Goal: Task Accomplishment & Management: Manage account settings

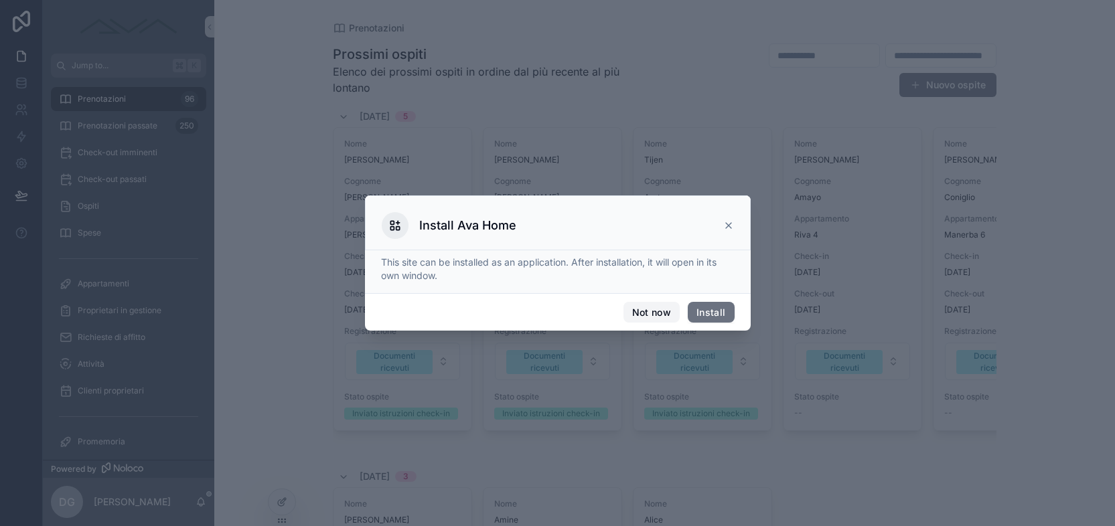
click at [658, 313] on button "Not now" at bounding box center [651, 312] width 56 height 21
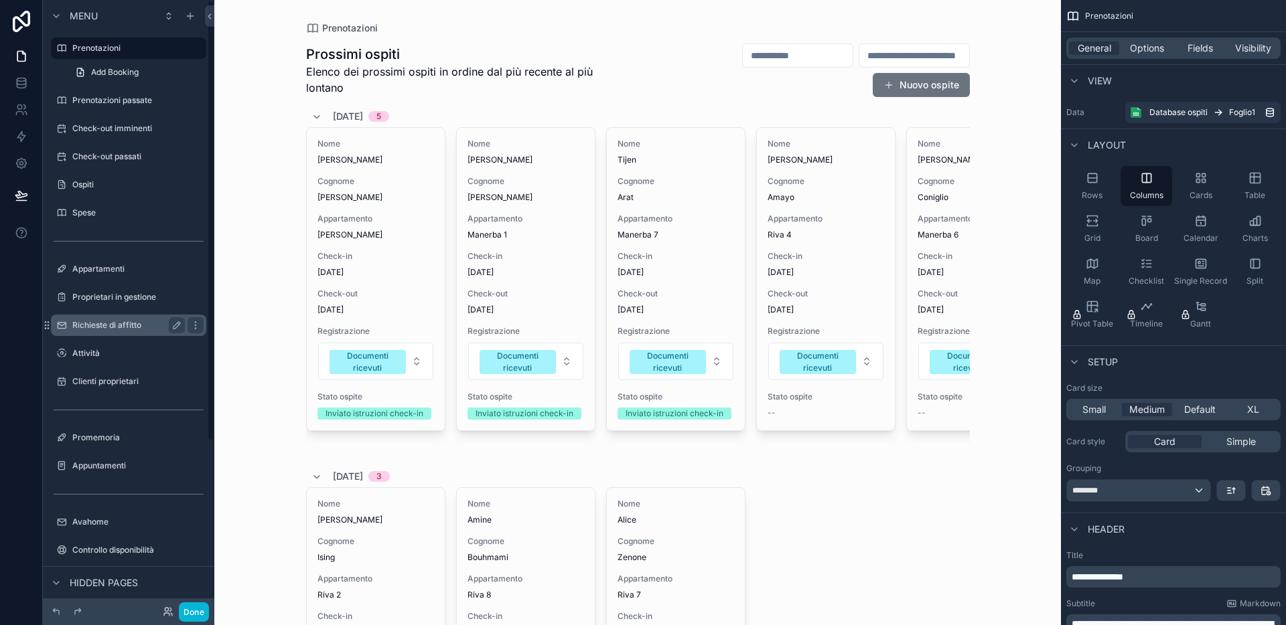
click at [119, 319] on div "Richieste di affitto" at bounding box center [128, 325] width 113 height 16
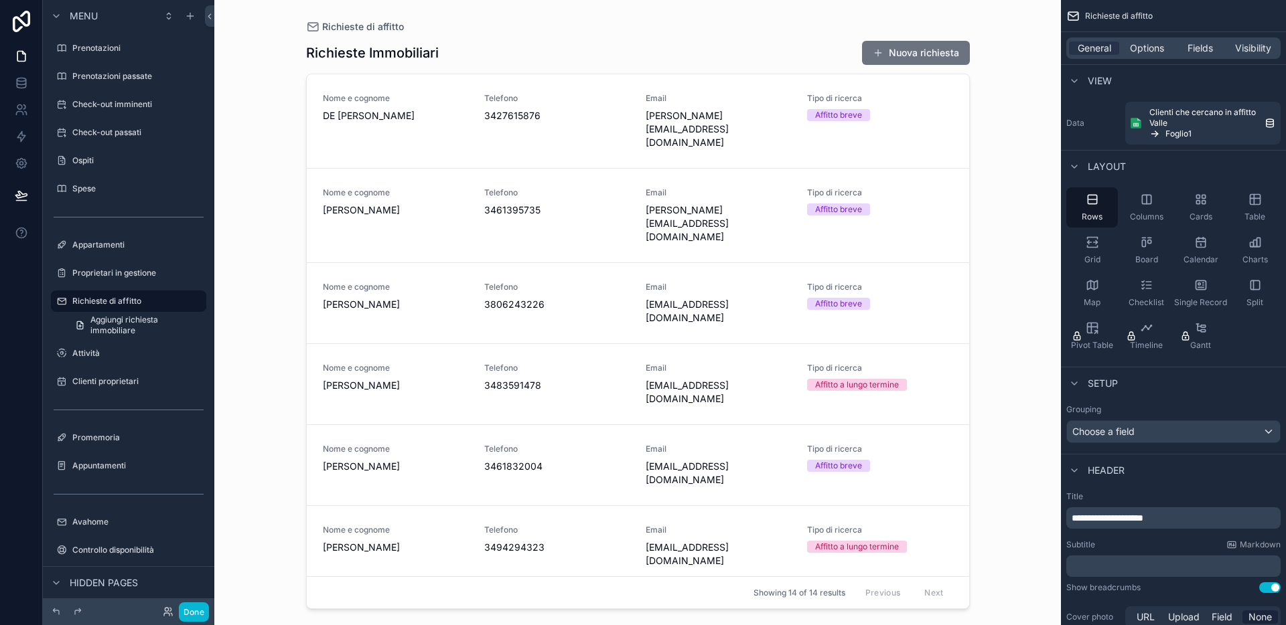
click at [504, 119] on div "scrollable content" at bounding box center [637, 304] width 685 height 609
click at [457, 119] on span "DE [PERSON_NAME]" at bounding box center [395, 115] width 145 height 13
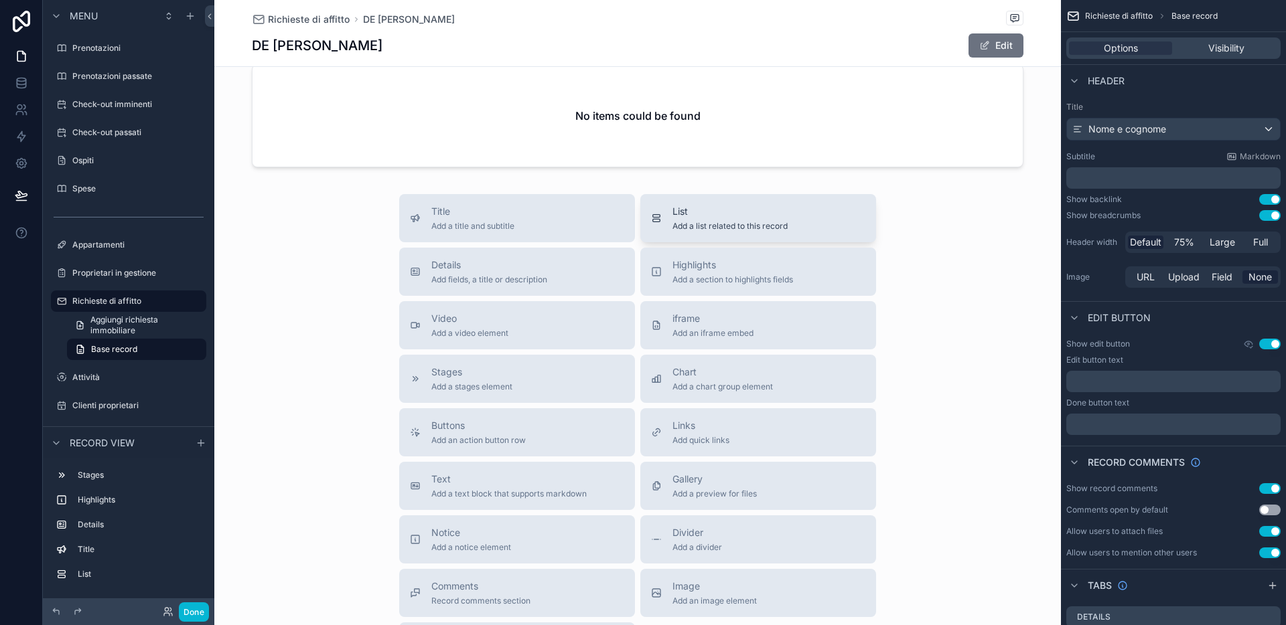
scroll to position [451, 0]
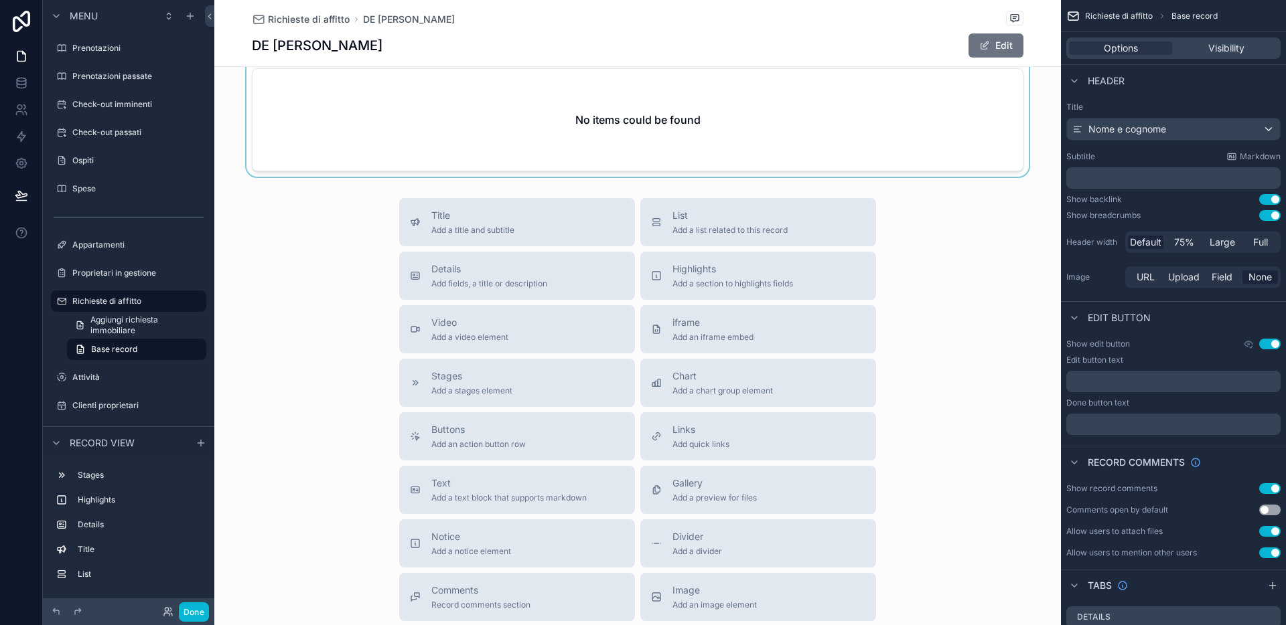
click at [683, 130] on div "scrollable content" at bounding box center [637, 102] width 846 height 149
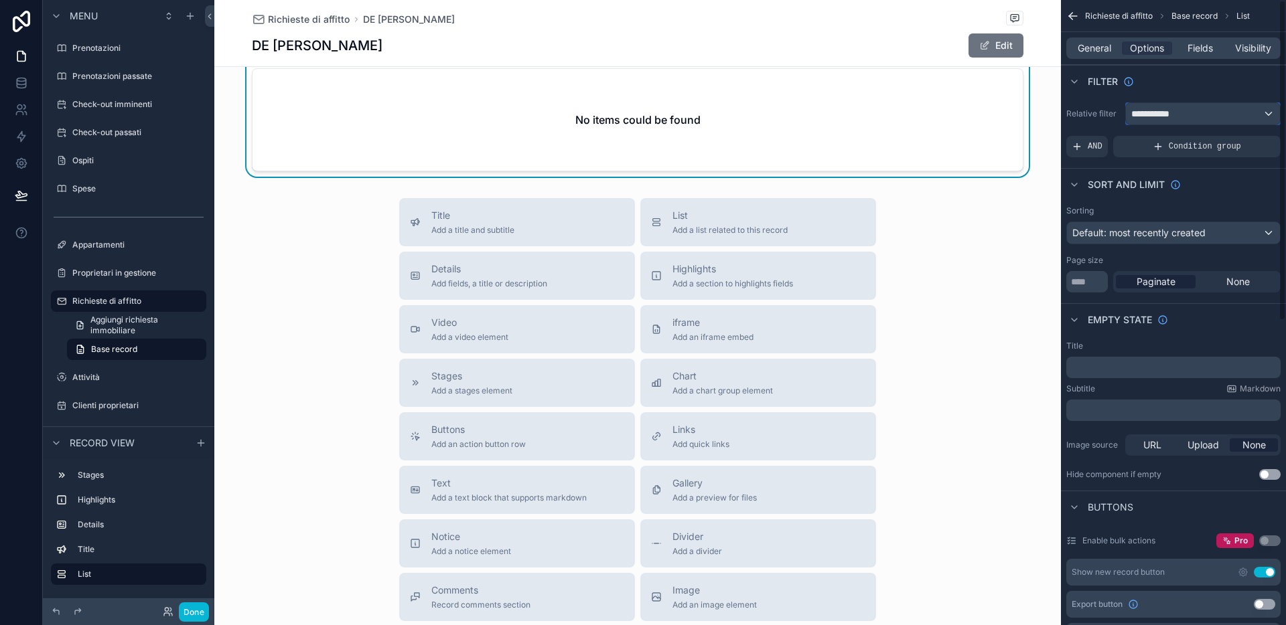
click at [1114, 111] on div "**********" at bounding box center [1203, 113] width 154 height 21
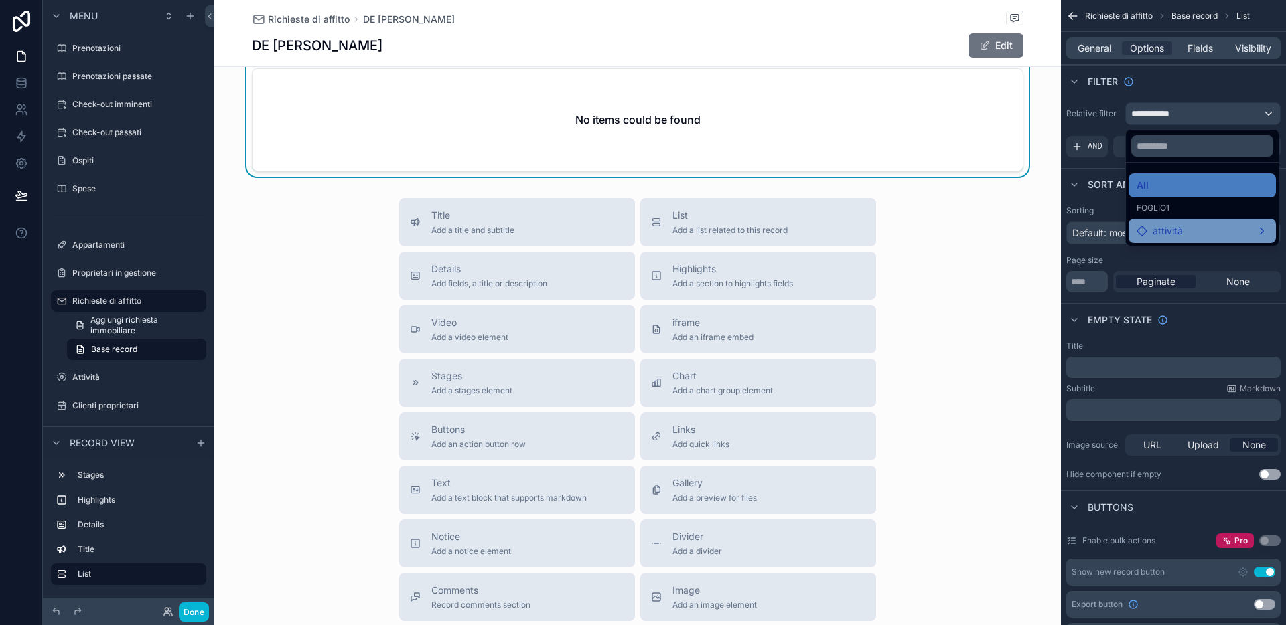
click at [1114, 229] on span "attività" at bounding box center [1167, 231] width 30 height 16
click at [1079, 235] on span "Cliente" at bounding box center [1083, 232] width 30 height 16
click at [1114, 234] on span "attività" at bounding box center [1167, 234] width 30 height 16
click at [1114, 232] on div "attività" at bounding box center [1168, 234] width 64 height 16
click at [1114, 230] on div "attività" at bounding box center [1168, 234] width 64 height 16
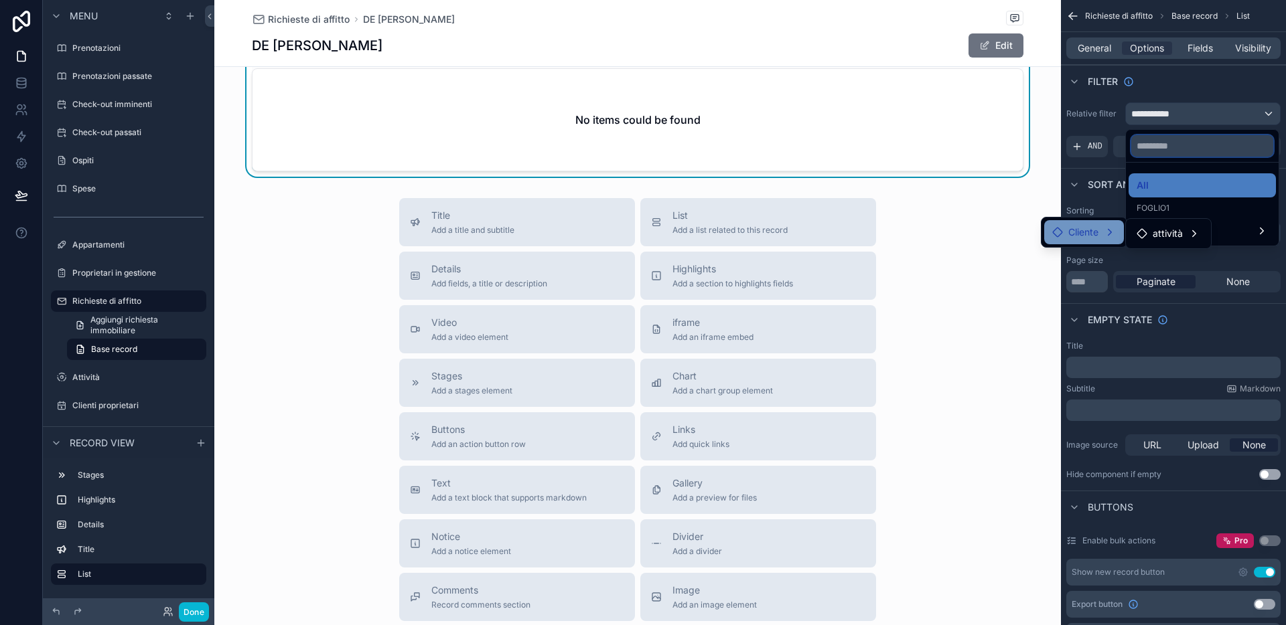
click at [1114, 153] on input "text" at bounding box center [1202, 145] width 142 height 21
click at [1114, 113] on div "scrollable content" at bounding box center [643, 312] width 1286 height 625
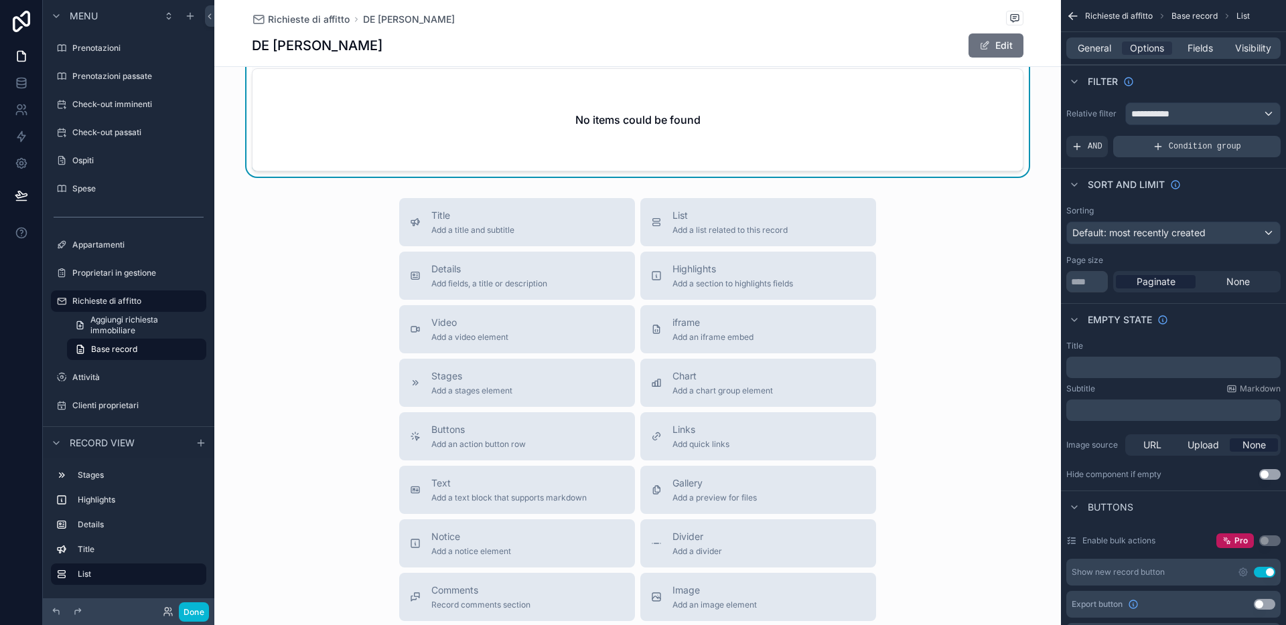
click at [1114, 143] on div "Condition group" at bounding box center [1196, 146] width 167 height 21
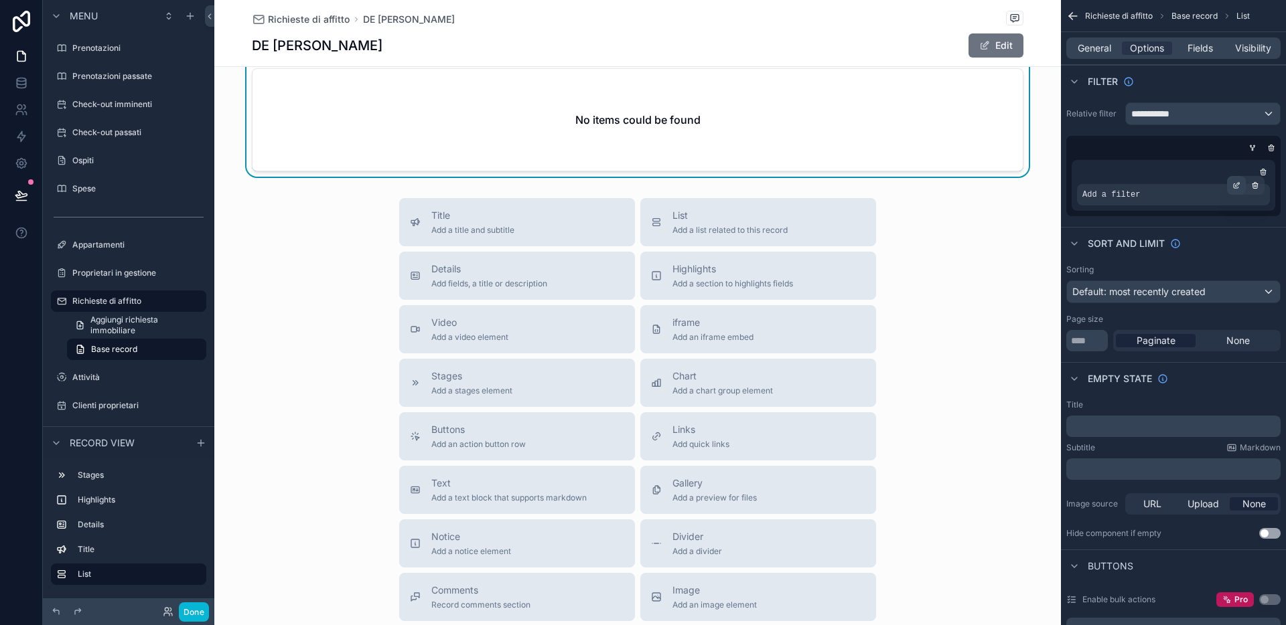
click at [1114, 179] on div "scrollable content" at bounding box center [1236, 185] width 19 height 19
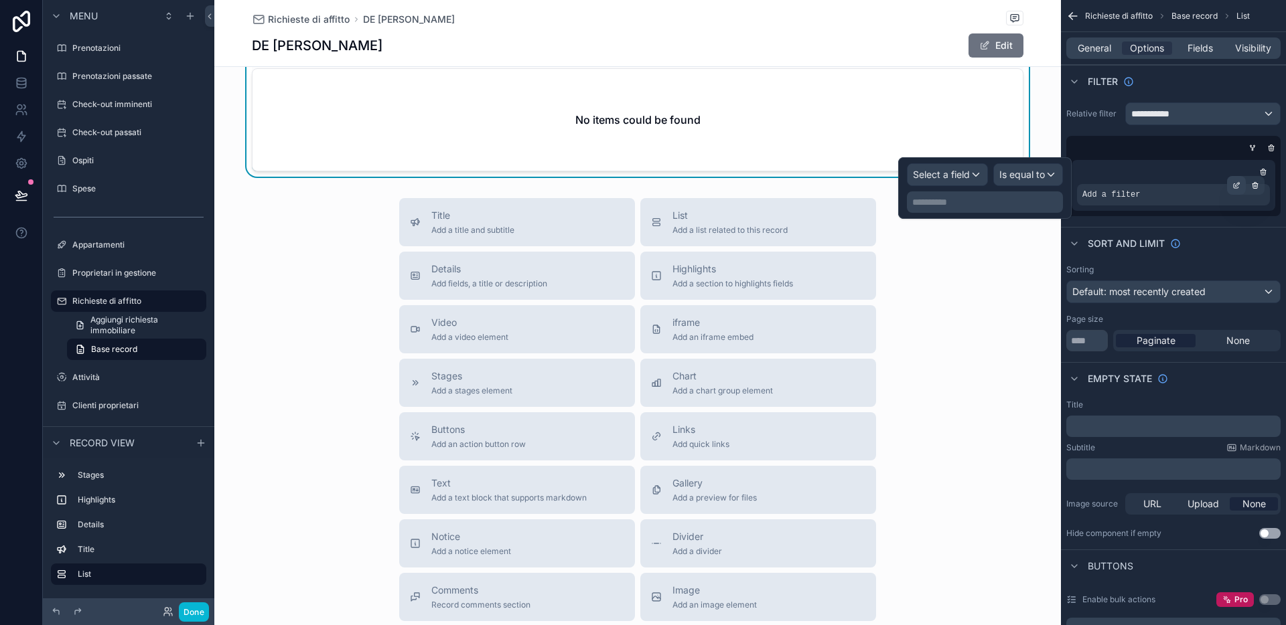
drag, startPoint x: 1229, startPoint y: 182, endPoint x: 1230, endPoint y: 190, distance: 8.1
click at [1114, 182] on div "scrollable content" at bounding box center [1236, 185] width 19 height 19
click at [1114, 181] on icon "scrollable content" at bounding box center [1236, 185] width 8 height 8
click at [955, 172] on span "Select a field" at bounding box center [941, 174] width 57 height 11
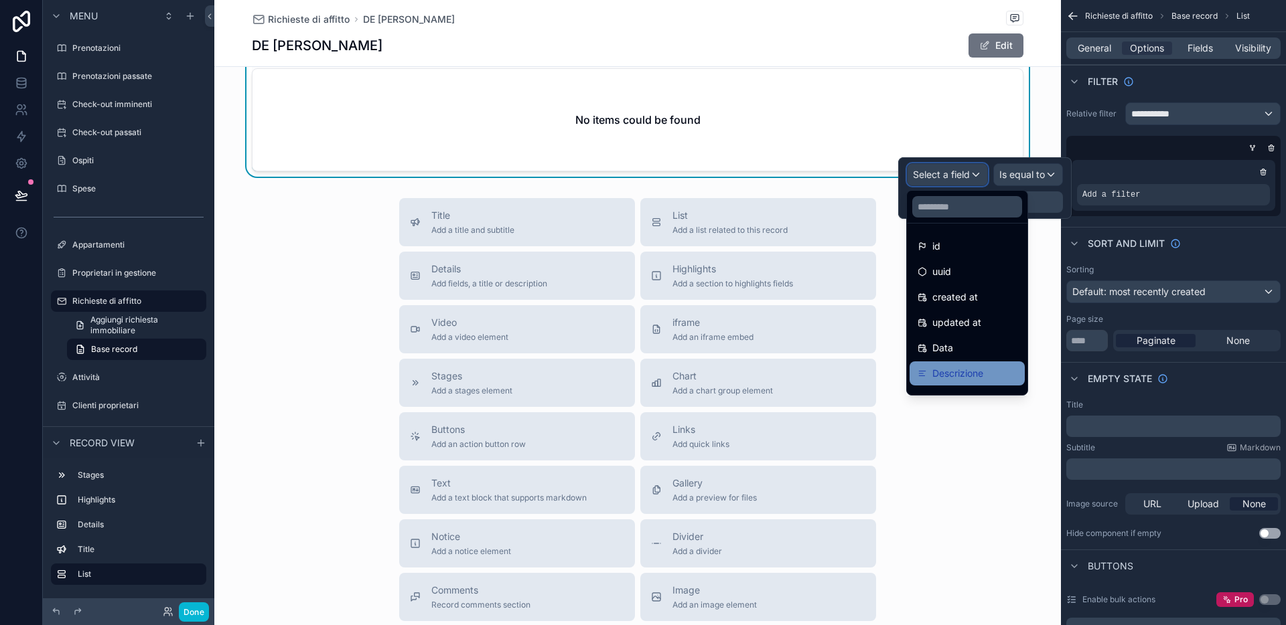
scroll to position [19, 0]
click at [974, 370] on div "Cliente" at bounding box center [966, 380] width 115 height 24
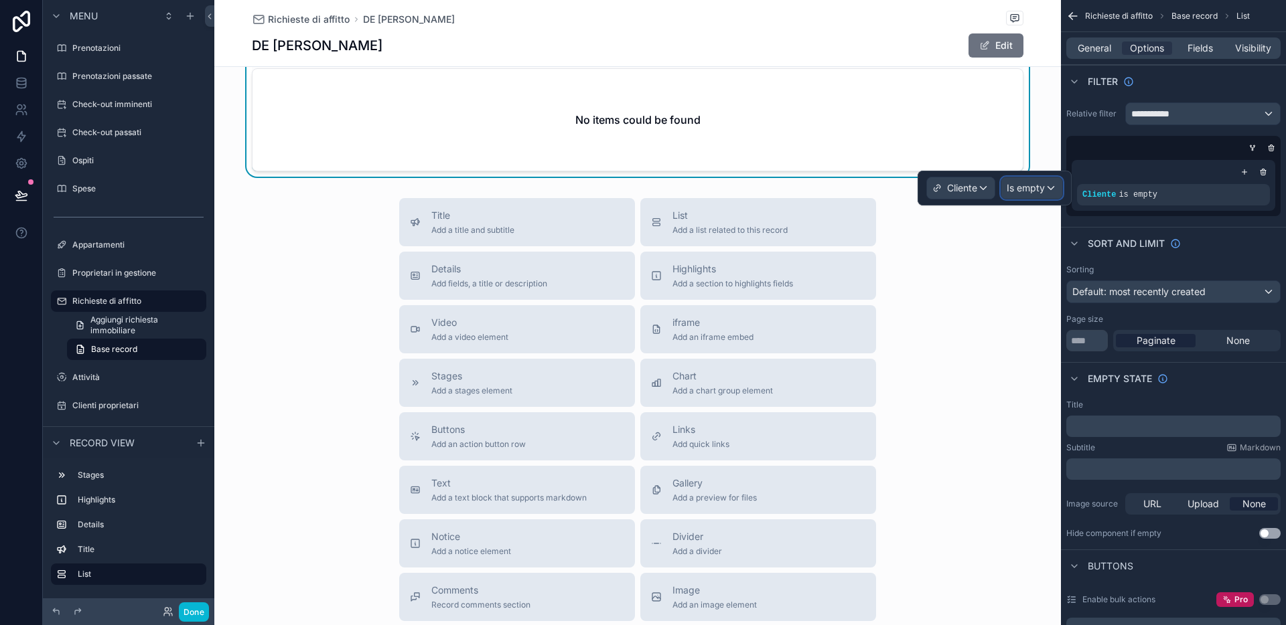
click at [1034, 184] on span "Is empty" at bounding box center [1025, 187] width 38 height 13
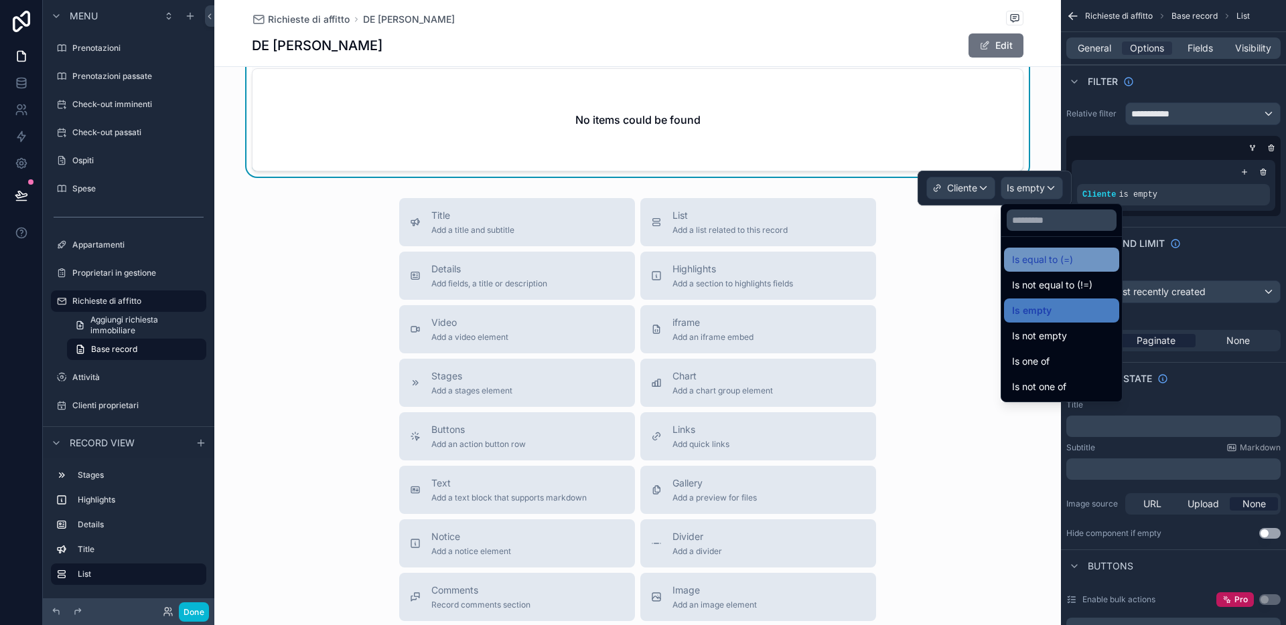
click at [1073, 253] on span "Is equal to (=)" at bounding box center [1042, 260] width 61 height 16
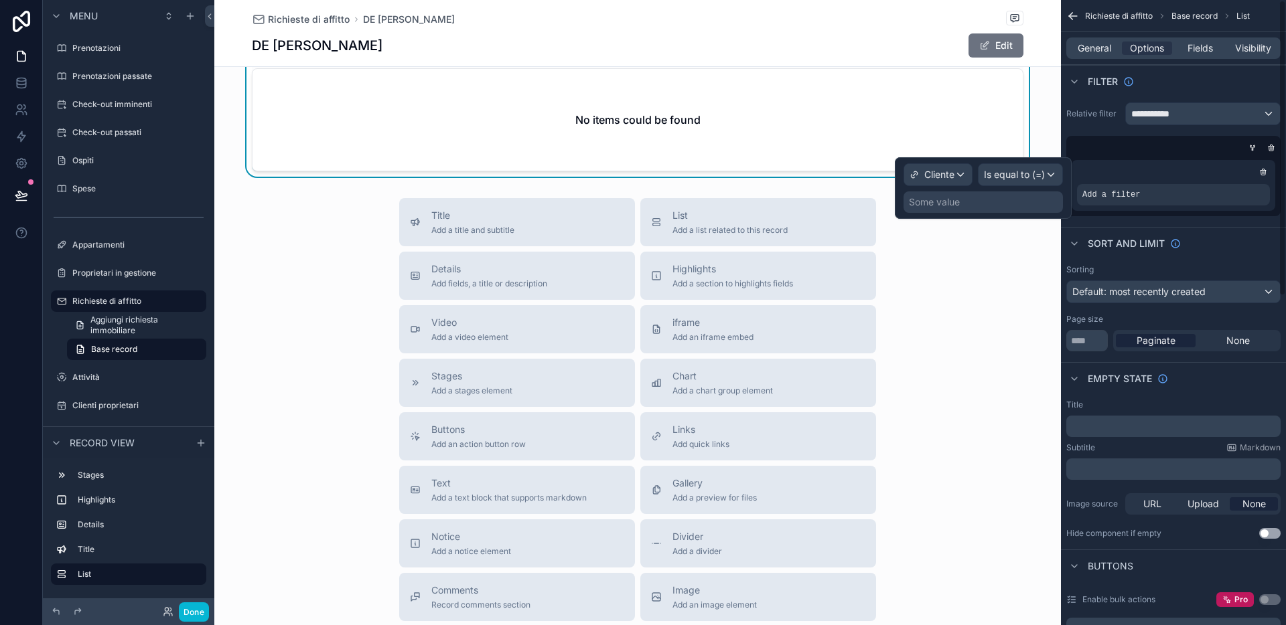
click at [984, 205] on div "Some value" at bounding box center [982, 202] width 159 height 21
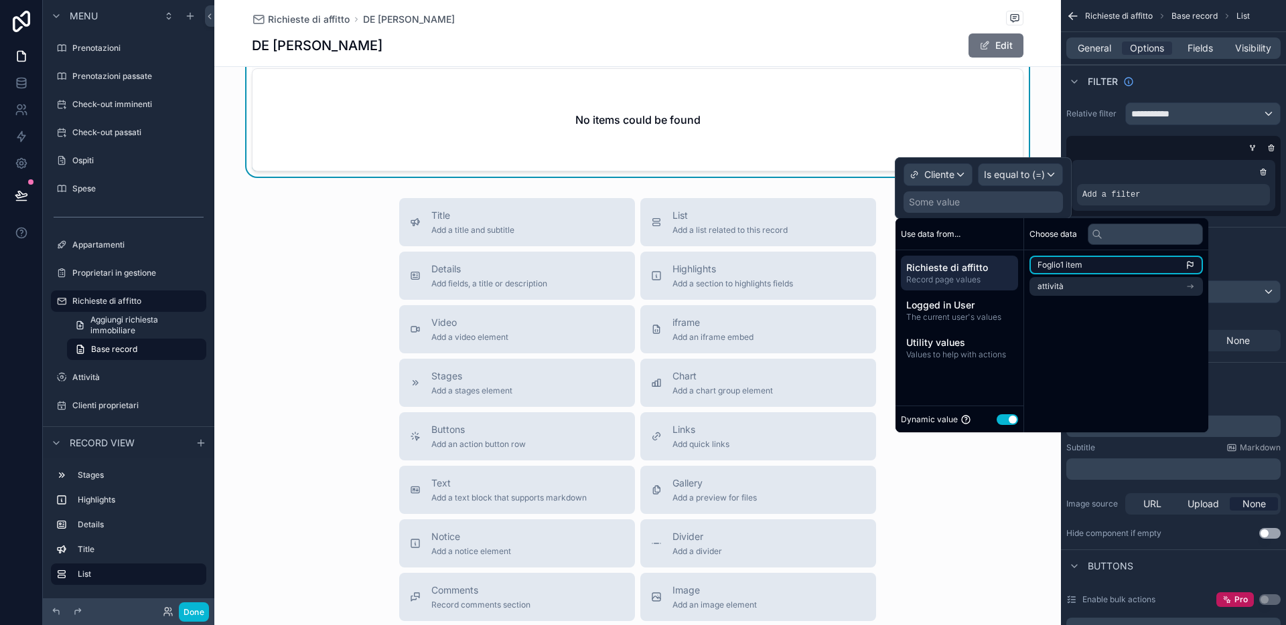
click at [1075, 267] on span "Foglio1 item" at bounding box center [1059, 265] width 45 height 11
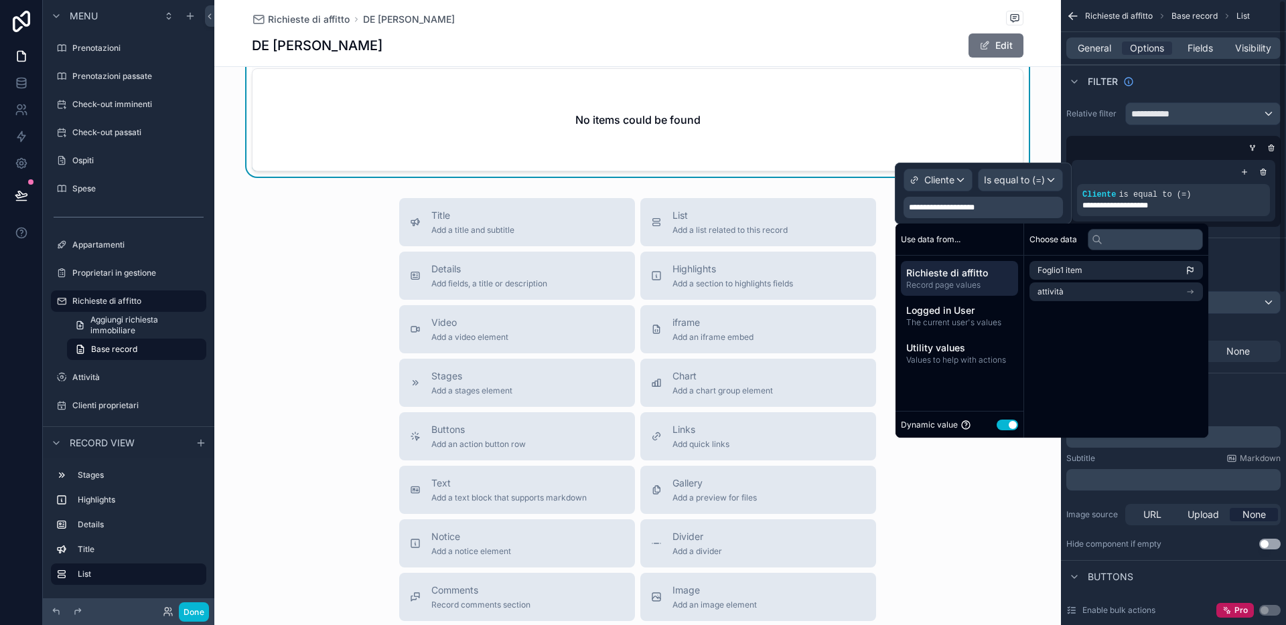
click at [804, 126] on div "No items could be found" at bounding box center [637, 120] width 770 height 102
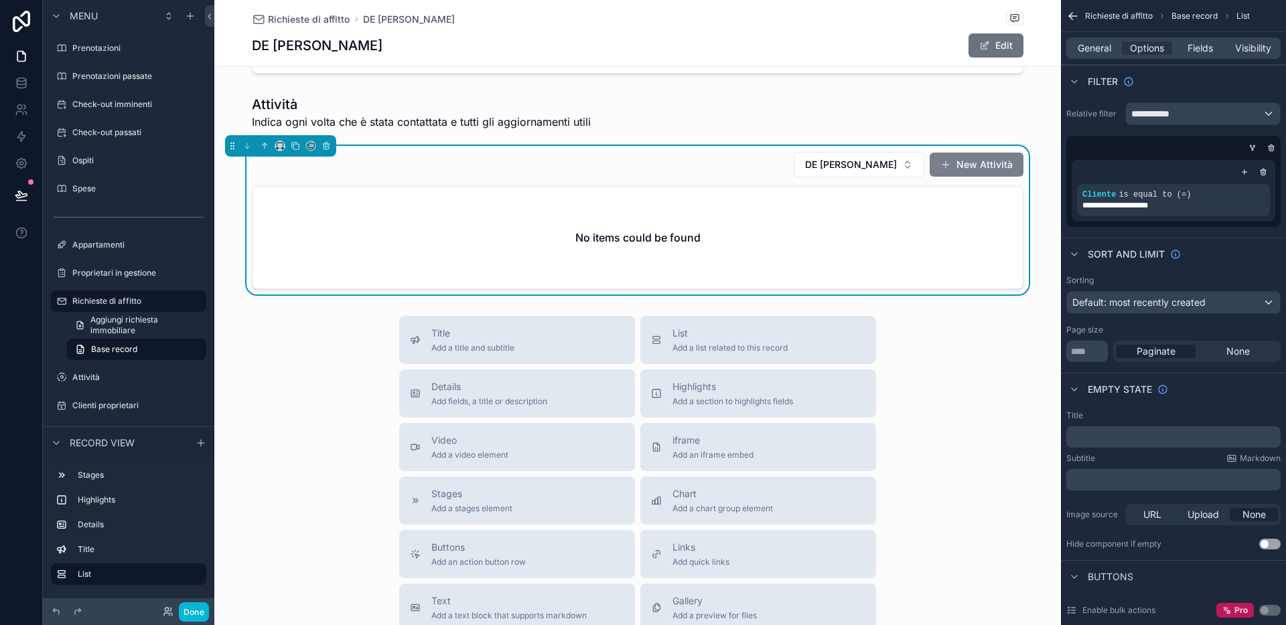
scroll to position [333, 0]
click at [960, 153] on button "New Attività" at bounding box center [976, 165] width 94 height 24
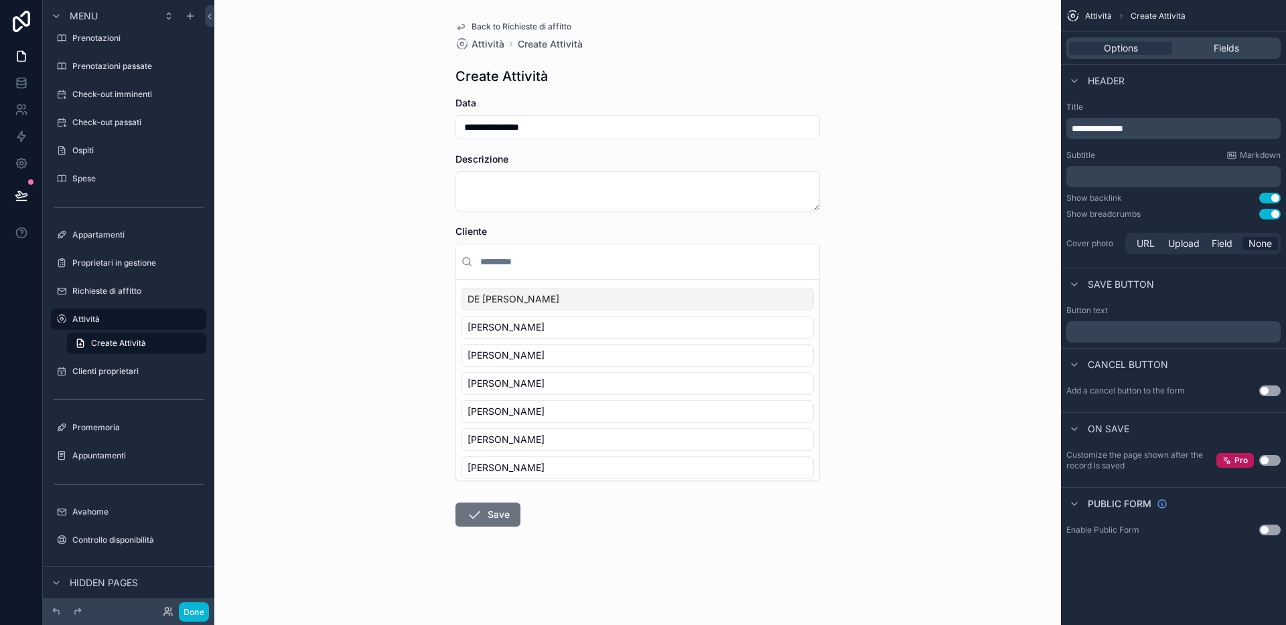
click at [324, 254] on div "**********" at bounding box center [637, 312] width 846 height 625
click at [109, 286] on label "Richieste di affitto" at bounding box center [137, 291] width 131 height 11
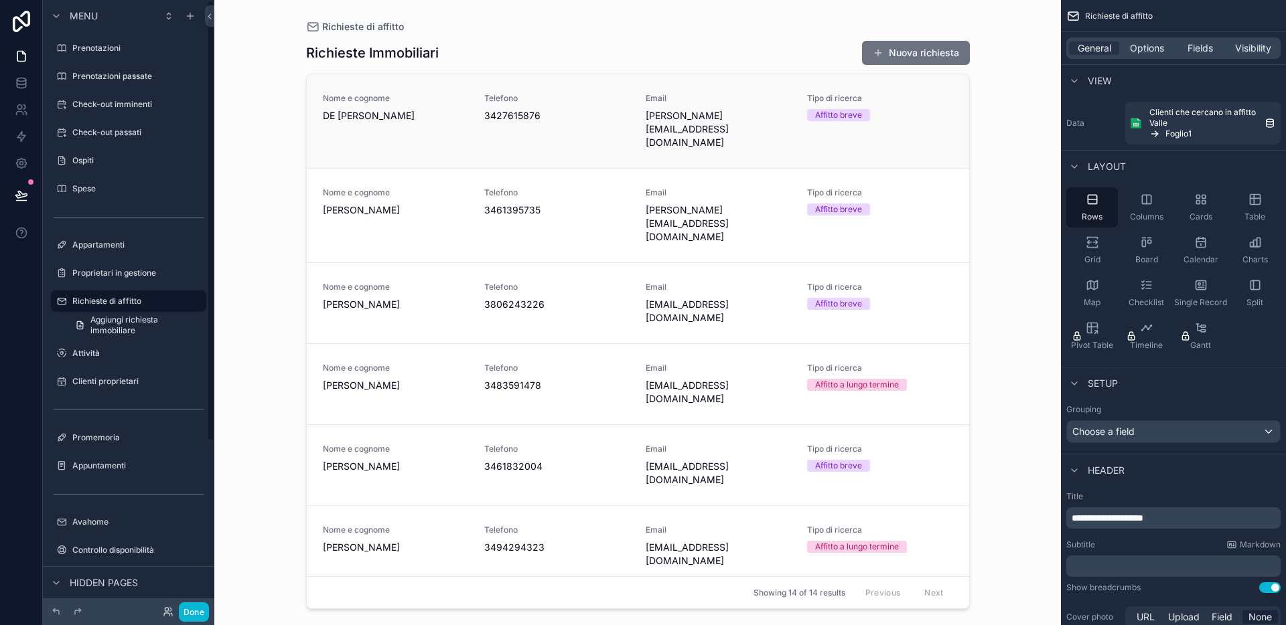
click at [577, 96] on span "Telefono" at bounding box center [556, 98] width 145 height 11
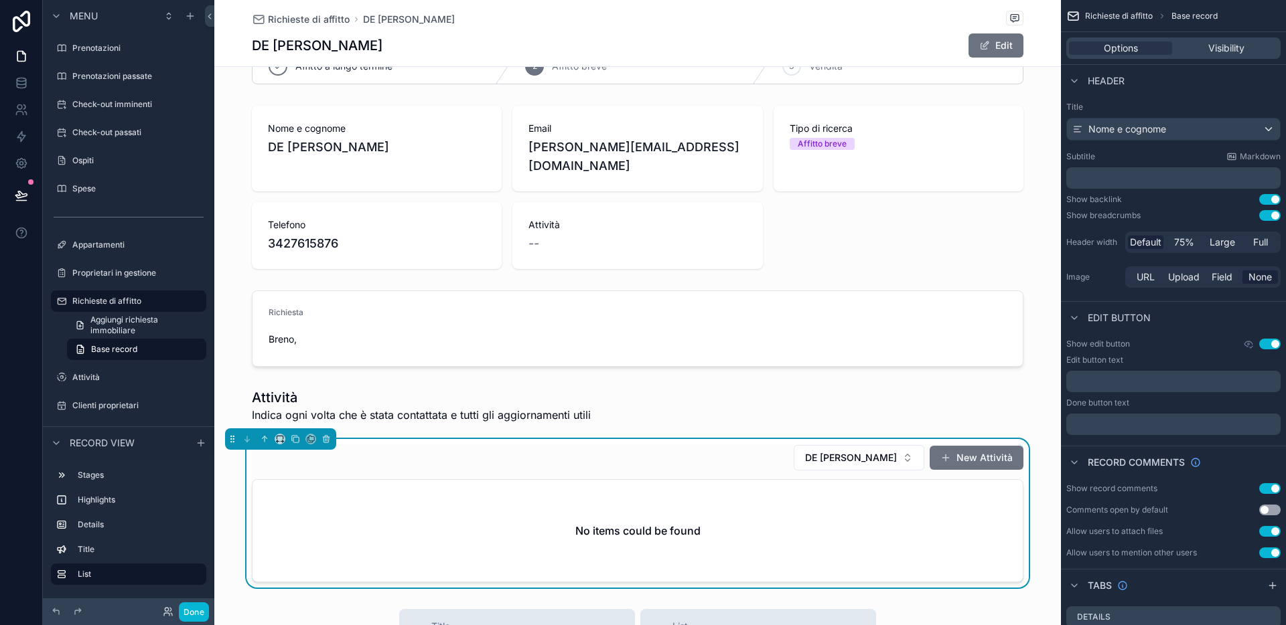
scroll to position [125, 0]
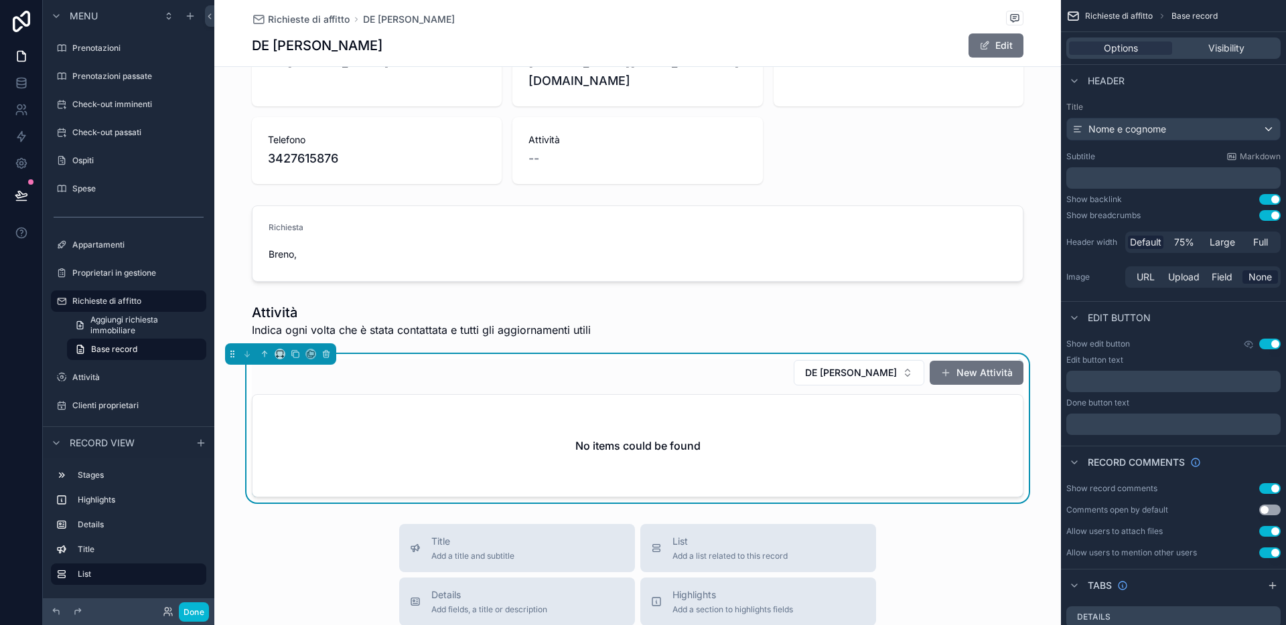
click at [644, 360] on div "DE [PERSON_NAME] New Attività" at bounding box center [637, 373] width 771 height 27
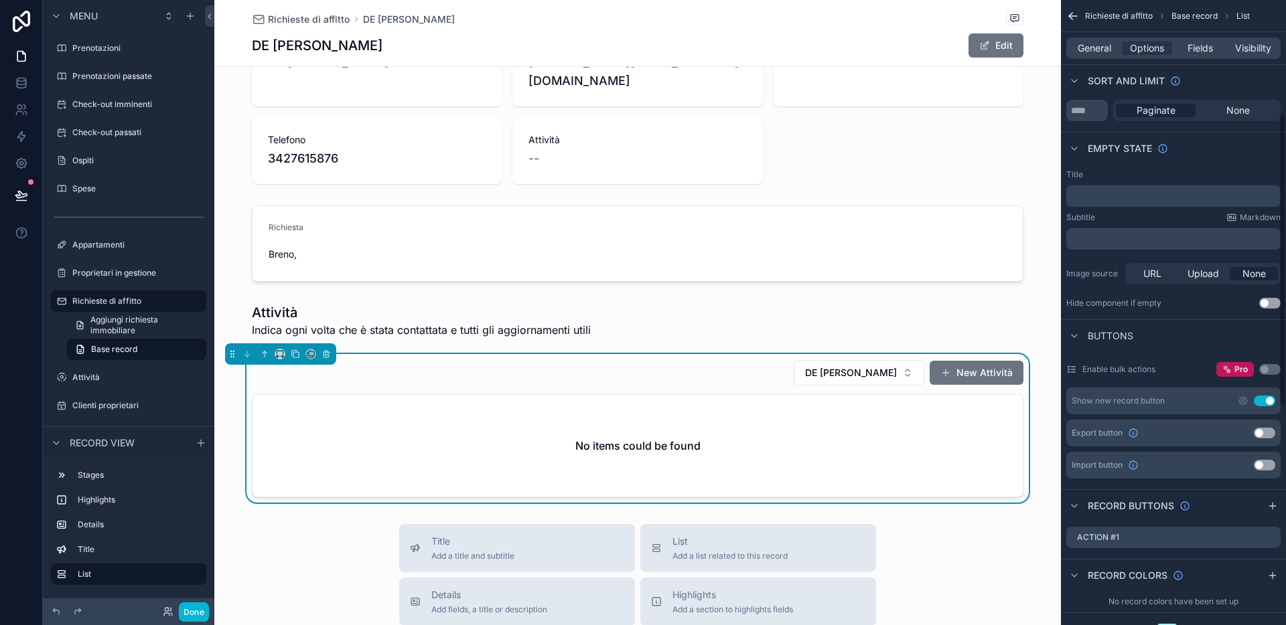
scroll to position [0, 0]
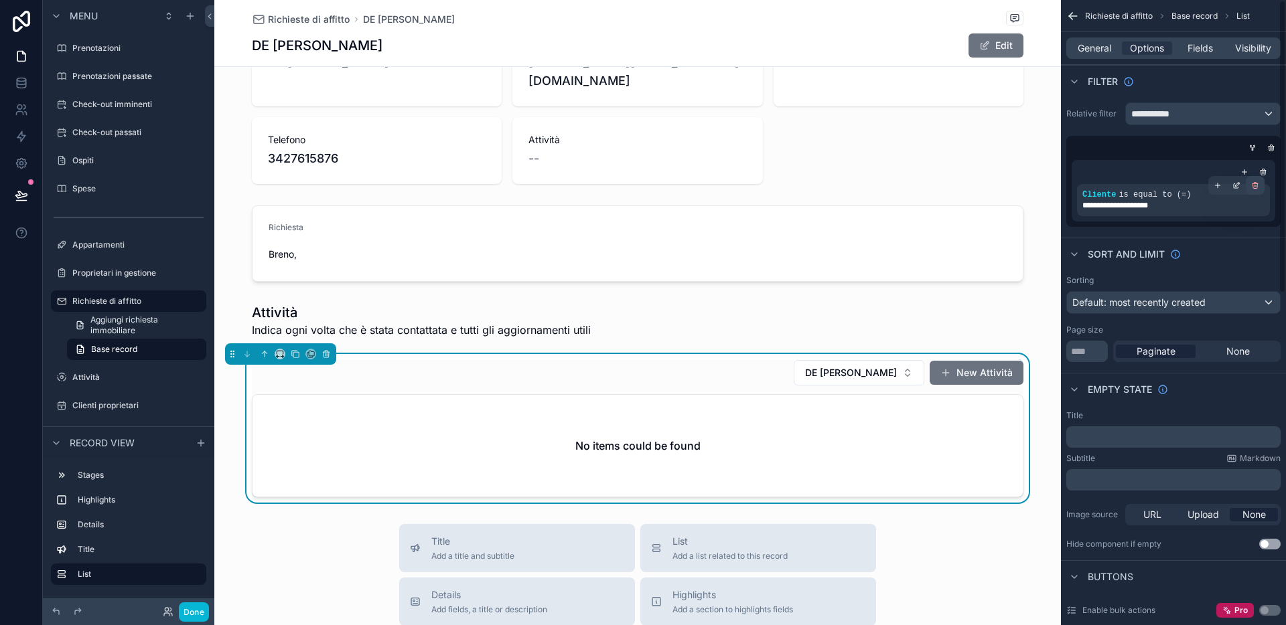
click at [1114, 180] on div "scrollable content" at bounding box center [1255, 185] width 19 height 19
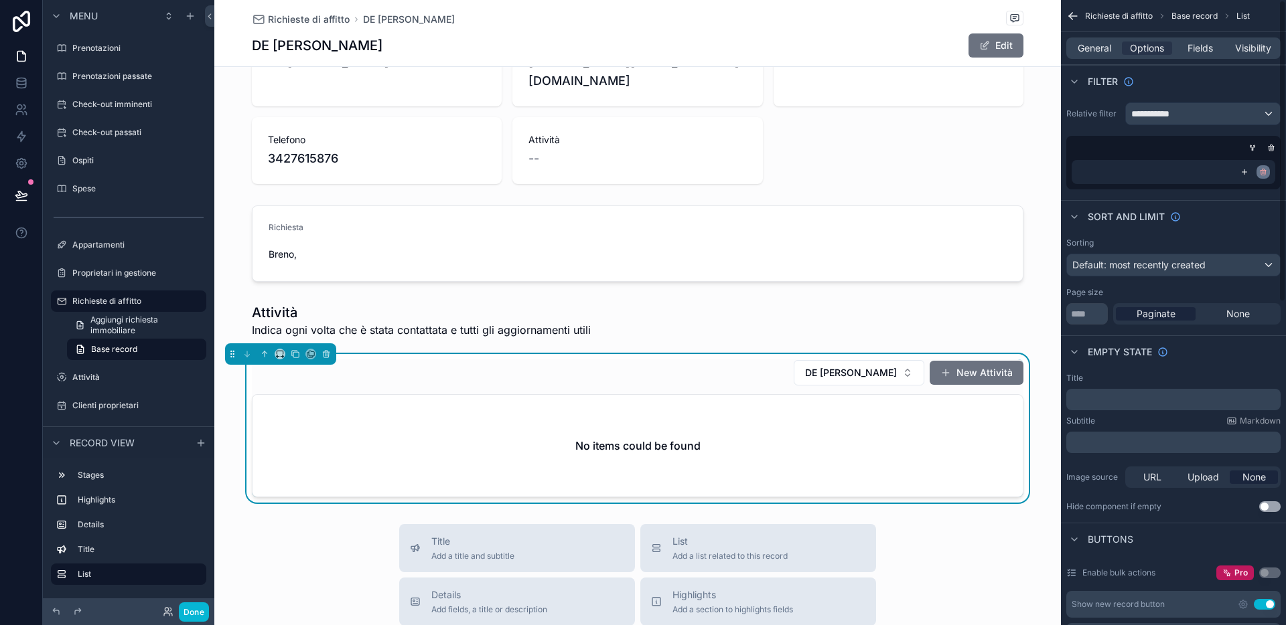
click at [1114, 171] on icon "scrollable content" at bounding box center [1263, 173] width 5 height 5
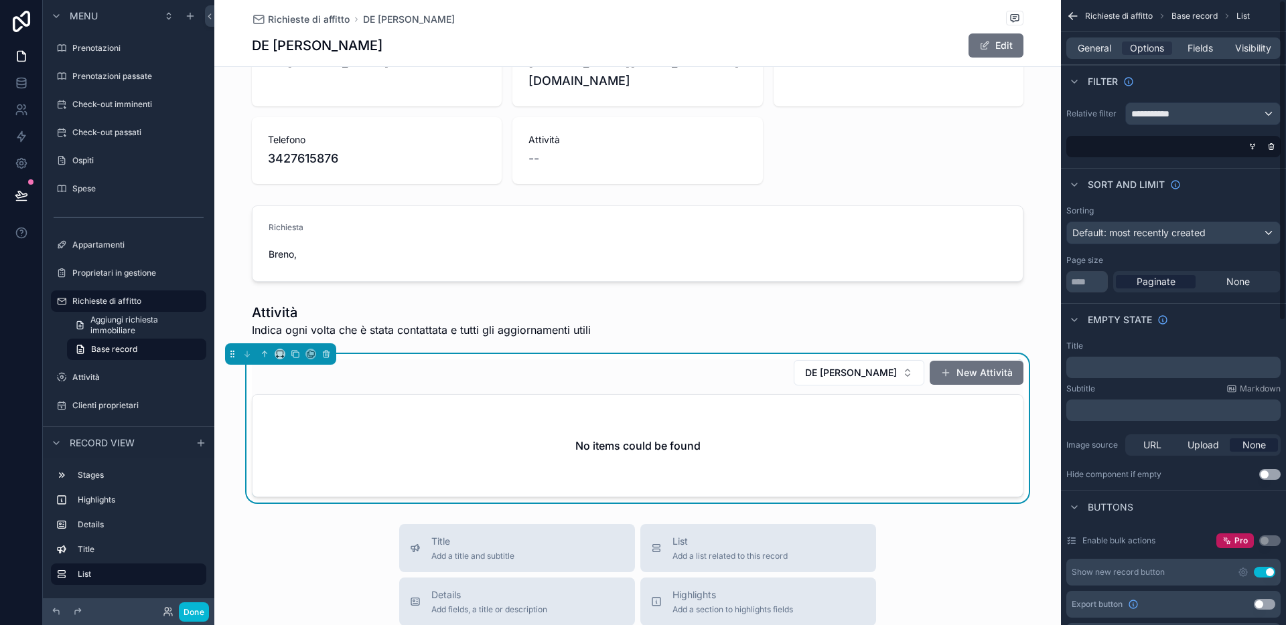
click at [1114, 153] on div "scrollable content" at bounding box center [1170, 146] width 214 height 21
click at [1114, 145] on icon "scrollable content" at bounding box center [1270, 145] width 5 height 0
click at [1114, 112] on div "**********" at bounding box center [1203, 113] width 154 height 21
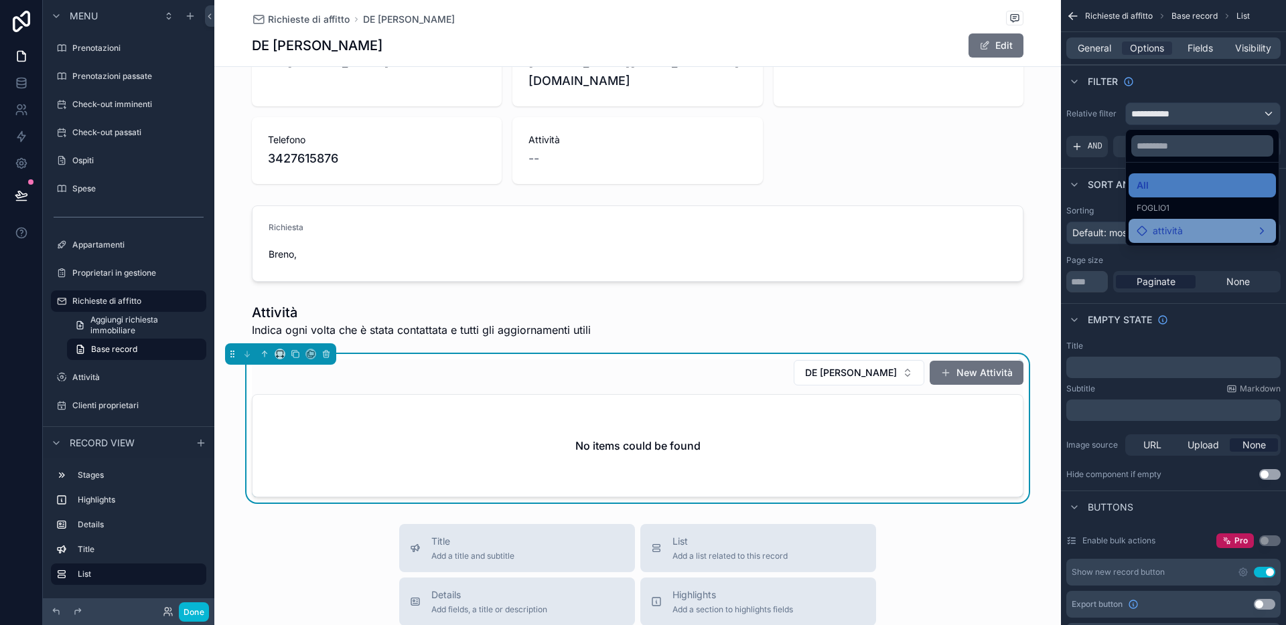
click at [1114, 231] on div "attività" at bounding box center [1201, 231] width 131 height 16
click at [1062, 228] on div "Cliente" at bounding box center [1075, 232] width 46 height 16
click at [1114, 226] on span "attività" at bounding box center [1167, 234] width 30 height 16
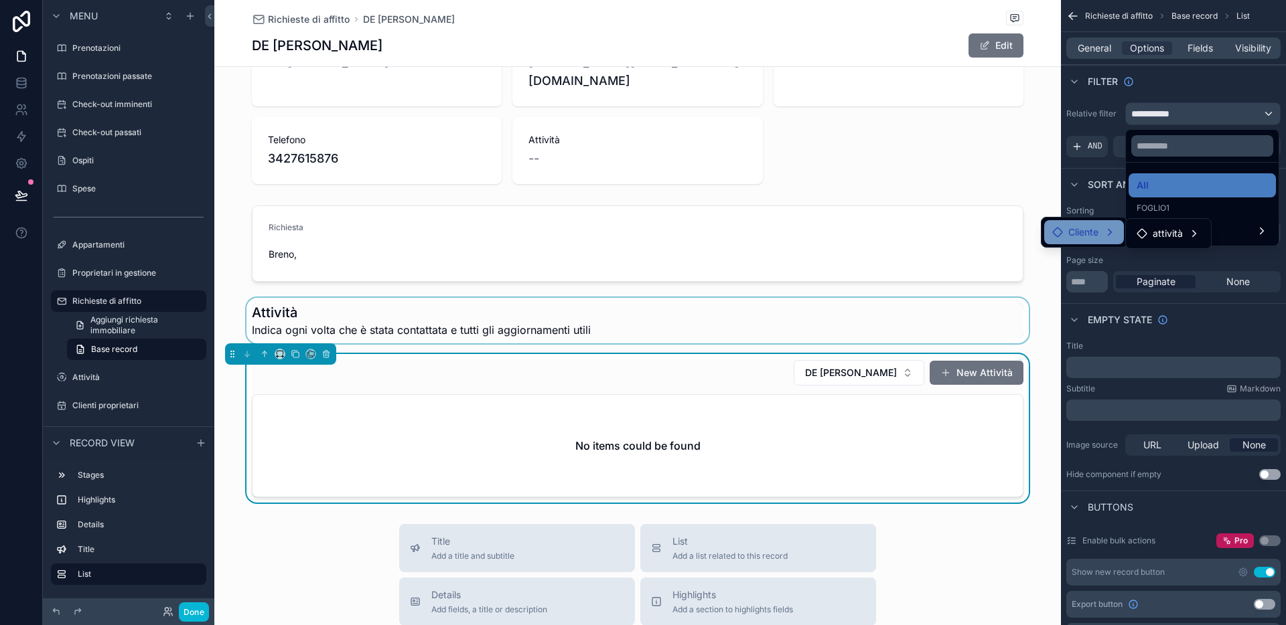
click at [982, 299] on div "scrollable content" at bounding box center [637, 321] width 846 height 46
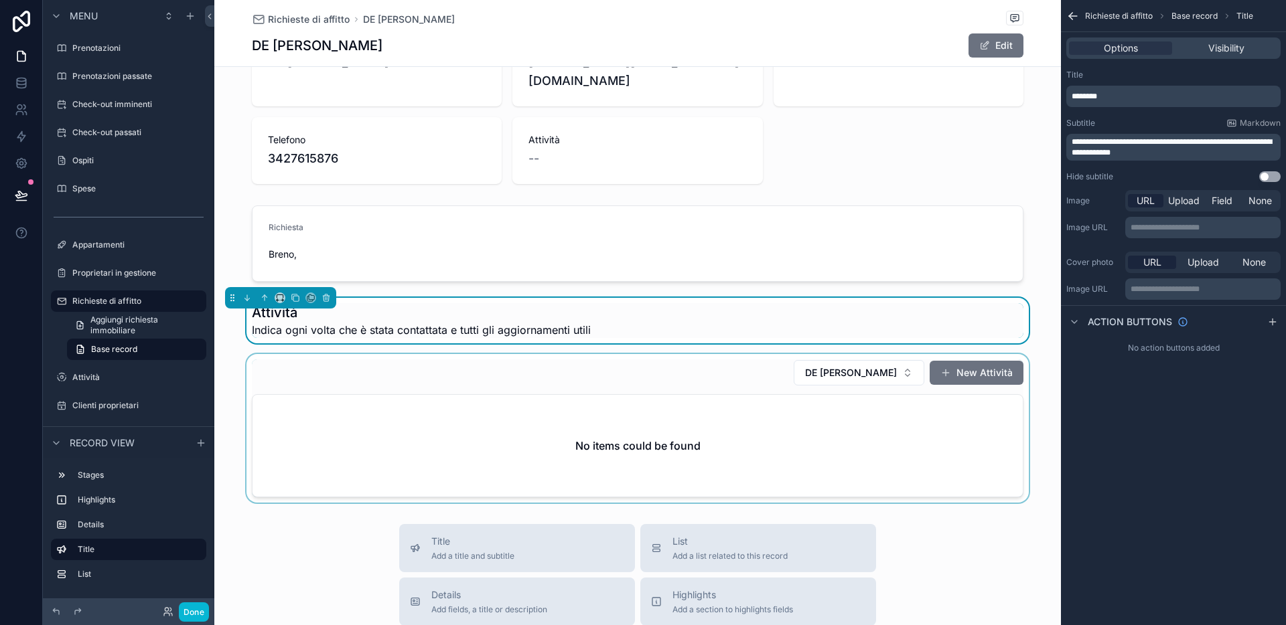
click at [816, 354] on div "scrollable content" at bounding box center [637, 428] width 846 height 149
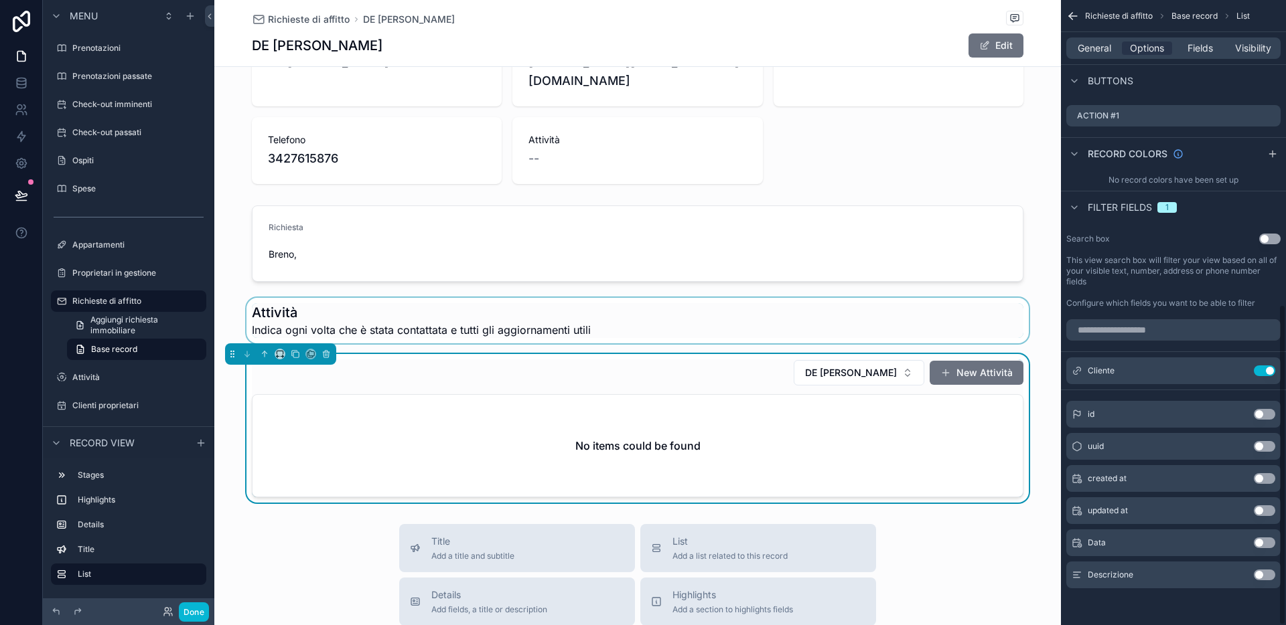
scroll to position [594, 0]
click at [1114, 370] on icon "scrollable content" at bounding box center [1237, 370] width 11 height 11
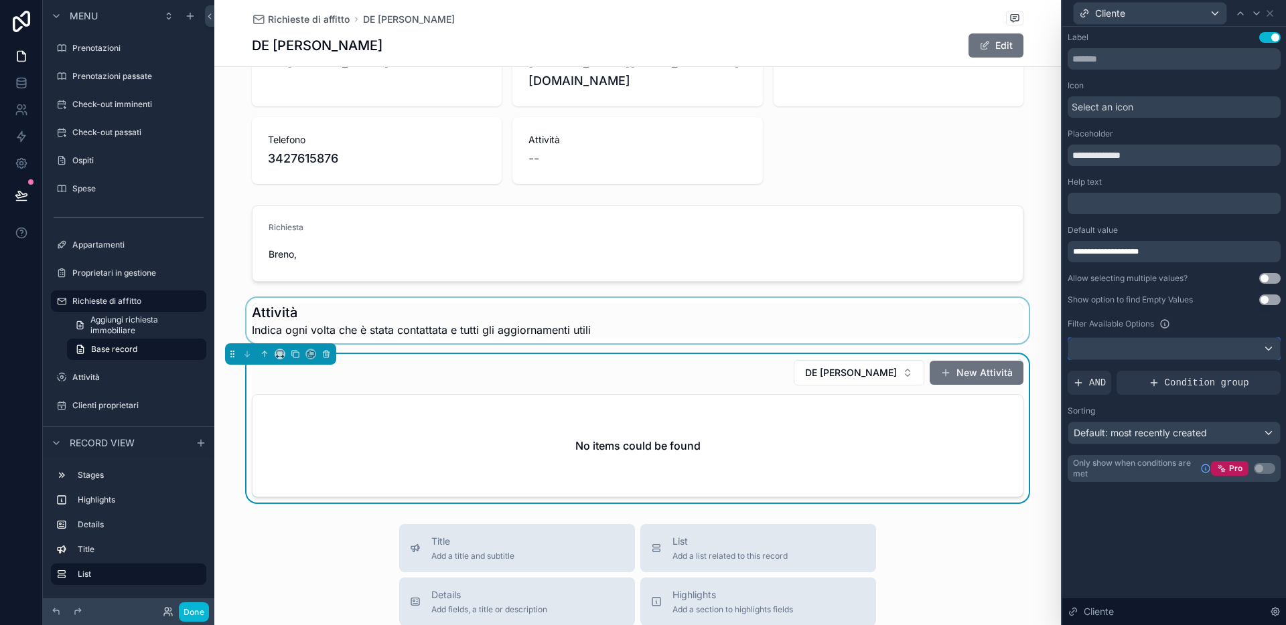
click at [1114, 348] on div at bounding box center [1174, 348] width 212 height 21
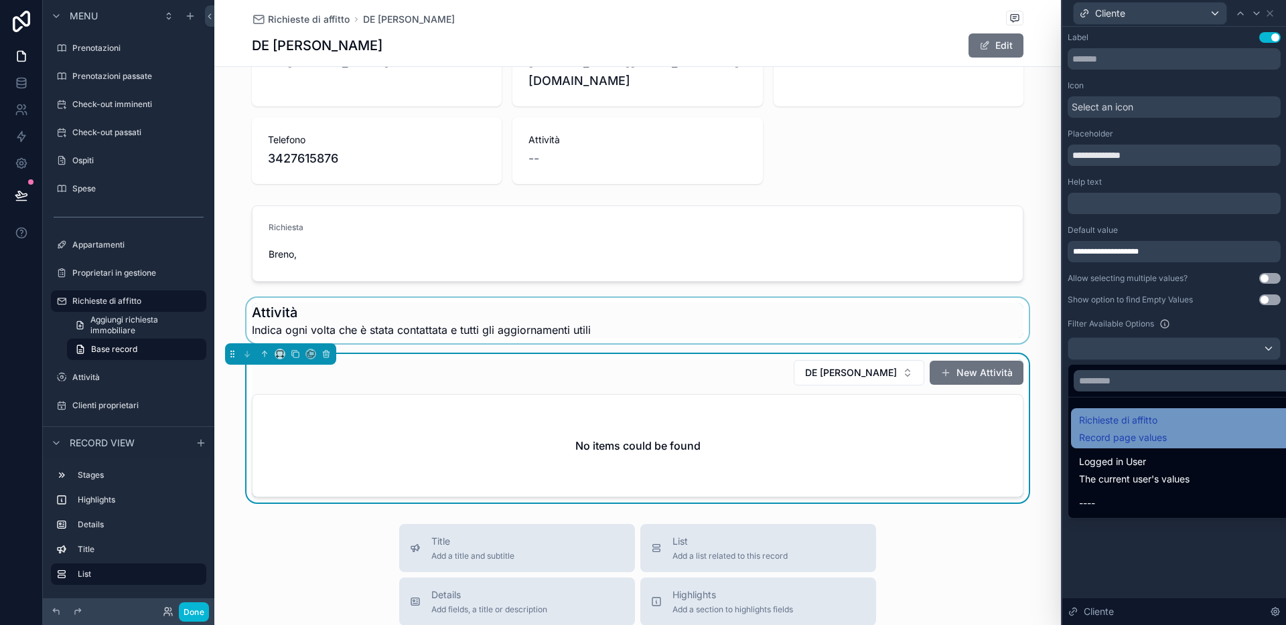
click at [1114, 427] on span "Richieste di affitto" at bounding box center [1123, 421] width 88 height 16
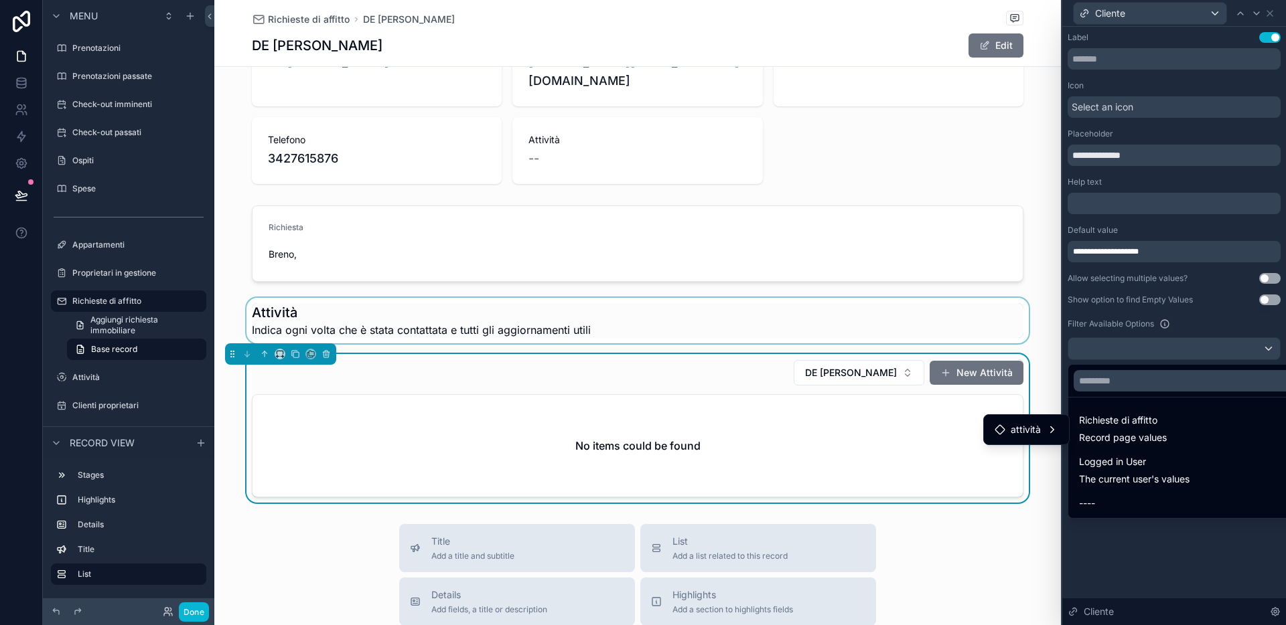
click at [1055, 416] on ul "attività" at bounding box center [1026, 429] width 85 height 29
click at [1049, 427] on div "attività" at bounding box center [1026, 430] width 64 height 16
click at [1095, 429] on span "Cliente" at bounding box center [1110, 431] width 30 height 16
click at [1114, 428] on span "attività" at bounding box center [1195, 433] width 30 height 16
click at [1114, 430] on div "attività" at bounding box center [1196, 433] width 64 height 16
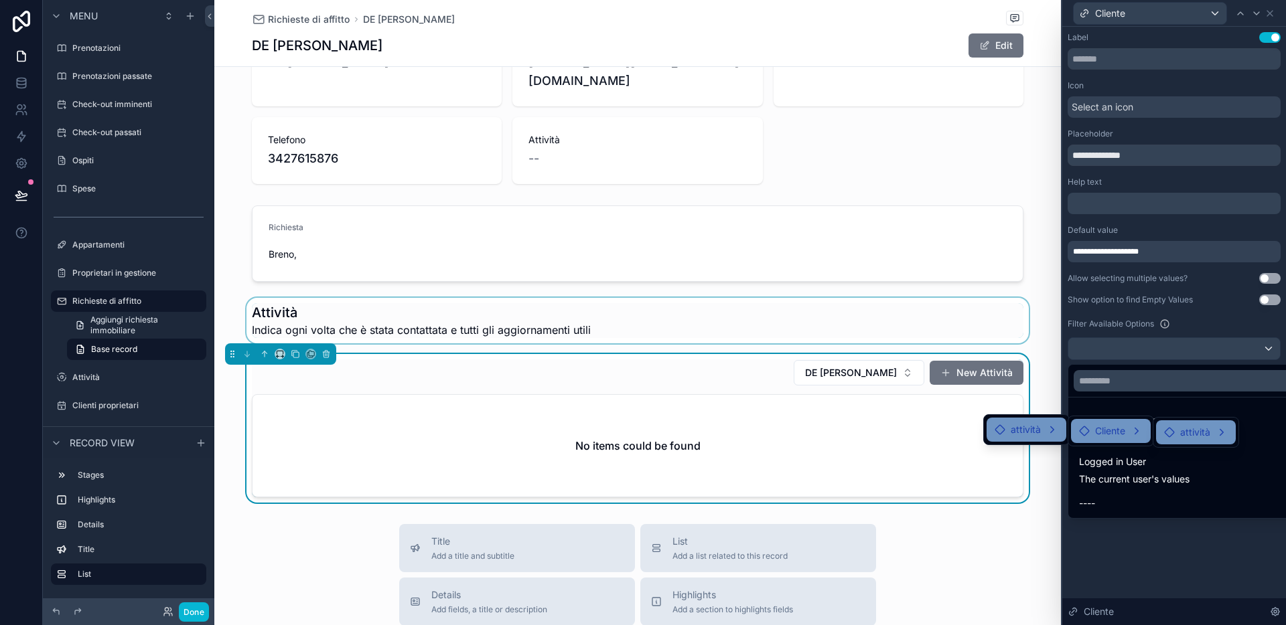
click at [1114, 429] on div "attività" at bounding box center [1196, 433] width 64 height 16
click at [1114, 526] on div at bounding box center [1174, 312] width 224 height 625
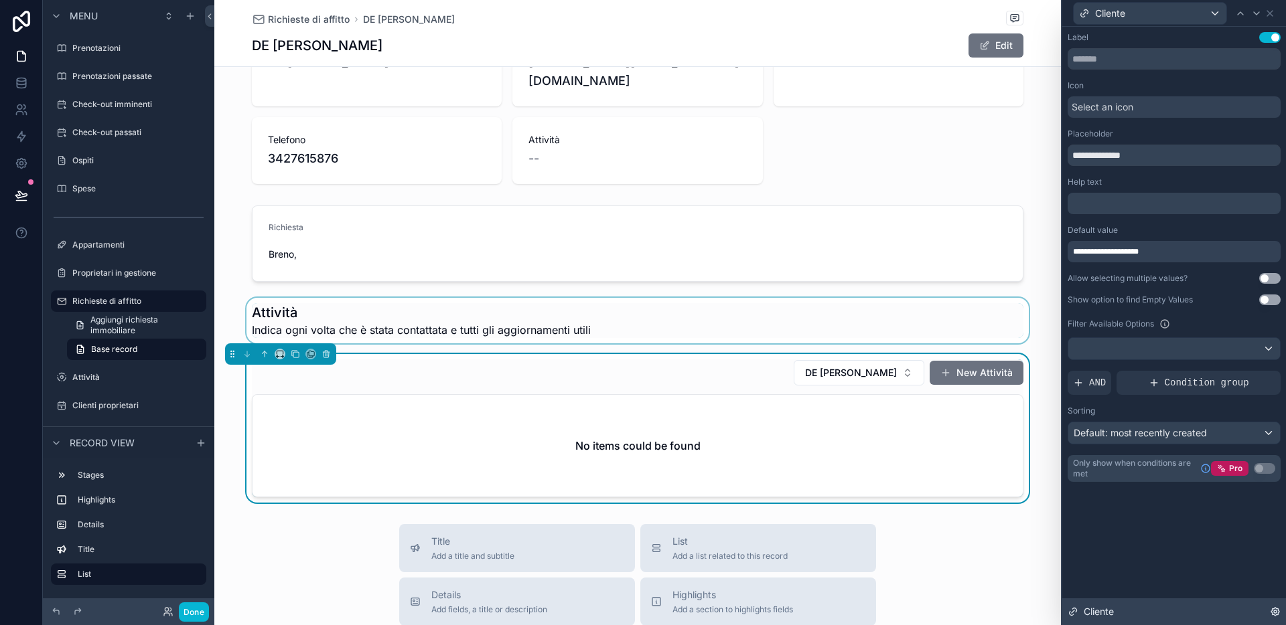
click at [1114, 526] on div "Cliente" at bounding box center [1174, 612] width 224 height 27
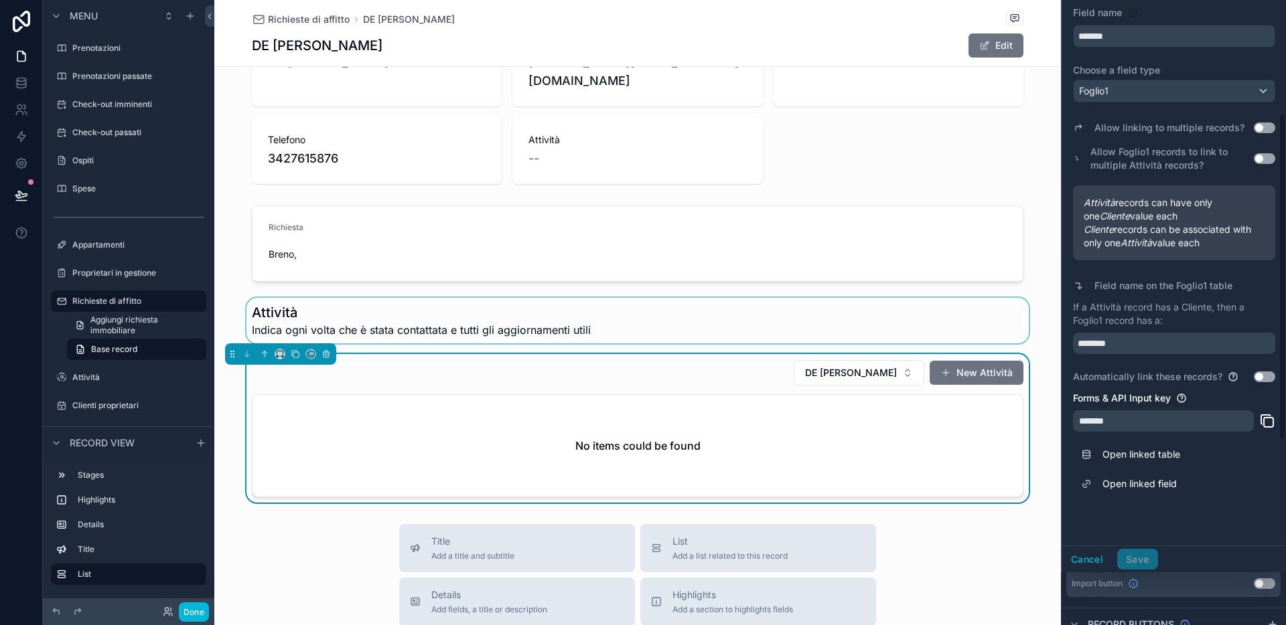
scroll to position [0, 0]
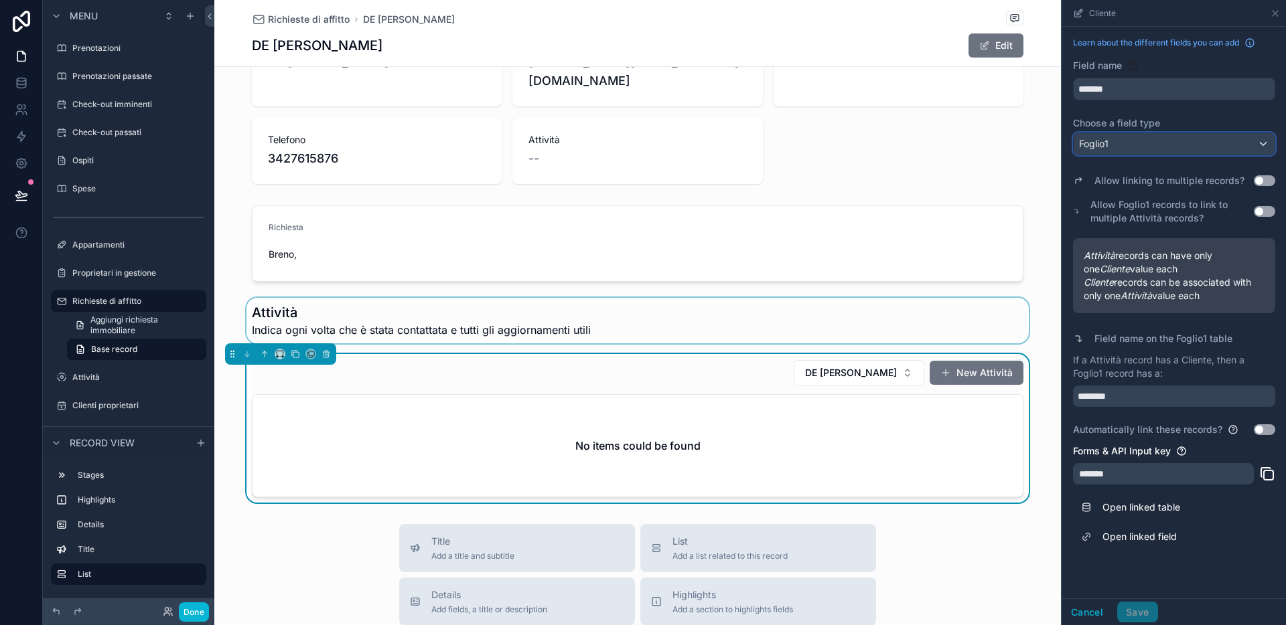
click at [1114, 142] on div "Foglio1" at bounding box center [1173, 143] width 201 height 21
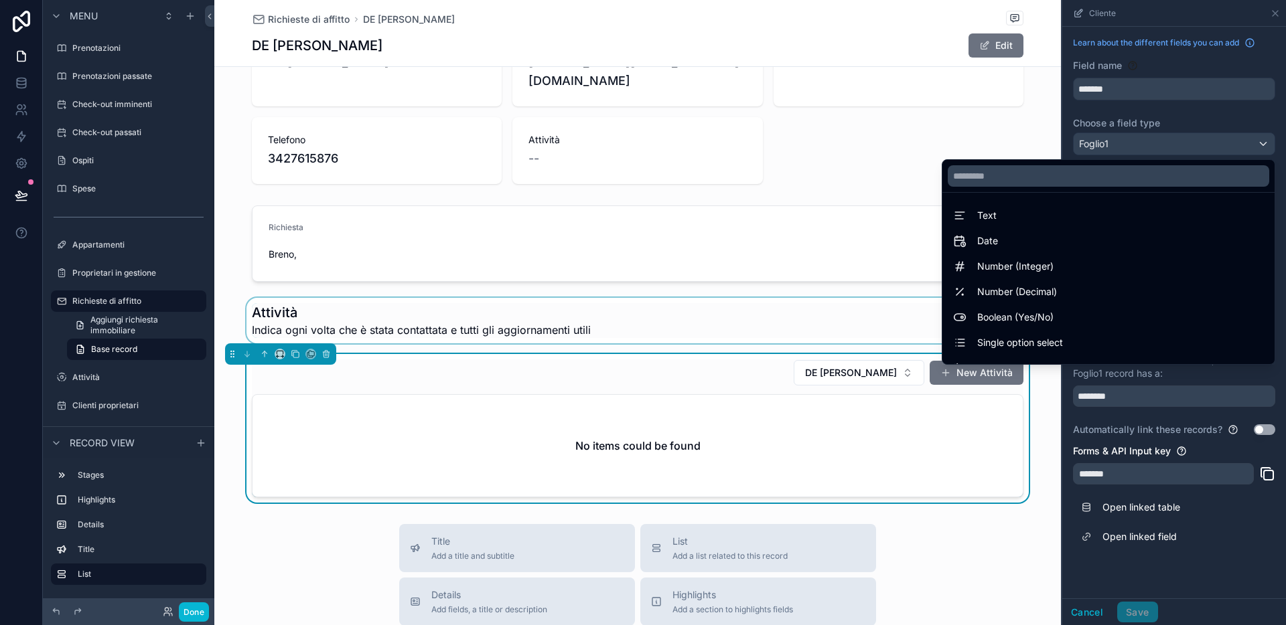
click at [1114, 110] on div "scrollable content" at bounding box center [1174, 312] width 224 height 625
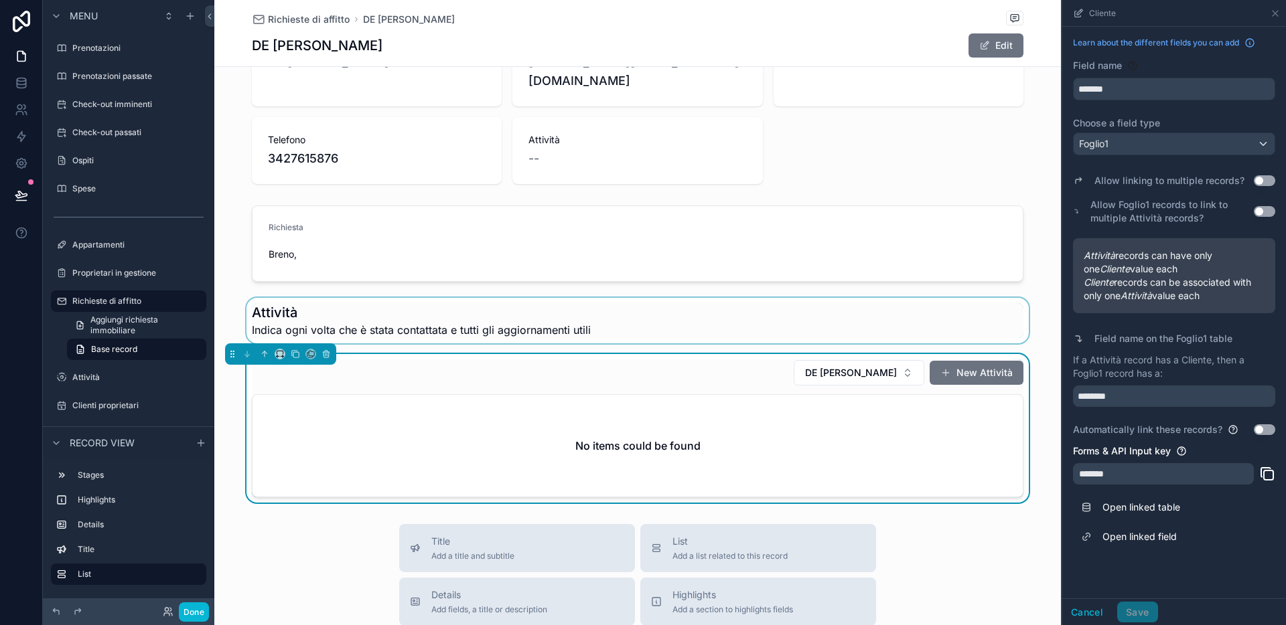
click at [1114, 211] on button "Use setting" at bounding box center [1264, 211] width 21 height 11
click at [1114, 209] on button "Use setting" at bounding box center [1264, 211] width 21 height 11
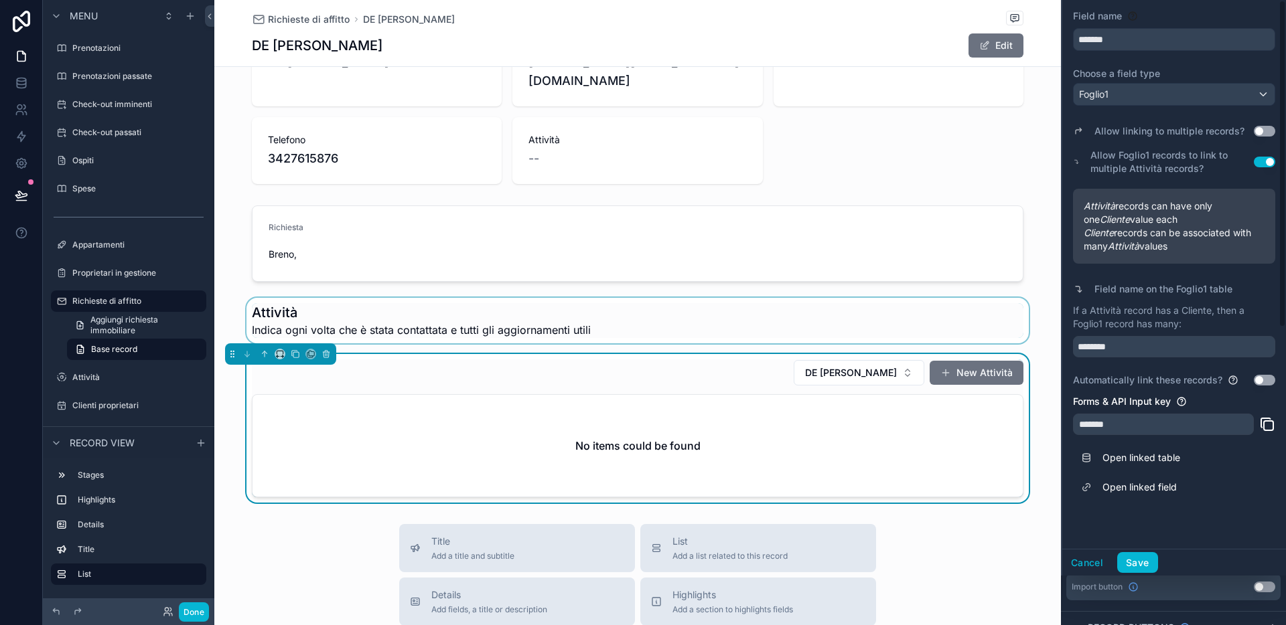
scroll to position [86, 0]
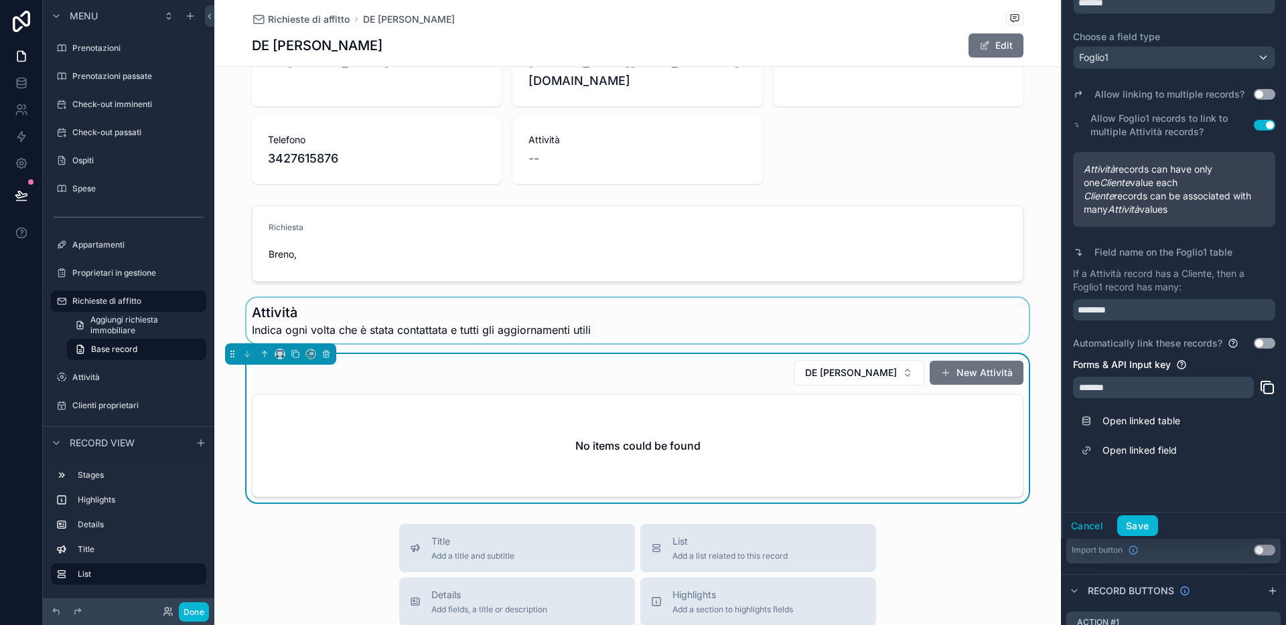
click at [1114, 343] on button "Use setting" at bounding box center [1264, 343] width 21 height 11
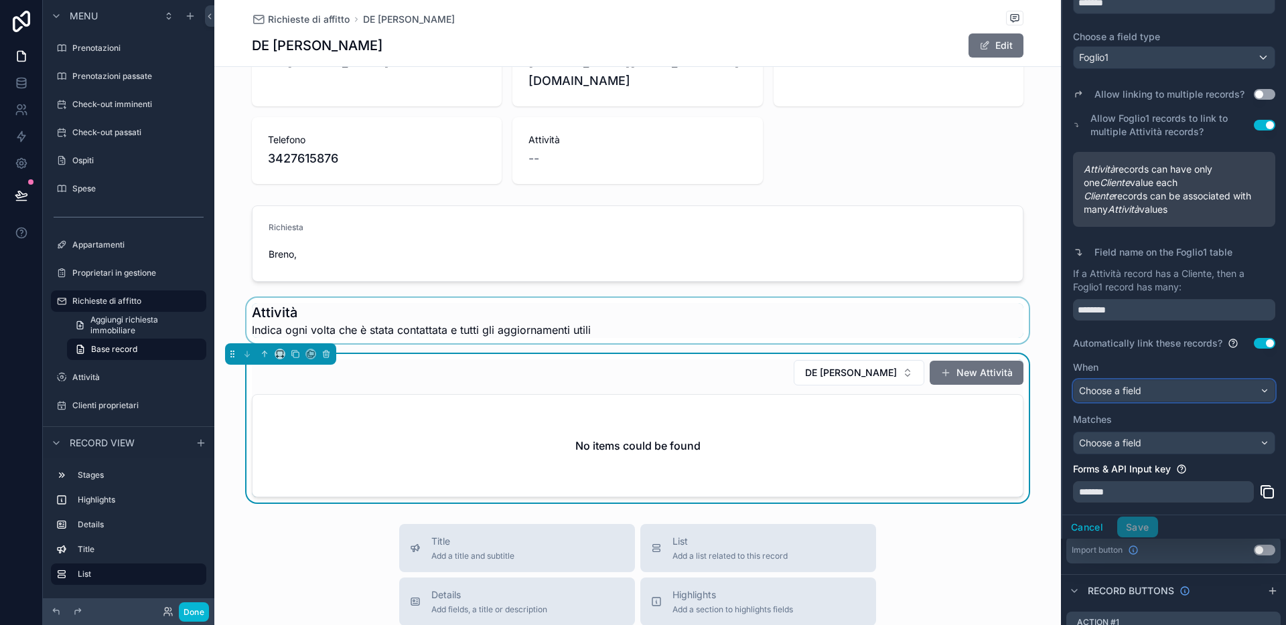
click at [1114, 394] on div "Choose a field" at bounding box center [1173, 390] width 201 height 21
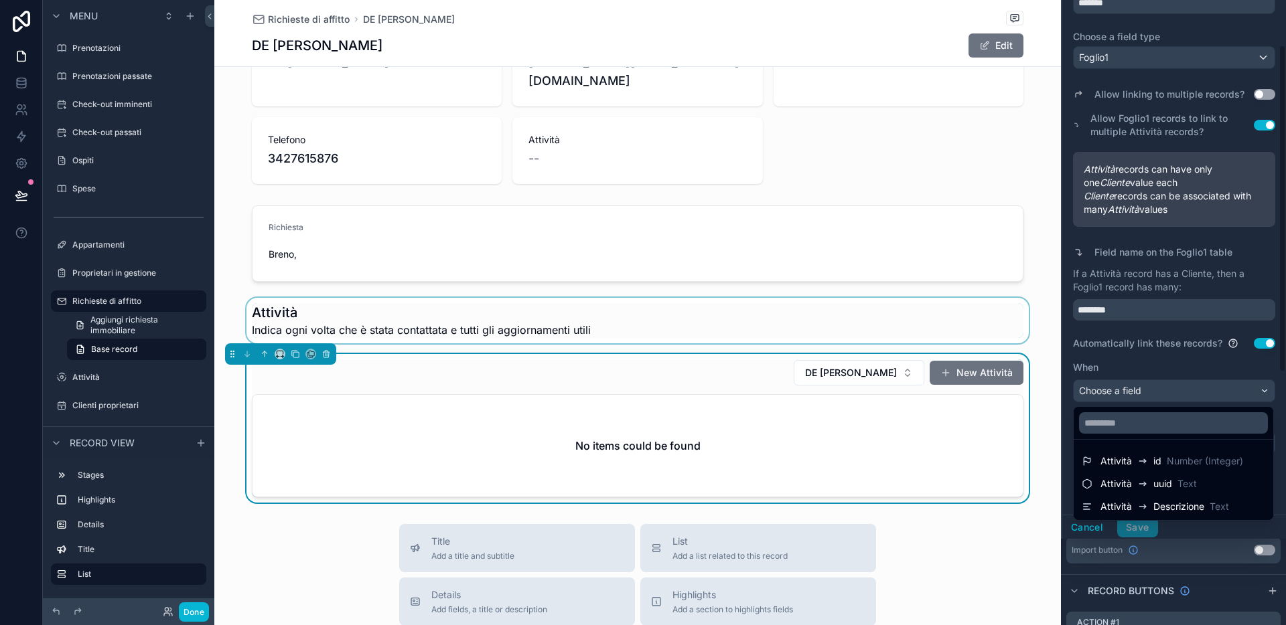
click at [1114, 364] on div "scrollable content" at bounding box center [1174, 226] width 224 height 625
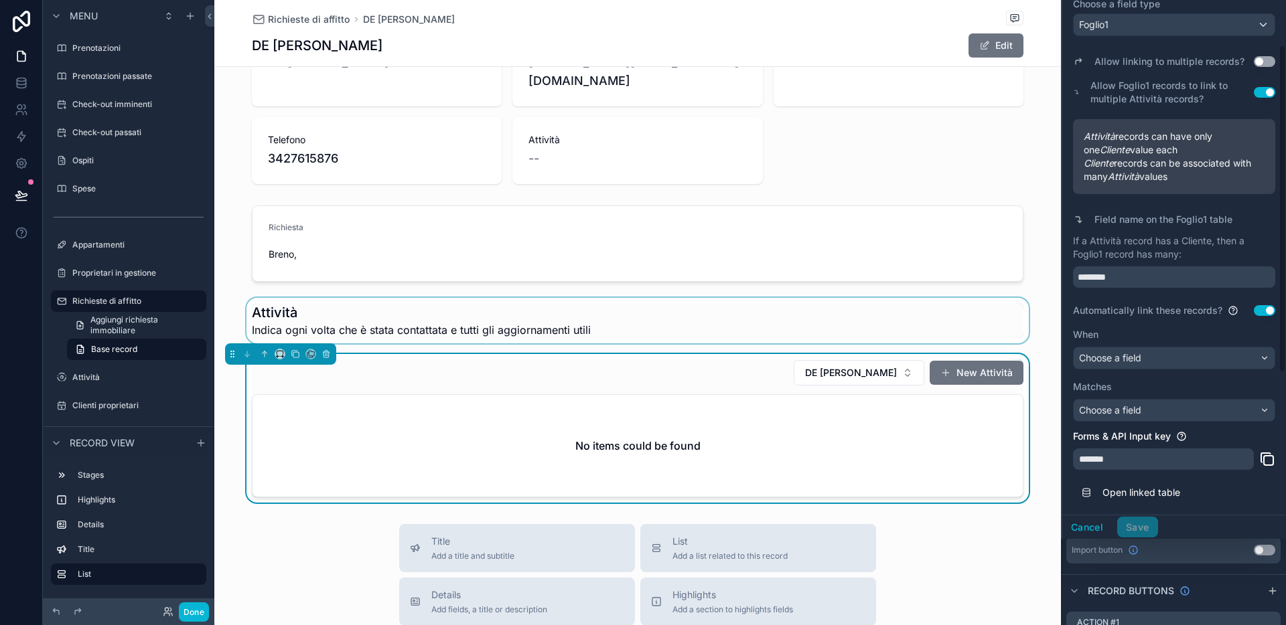
scroll to position [66, 0]
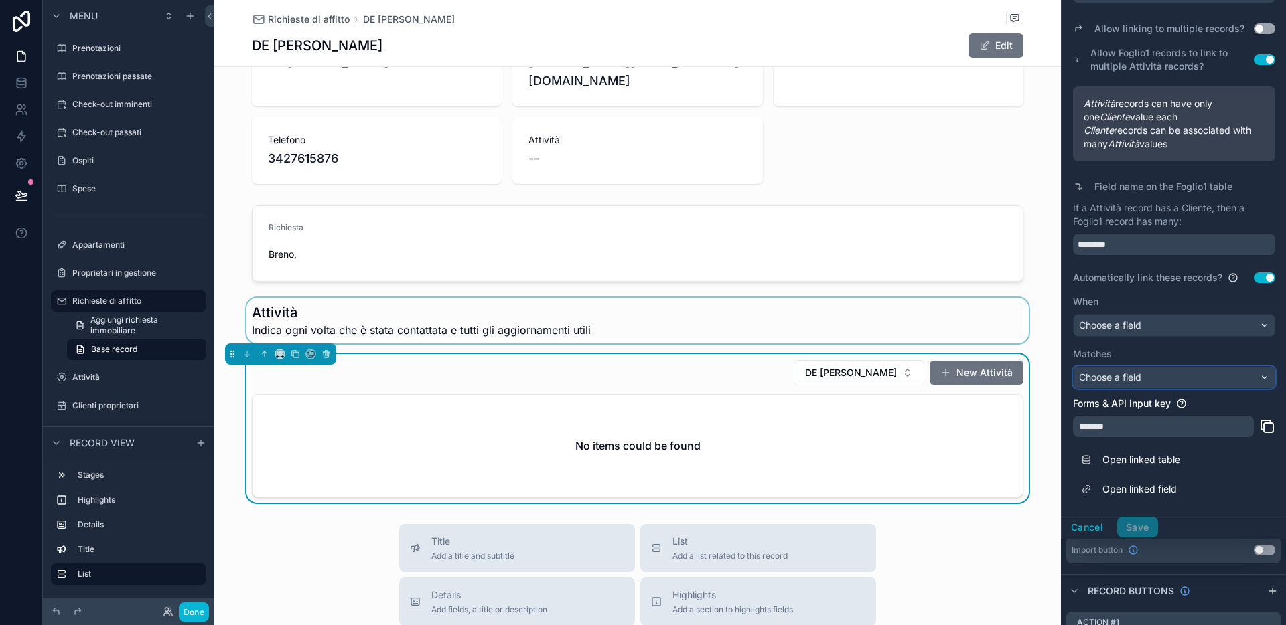
click at [1114, 383] on div "Choose a field" at bounding box center [1173, 377] width 201 height 21
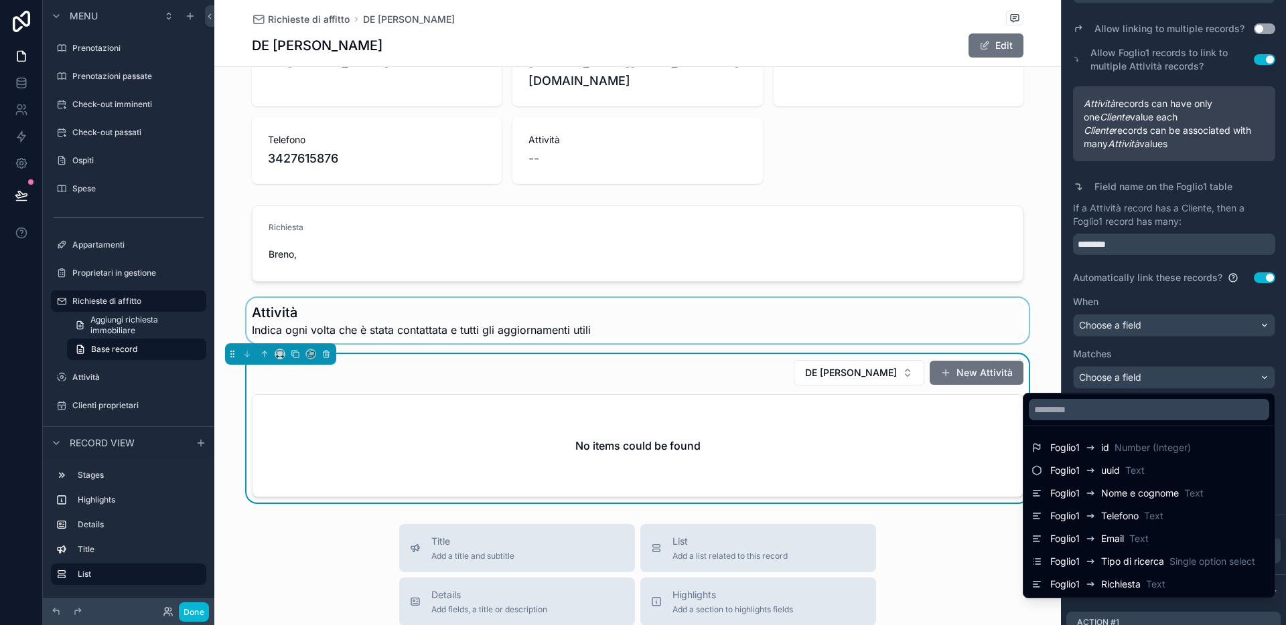
click at [1114, 362] on div "scrollable content" at bounding box center [1174, 226] width 224 height 625
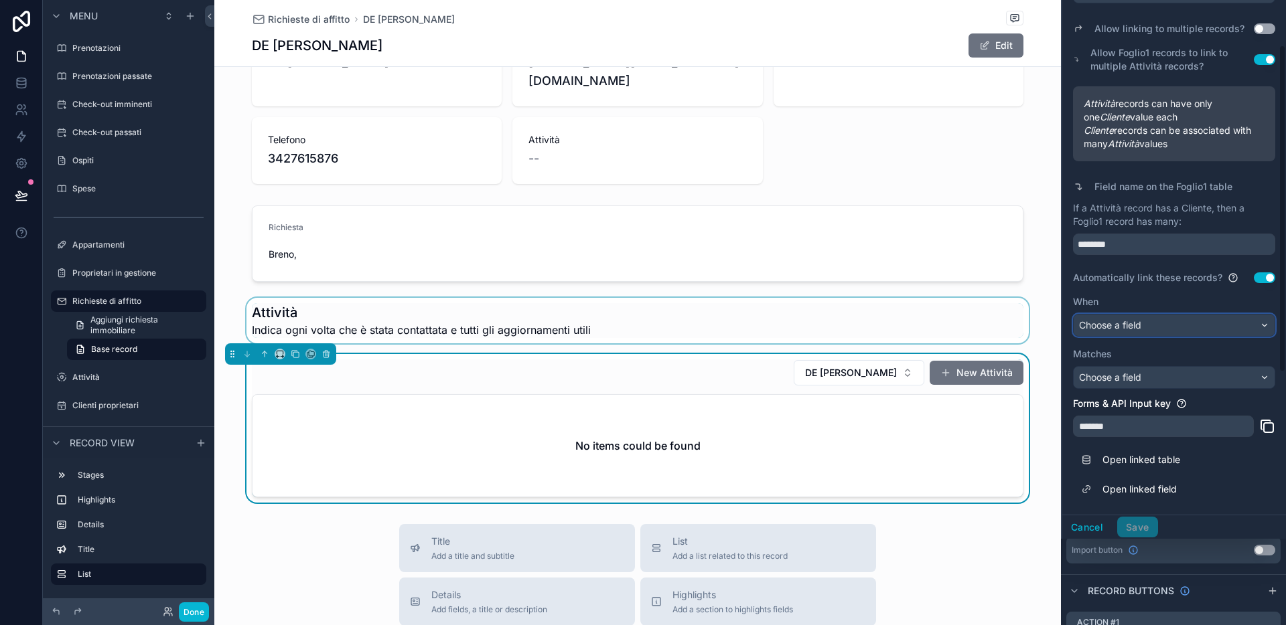
click at [1114, 323] on div "Choose a field" at bounding box center [1173, 325] width 201 height 21
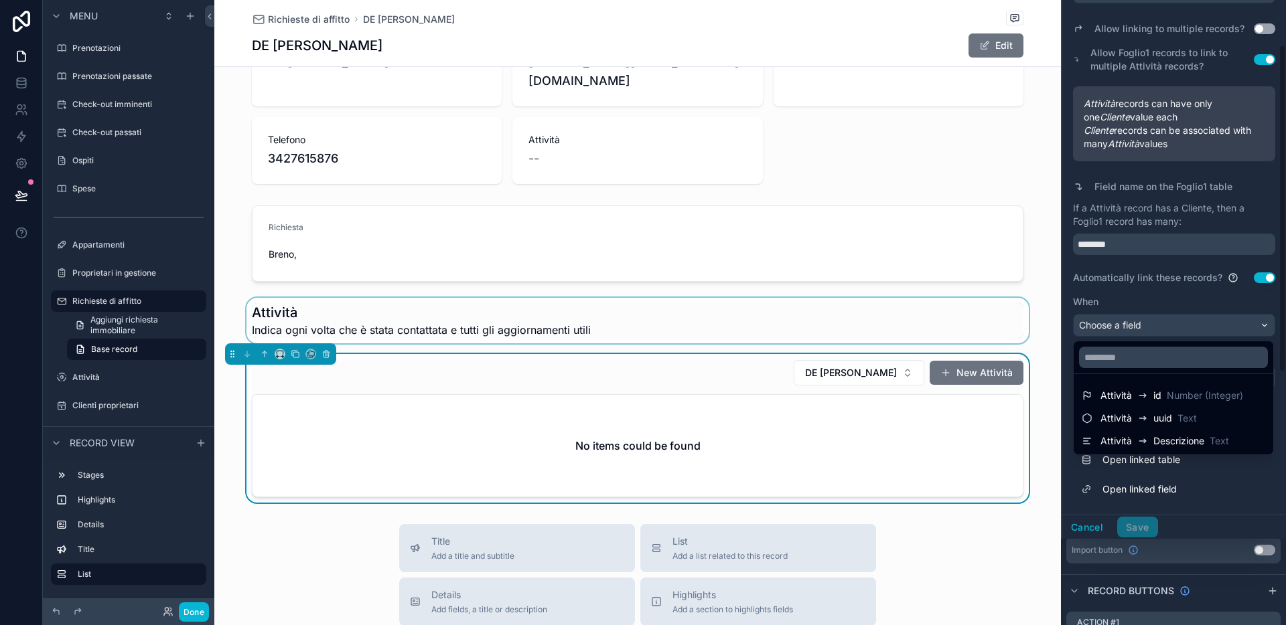
click at [1114, 303] on div "scrollable content" at bounding box center [1174, 226] width 224 height 625
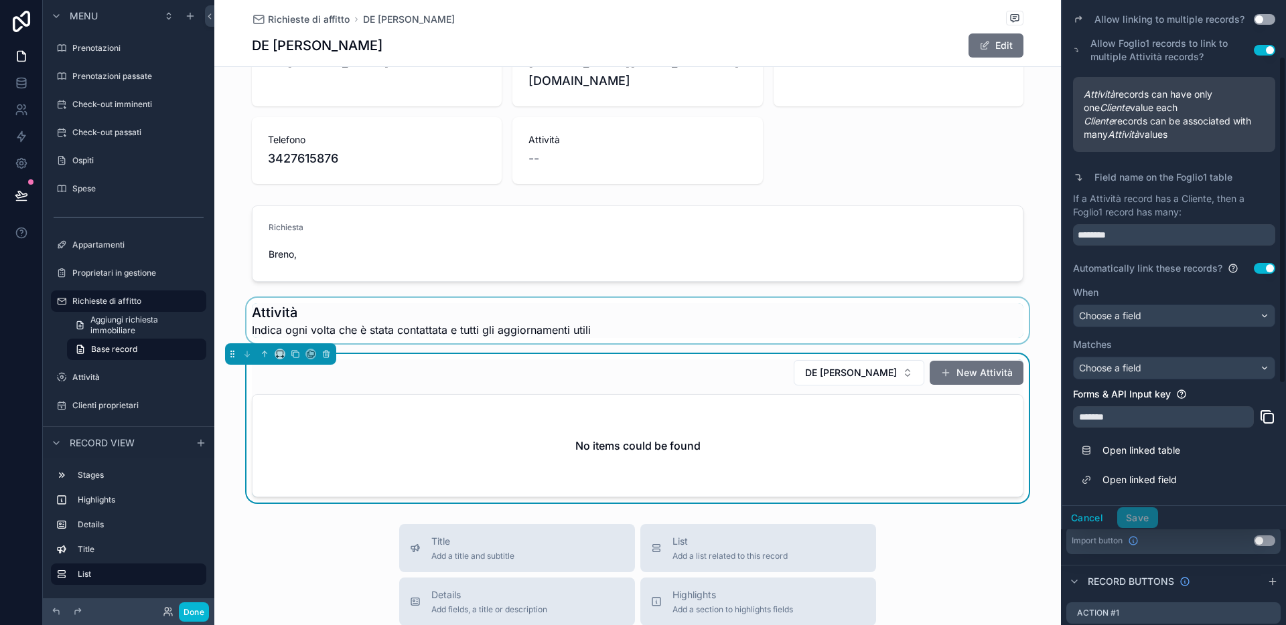
scroll to position [108, 0]
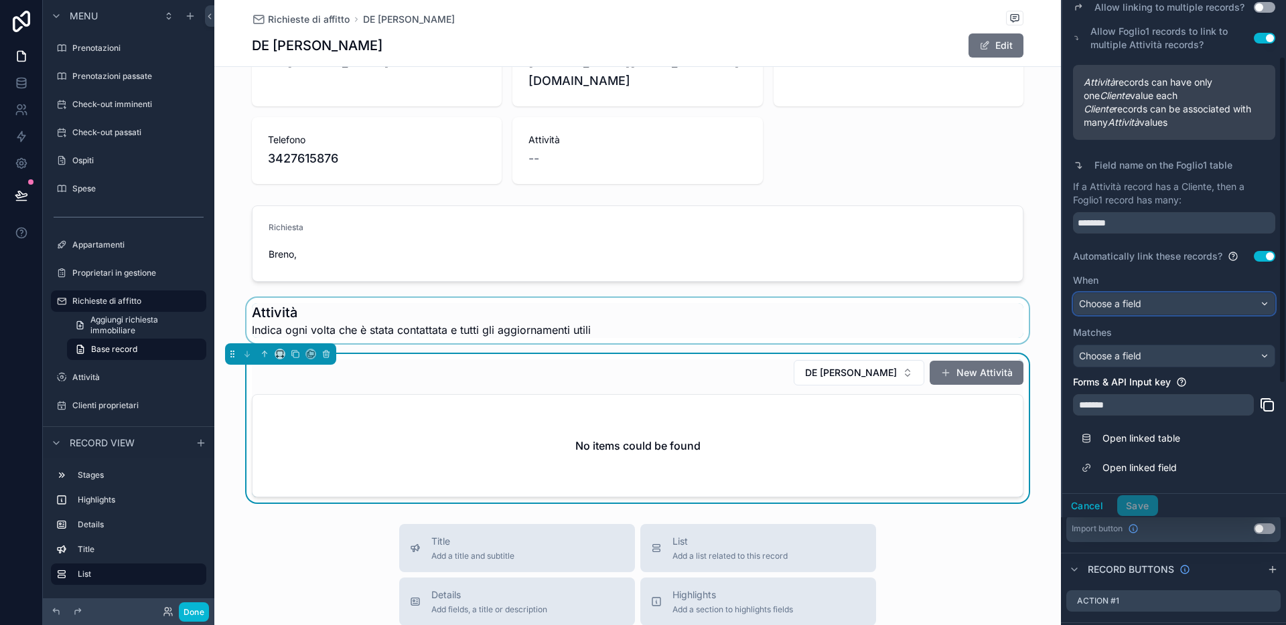
click at [1114, 301] on div "Choose a field" at bounding box center [1173, 303] width 201 height 21
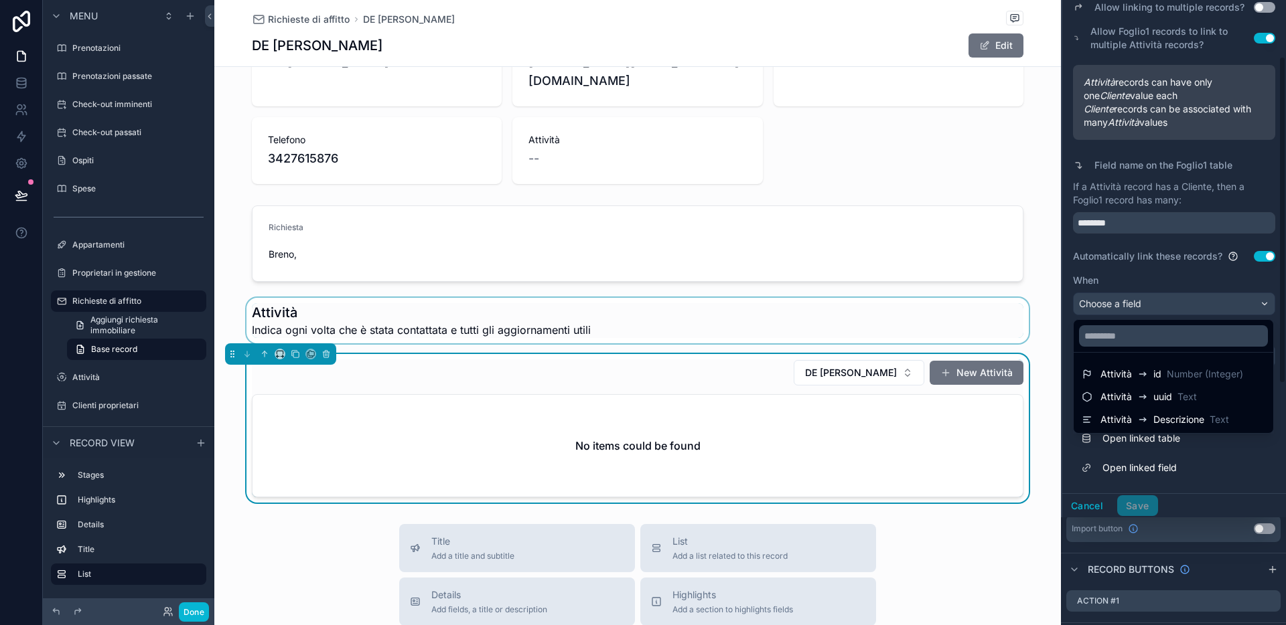
click at [1114, 287] on div "scrollable content" at bounding box center [1174, 204] width 224 height 625
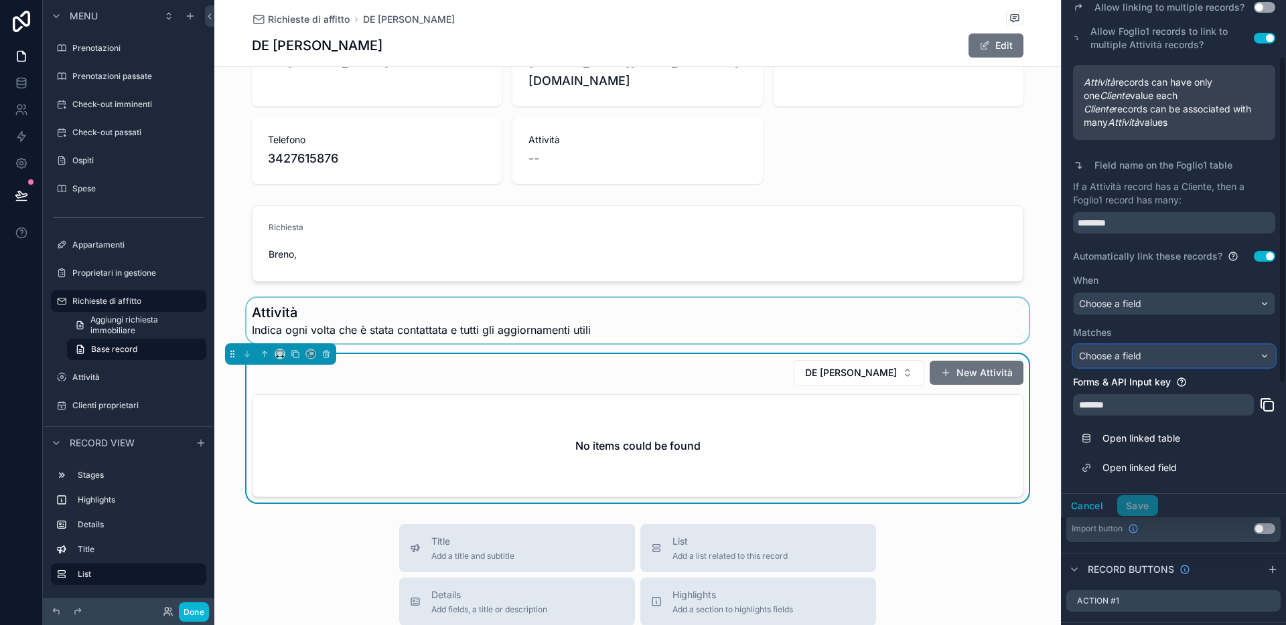
click at [1114, 360] on div "Choose a field" at bounding box center [1173, 356] width 201 height 21
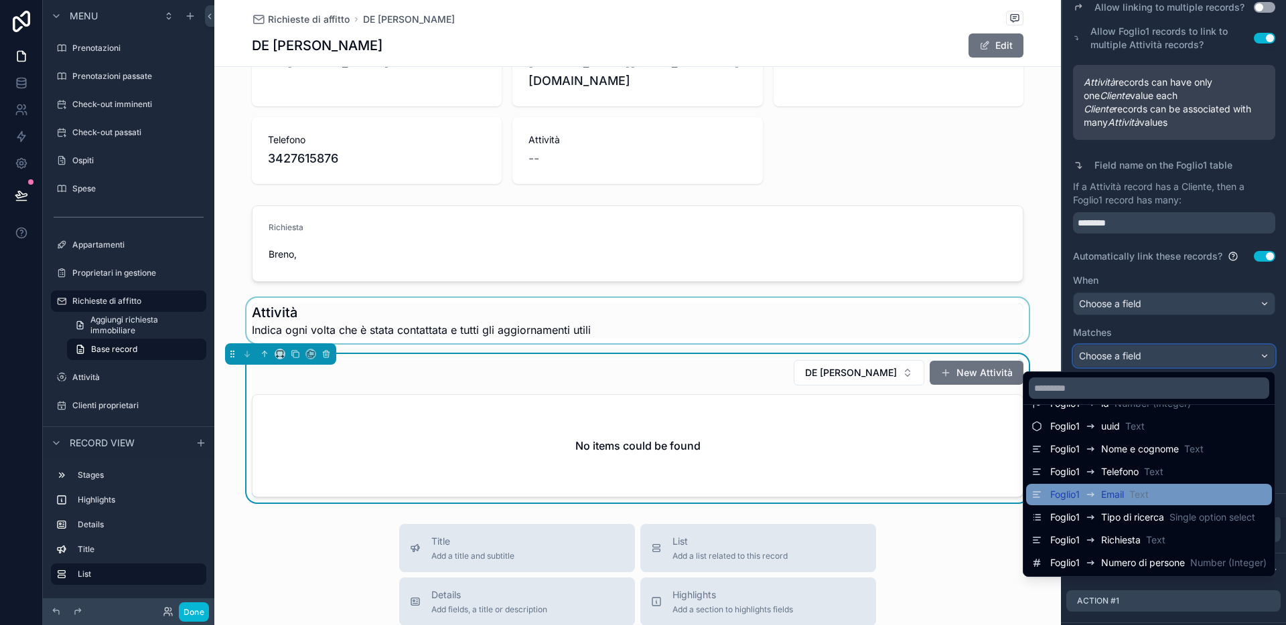
scroll to position [20, 0]
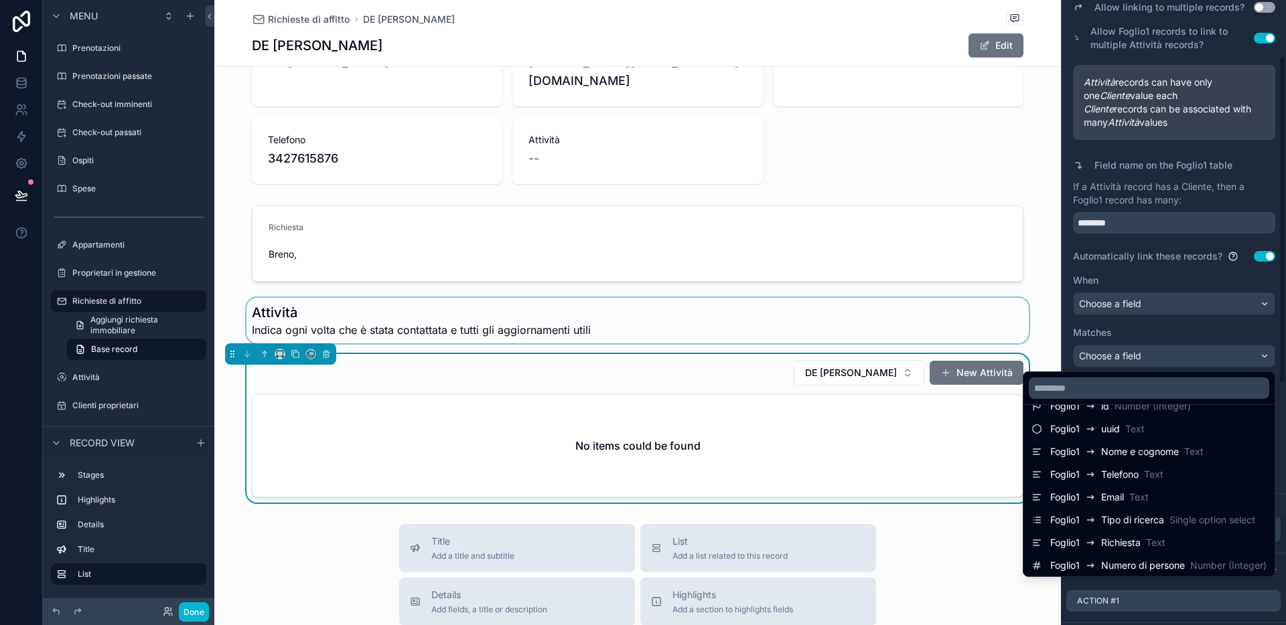
click at [1114, 313] on div "scrollable content" at bounding box center [1174, 204] width 224 height 625
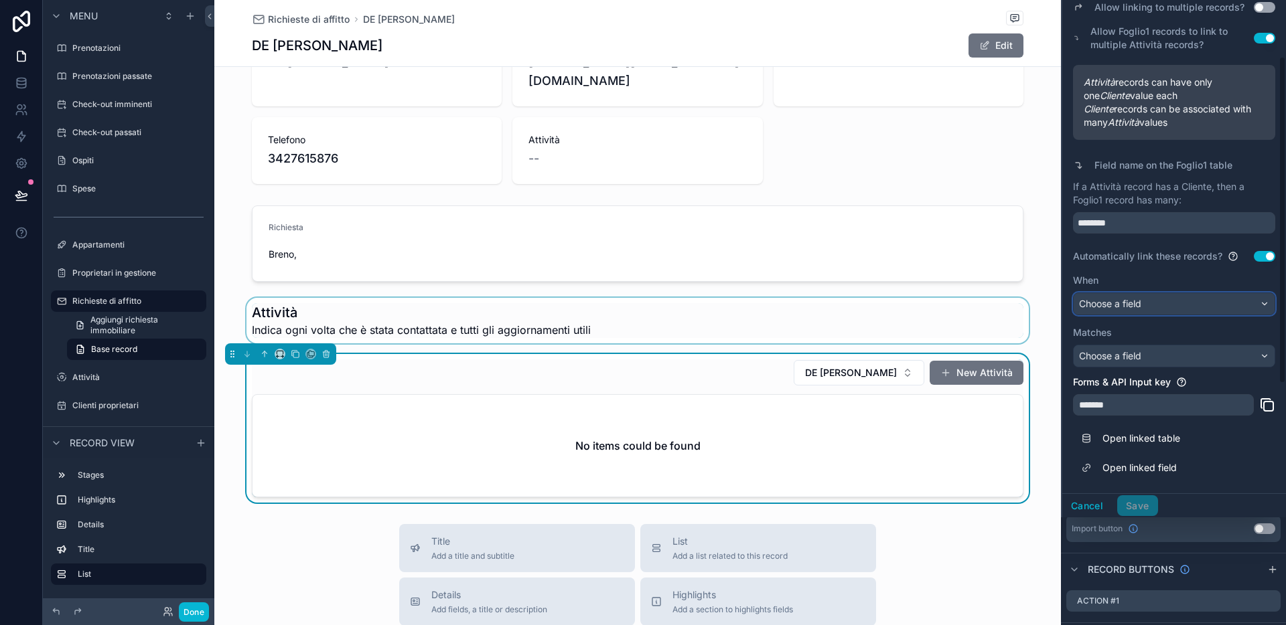
click at [1114, 303] on div "Choose a field" at bounding box center [1173, 303] width 201 height 21
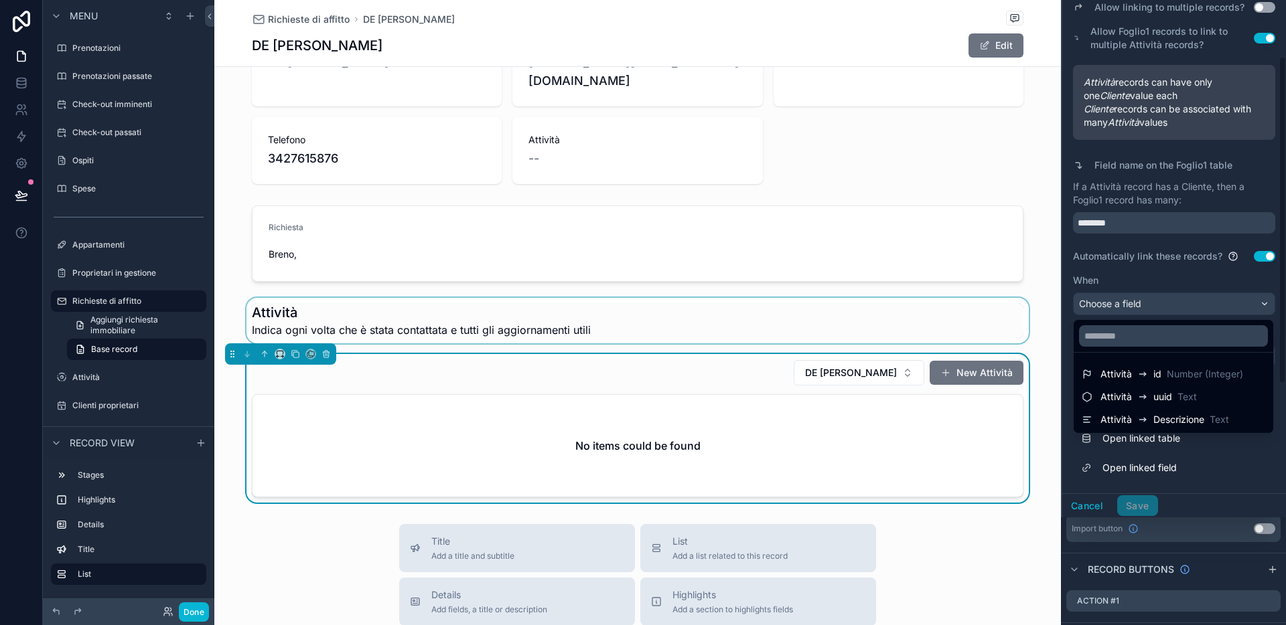
click at [1114, 261] on div "scrollable content" at bounding box center [1174, 204] width 224 height 625
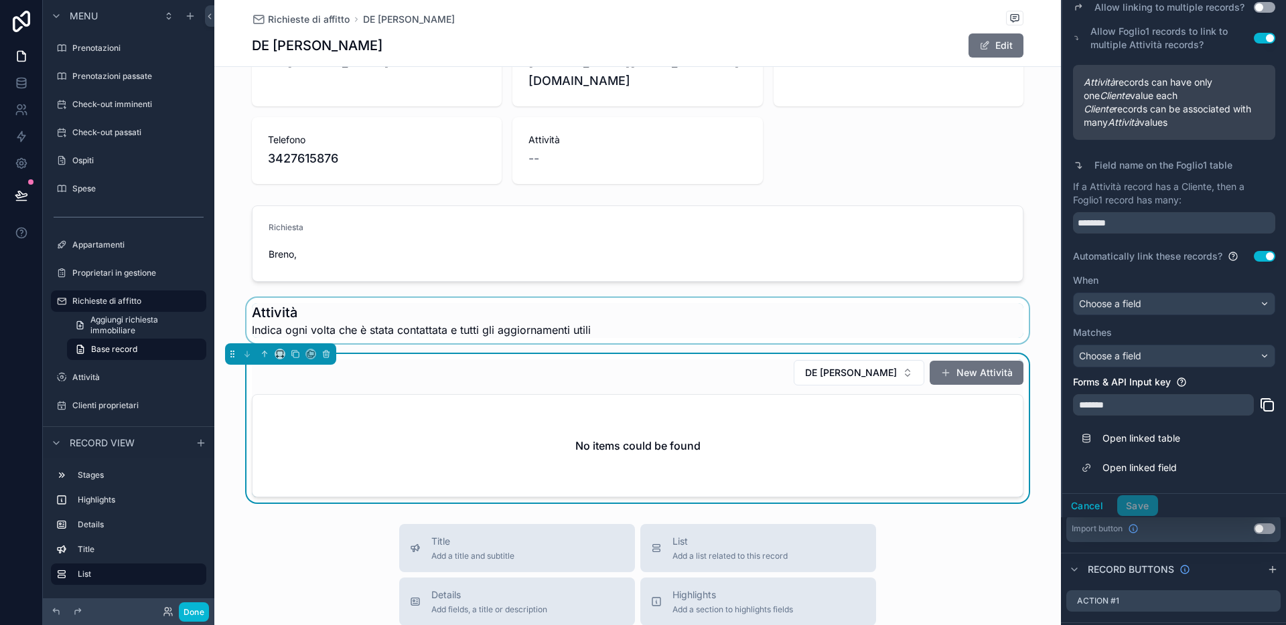
click at [1114, 508] on div "Cancel Save" at bounding box center [1110, 506] width 96 height 21
click at [1114, 468] on link "Open linked field" at bounding box center [1174, 467] width 202 height 29
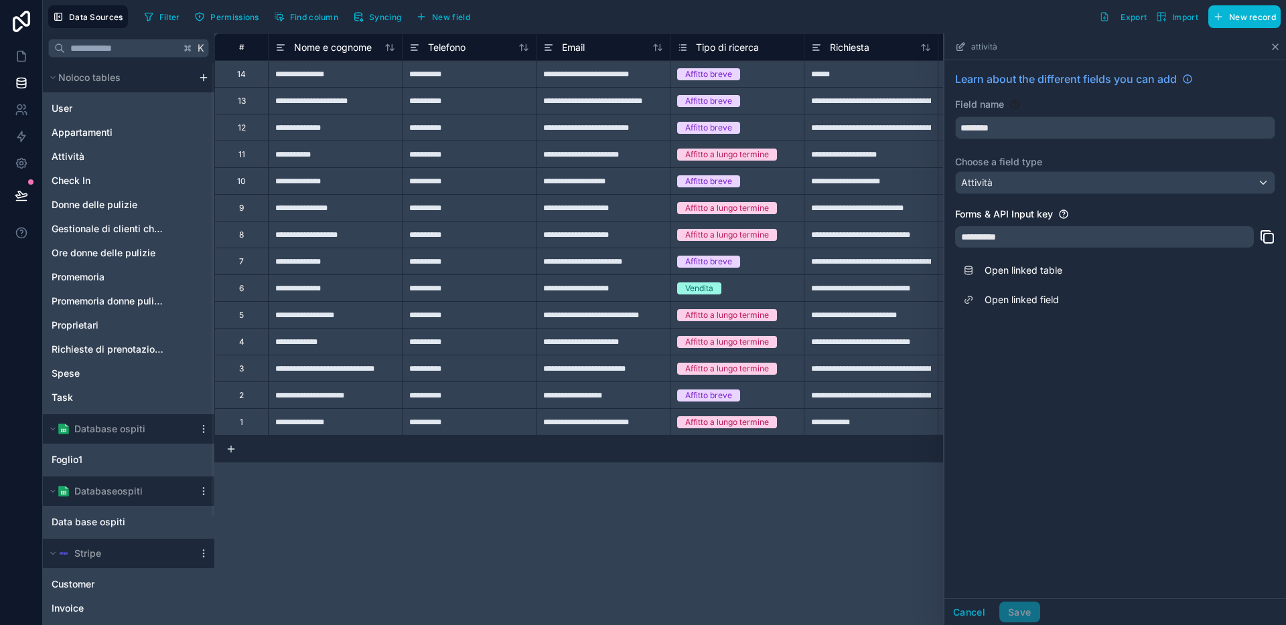
click at [1114, 45] on icon at bounding box center [1274, 46] width 5 height 5
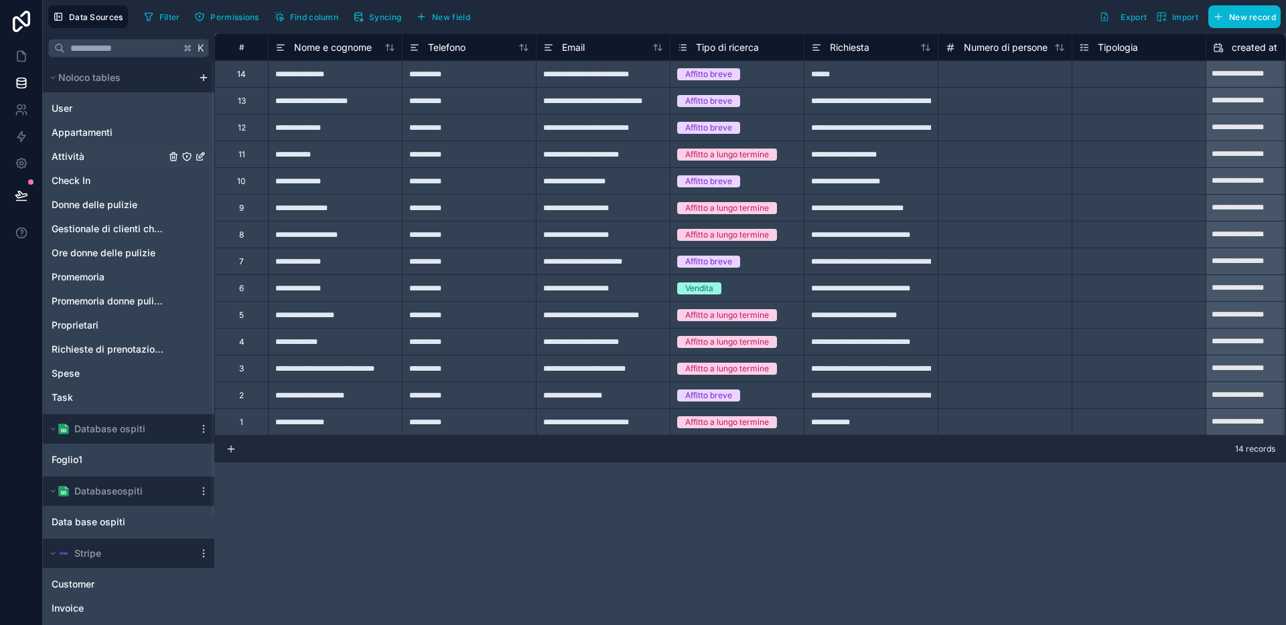
click at [86, 157] on link "Attività" at bounding box center [109, 156] width 114 height 13
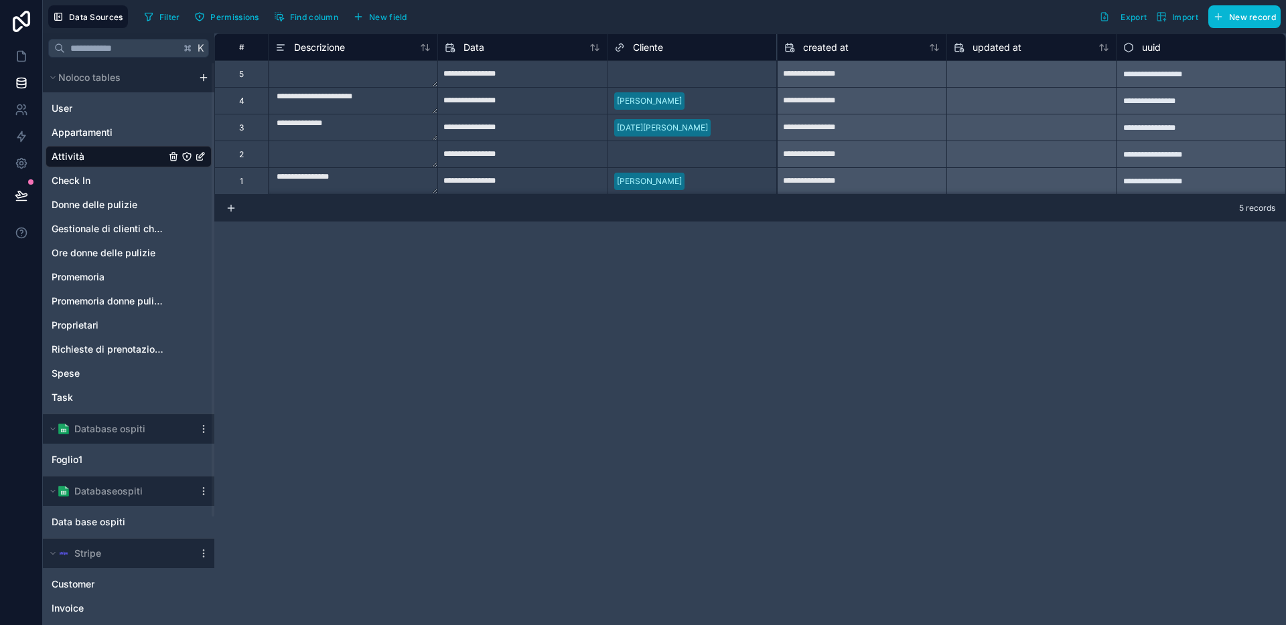
click at [678, 37] on div "Cliente" at bounding box center [691, 46] width 169 height 27
click at [674, 46] on div "Cliente" at bounding box center [691, 48] width 155 height 16
click at [646, 48] on span "Cliente" at bounding box center [648, 47] width 30 height 13
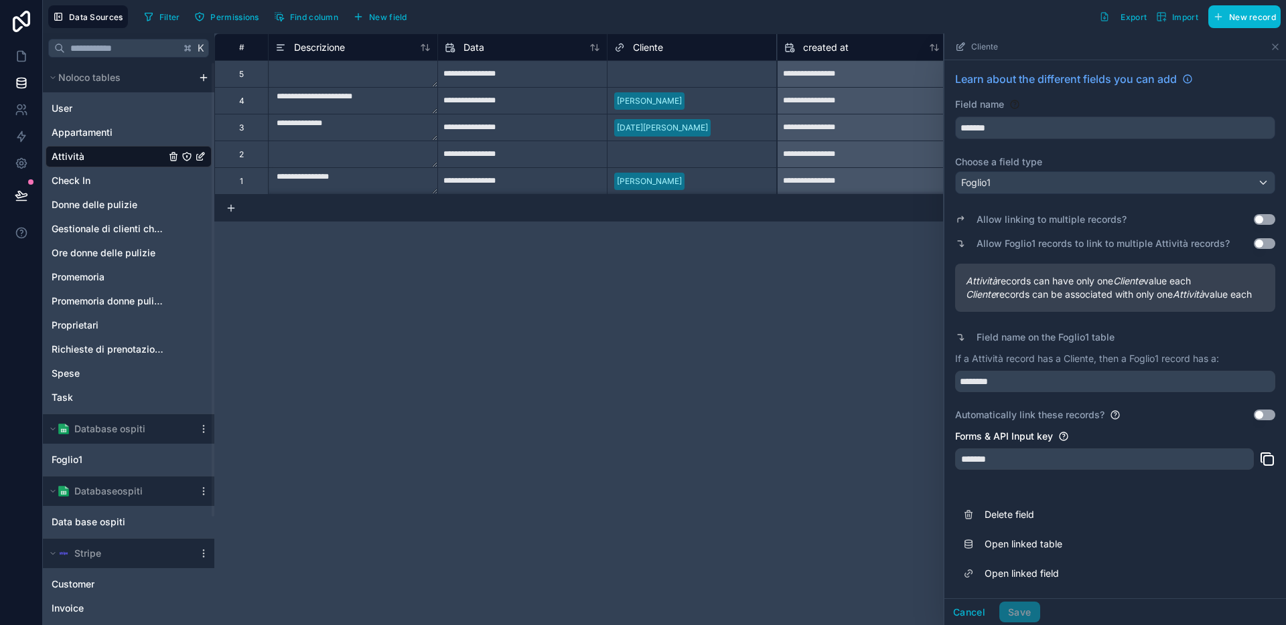
click at [1114, 239] on button "Use setting" at bounding box center [1264, 243] width 21 height 11
click at [1023, 526] on button "Save" at bounding box center [1019, 612] width 40 height 21
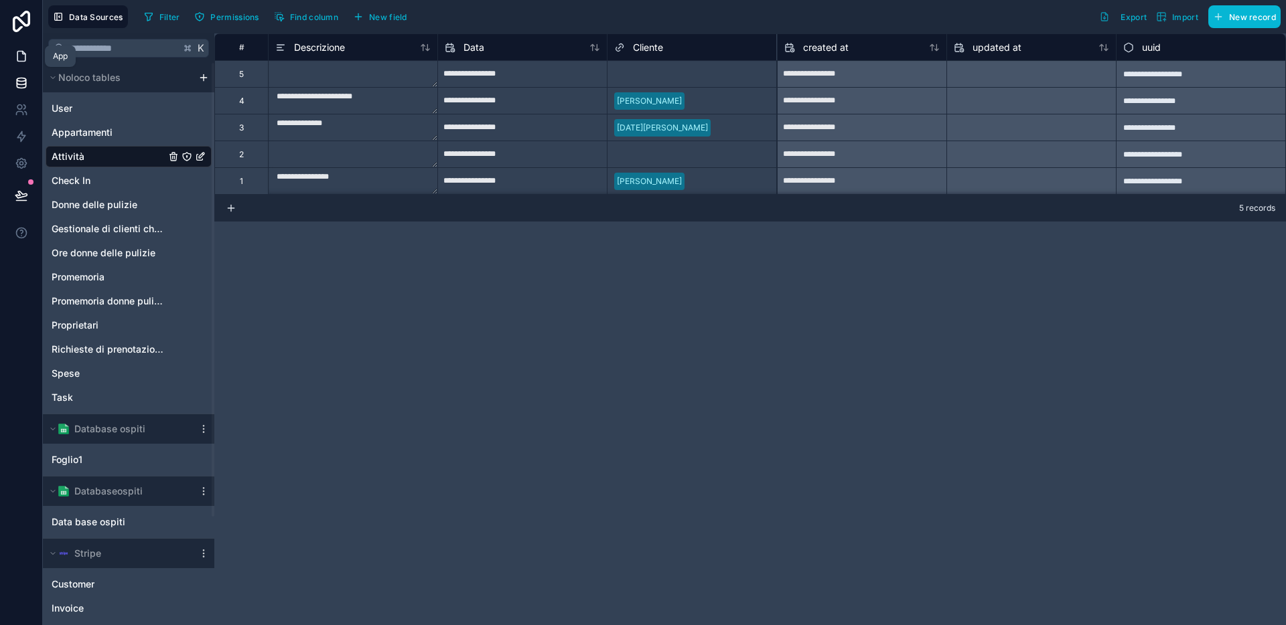
click at [17, 59] on icon at bounding box center [21, 56] width 13 height 13
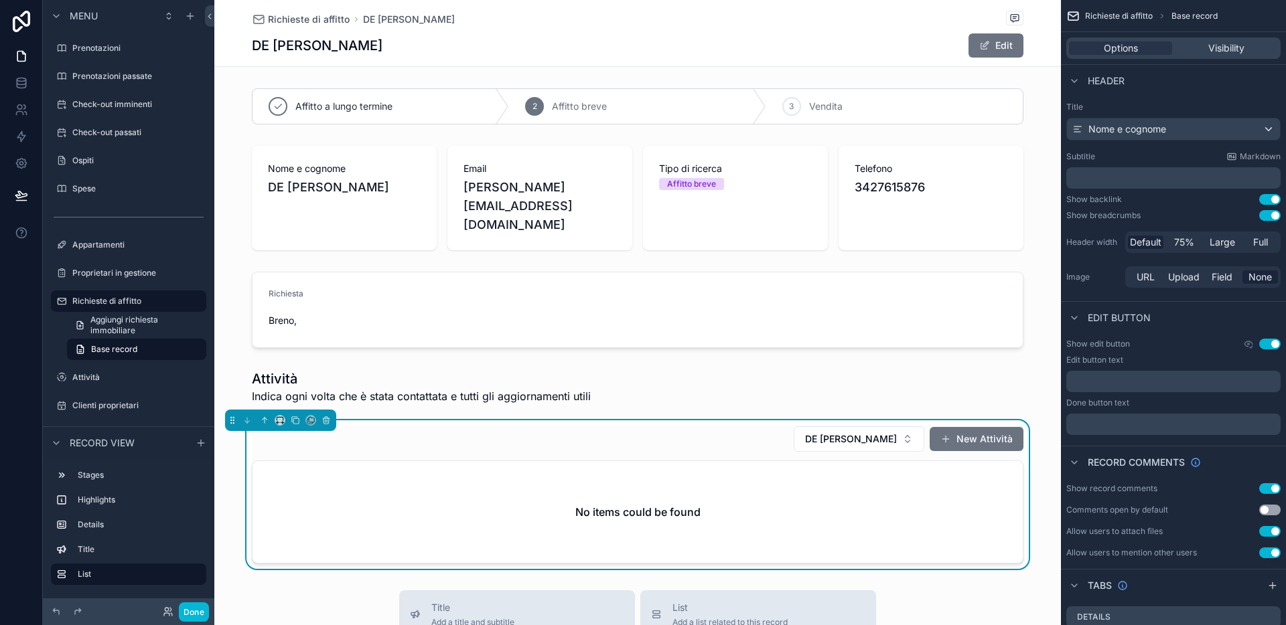
click at [682, 421] on div "DE [PERSON_NAME] New Attività No items could be found" at bounding box center [637, 495] width 846 height 149
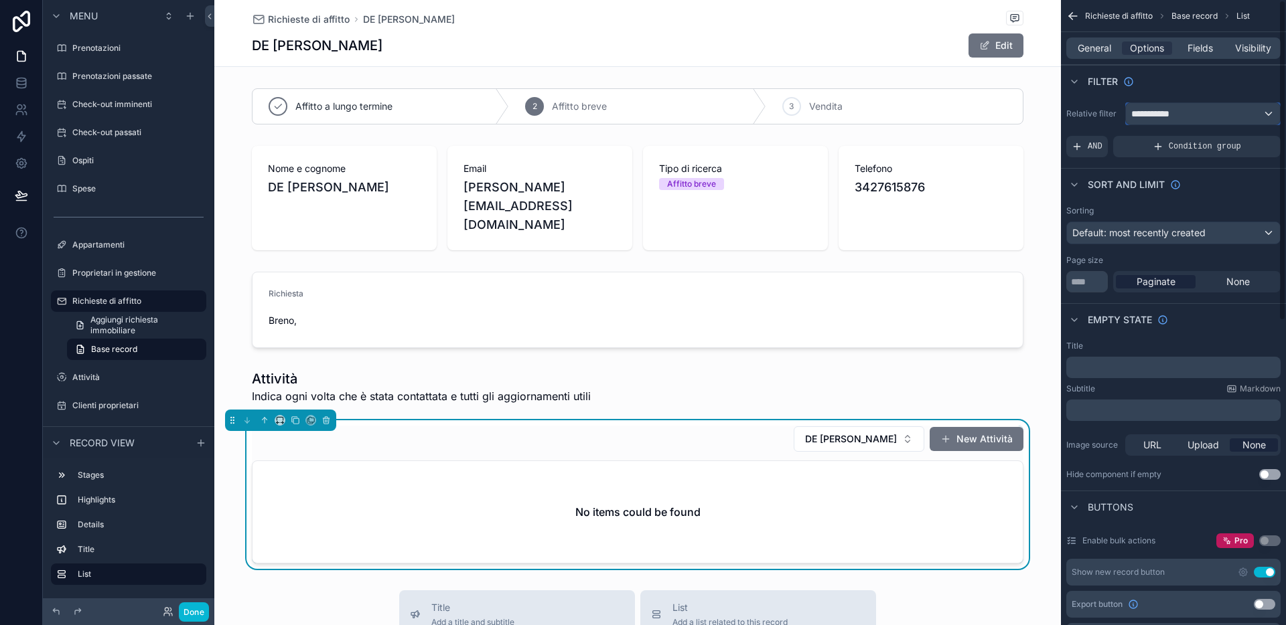
click at [1114, 110] on div "**********" at bounding box center [1203, 113] width 154 height 21
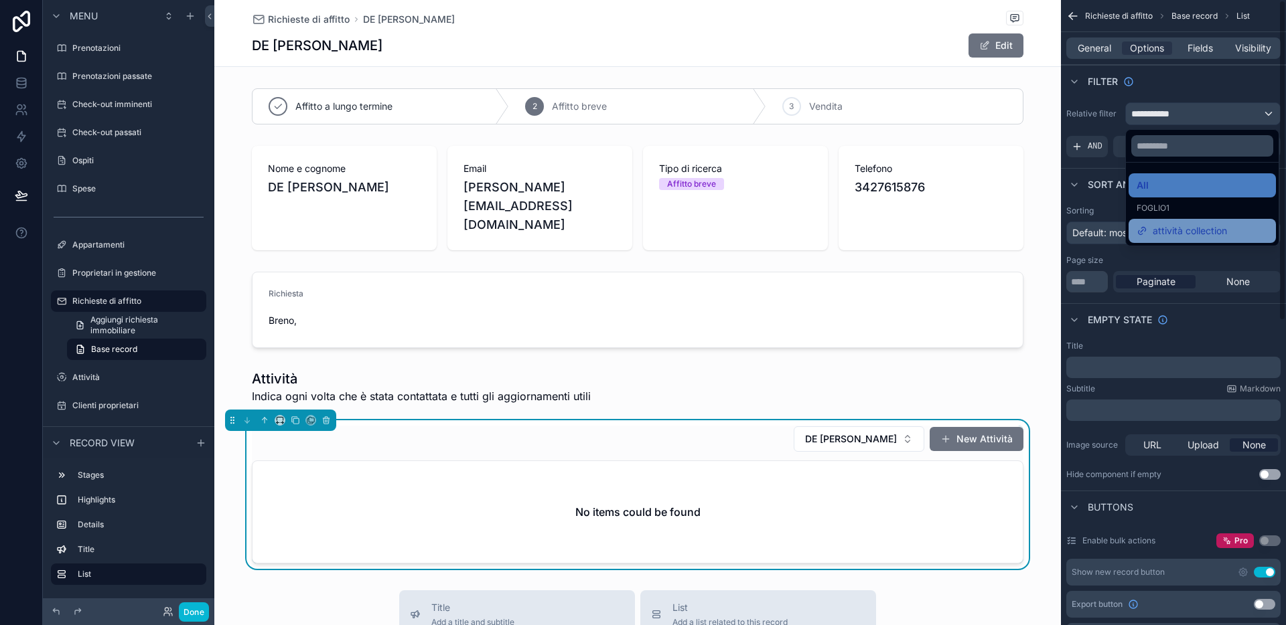
click at [1114, 232] on span "attività collection" at bounding box center [1189, 231] width 74 height 16
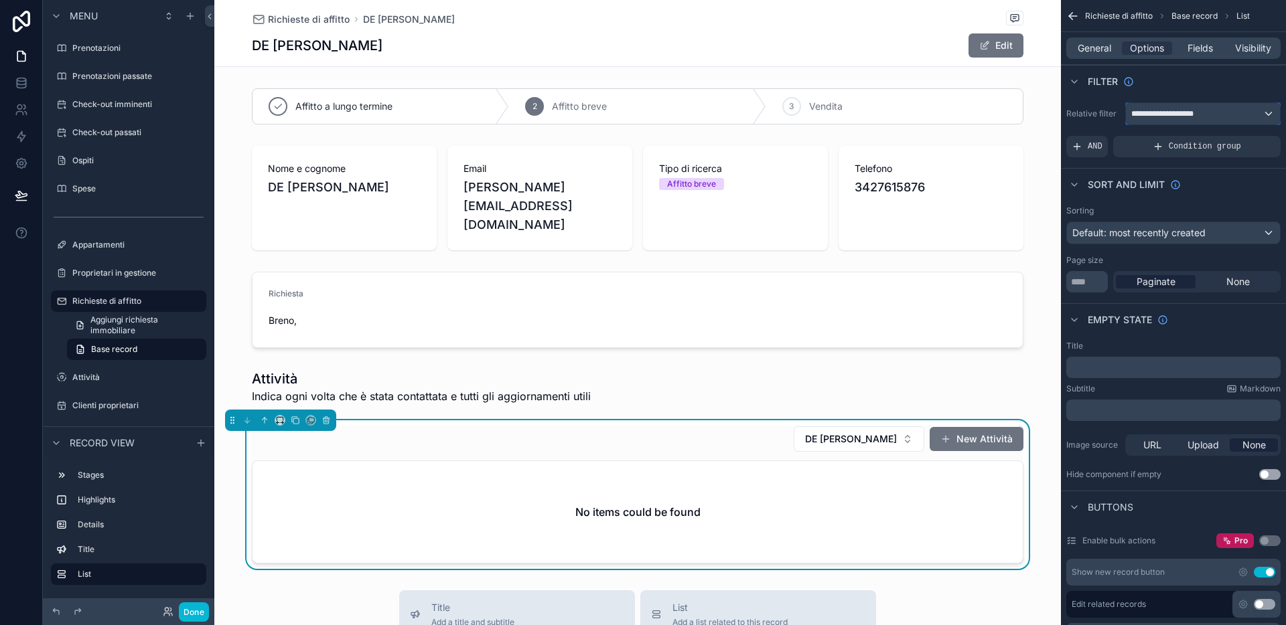
click at [1114, 114] on div "**********" at bounding box center [1203, 113] width 154 height 21
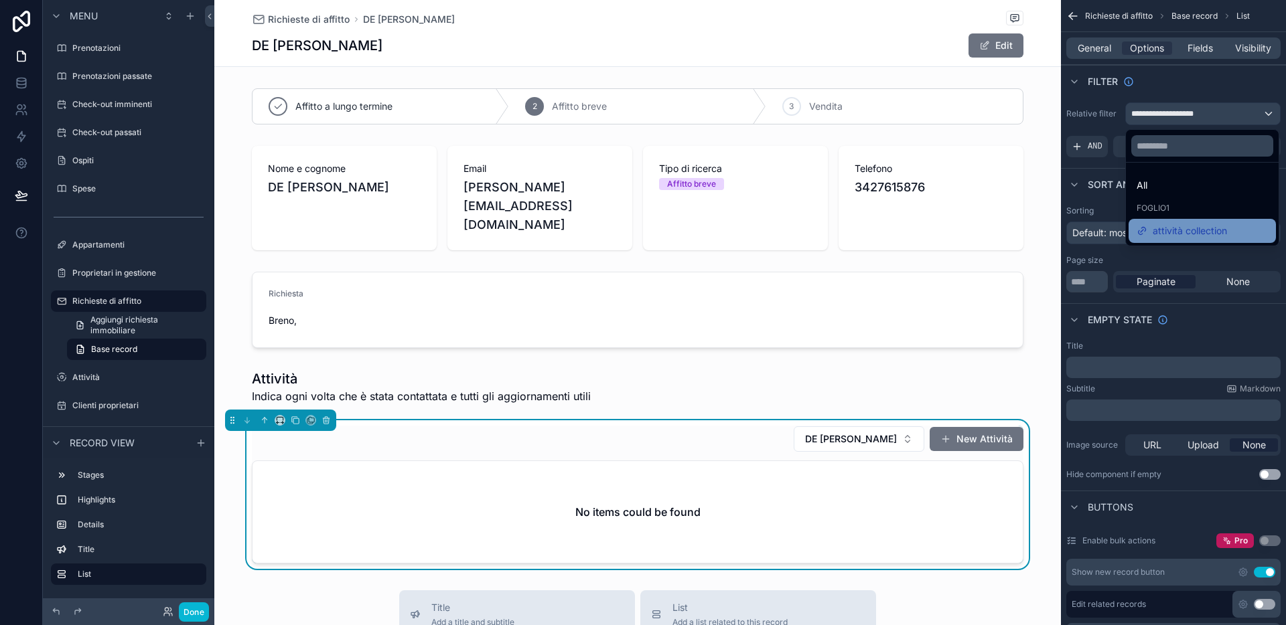
click at [1114, 232] on span "attività collection" at bounding box center [1189, 231] width 74 height 16
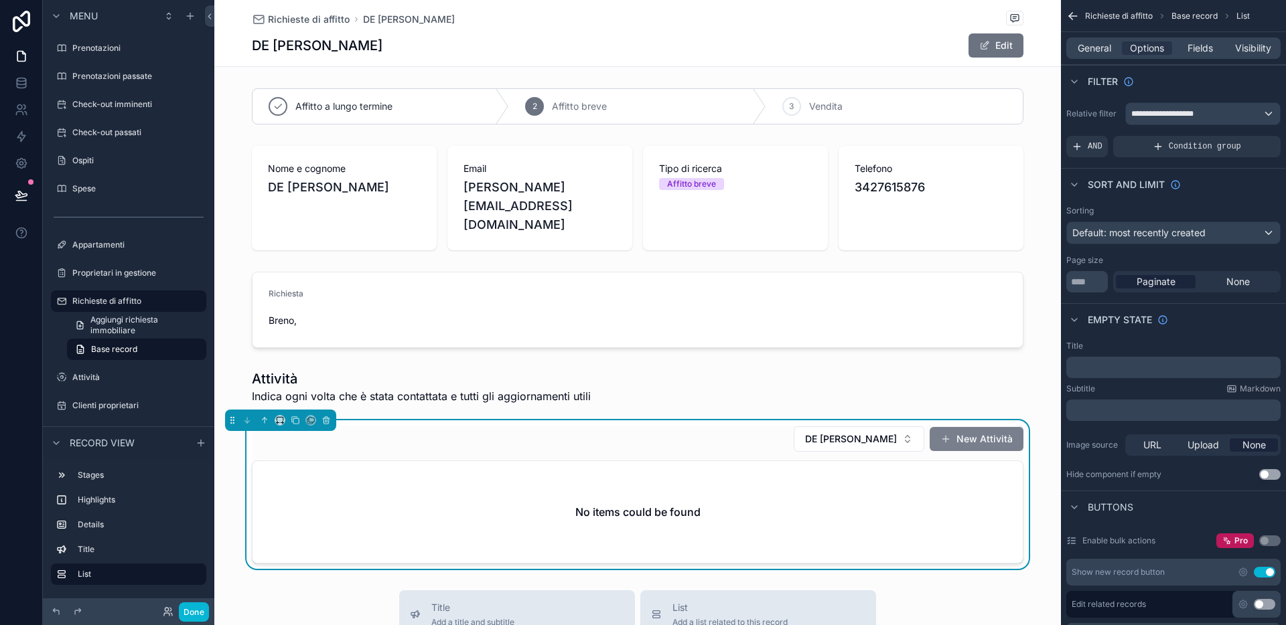
click at [978, 427] on button "New Attività" at bounding box center [976, 439] width 94 height 24
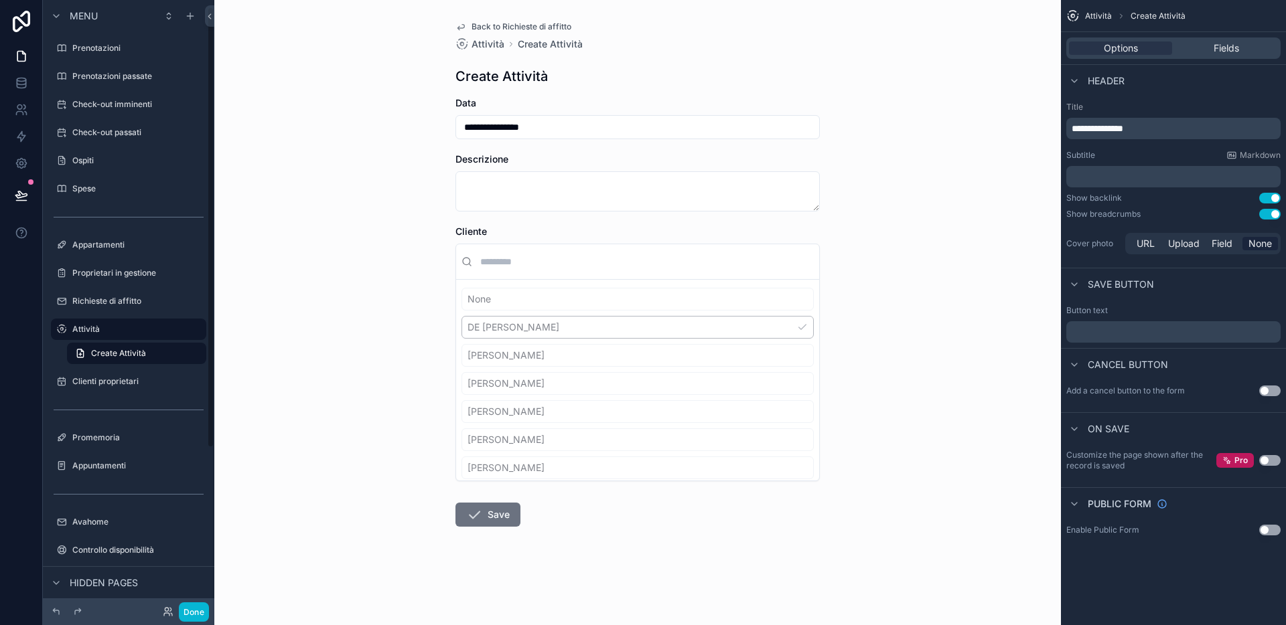
scroll to position [10, 0]
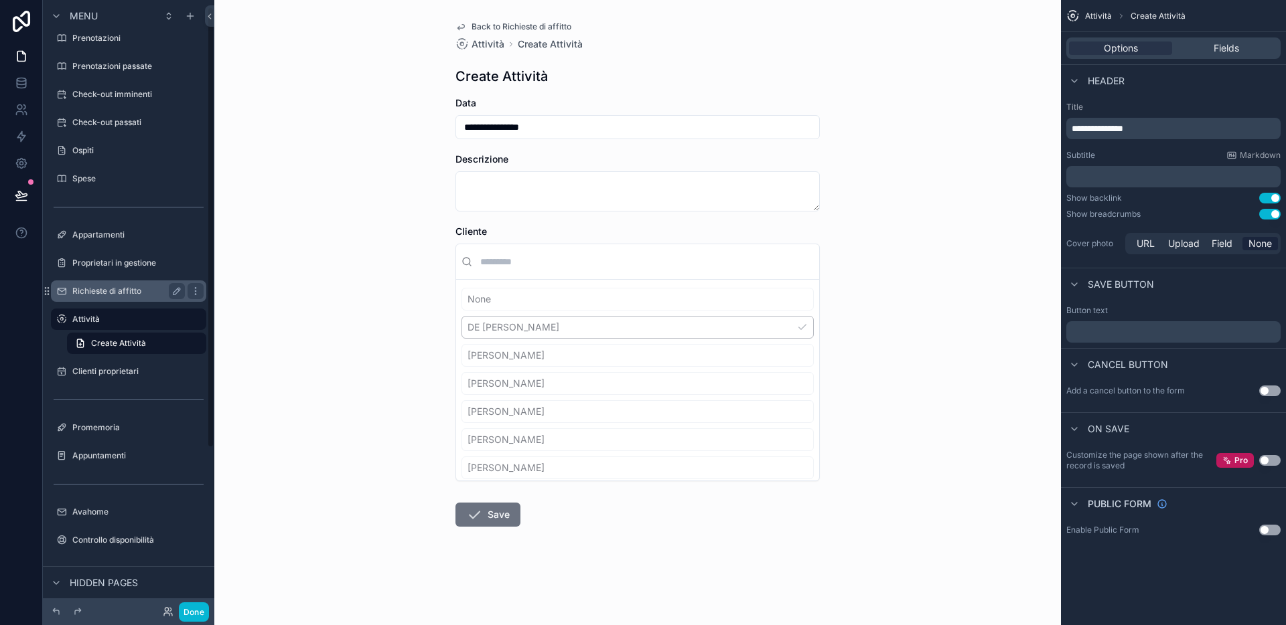
click at [118, 291] on label "Richieste di affitto" at bounding box center [125, 291] width 107 height 11
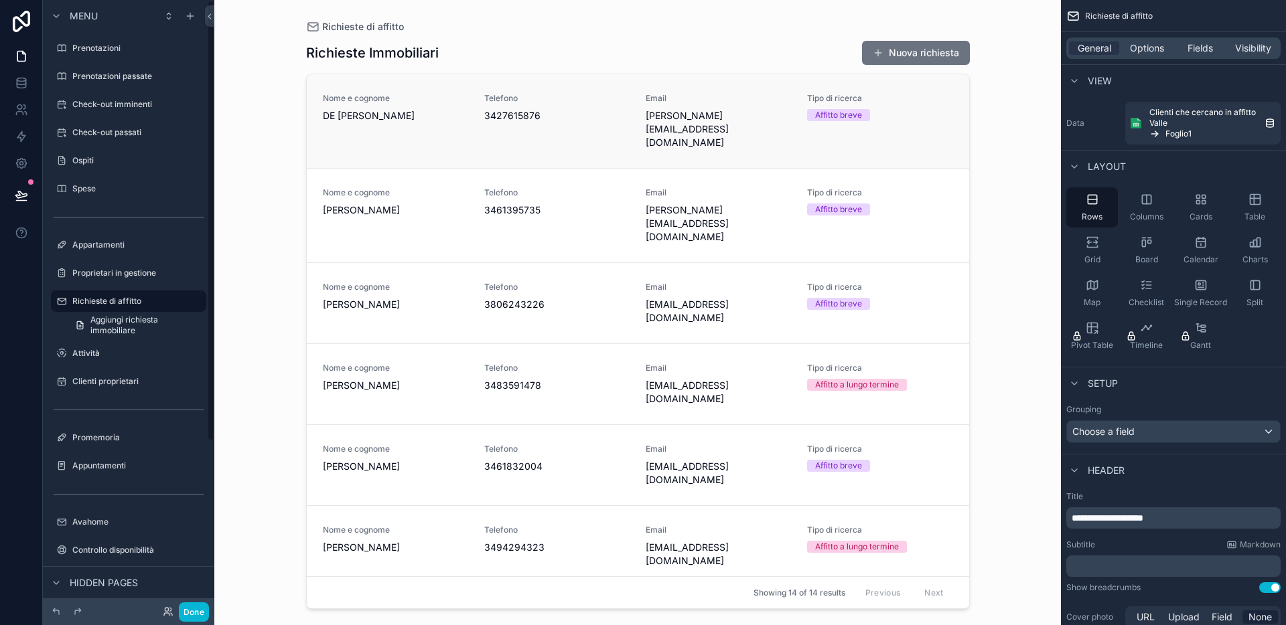
click at [643, 117] on div "Nome e cognome DE [PERSON_NAME] Telefono [PHONE_NUMBER] Email [PERSON_NAME][EMA…" at bounding box center [638, 121] width 630 height 56
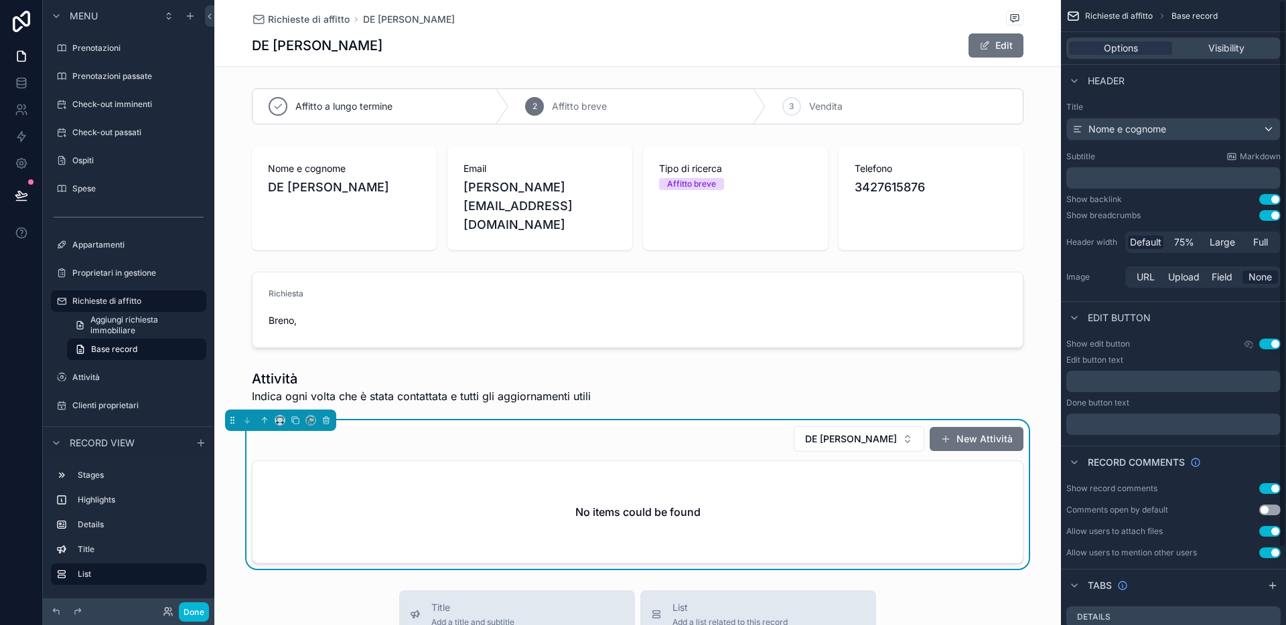
click at [653, 437] on div "DE [PERSON_NAME] New Attività No items could be found" at bounding box center [637, 495] width 771 height 138
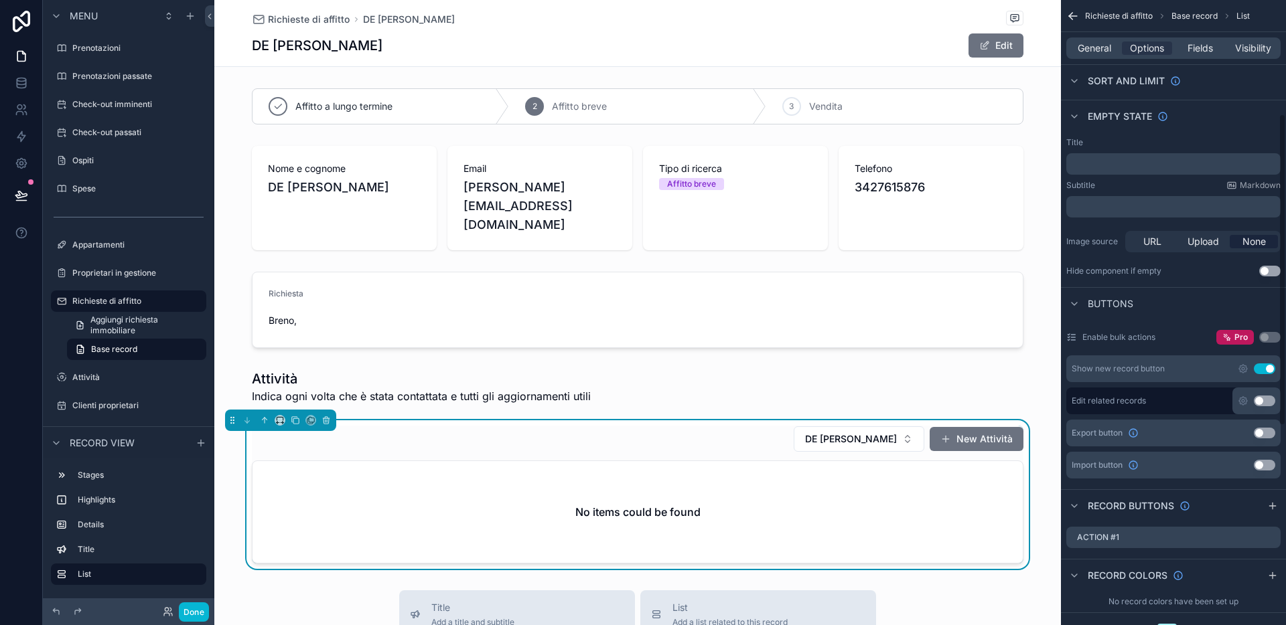
scroll to position [234, 0]
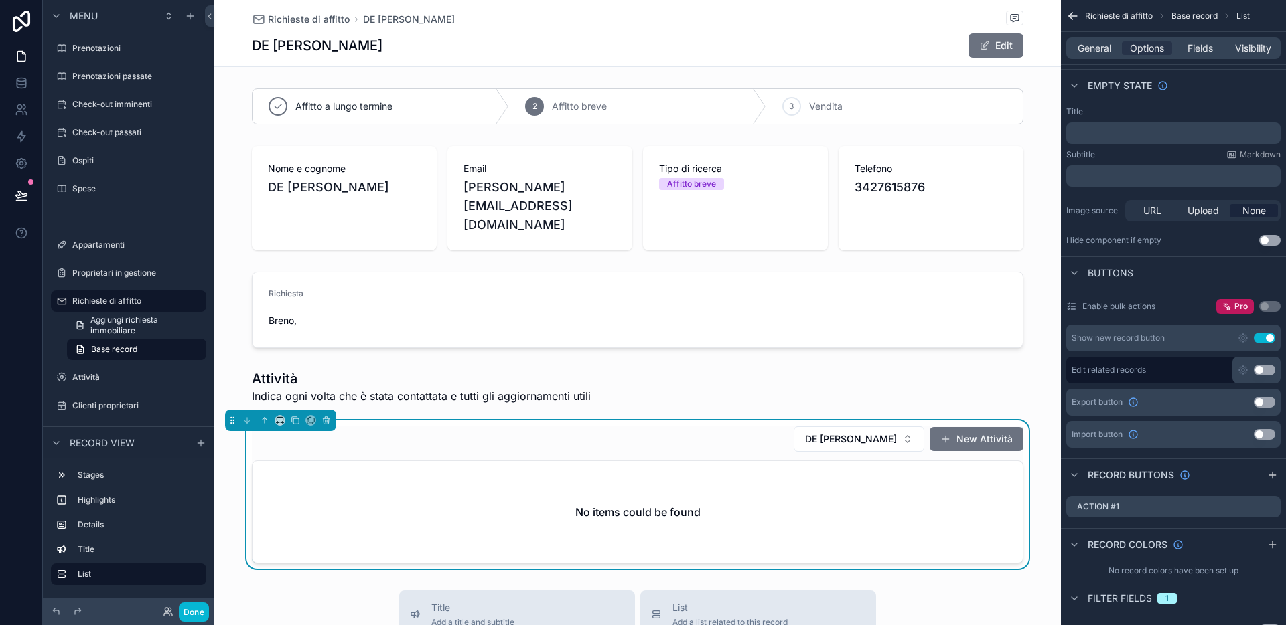
click at [1114, 370] on button "Use setting" at bounding box center [1264, 370] width 21 height 11
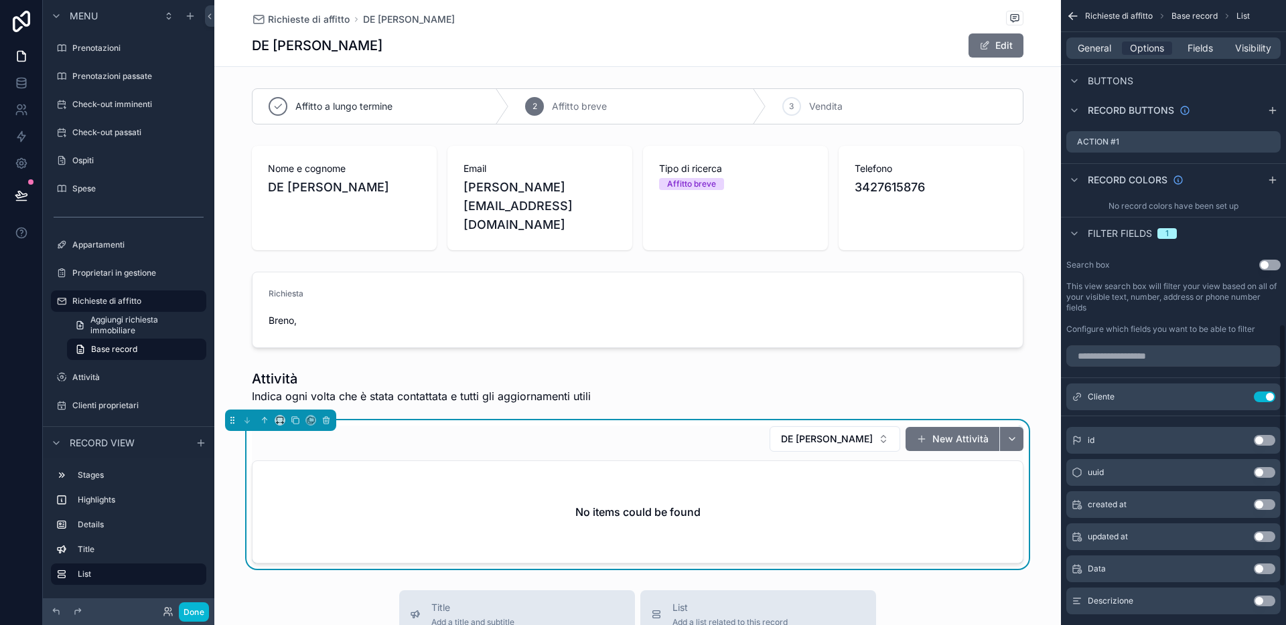
scroll to position [847, 0]
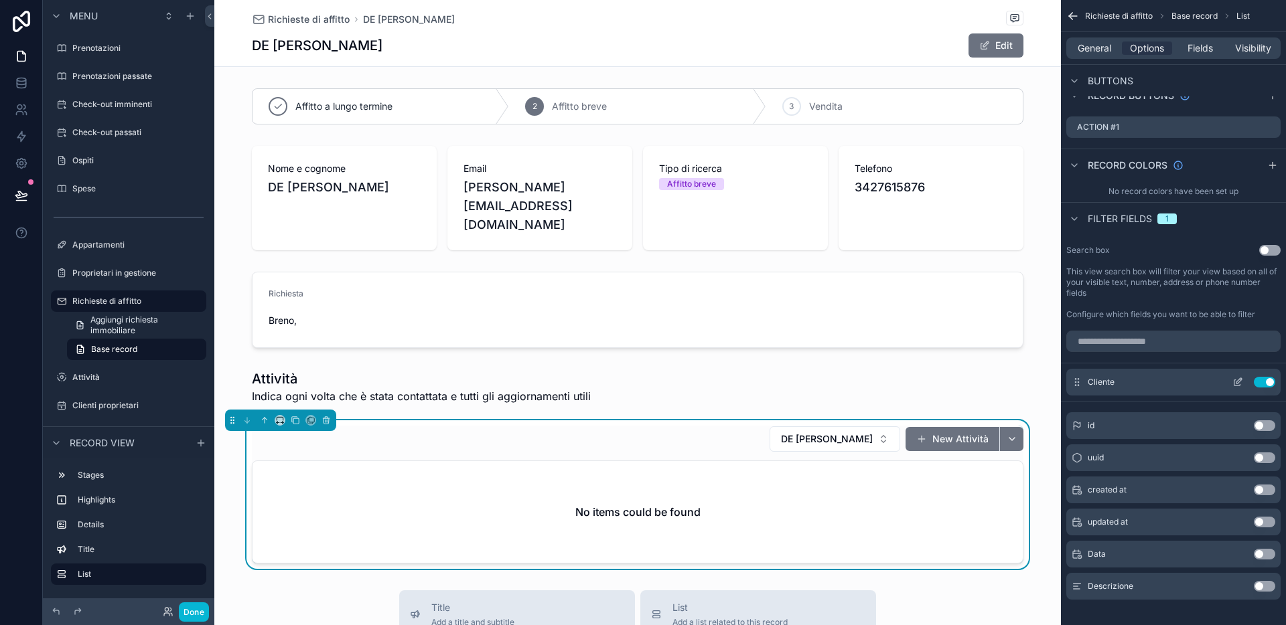
click at [1114, 382] on button "Use setting" at bounding box center [1264, 382] width 21 height 11
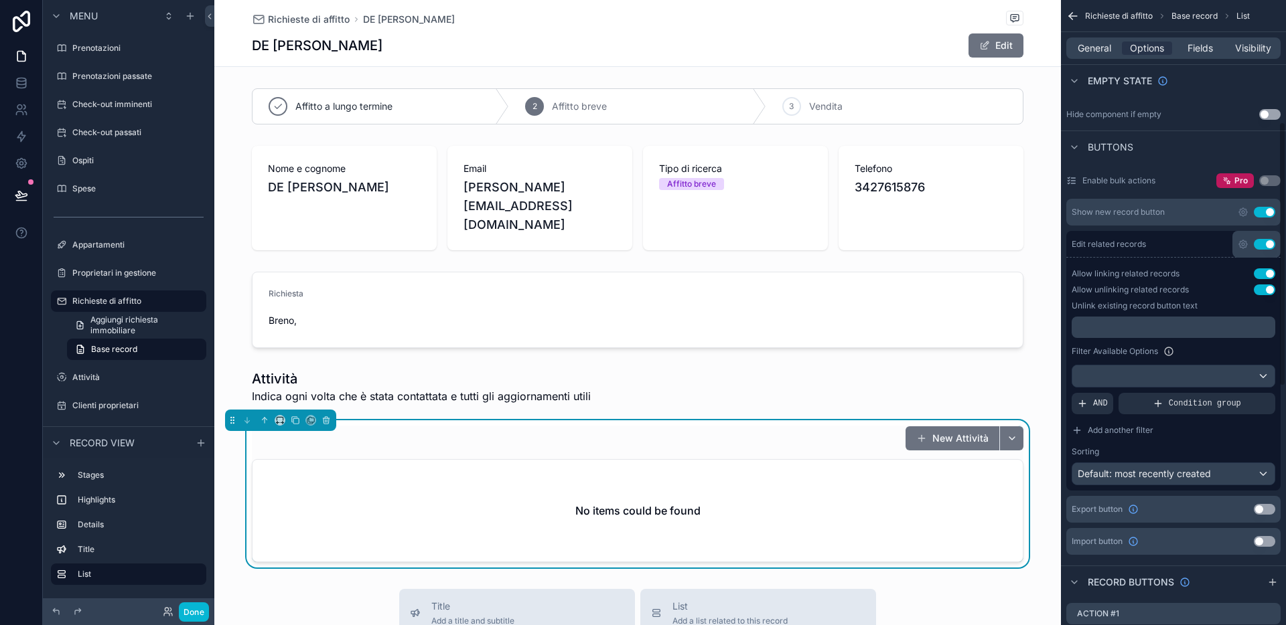
scroll to position [372, 0]
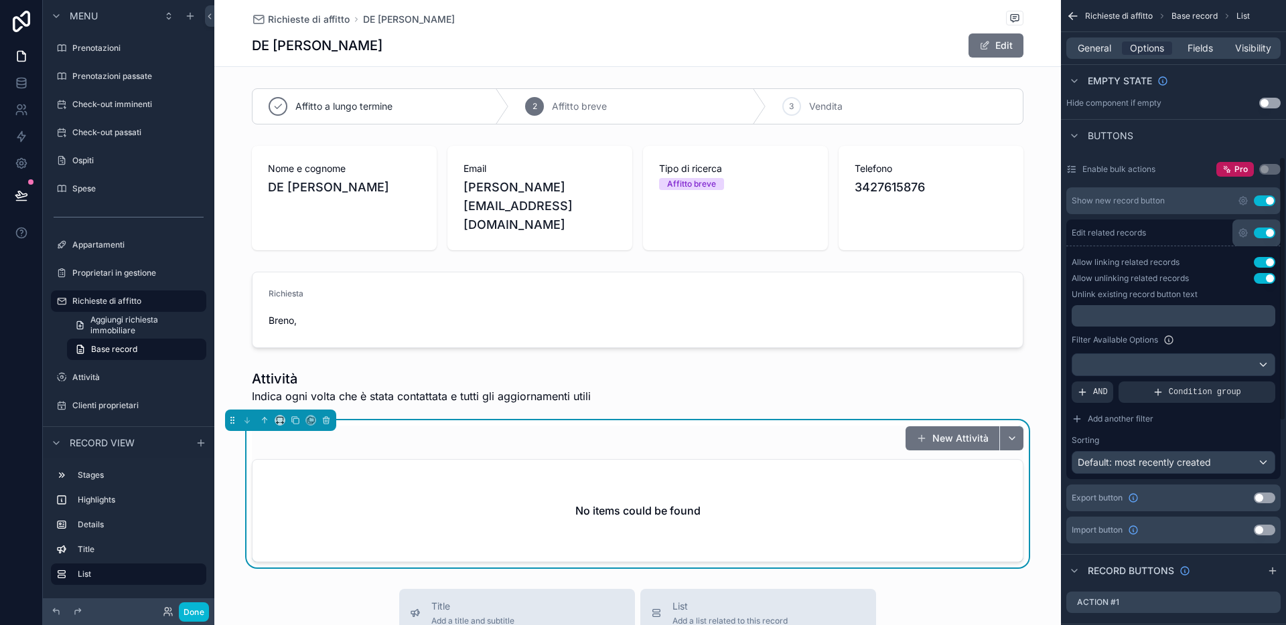
click at [1114, 315] on p "﻿" at bounding box center [1175, 316] width 196 height 11
click at [1092, 333] on div "Filter Available Options" at bounding box center [1173, 340] width 204 height 16
click at [1114, 371] on div "scrollable content" at bounding box center [1173, 364] width 202 height 21
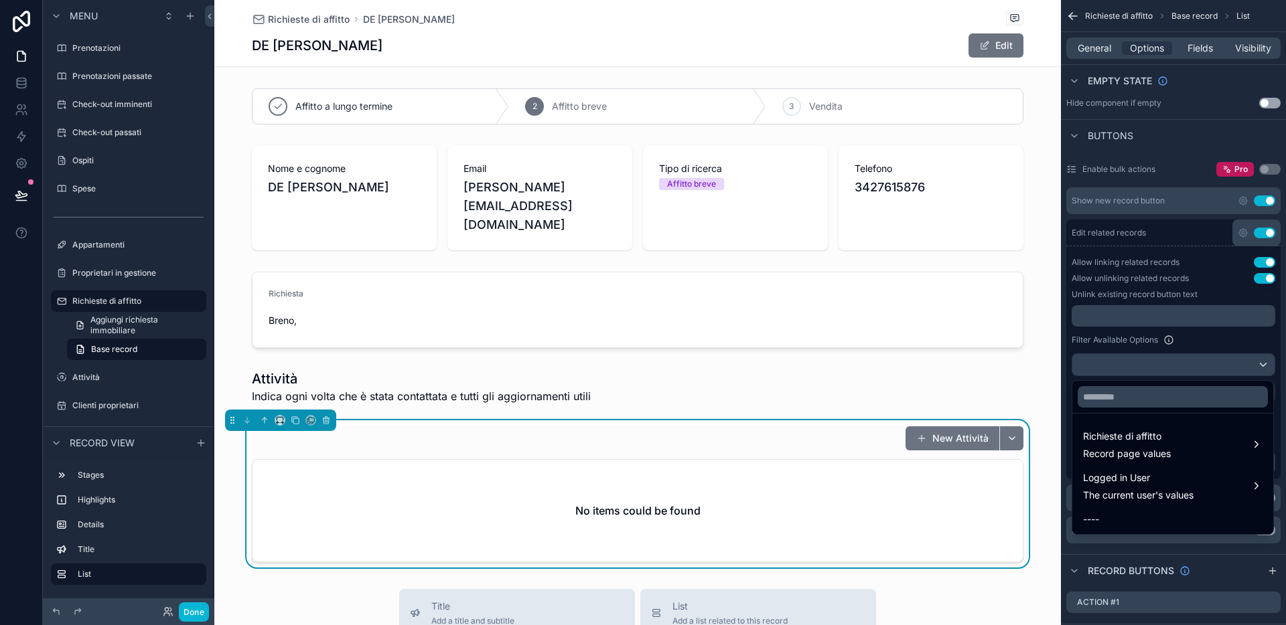
click at [1114, 336] on div "scrollable content" at bounding box center [643, 312] width 1286 height 625
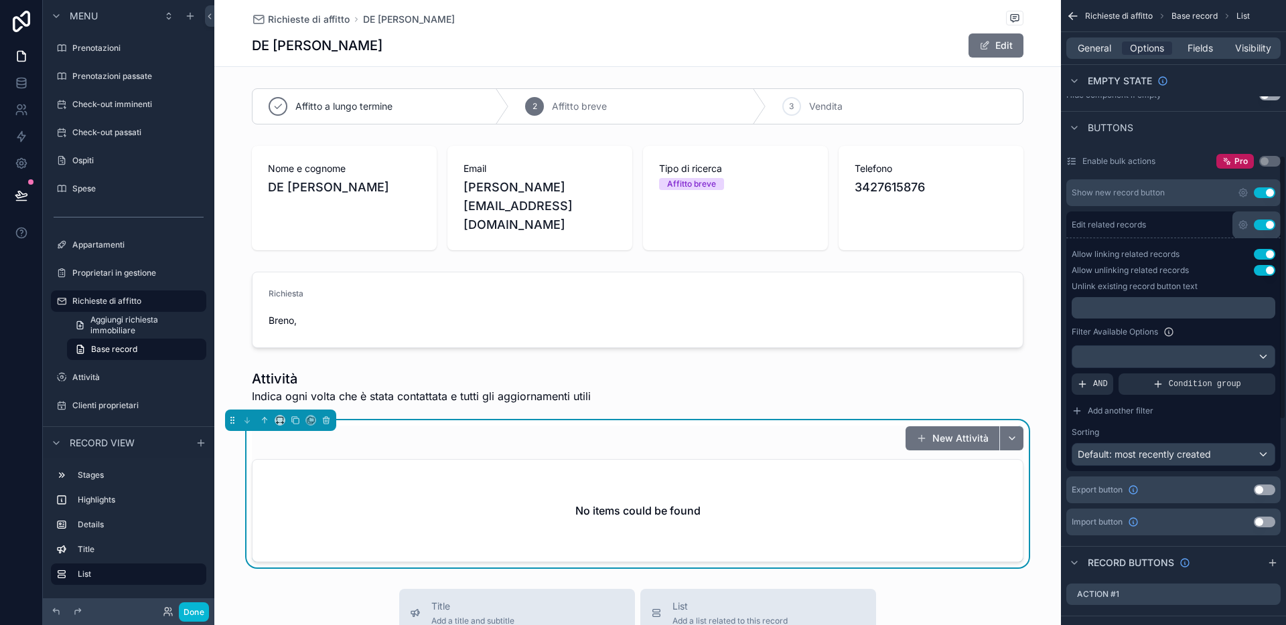
scroll to position [368, 0]
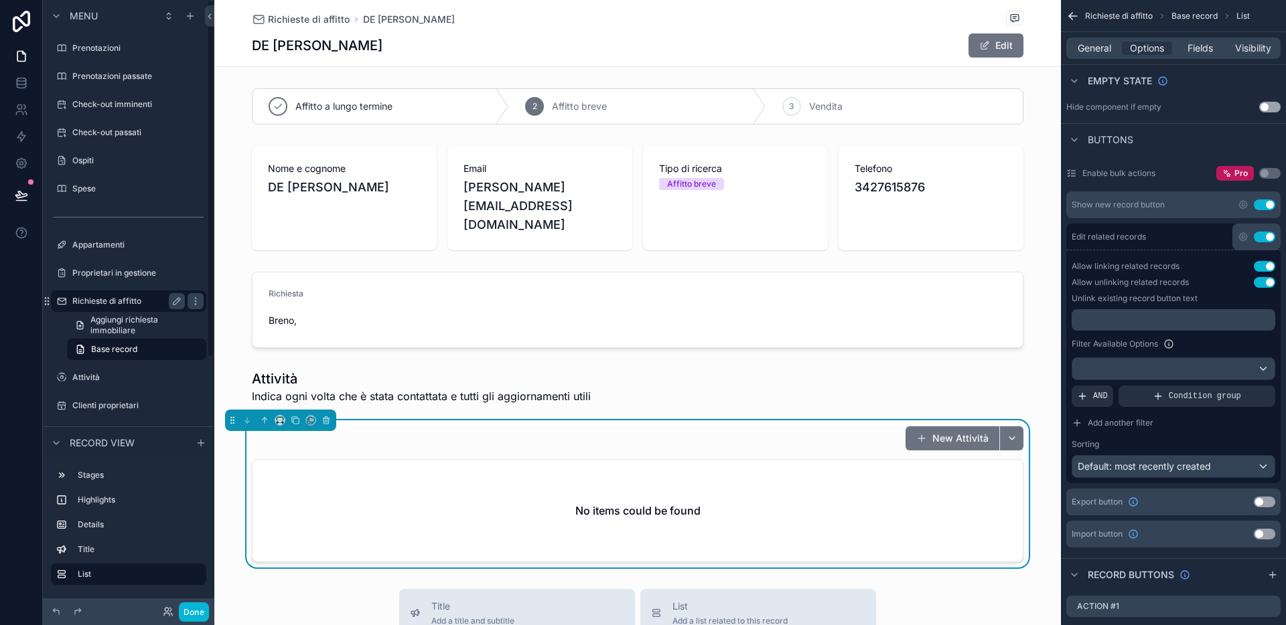
click at [103, 301] on label "Richieste di affitto" at bounding box center [125, 301] width 107 height 11
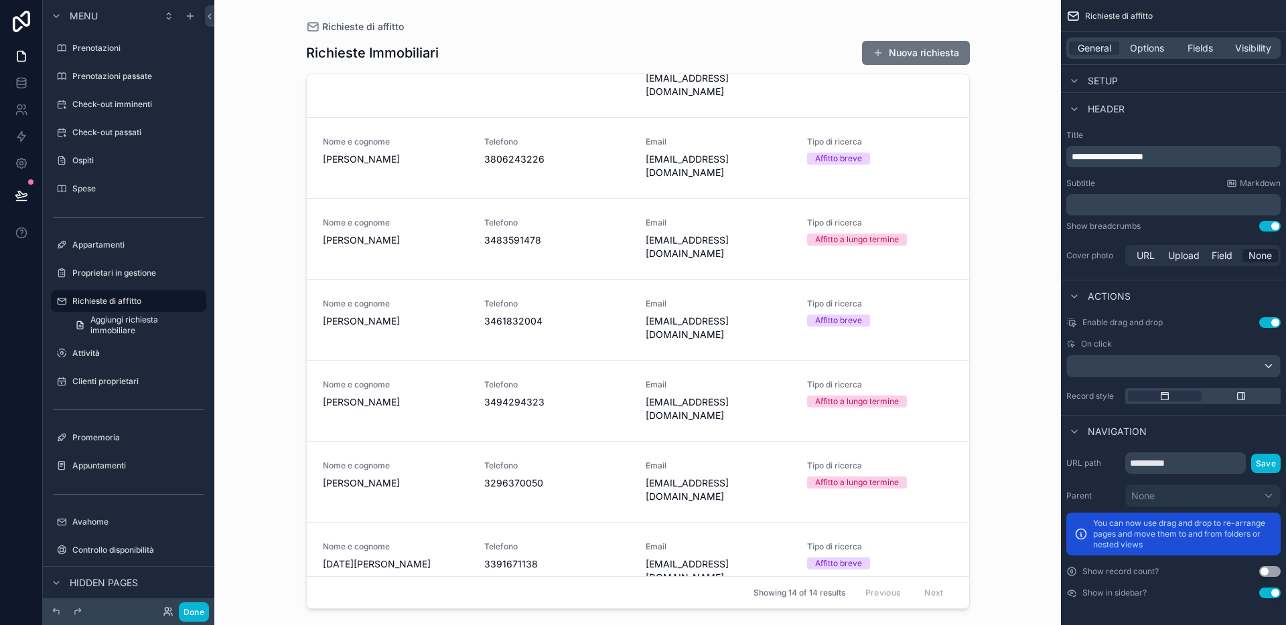
scroll to position [146, 0]
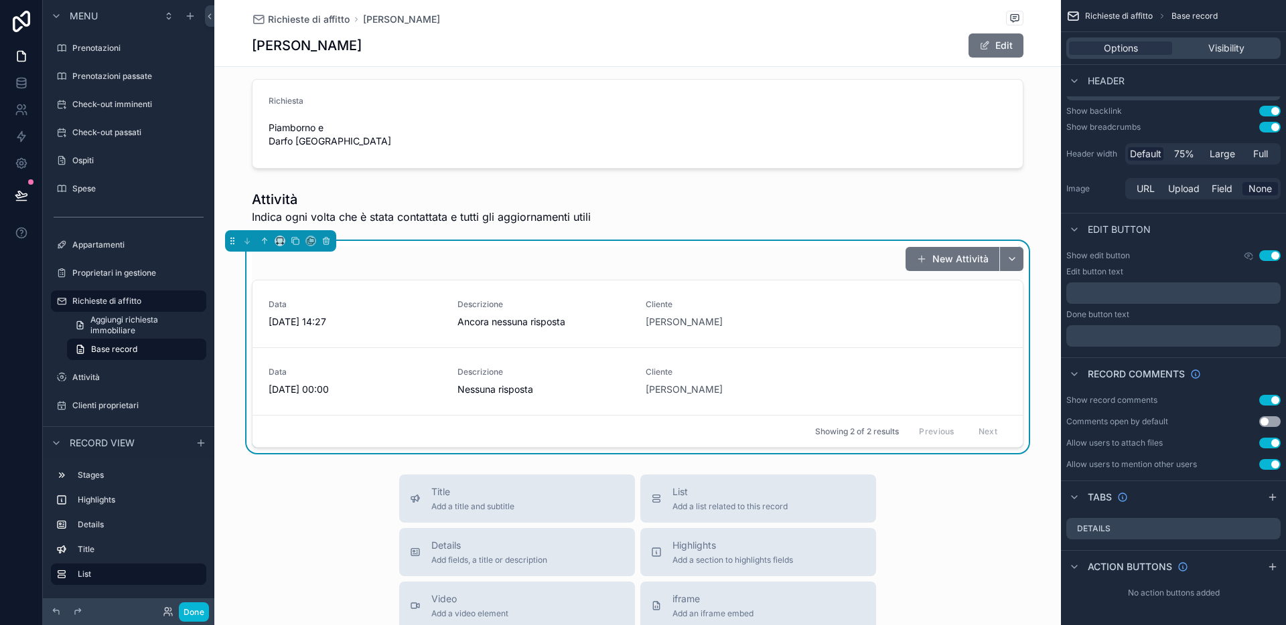
scroll to position [212, 0]
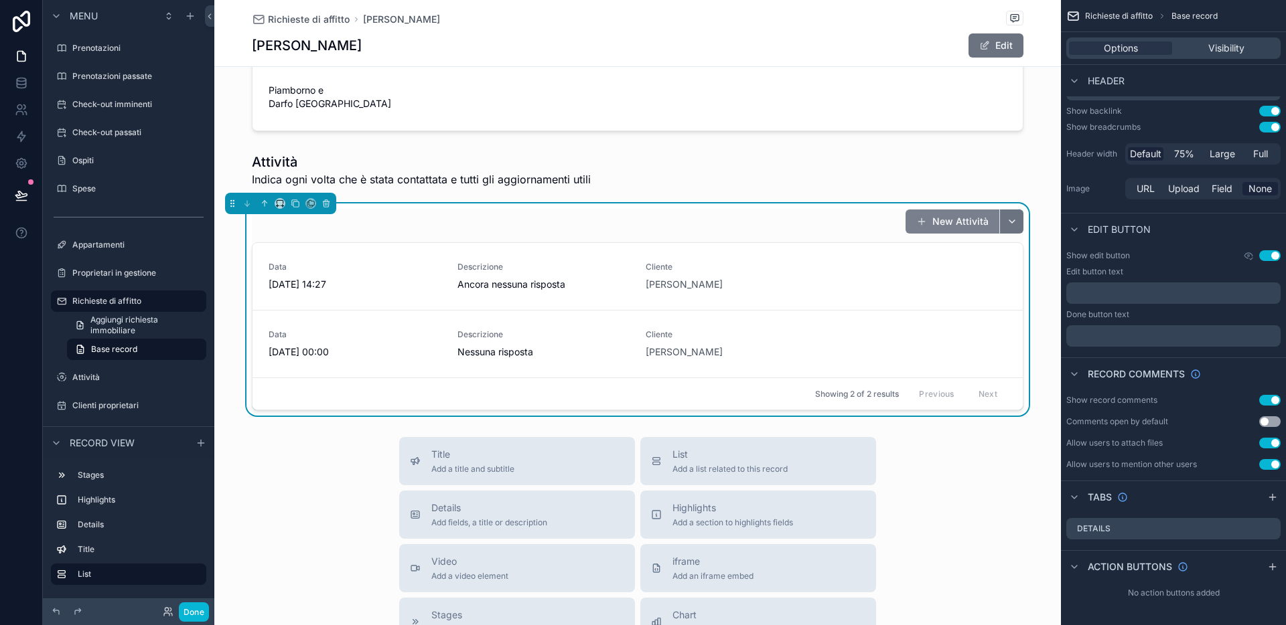
click at [952, 210] on button "New Attività" at bounding box center [952, 222] width 94 height 24
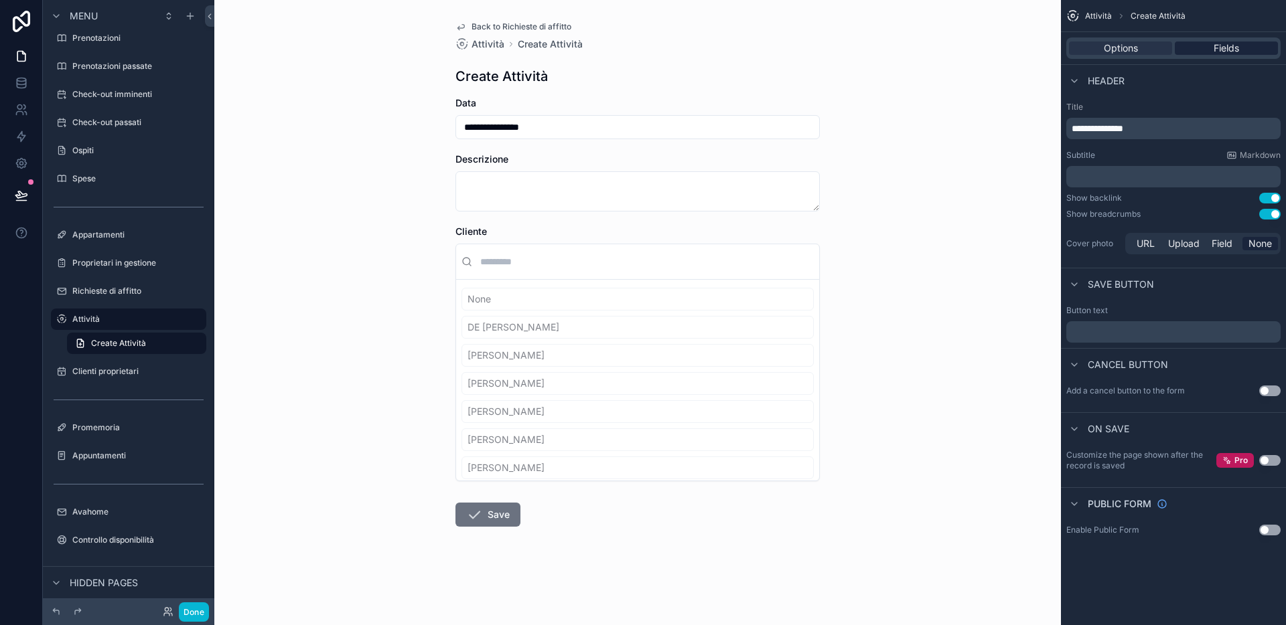
click at [1114, 50] on span "Fields" at bounding box center [1225, 48] width 25 height 13
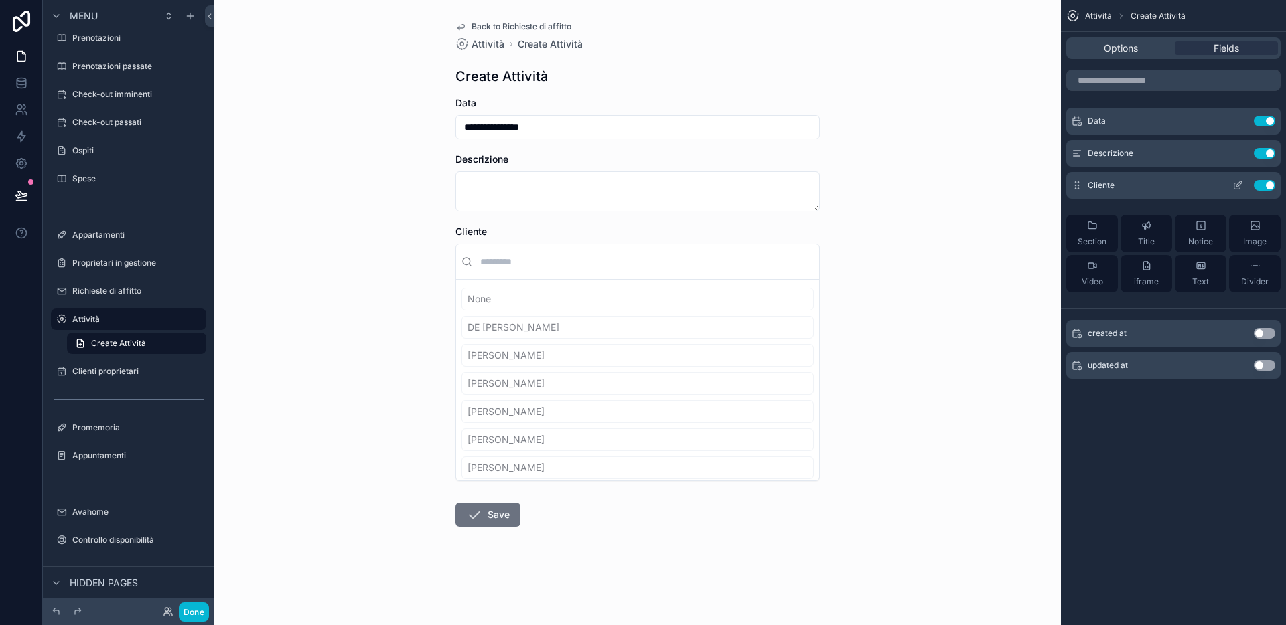
click at [1114, 183] on icon "scrollable content" at bounding box center [1238, 183] width 5 height 5
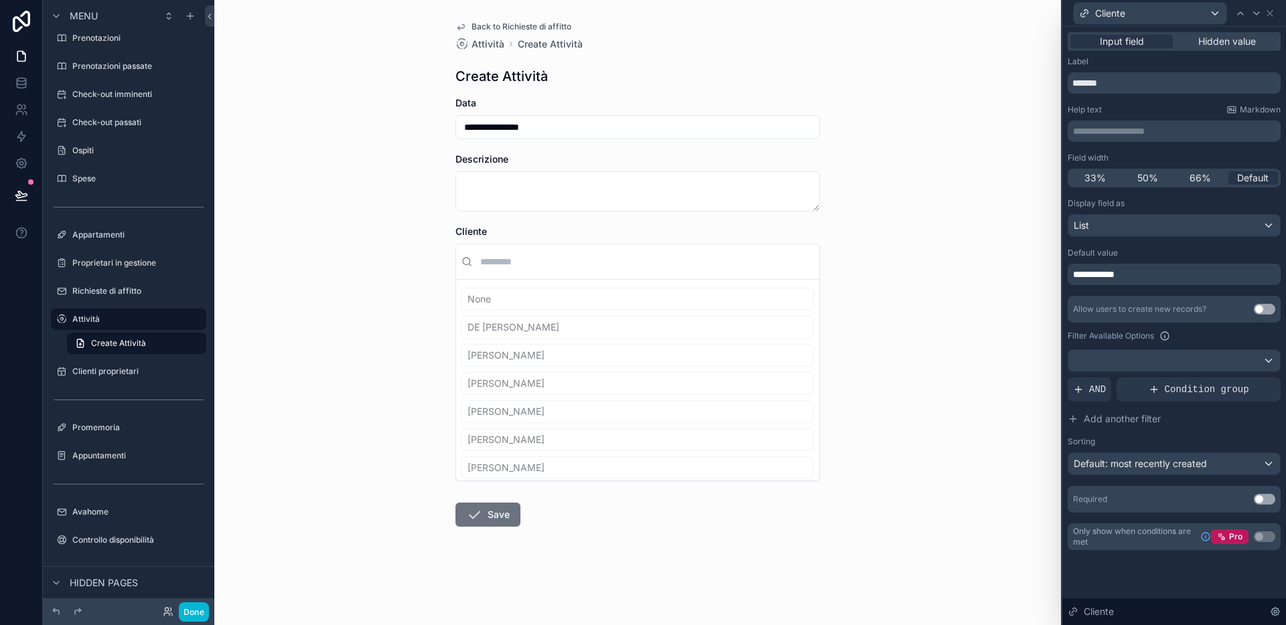
click at [1114, 278] on div "**********" at bounding box center [1173, 274] width 213 height 21
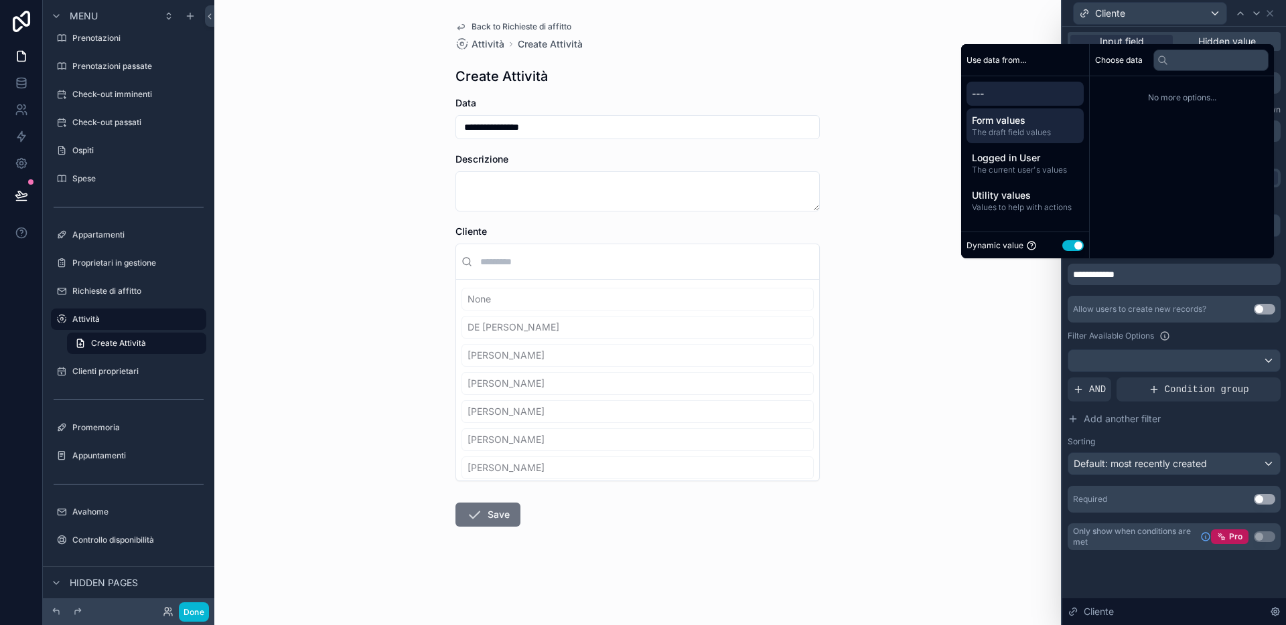
click at [1022, 135] on span "The draft field values" at bounding box center [1025, 132] width 106 height 11
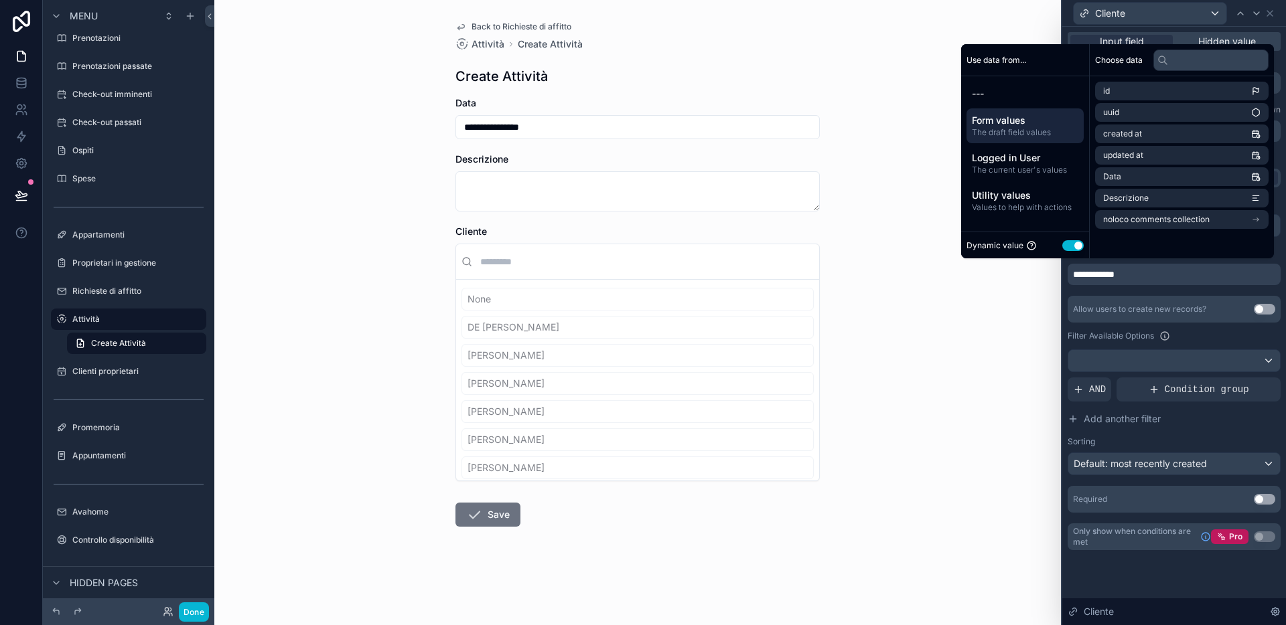
click at [1114, 281] on div "**********" at bounding box center [1173, 274] width 213 height 21
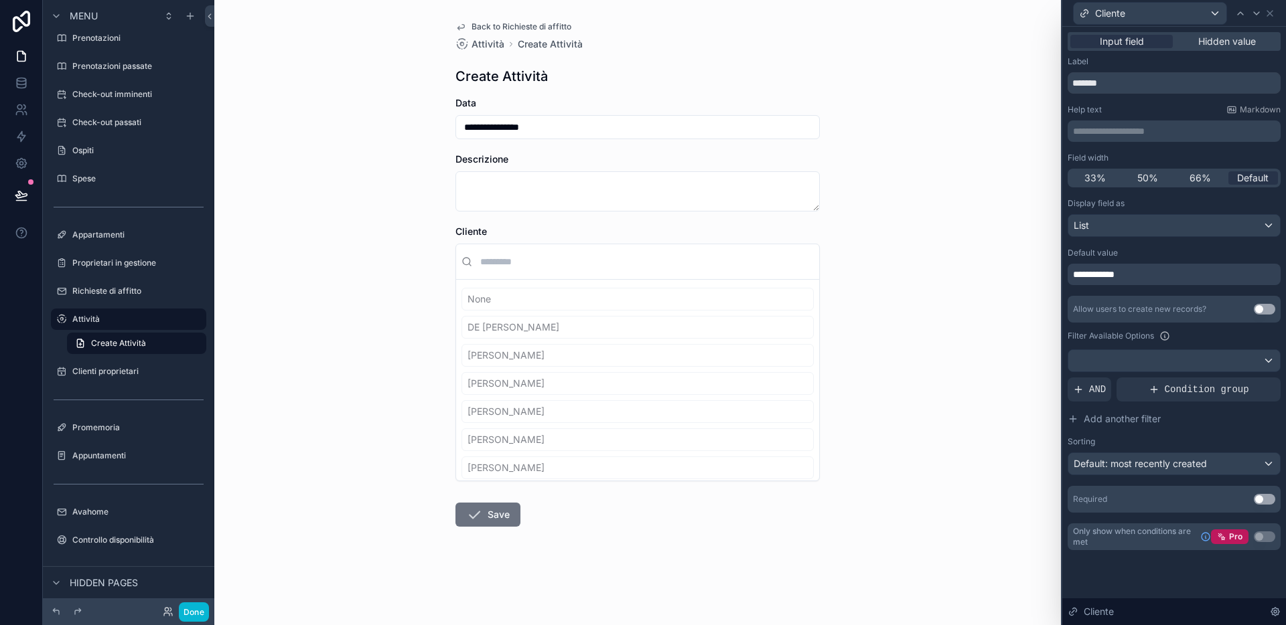
click at [1114, 291] on div "**********" at bounding box center [1173, 355] width 213 height 315
click at [1114, 277] on div "**********" at bounding box center [1173, 274] width 213 height 21
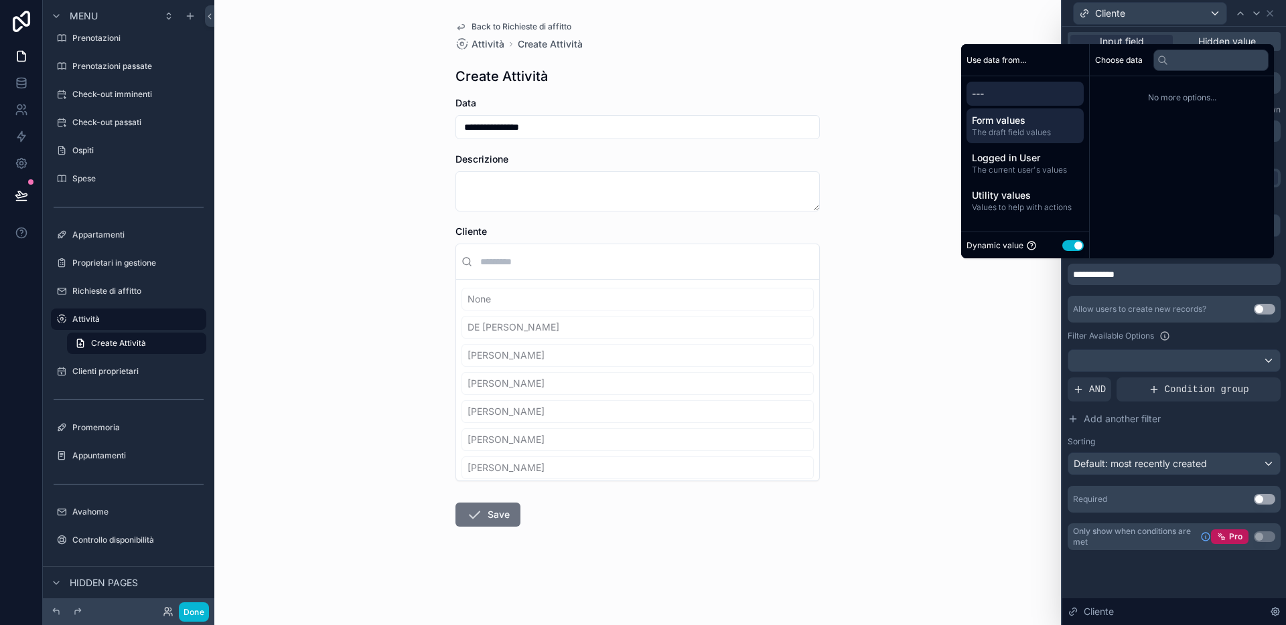
click at [1013, 140] on div "Form values The draft field values" at bounding box center [1024, 125] width 117 height 35
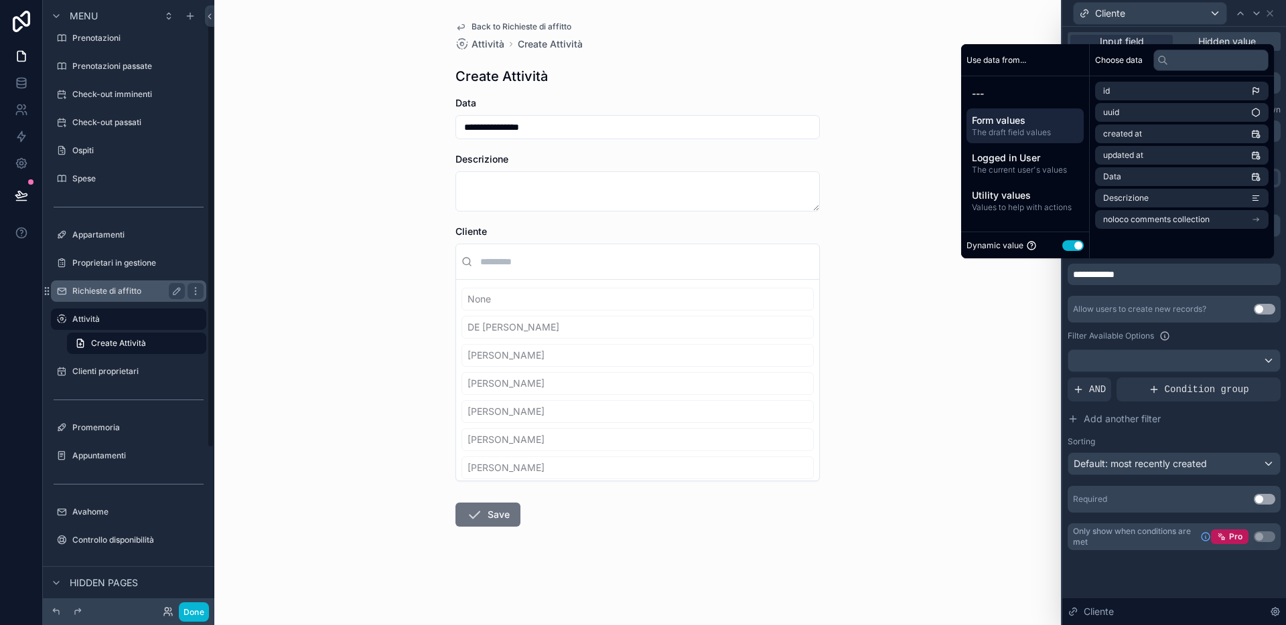
click at [94, 286] on label "Richieste di affitto" at bounding box center [125, 291] width 107 height 11
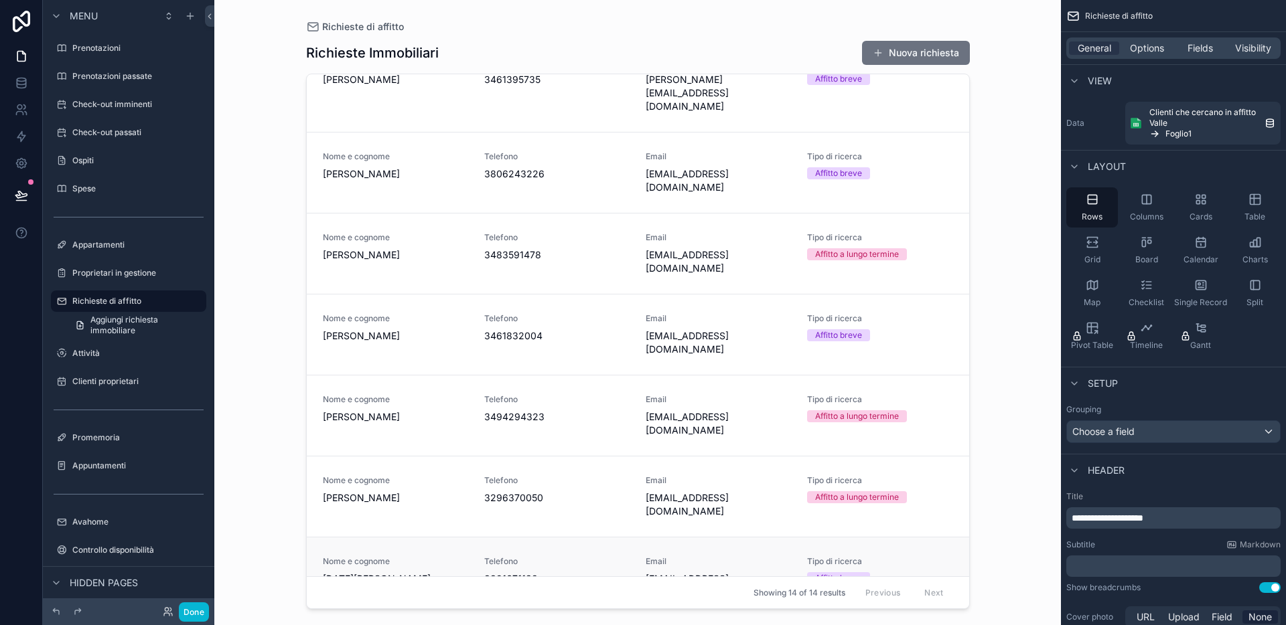
scroll to position [131, 0]
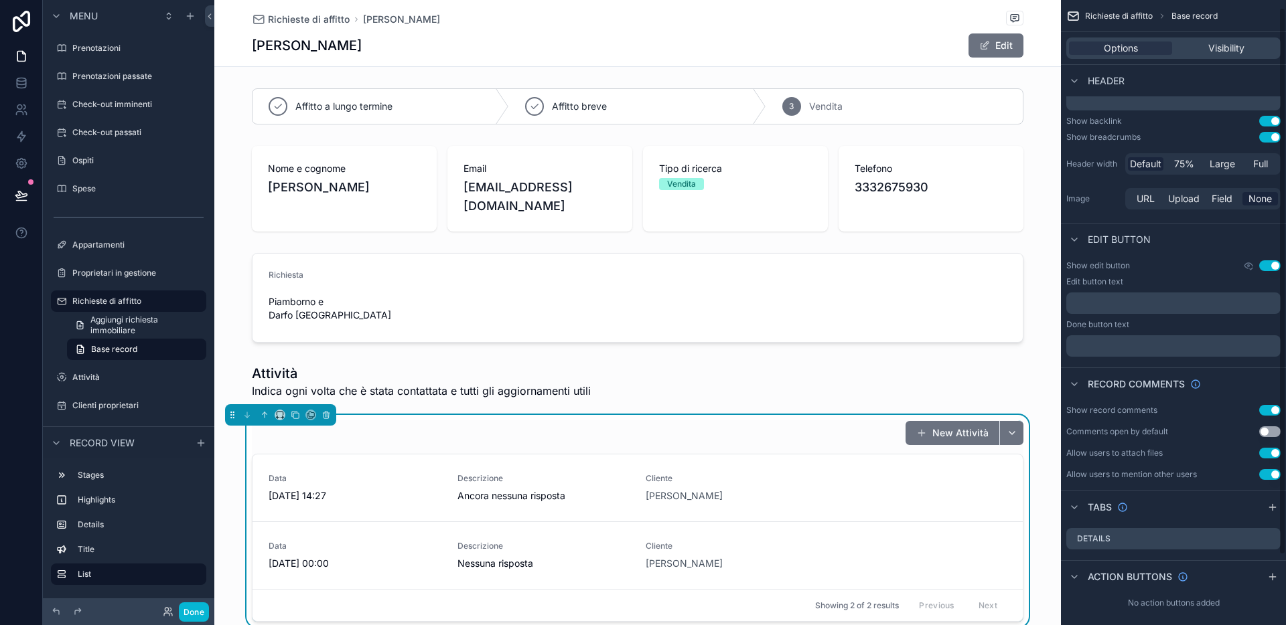
scroll to position [88, 0]
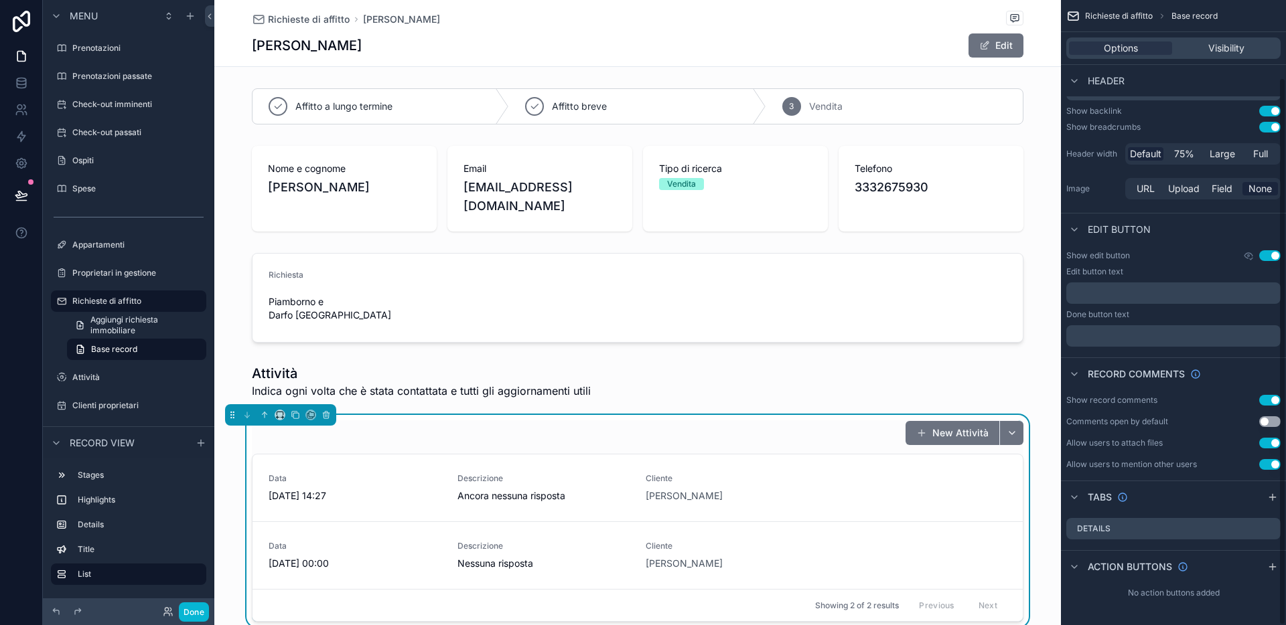
click at [753, 421] on div "New Attività" at bounding box center [637, 433] width 771 height 25
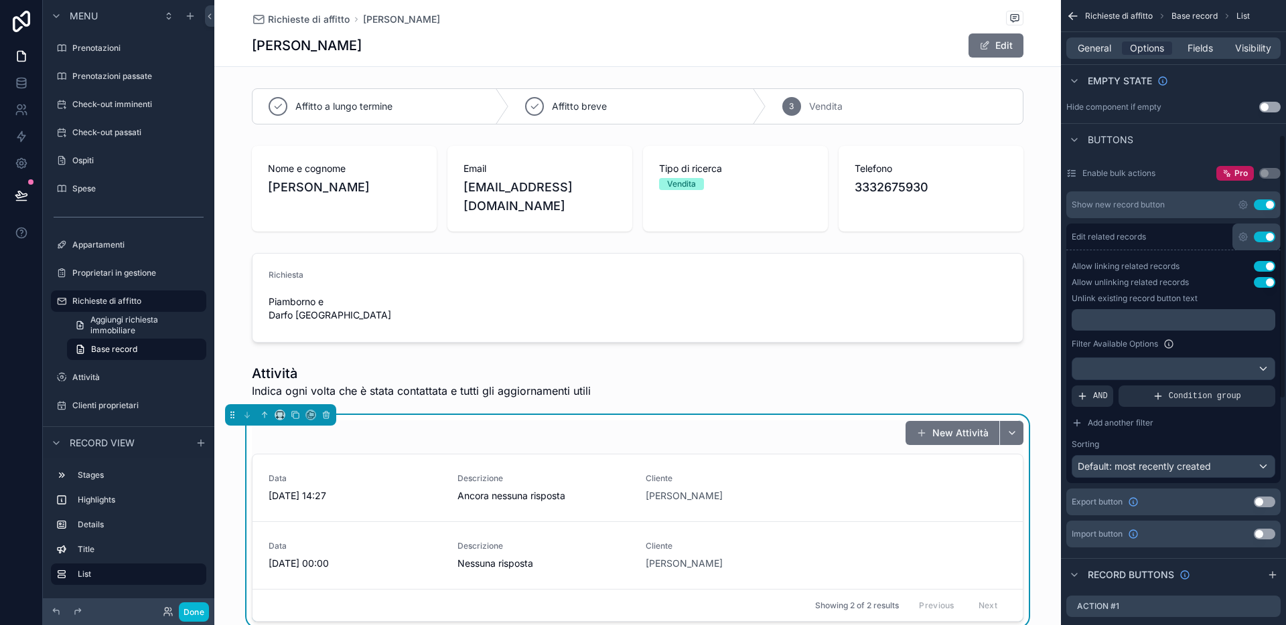
scroll to position [400, 0]
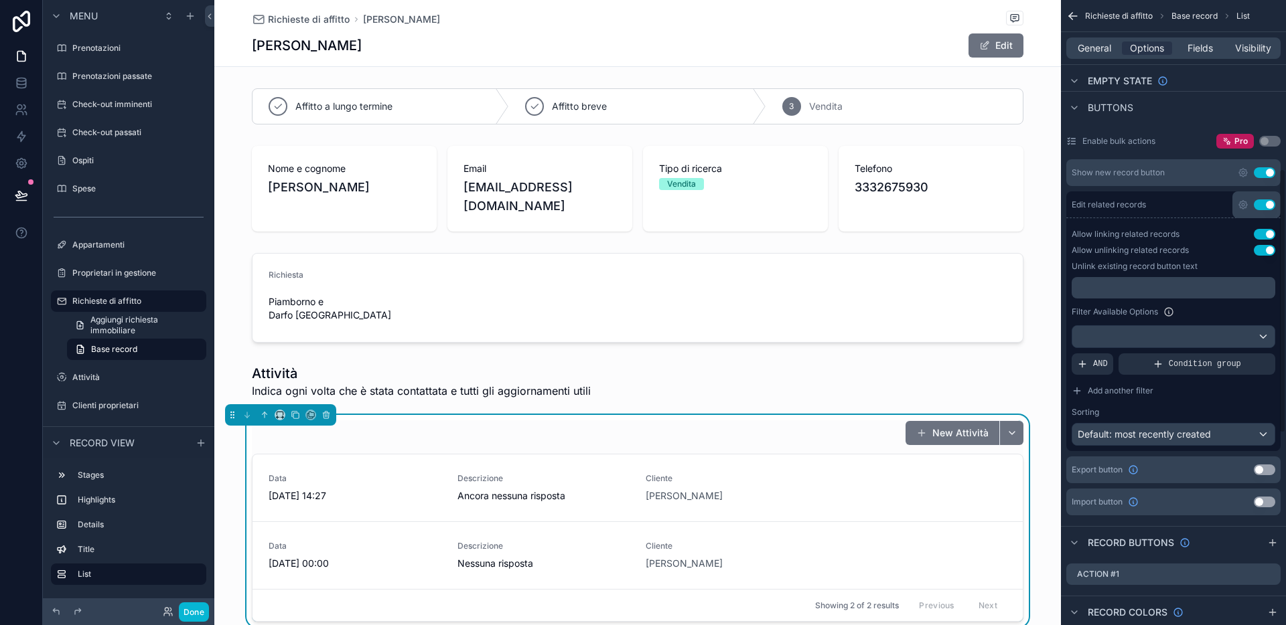
click at [1114, 287] on p "﻿" at bounding box center [1175, 288] width 196 height 11
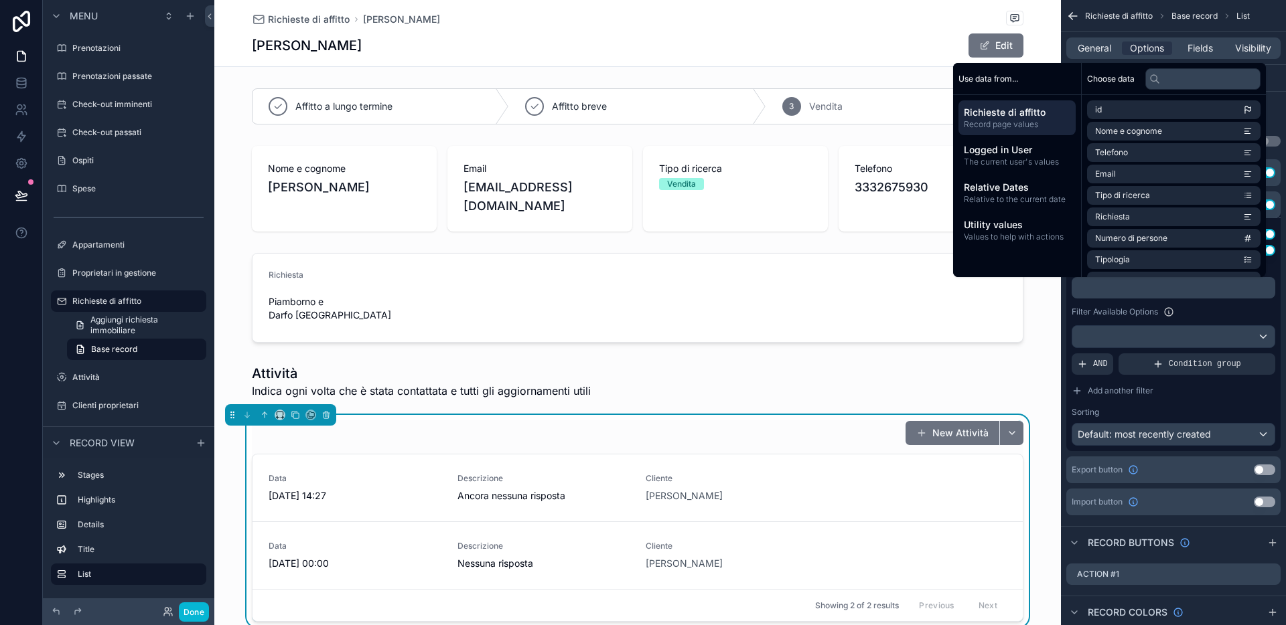
click at [1114, 311] on div "Filter Available Options" at bounding box center [1173, 312] width 204 height 16
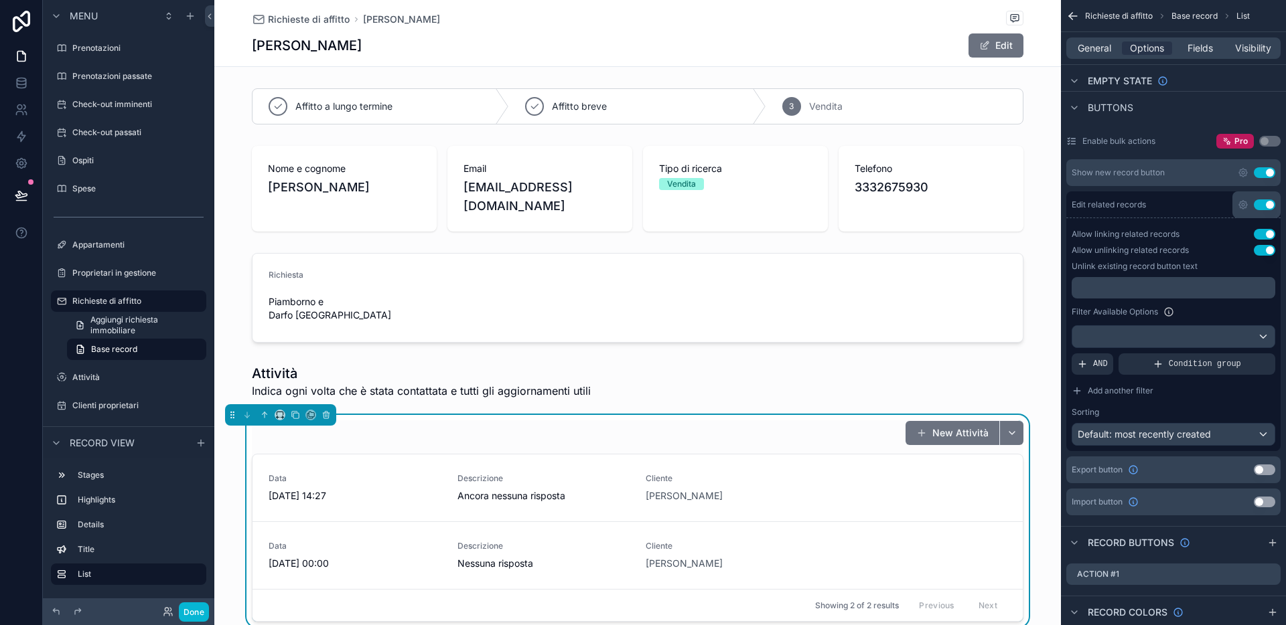
click at [1114, 287] on p "﻿" at bounding box center [1175, 288] width 196 height 11
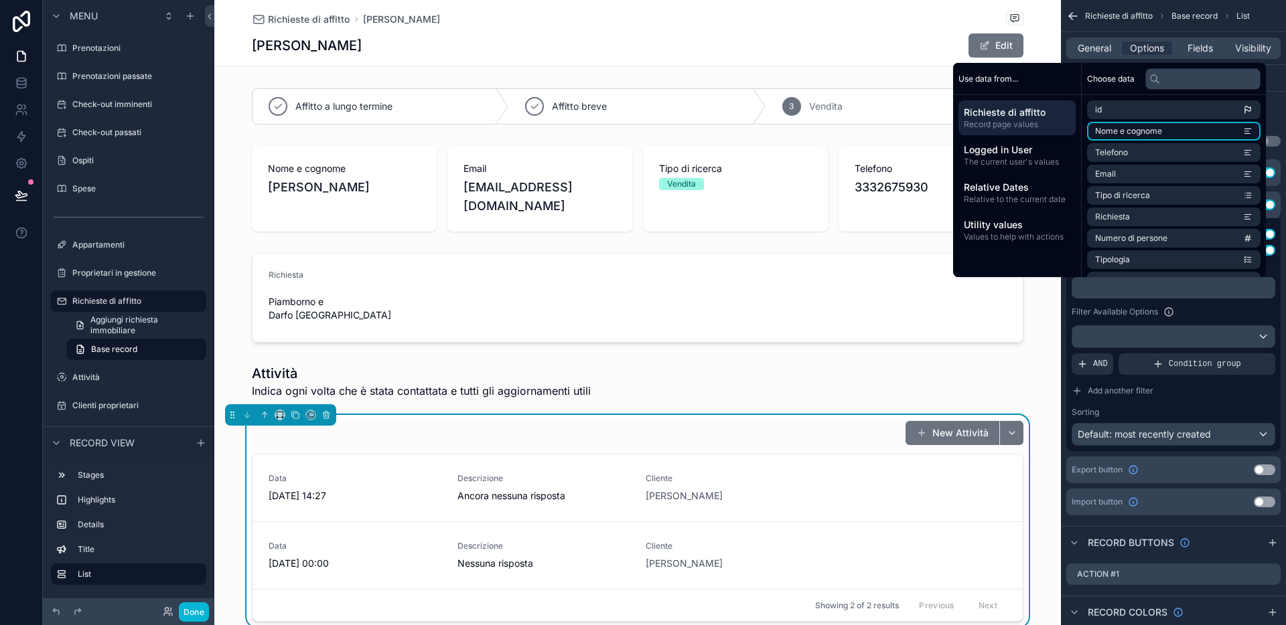
click at [1114, 135] on li "Nome e cognome" at bounding box center [1173, 131] width 173 height 19
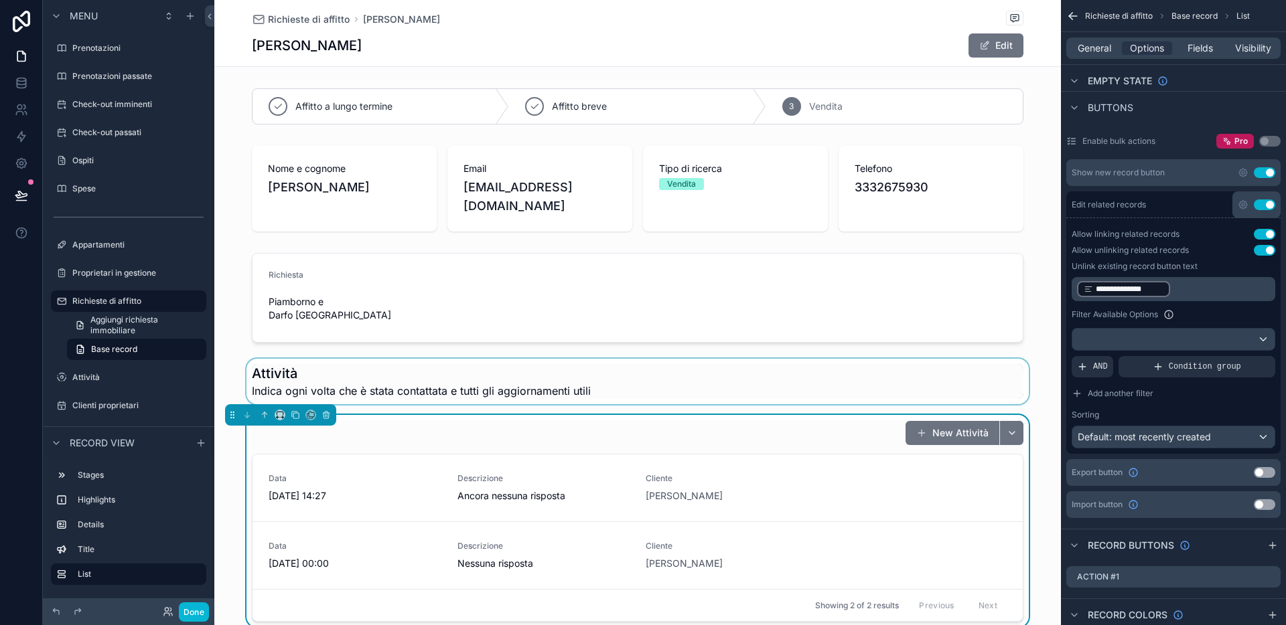
click at [818, 366] on div "scrollable content" at bounding box center [637, 382] width 846 height 46
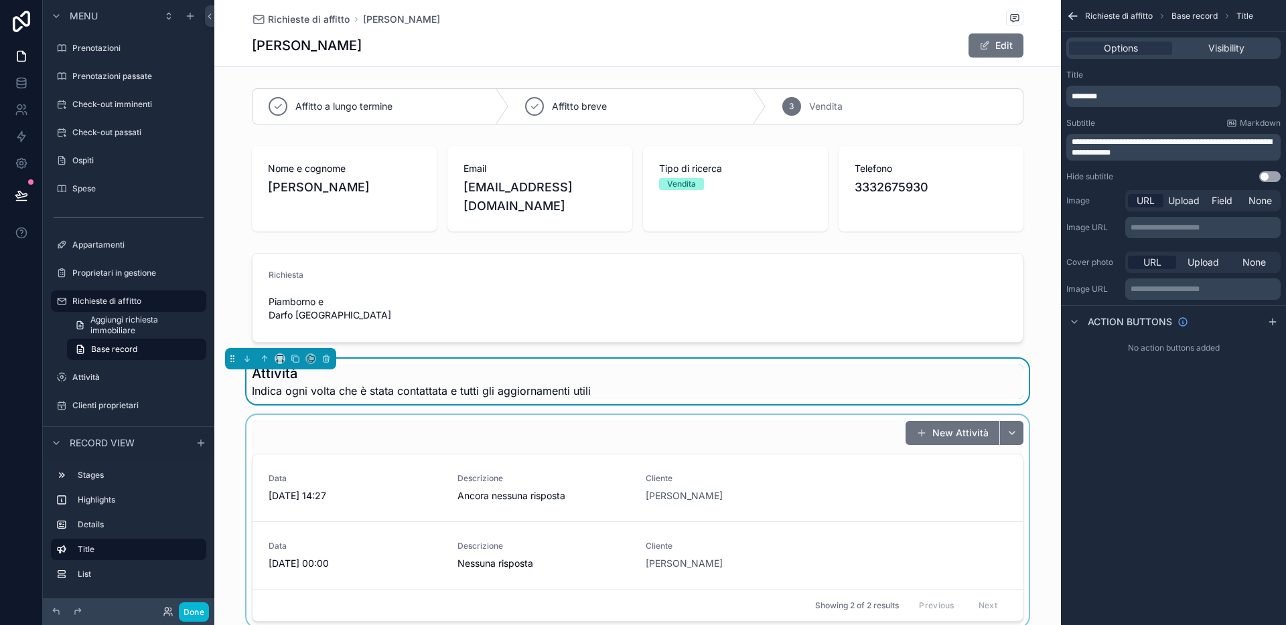
click at [836, 415] on div "scrollable content" at bounding box center [637, 521] width 846 height 212
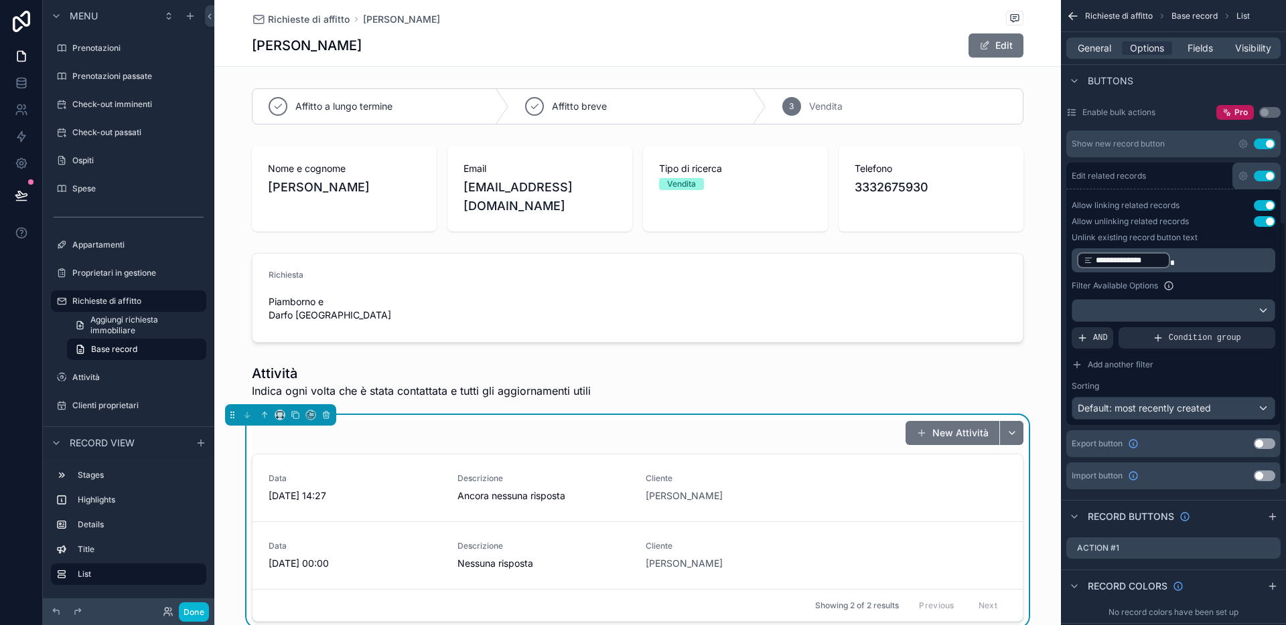
scroll to position [427, 0]
click at [1114, 263] on p "**********" at bounding box center [1175, 262] width 196 height 19
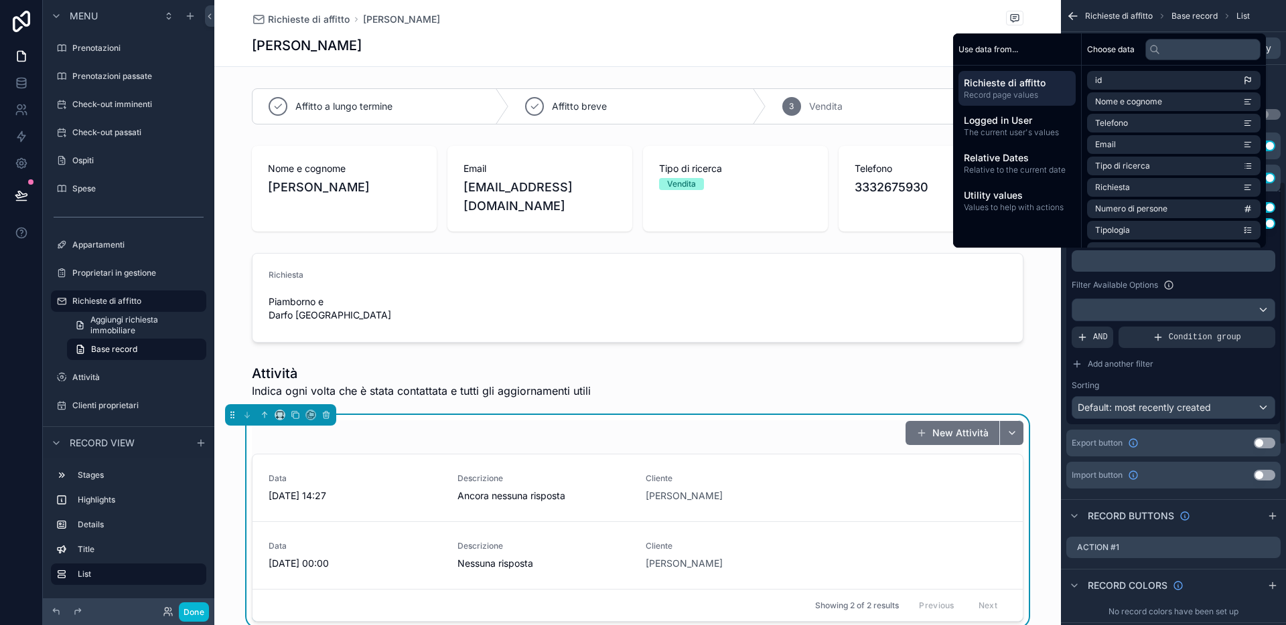
scroll to position [429, 0]
click at [1114, 278] on div "Filter Available Options" at bounding box center [1173, 283] width 204 height 16
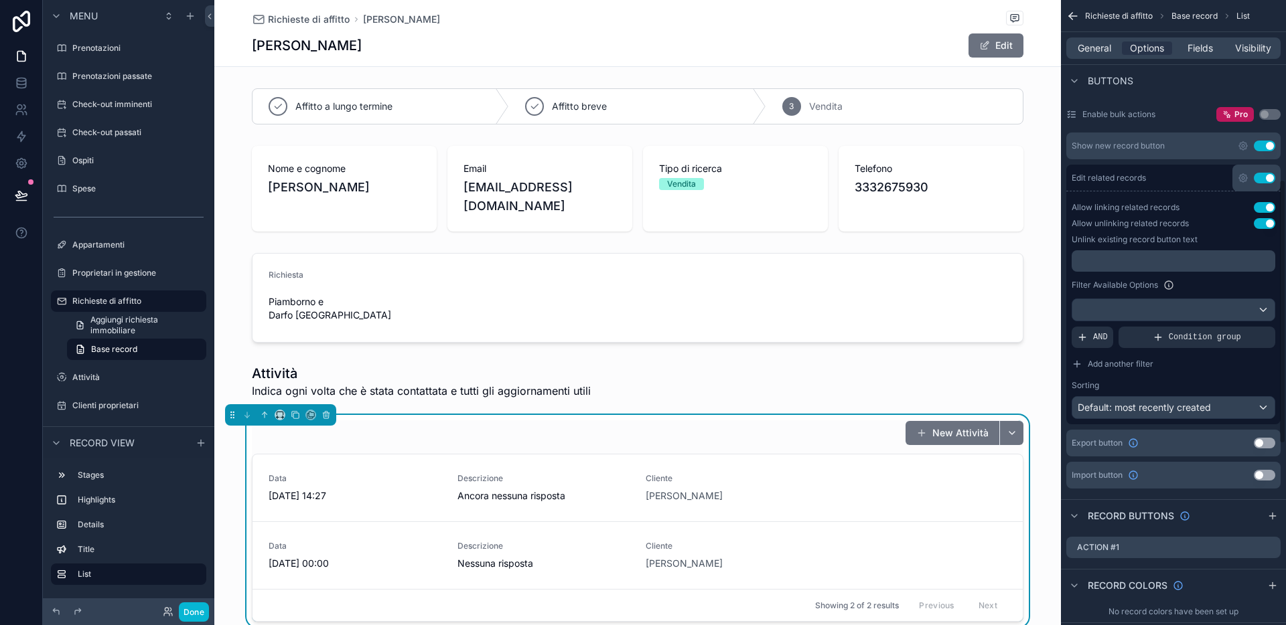
scroll to position [412, 0]
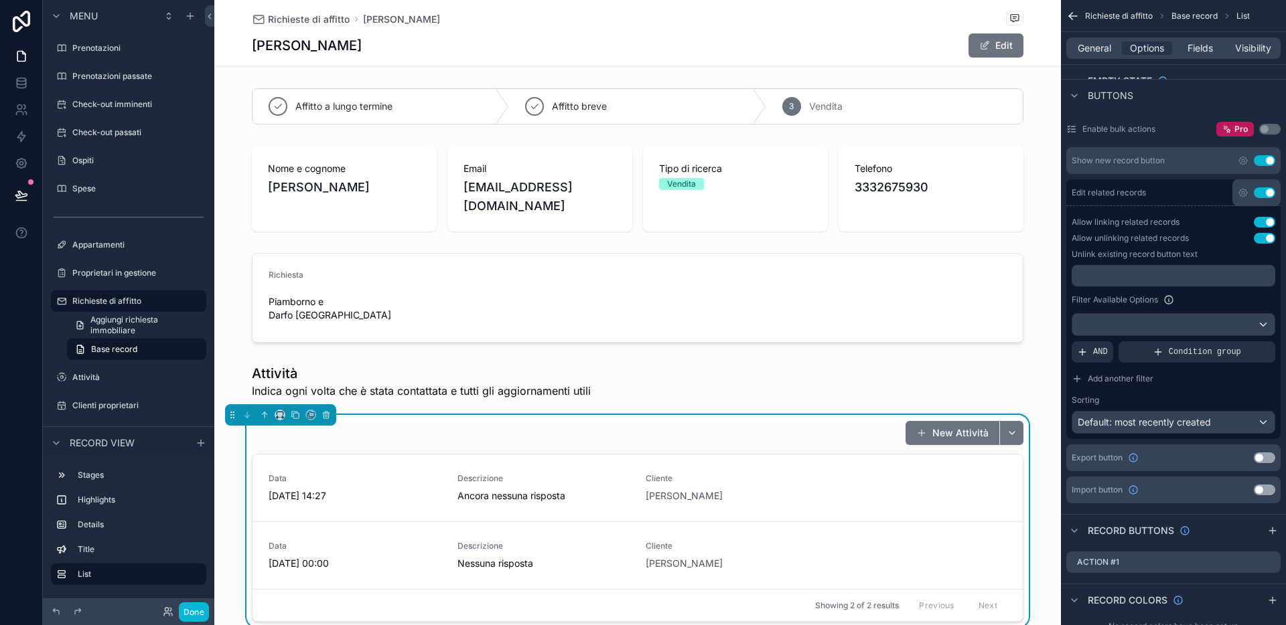
click at [1114, 238] on button "Use setting" at bounding box center [1264, 238] width 21 height 11
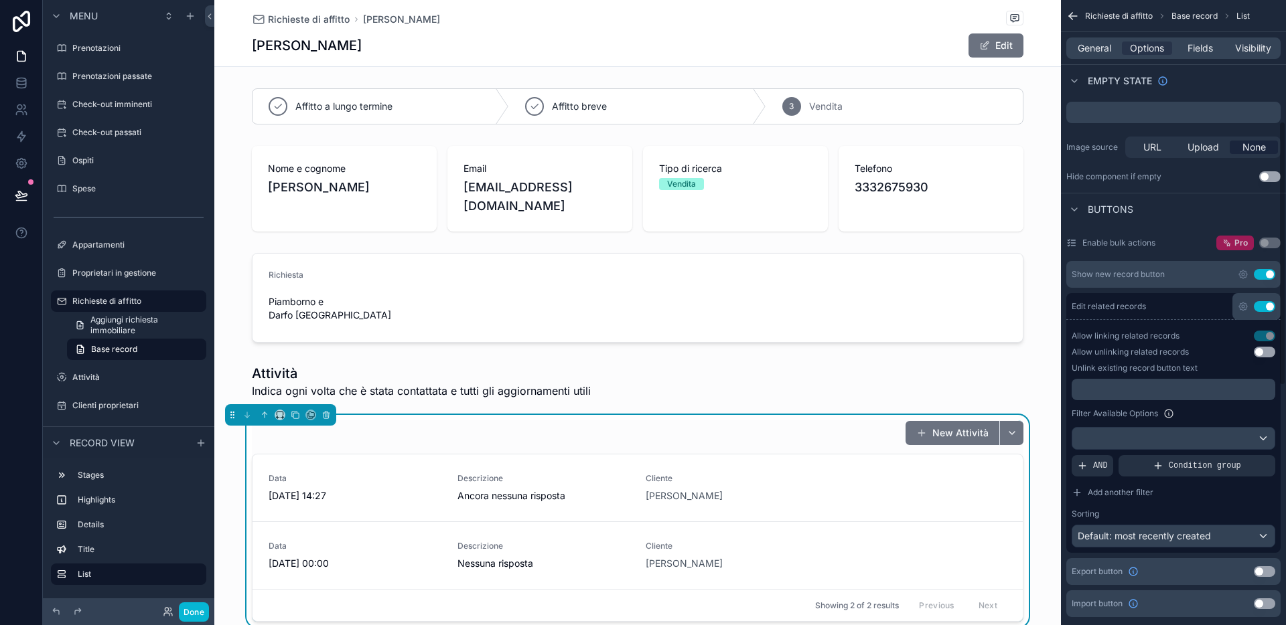
scroll to position [288, 0]
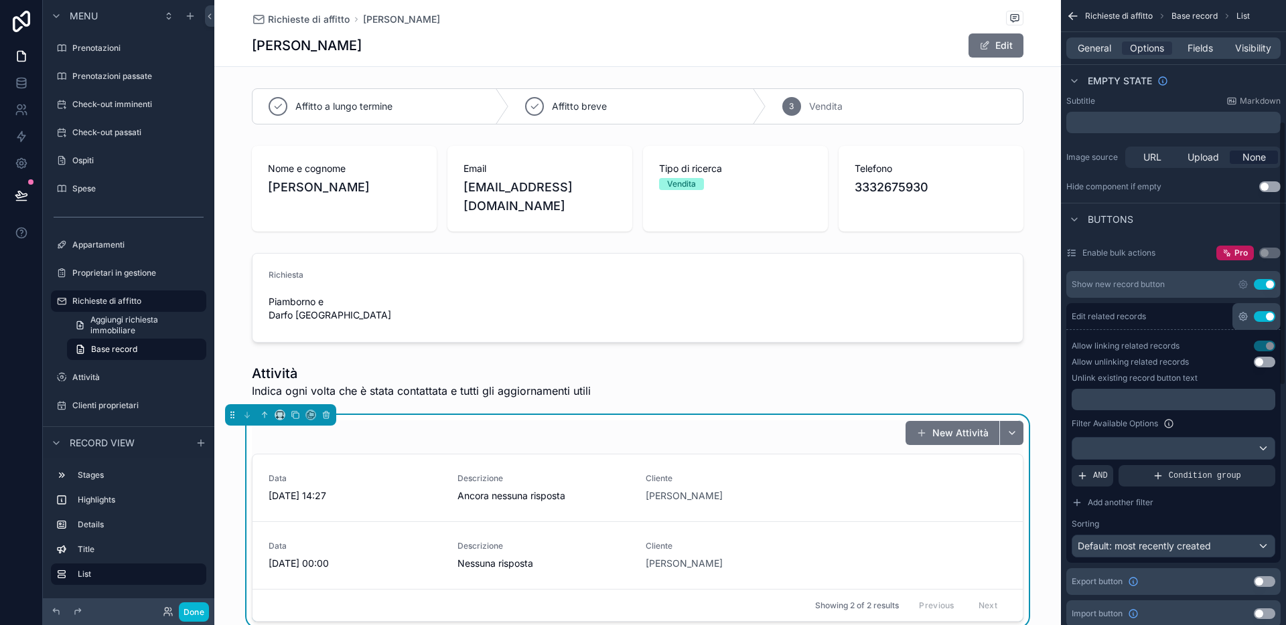
click at [1114, 317] on icon "scrollable content" at bounding box center [1243, 316] width 3 height 3
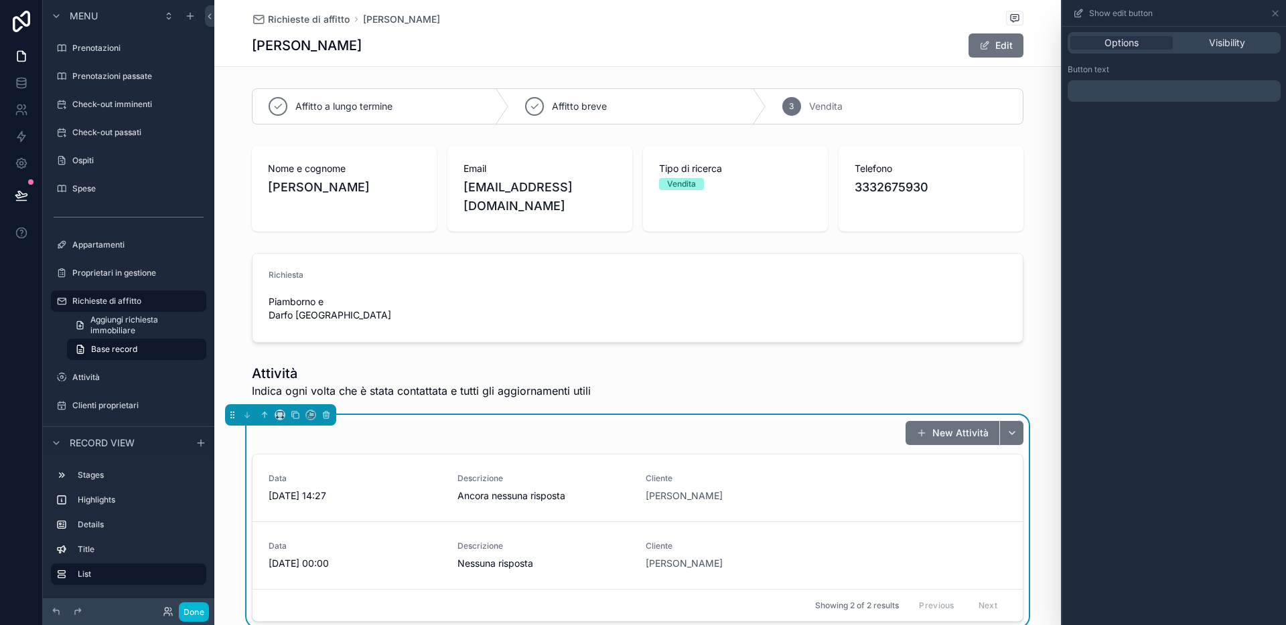
click at [1114, 84] on p "﻿" at bounding box center [1175, 91] width 205 height 16
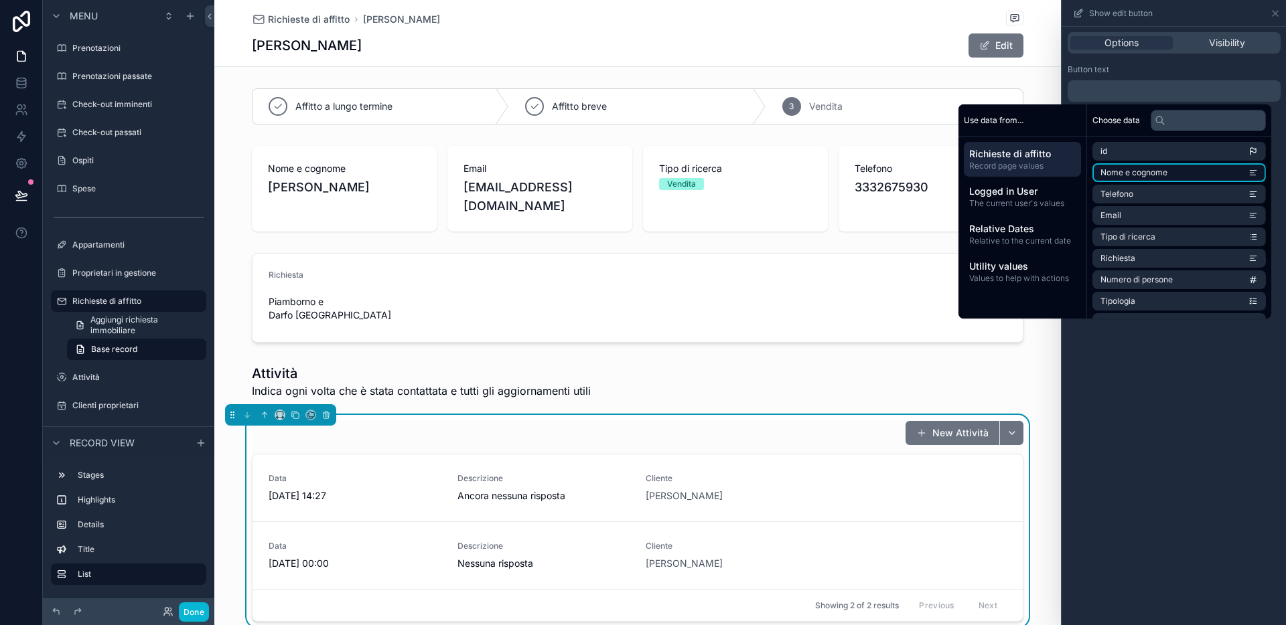
click at [1114, 174] on span "Nome e cognome" at bounding box center [1133, 172] width 67 height 11
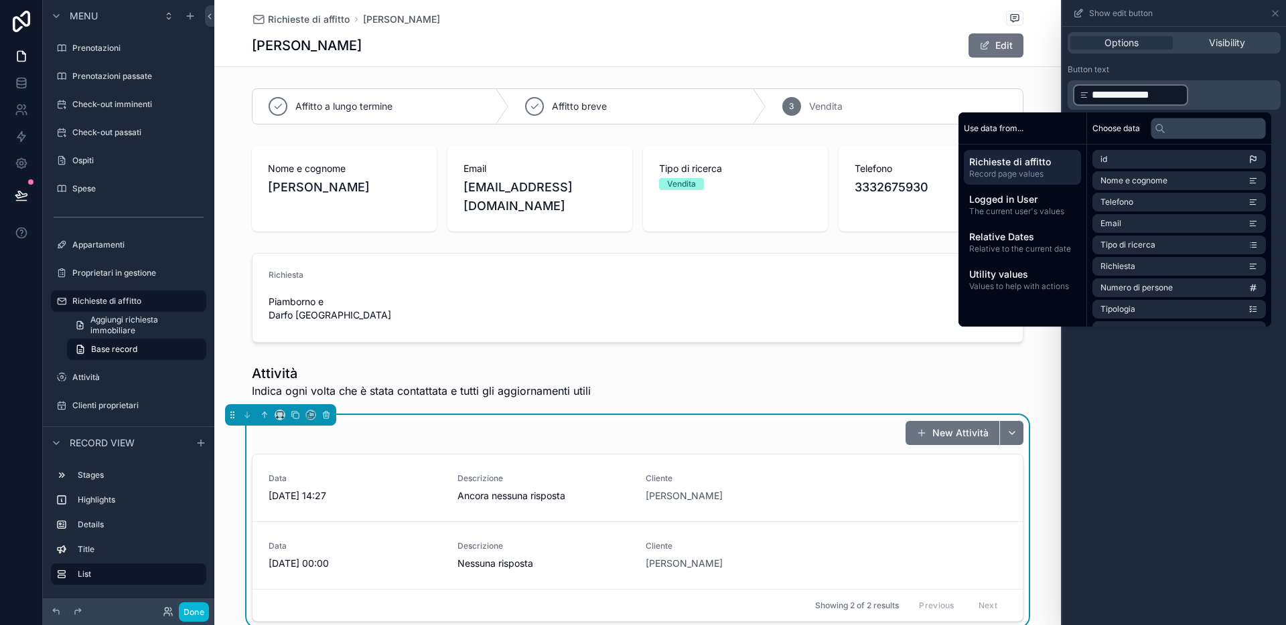
click at [1114, 459] on div "**********" at bounding box center [1174, 326] width 224 height 599
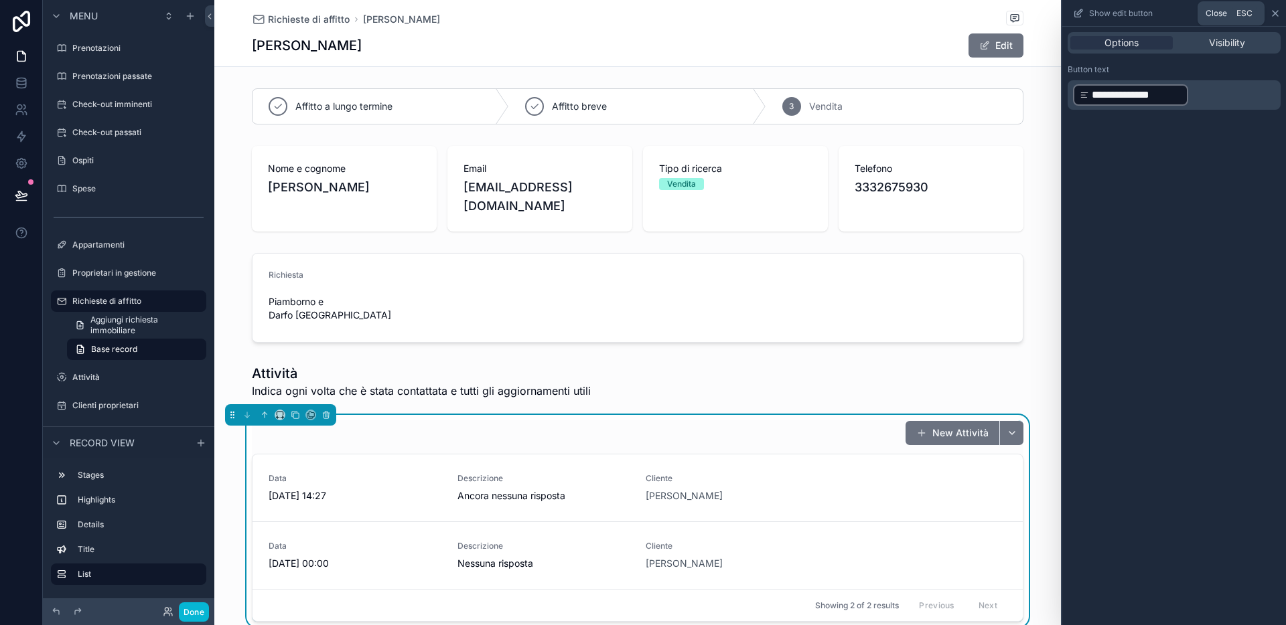
click at [1114, 9] on icon at bounding box center [1275, 13] width 11 height 11
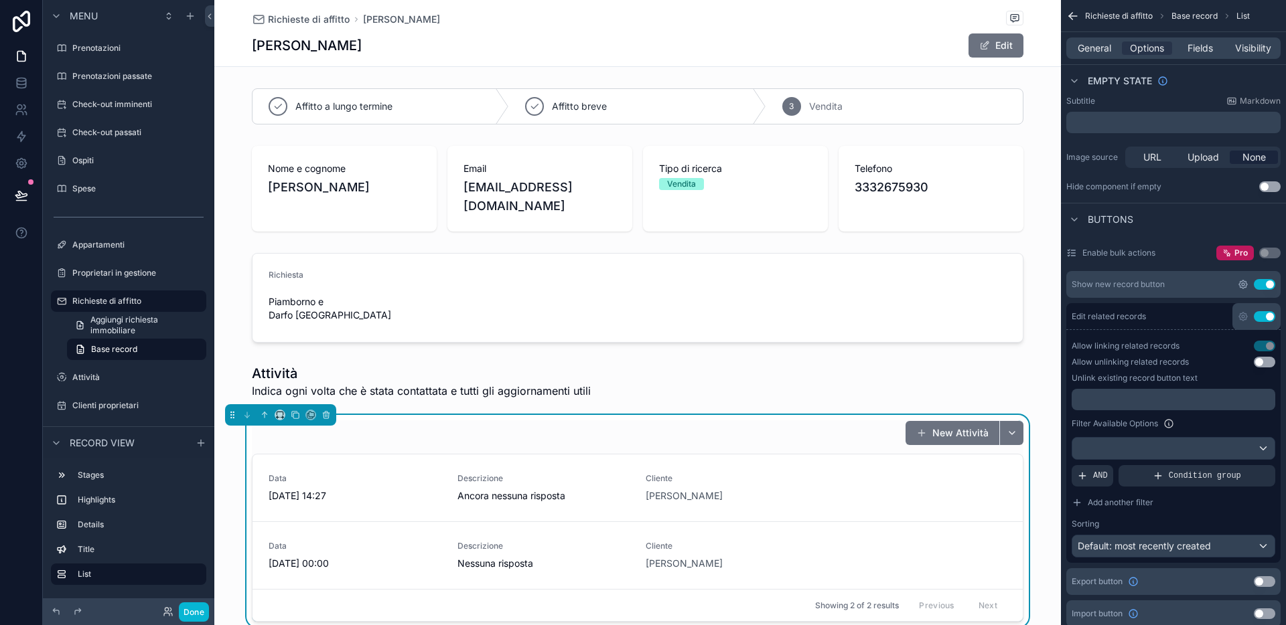
click at [1114, 285] on icon "scrollable content" at bounding box center [1243, 284] width 11 height 11
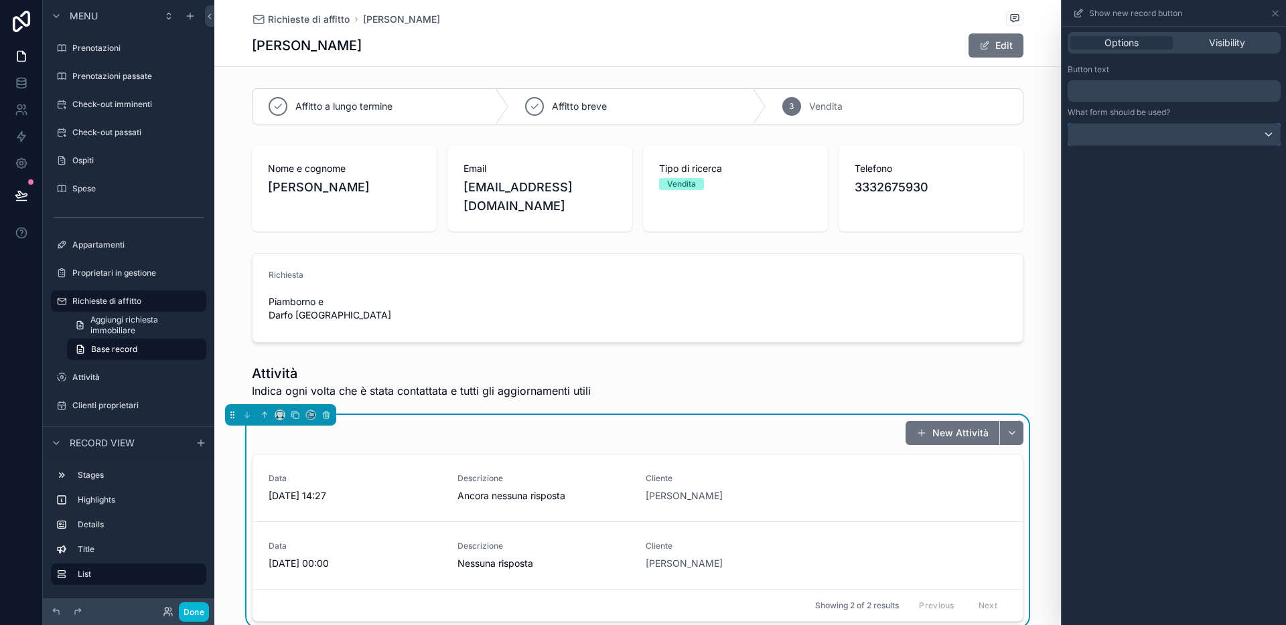
click at [1114, 137] on div at bounding box center [1174, 134] width 212 height 21
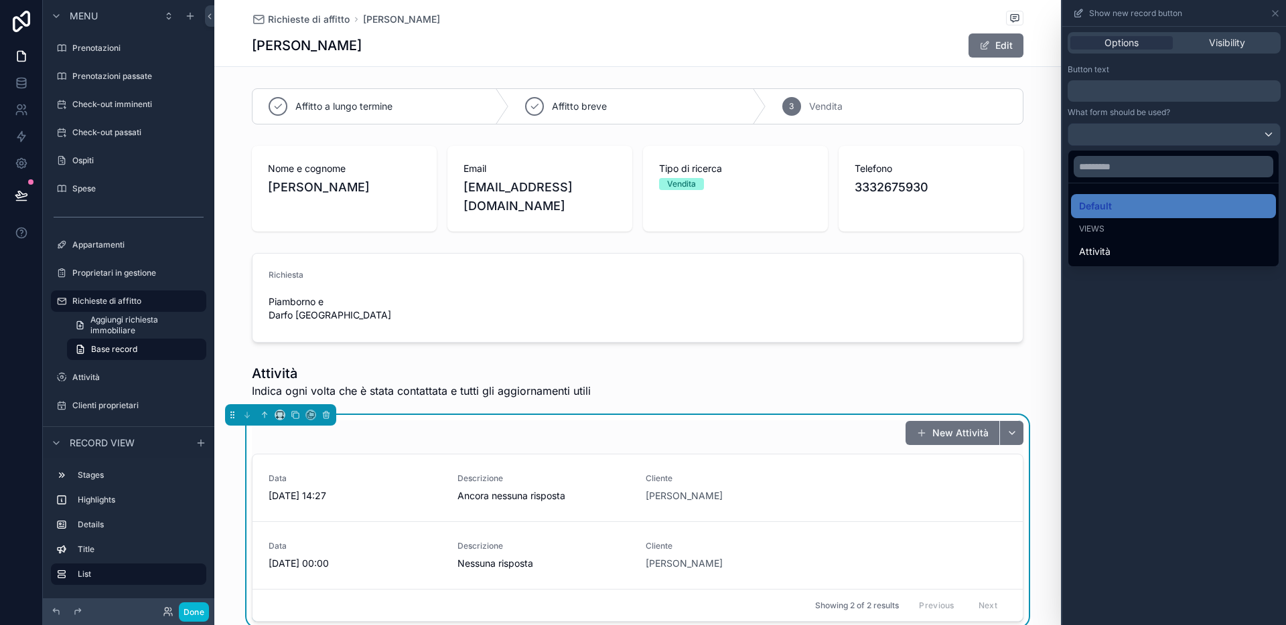
click at [1114, 297] on div at bounding box center [1174, 312] width 224 height 625
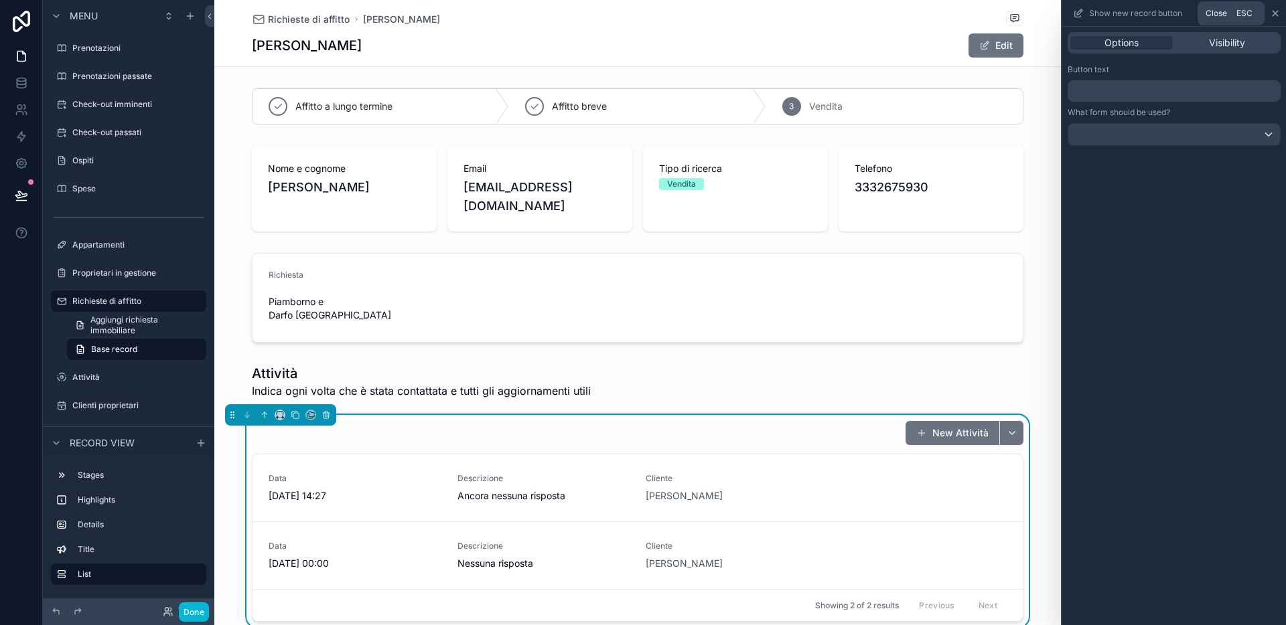
click at [1114, 8] on icon at bounding box center [1275, 13] width 11 height 11
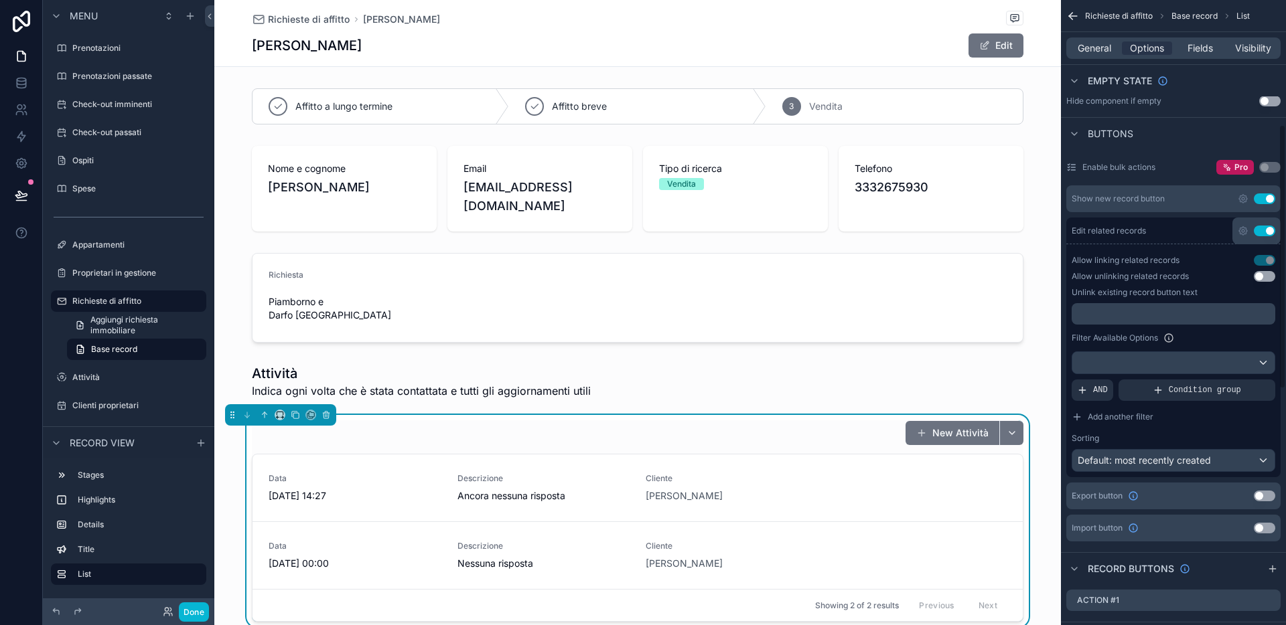
scroll to position [384, 0]
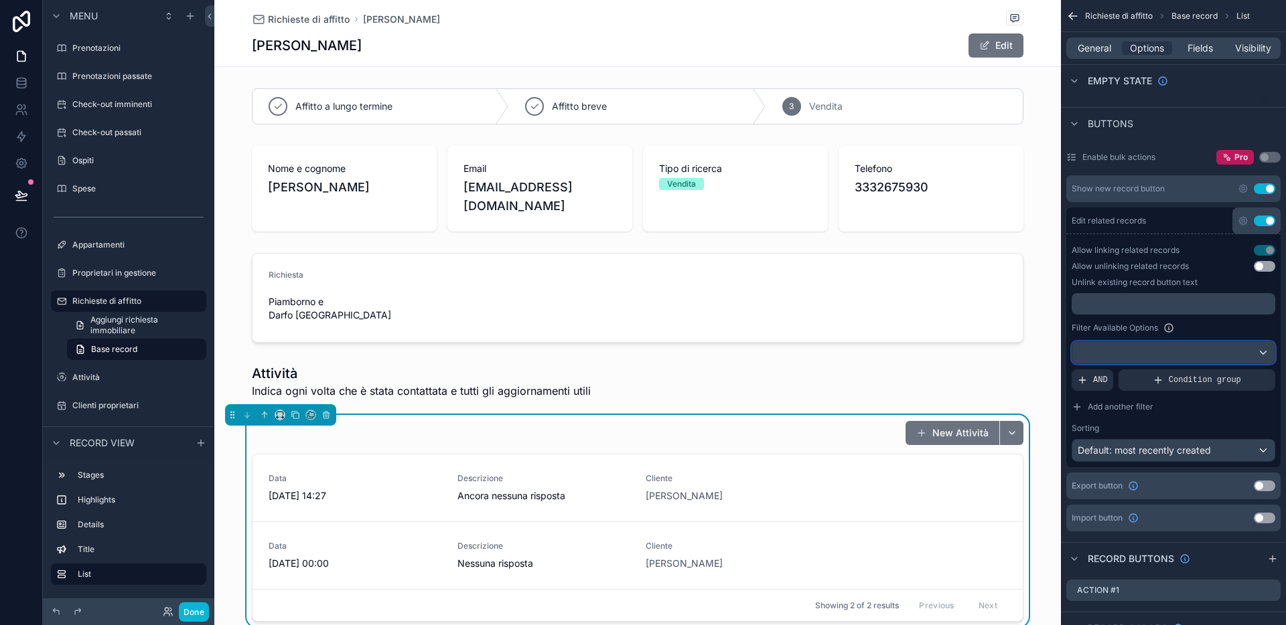
click at [1114, 349] on div "scrollable content" at bounding box center [1173, 352] width 202 height 21
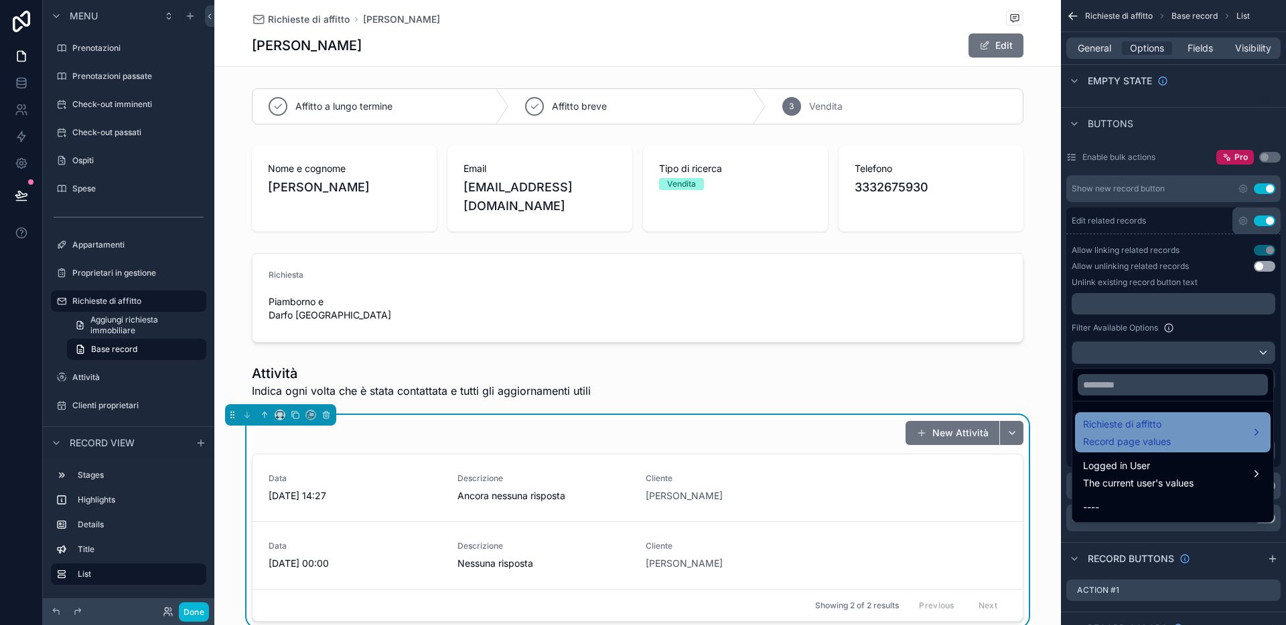
click at [1114, 429] on div "Richieste di affitto Record page values" at bounding box center [1172, 433] width 179 height 32
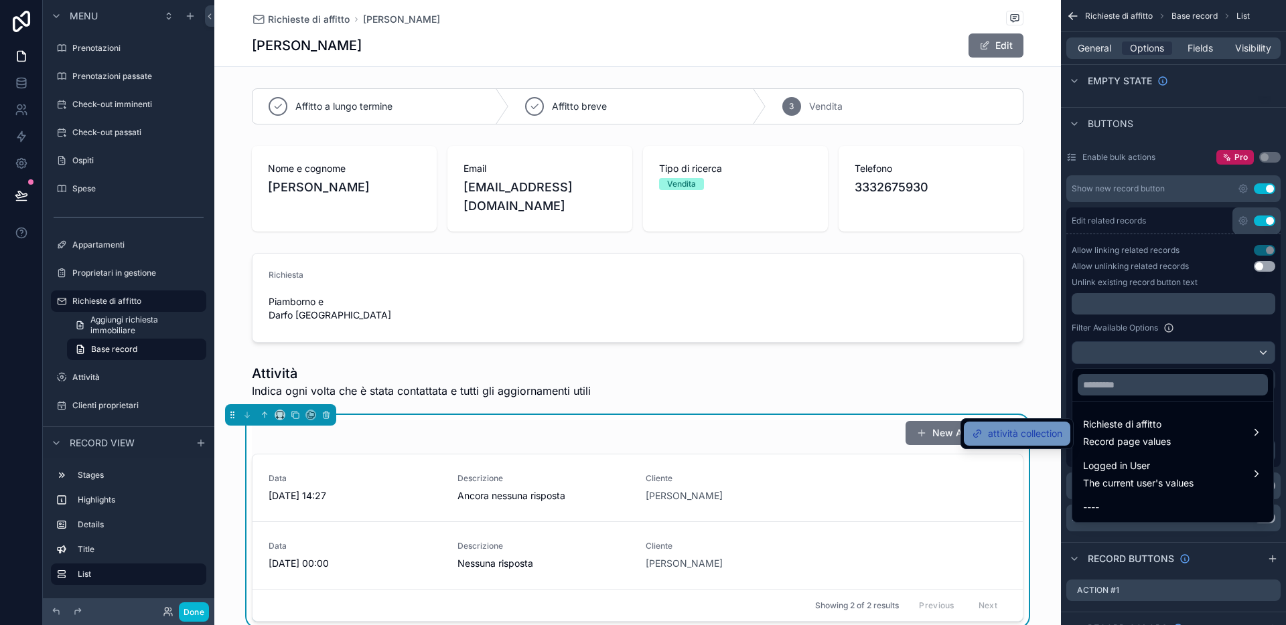
click at [1031, 431] on span "attività collection" at bounding box center [1025, 434] width 74 height 16
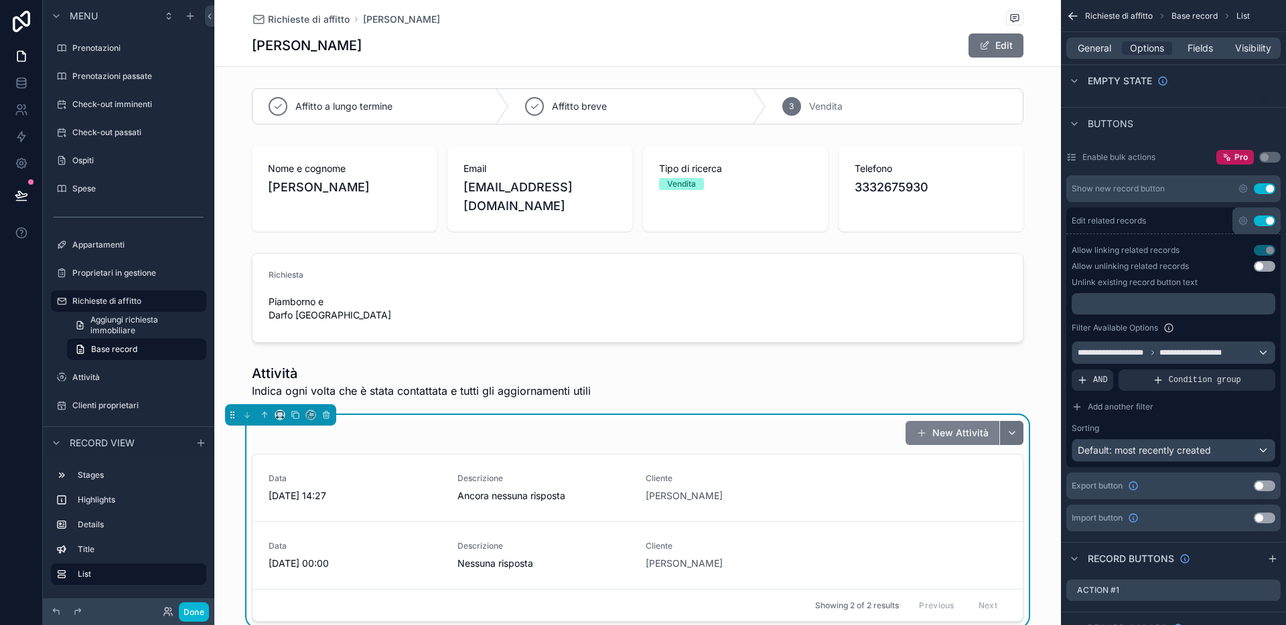
click at [950, 421] on button "New Attività" at bounding box center [952, 433] width 94 height 24
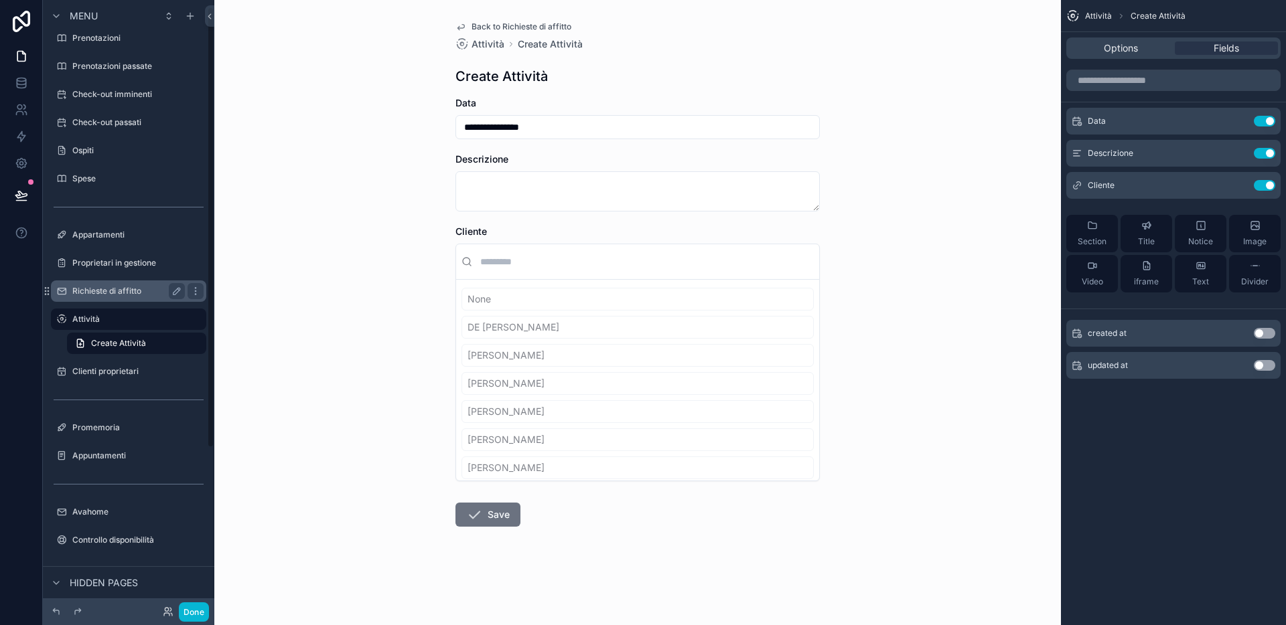
click at [109, 293] on label "Richieste di affitto" at bounding box center [125, 291] width 107 height 11
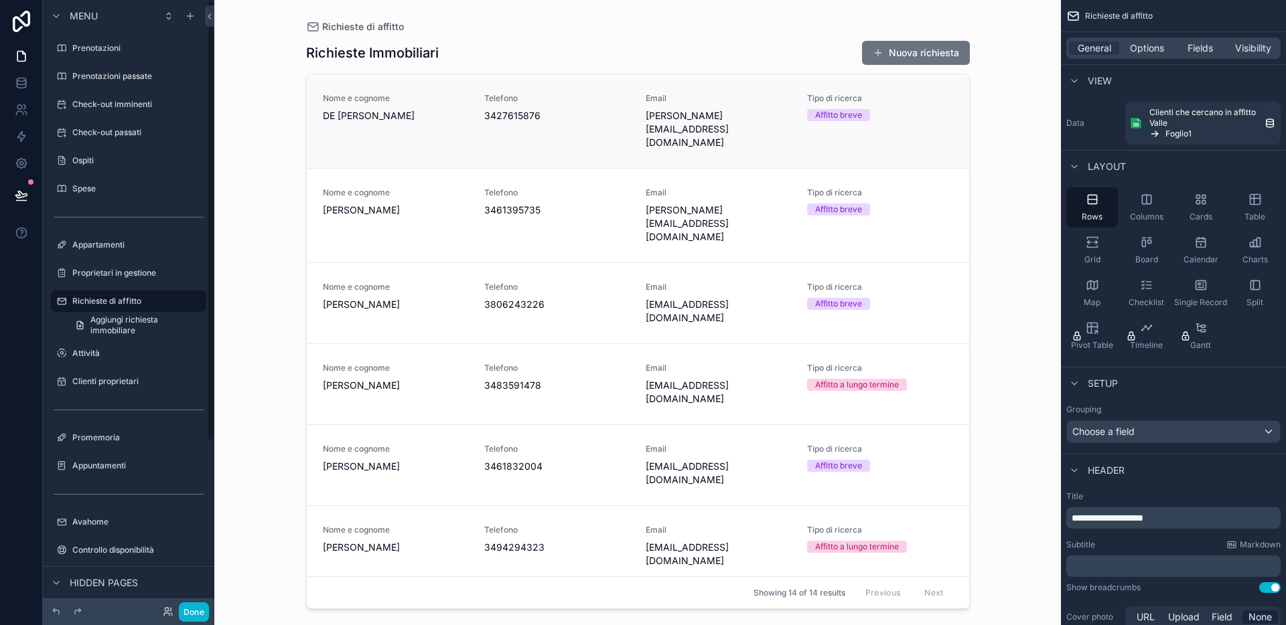
click at [728, 113] on span "[PERSON_NAME][EMAIL_ADDRESS][DOMAIN_NAME]" at bounding box center [718, 129] width 145 height 40
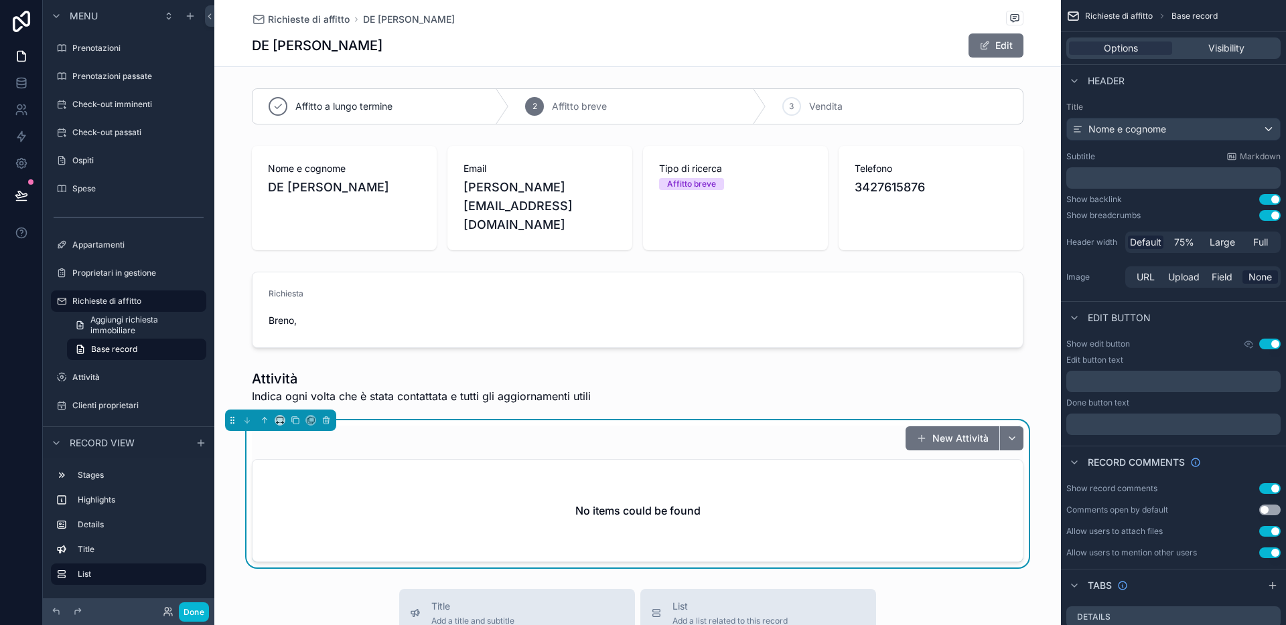
click at [773, 426] on div "New Attività" at bounding box center [637, 438] width 771 height 25
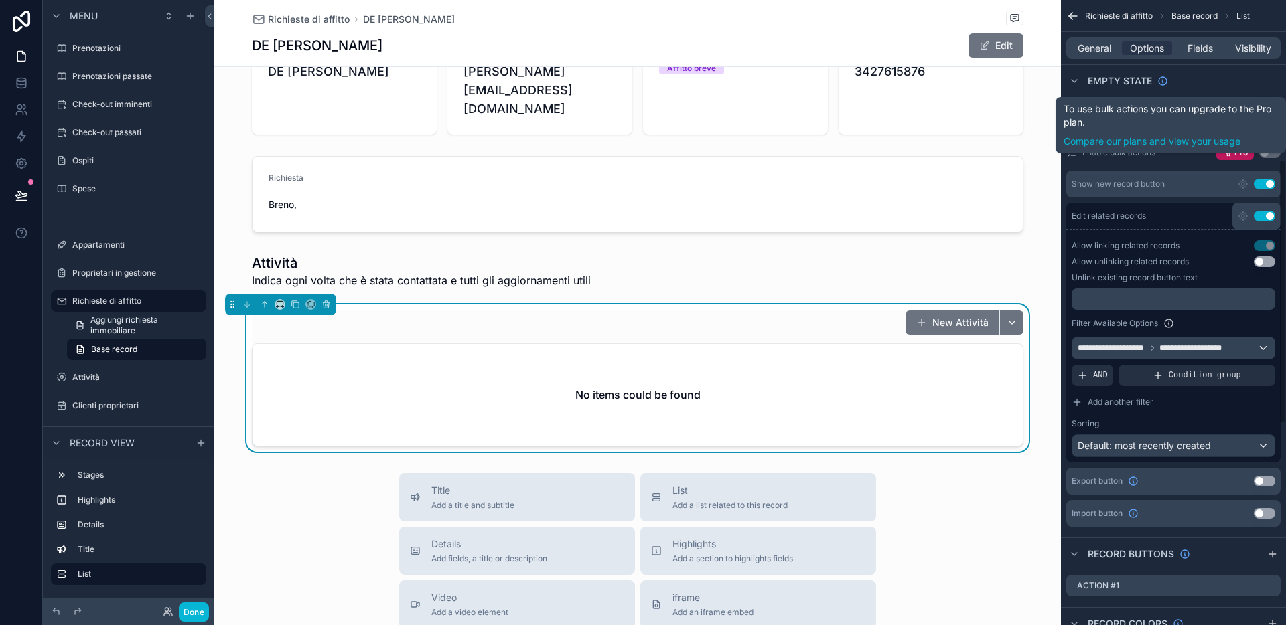
scroll to position [406, 0]
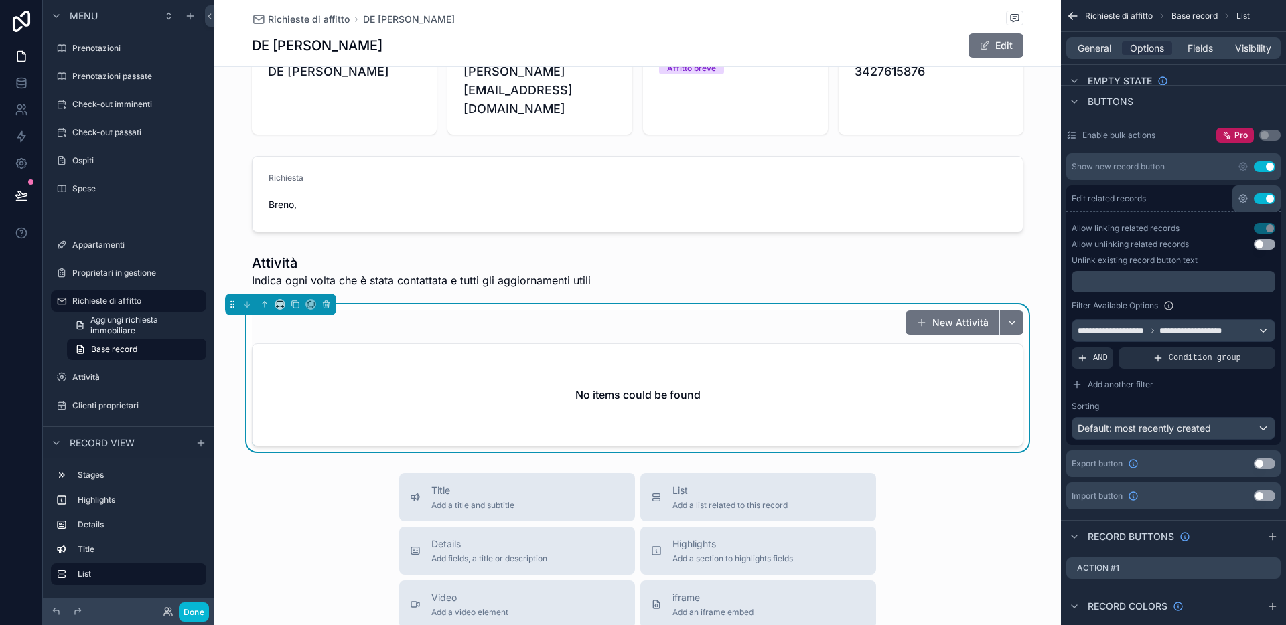
click at [1114, 198] on icon "scrollable content" at bounding box center [1243, 199] width 11 height 11
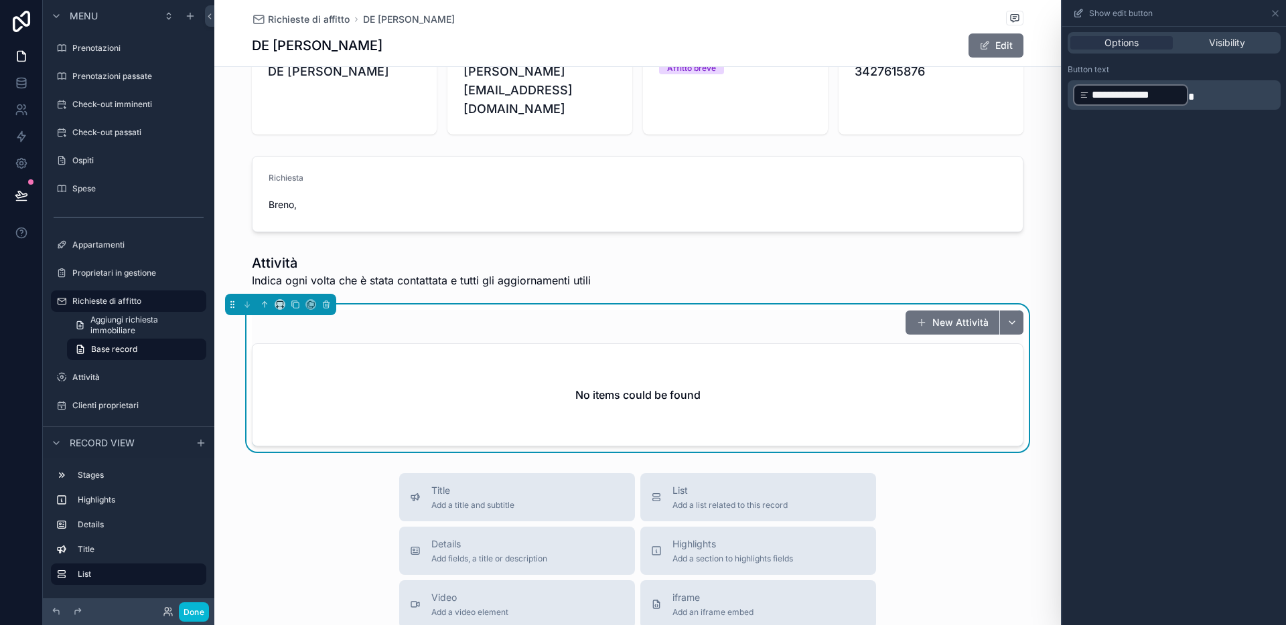
click at [1114, 94] on p "**********" at bounding box center [1175, 95] width 205 height 24
click at [1114, 11] on icon at bounding box center [1274, 13] width 5 height 5
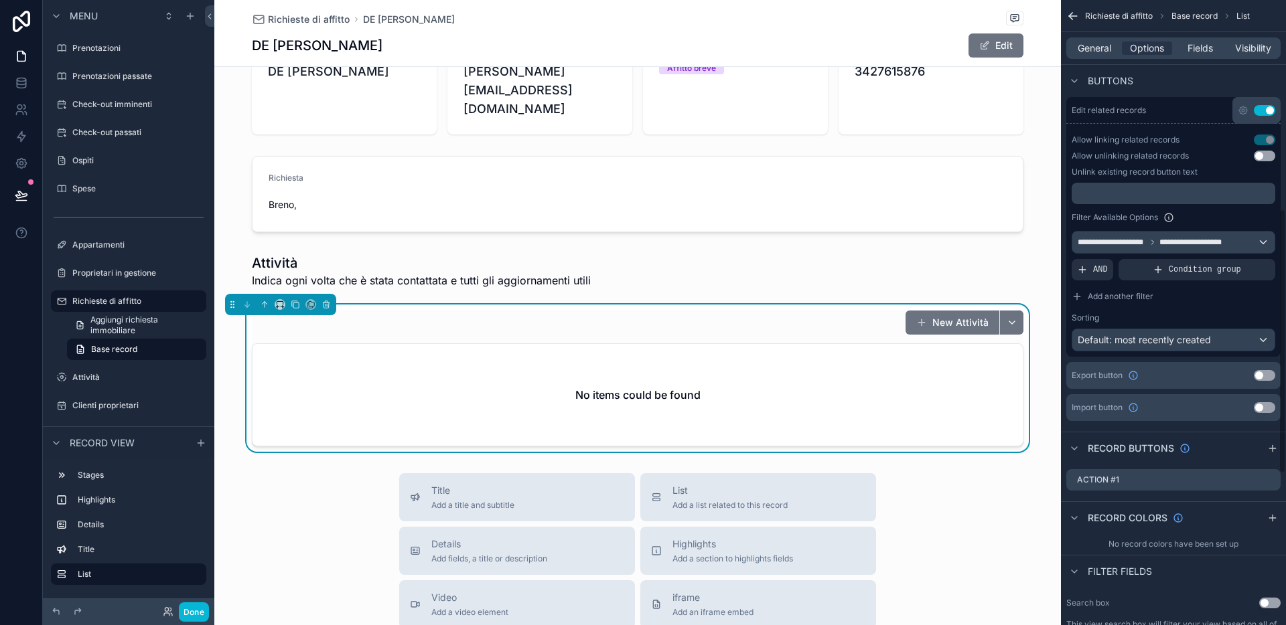
scroll to position [495, 0]
click at [1114, 244] on div "**********" at bounding box center [1173, 241] width 202 height 21
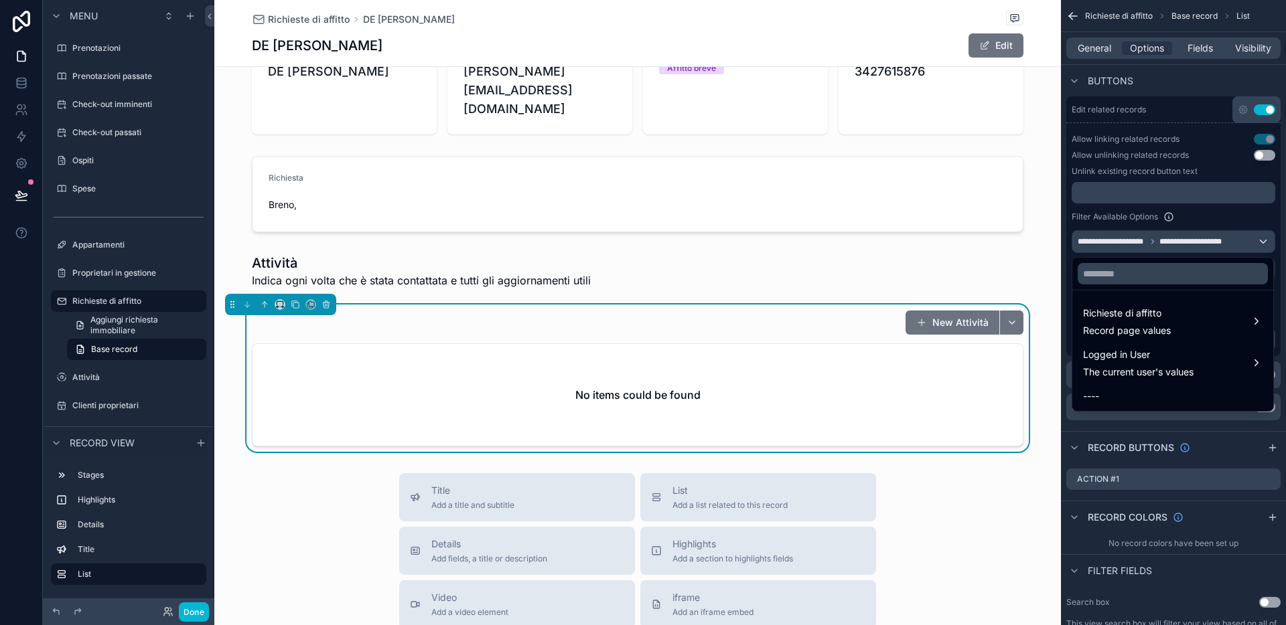
click at [1114, 214] on div "scrollable content" at bounding box center [643, 312] width 1286 height 625
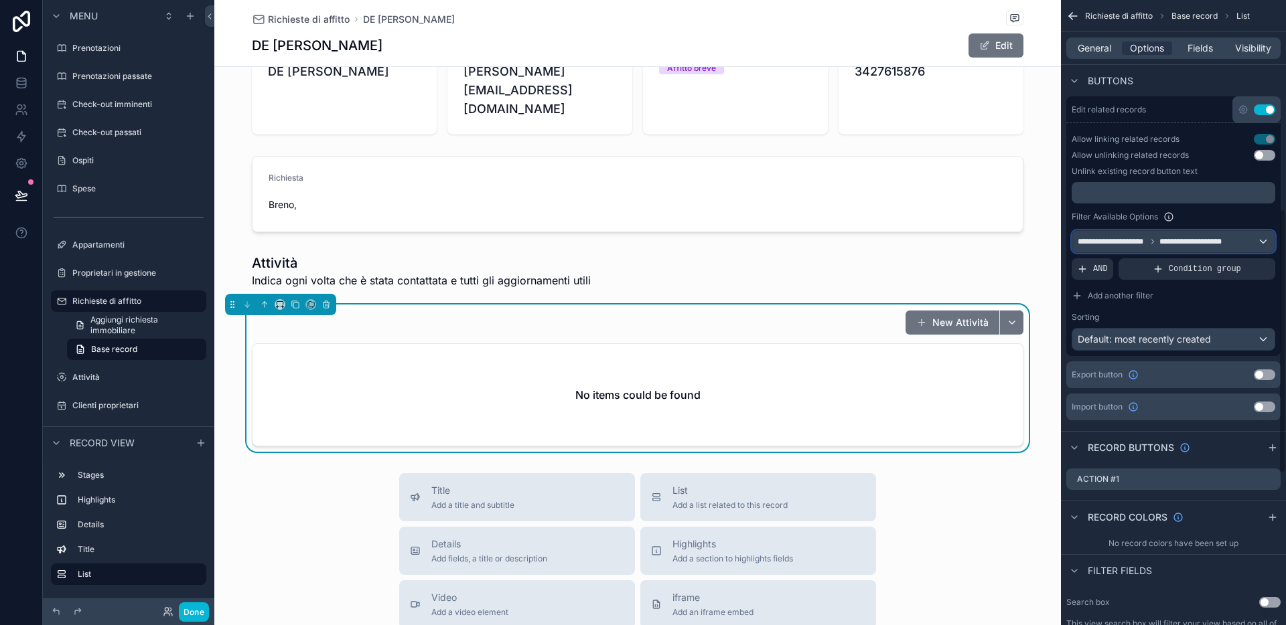
click at [1114, 239] on span "**********" at bounding box center [1191, 241] width 64 height 11
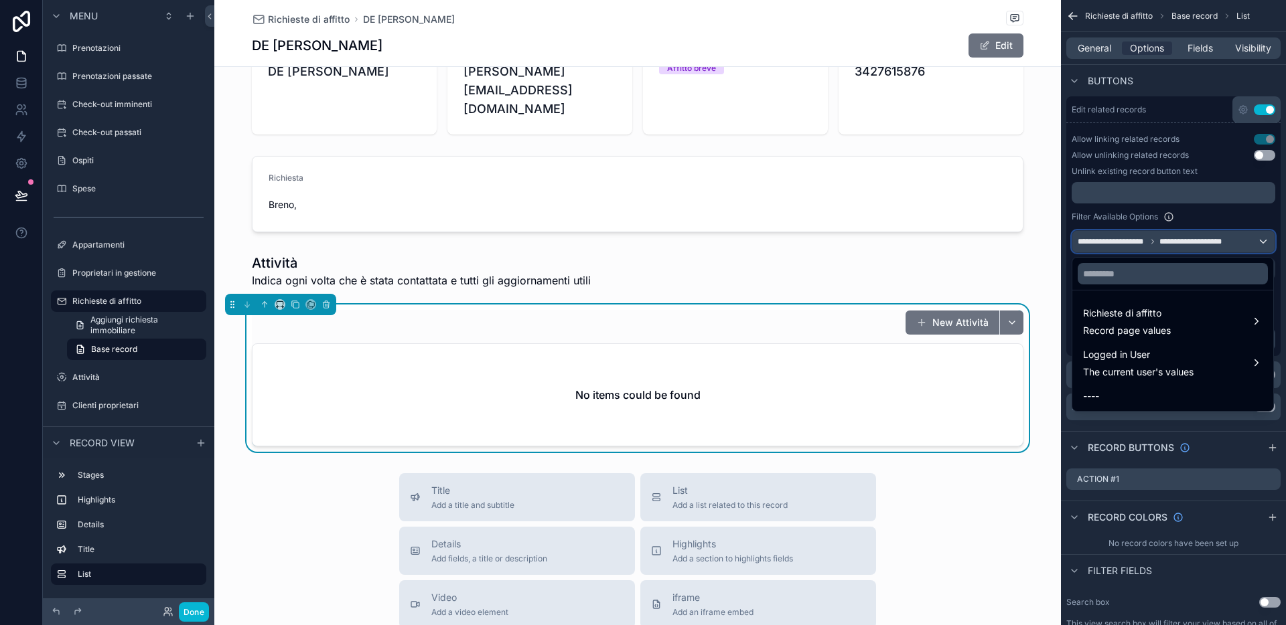
scroll to position [621, 0]
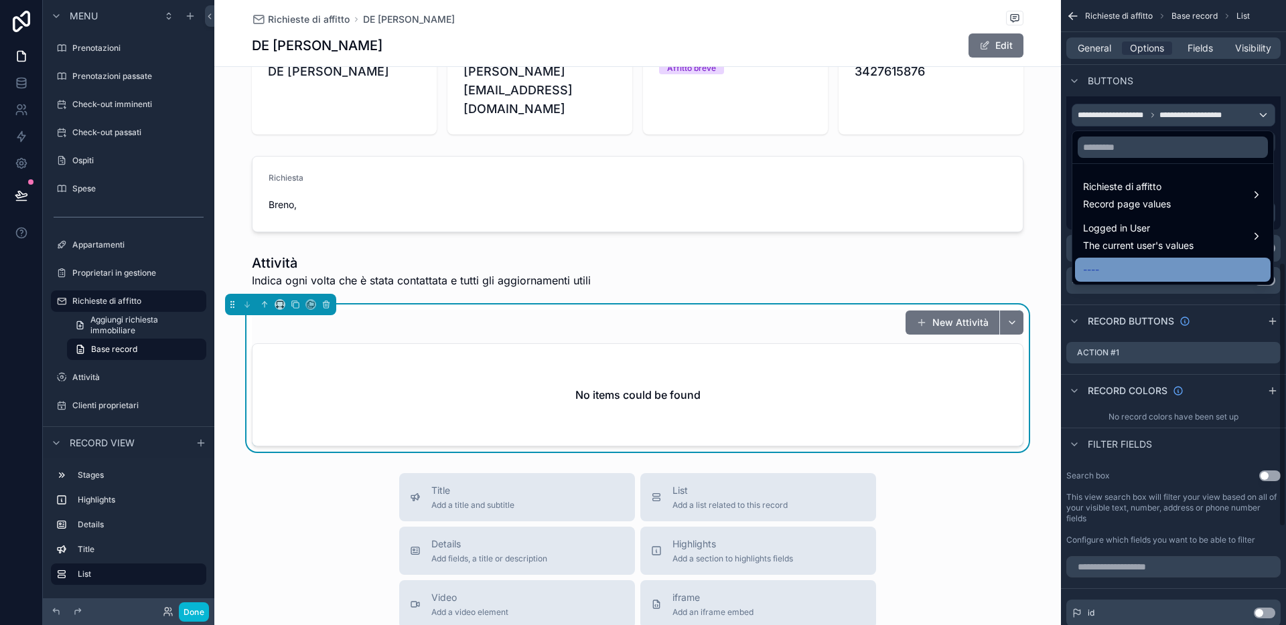
click at [1114, 271] on div "----" at bounding box center [1172, 270] width 179 height 16
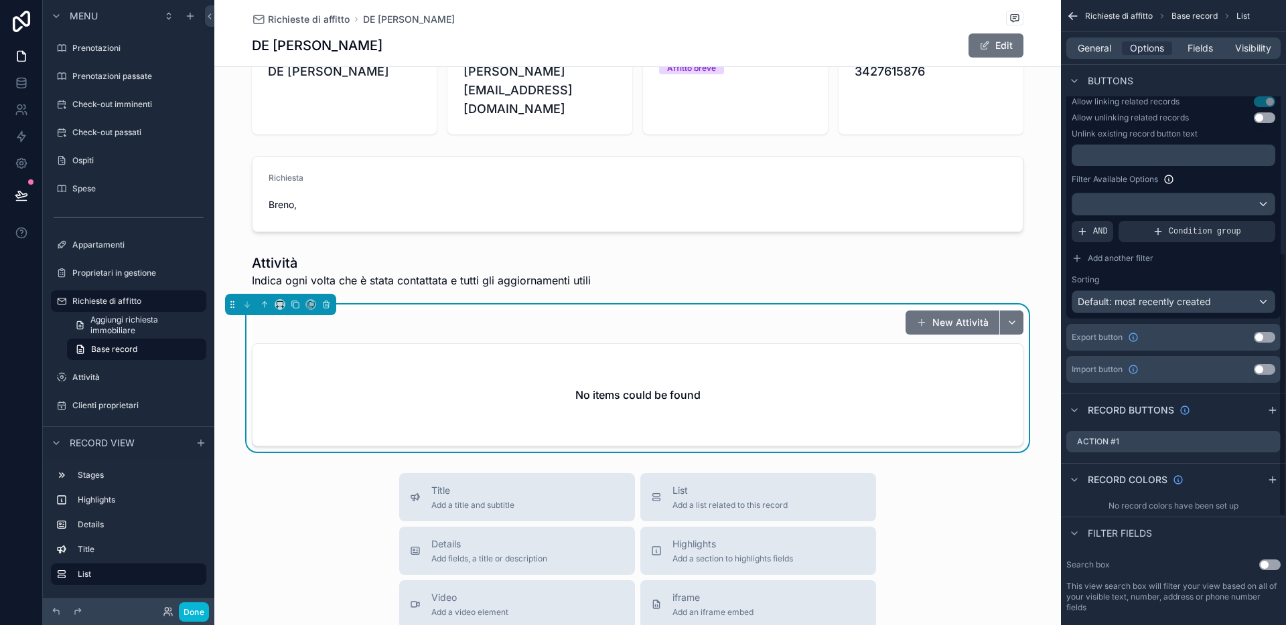
scroll to position [500, 0]
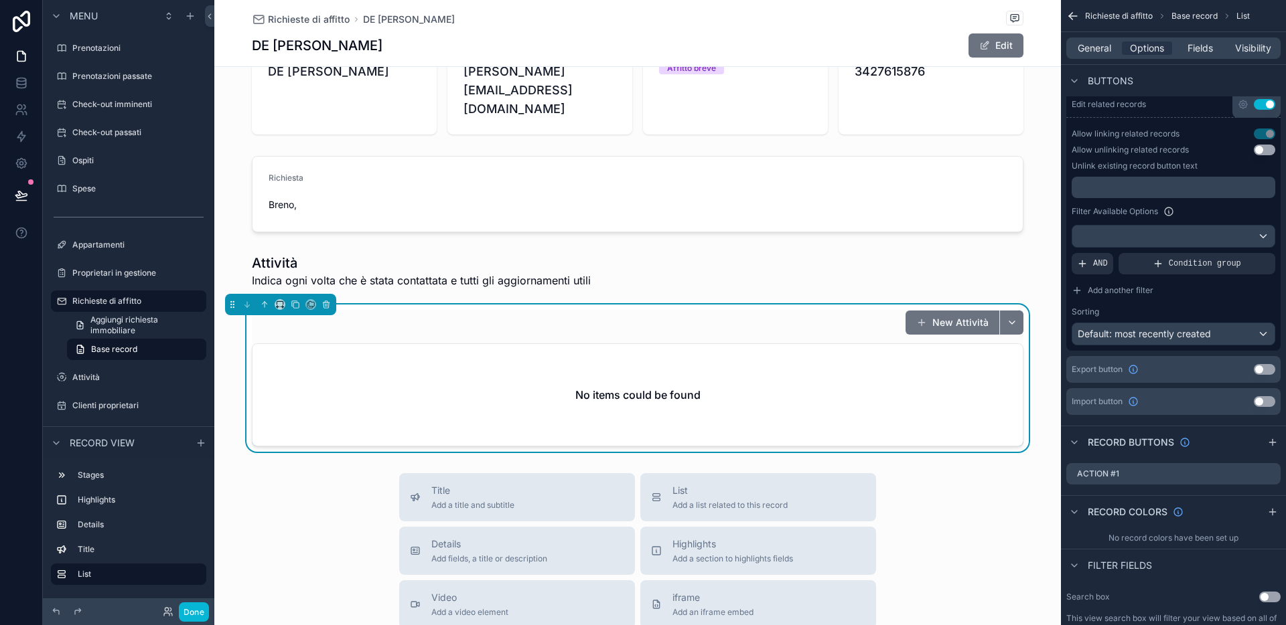
click at [1114, 214] on label "Filter Available Options" at bounding box center [1114, 211] width 86 height 11
click at [1114, 210] on div "Filter Available Options" at bounding box center [1173, 212] width 204 height 16
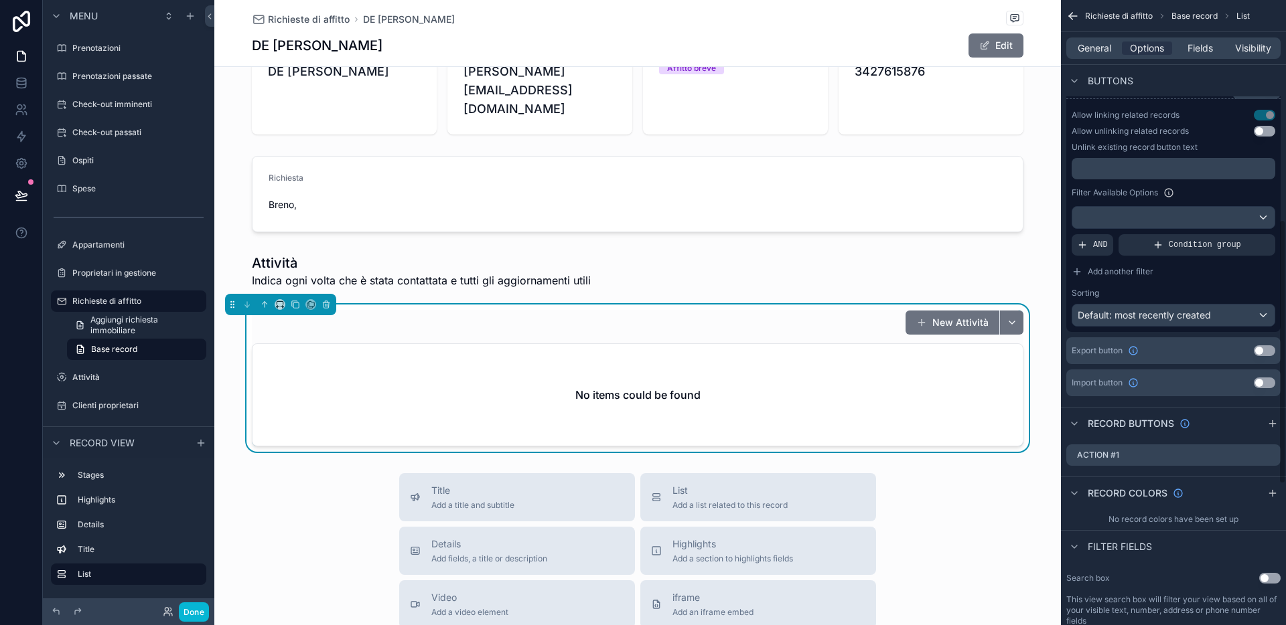
scroll to position [520, 0]
click at [1114, 313] on span "Default: most recently created" at bounding box center [1143, 314] width 133 height 11
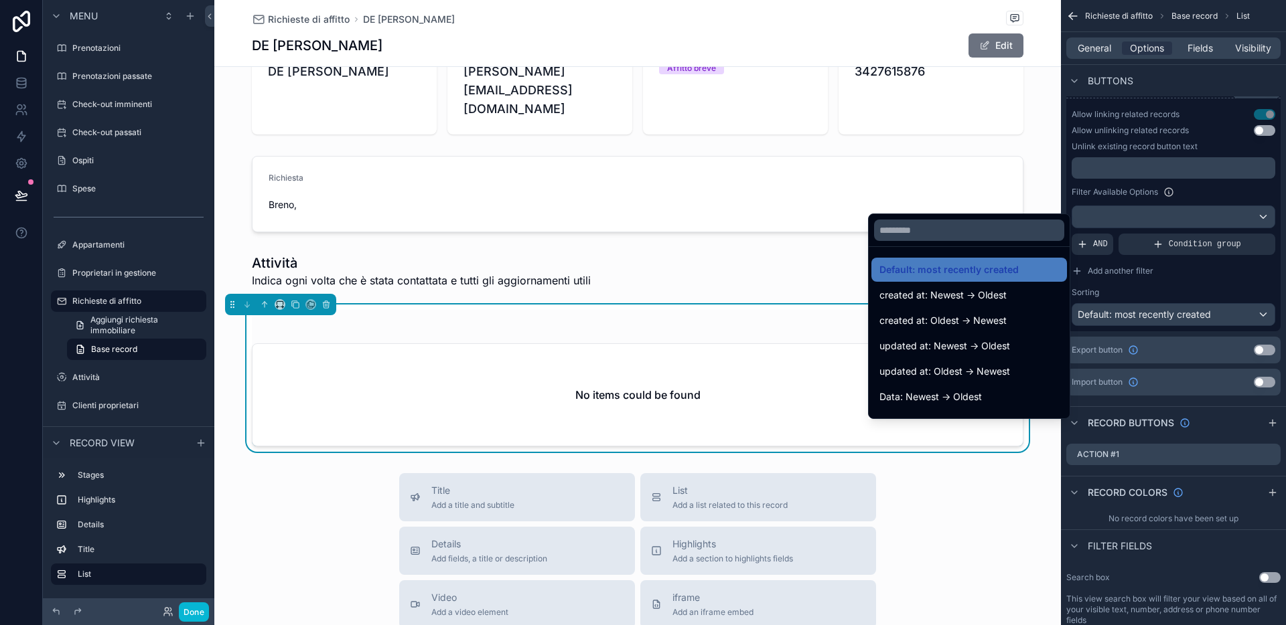
click at [1114, 286] on div "scrollable content" at bounding box center [643, 312] width 1286 height 625
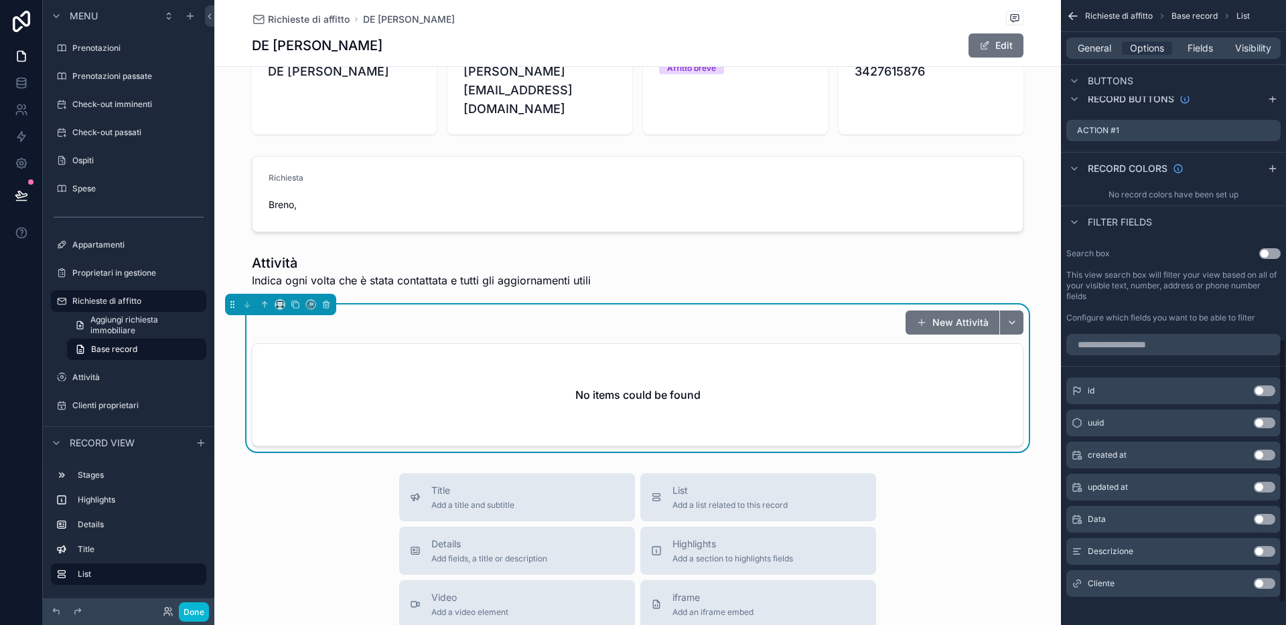
scroll to position [853, 0]
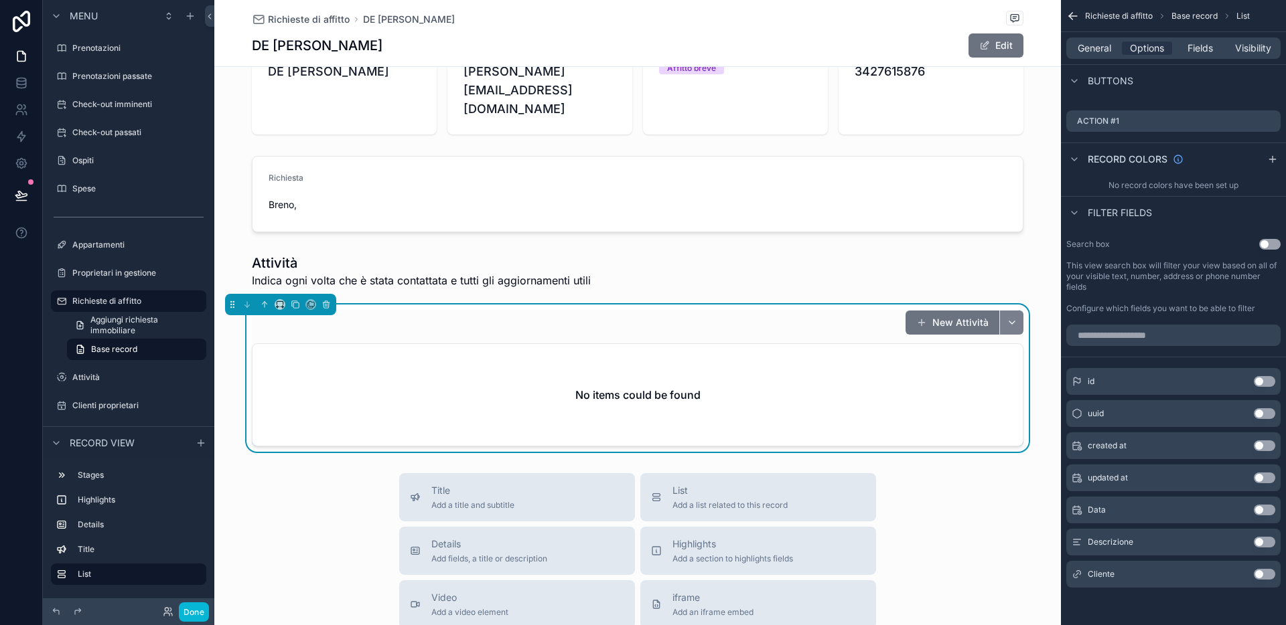
click at [1009, 311] on button "scrollable content" at bounding box center [1011, 323] width 24 height 24
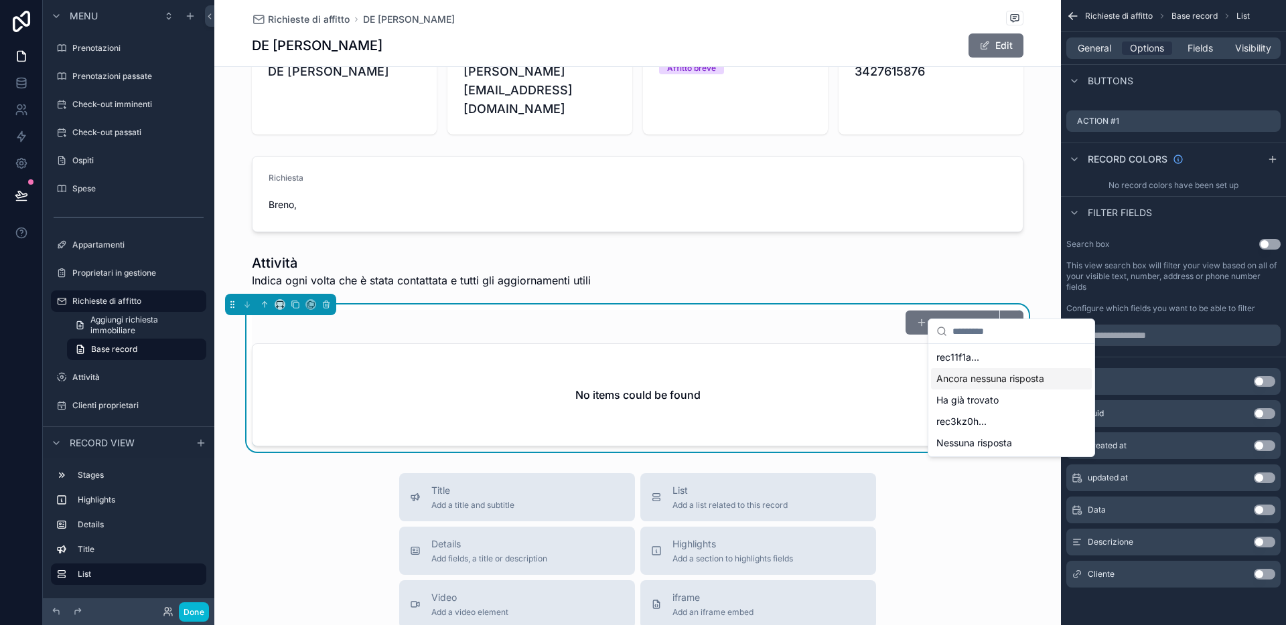
click at [988, 382] on span "Ancora nessuna risposta" at bounding box center [990, 378] width 108 height 13
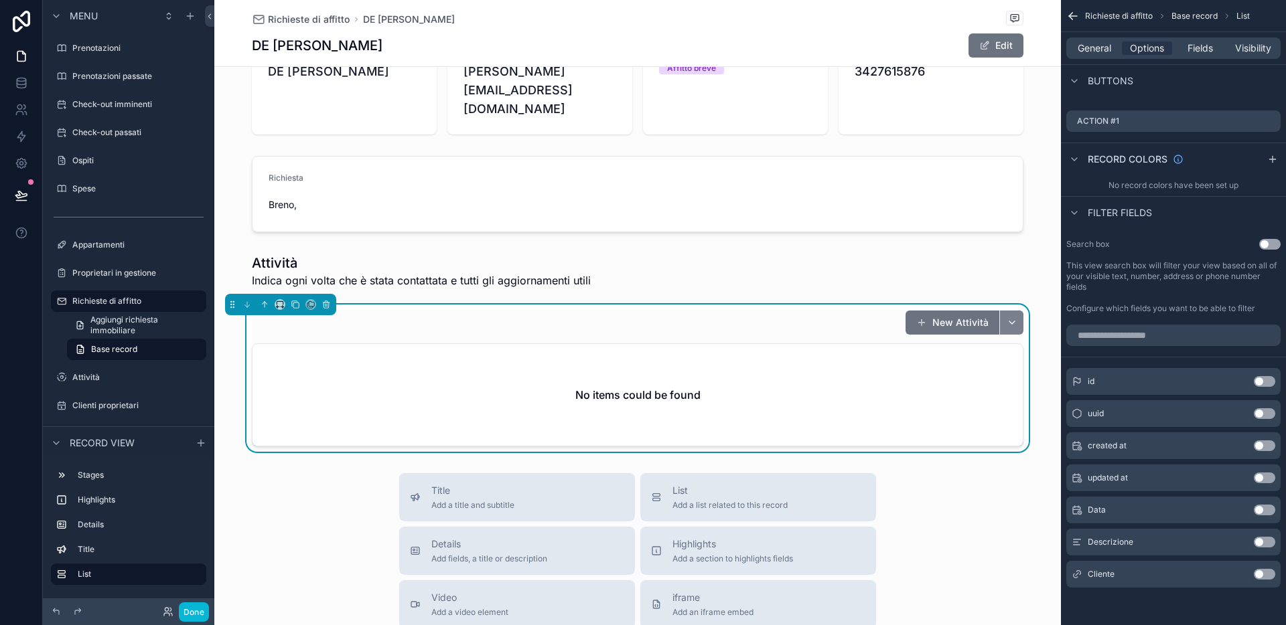
click at [1017, 311] on button "scrollable content" at bounding box center [1011, 323] width 24 height 24
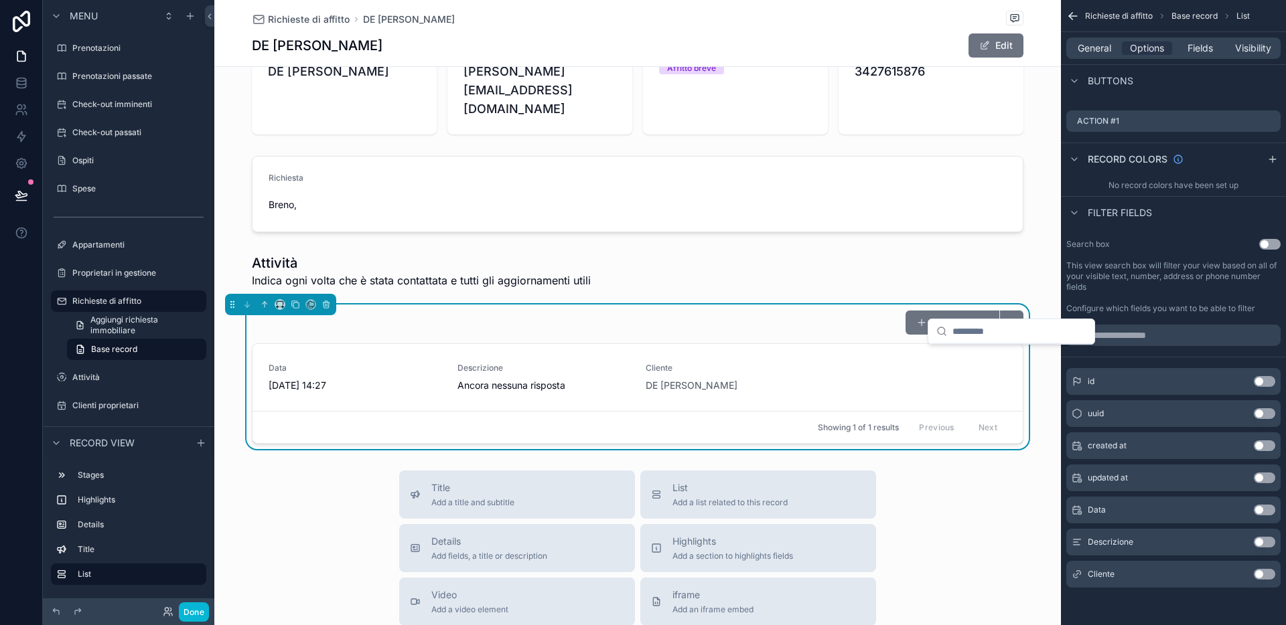
click at [341, 449] on div "Richieste di affitto DE [PERSON_NAME] DE [PERSON_NAME] a lungo termine 2 Affitt…" at bounding box center [637, 469] width 846 height 1171
click at [988, 374] on span "Action #1" at bounding box center [990, 379] width 53 height 11
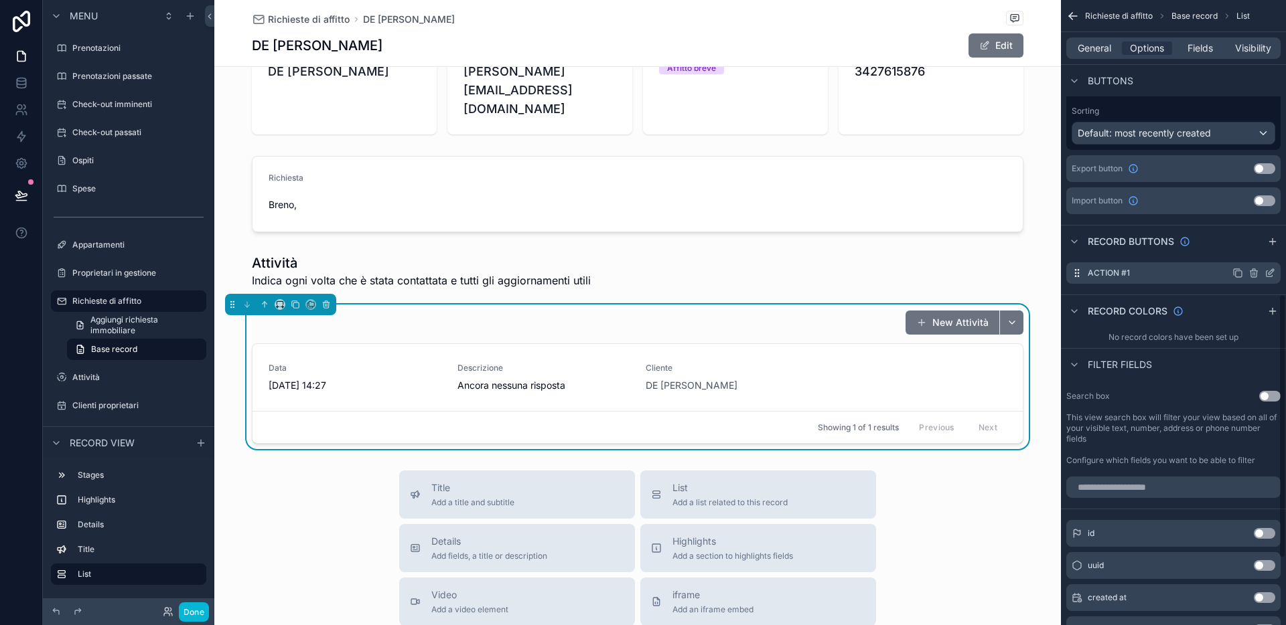
scroll to position [677, 0]
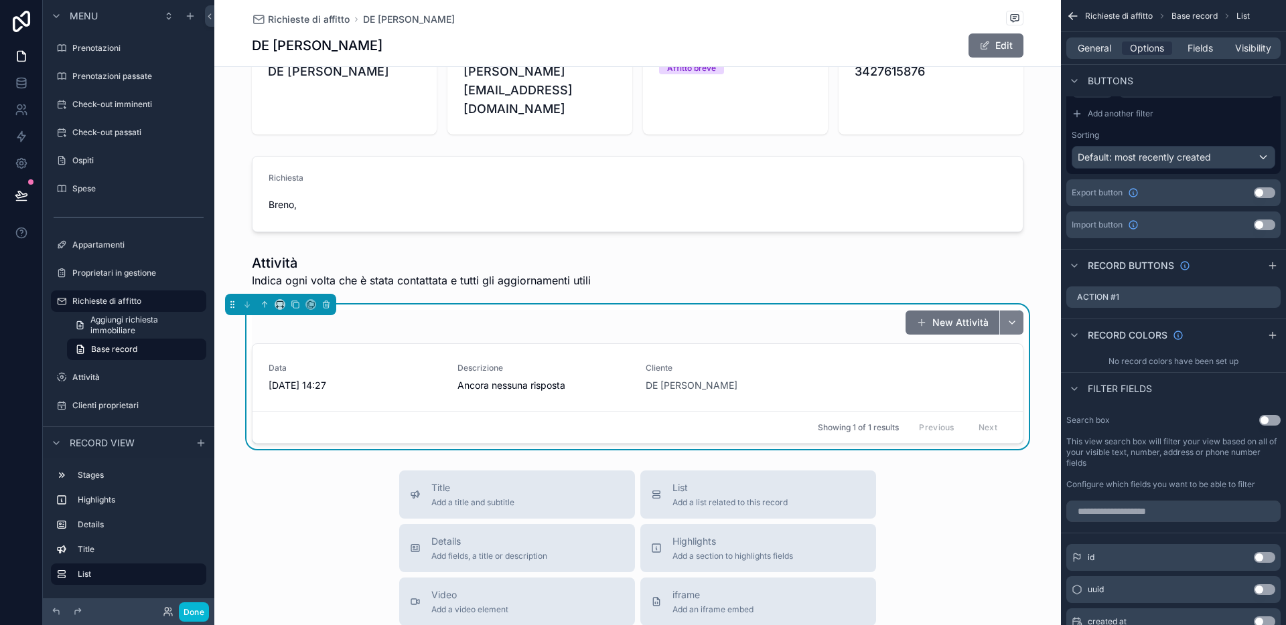
click at [1009, 311] on button "scrollable content" at bounding box center [1011, 323] width 24 height 24
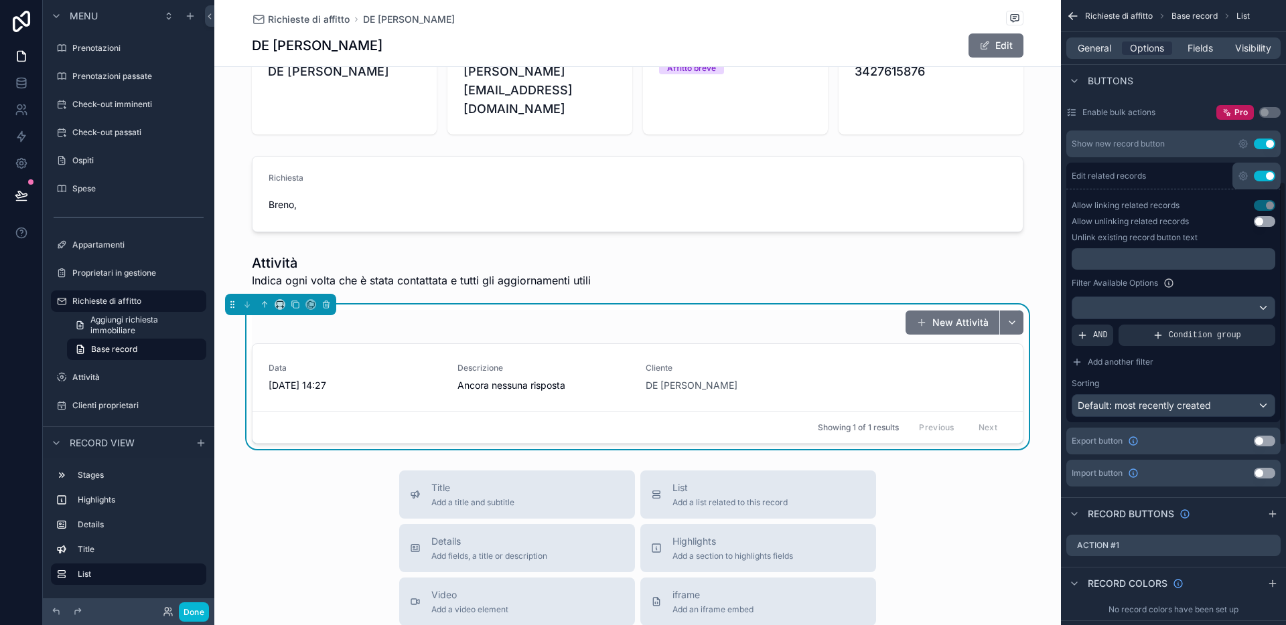
scroll to position [428, 0]
click at [1114, 222] on button "Use setting" at bounding box center [1264, 222] width 21 height 11
click at [925, 368] on button "Unlink record" at bounding box center [913, 380] width 97 height 24
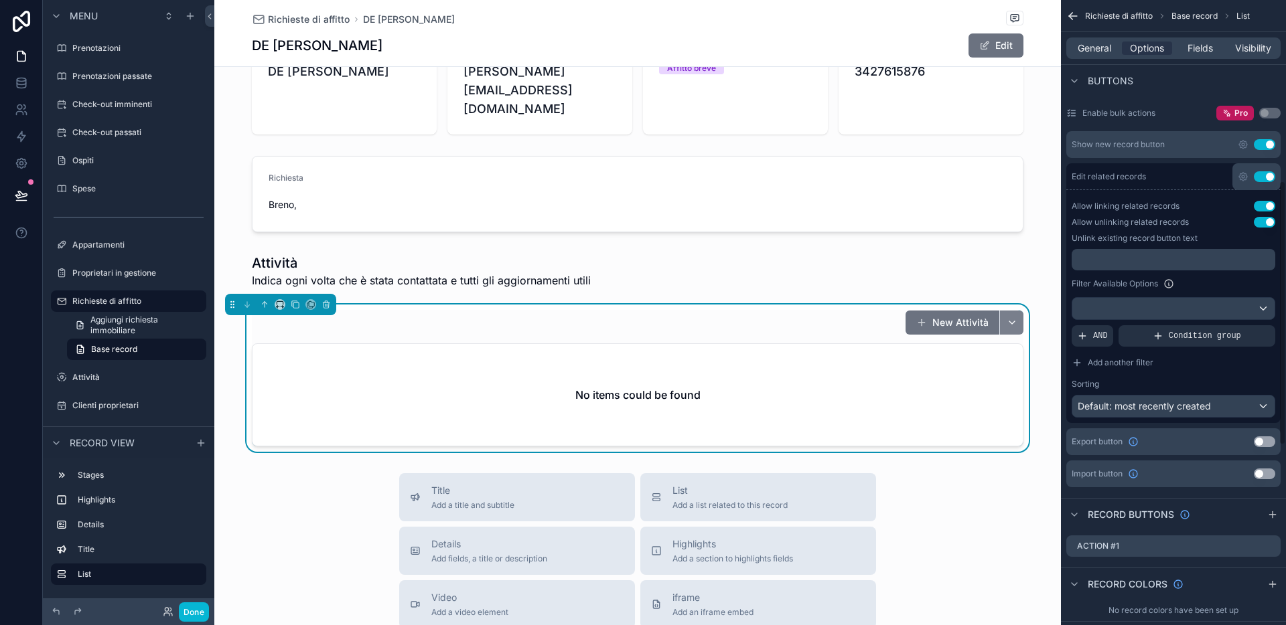
click at [1017, 311] on button "scrollable content" at bounding box center [1011, 323] width 24 height 24
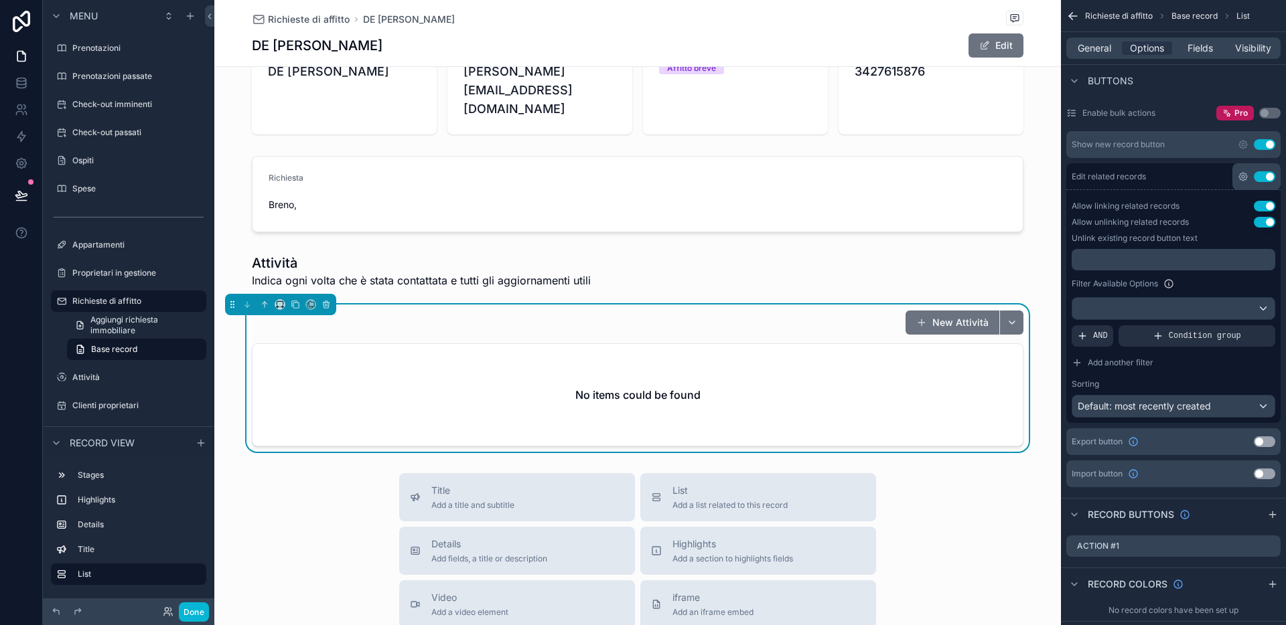
click at [1114, 176] on icon "scrollable content" at bounding box center [1243, 176] width 3 height 3
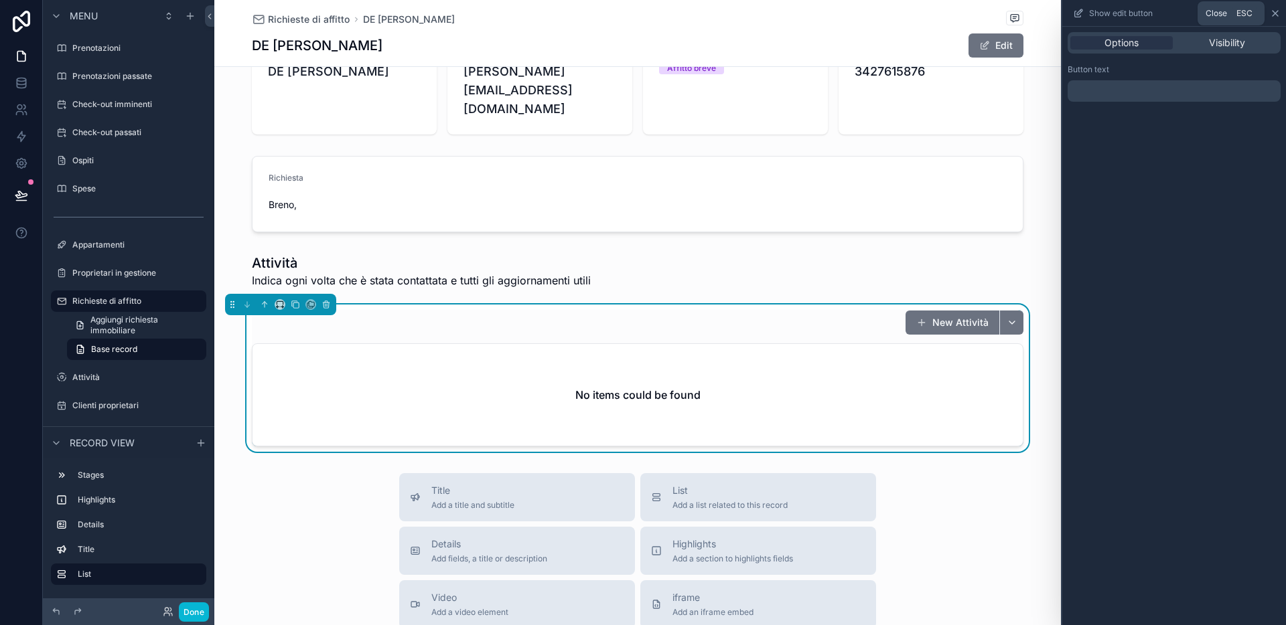
click at [1114, 13] on icon at bounding box center [1275, 13] width 11 height 11
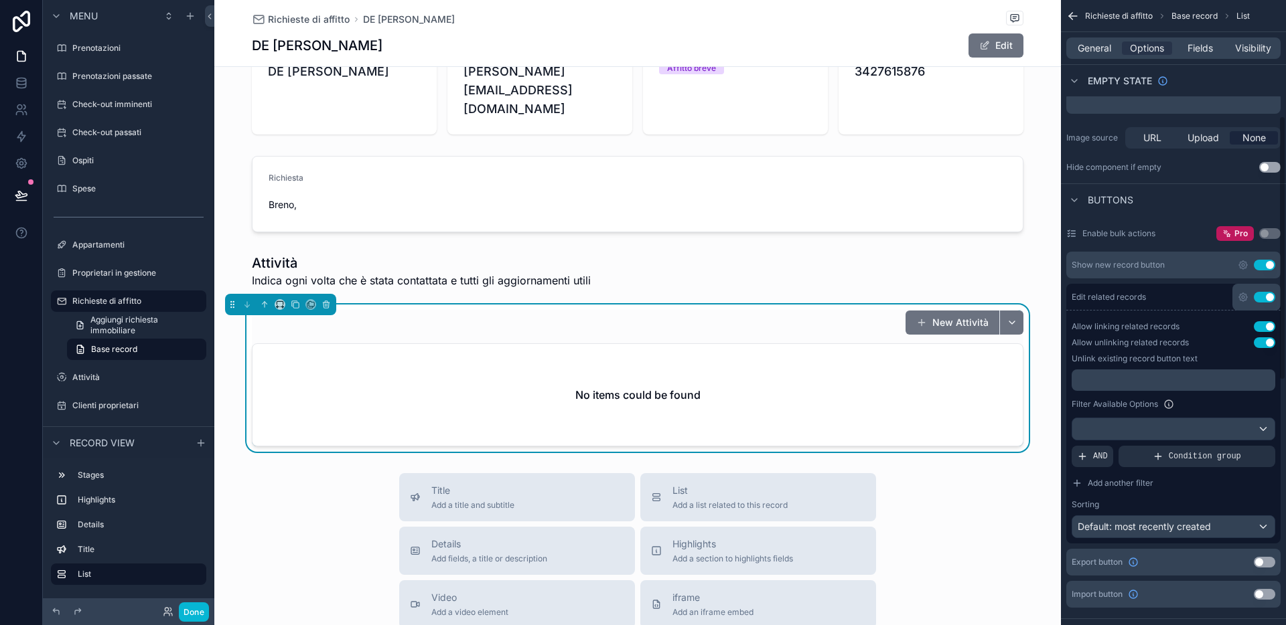
scroll to position [244, 0]
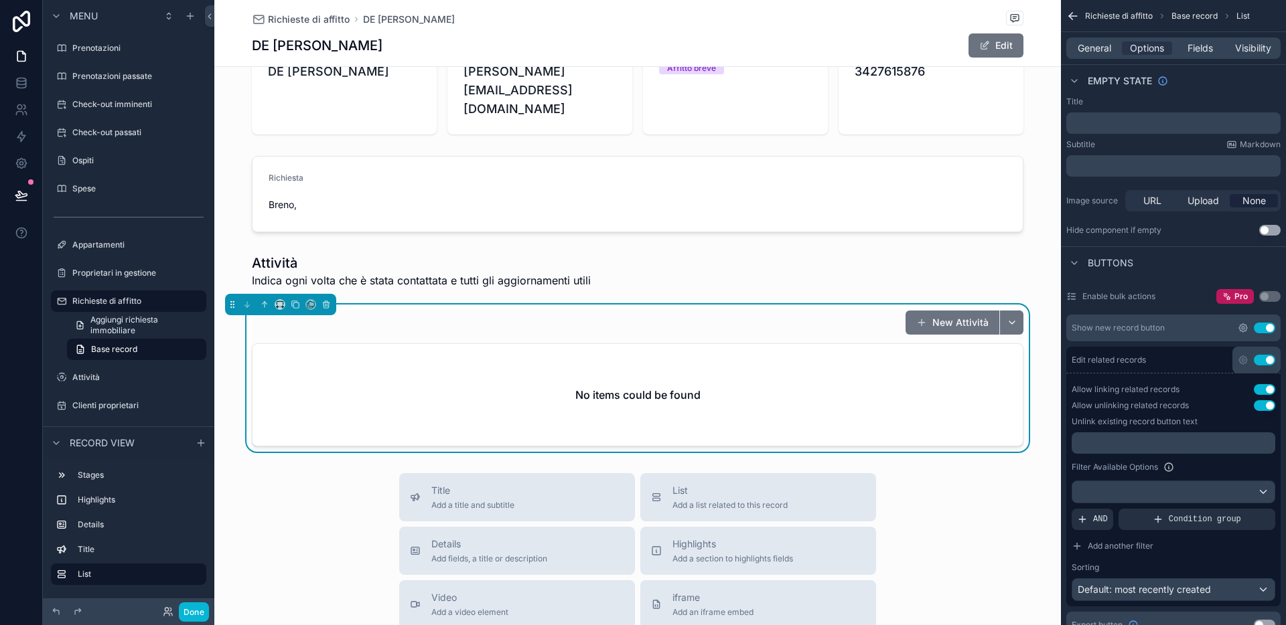
click at [1114, 327] on icon "scrollable content" at bounding box center [1243, 328] width 11 height 11
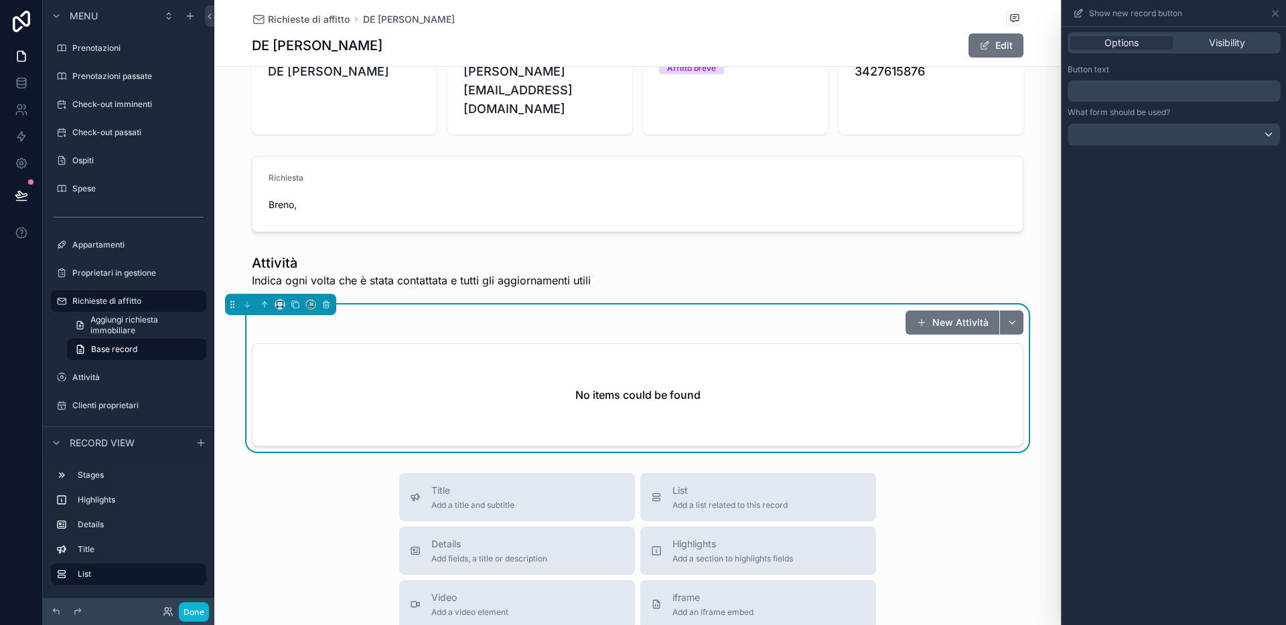
click at [1114, 94] on p "﻿" at bounding box center [1175, 91] width 205 height 16
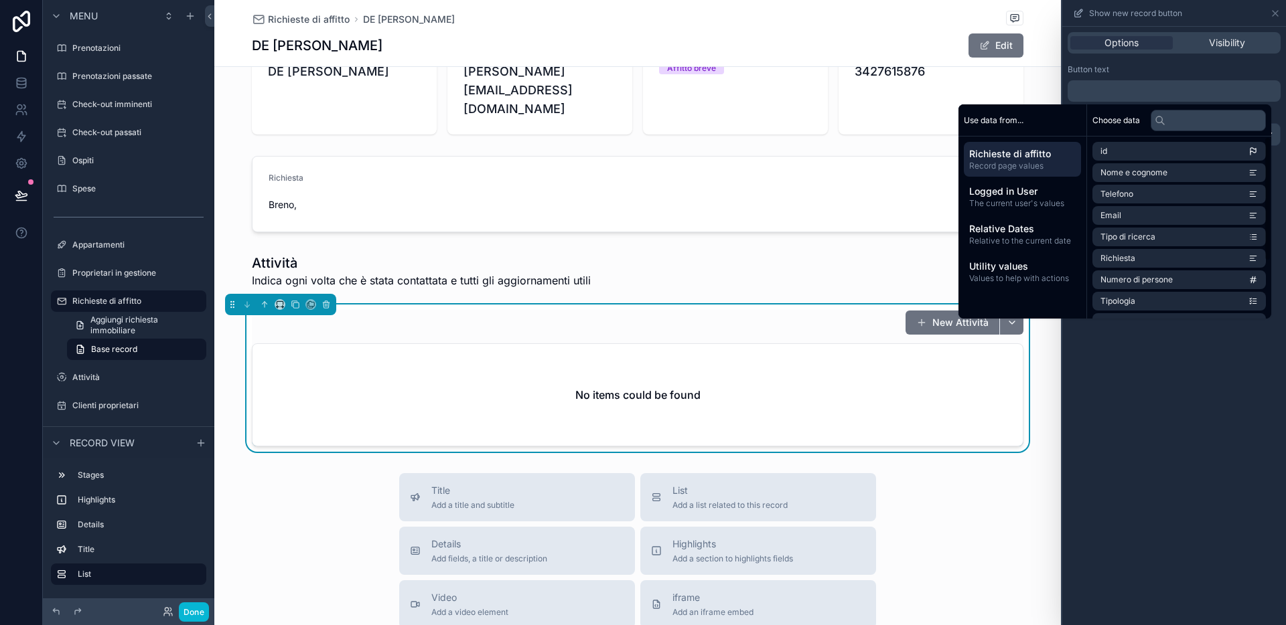
click at [1114, 66] on div "Button text" at bounding box center [1173, 69] width 213 height 11
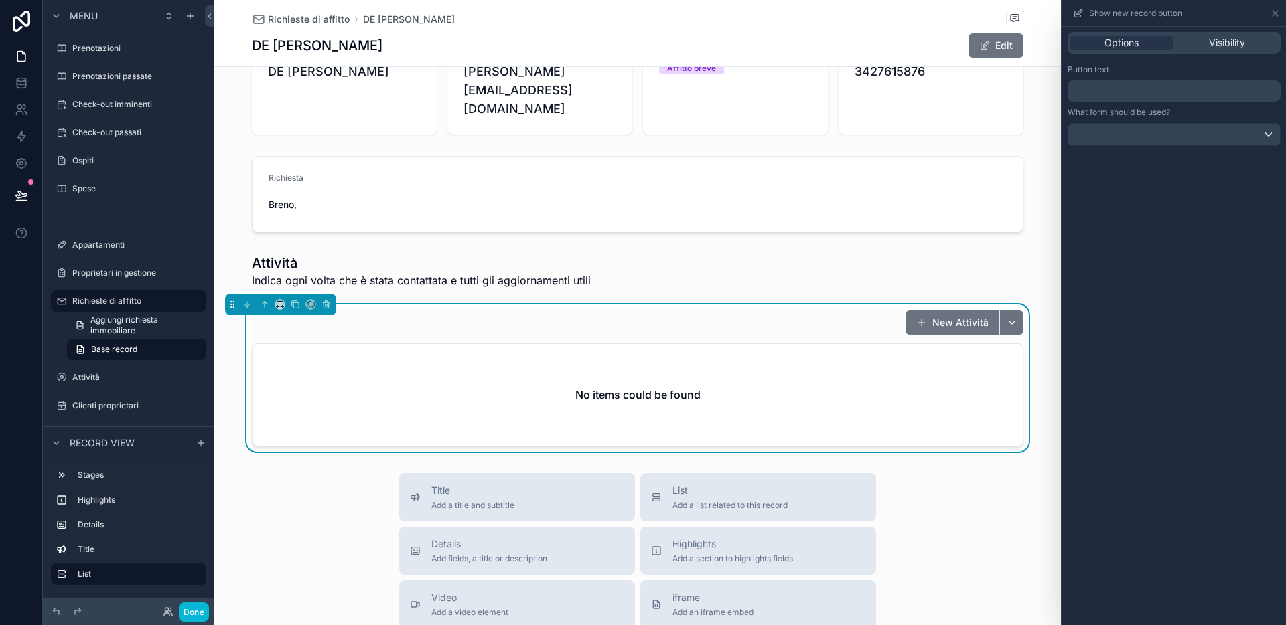
click at [1114, 52] on div "Options Visibility" at bounding box center [1173, 42] width 213 height 21
click at [1114, 41] on span "Visibility" at bounding box center [1227, 42] width 36 height 13
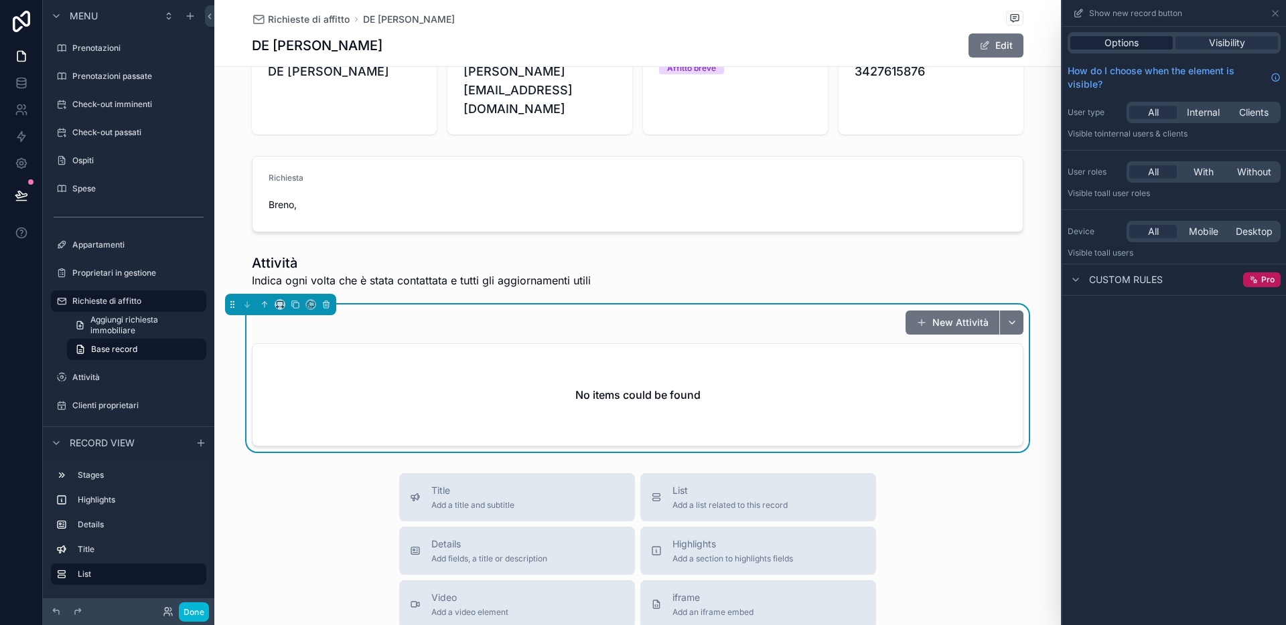
click at [1114, 44] on div "Options" at bounding box center [1121, 42] width 102 height 13
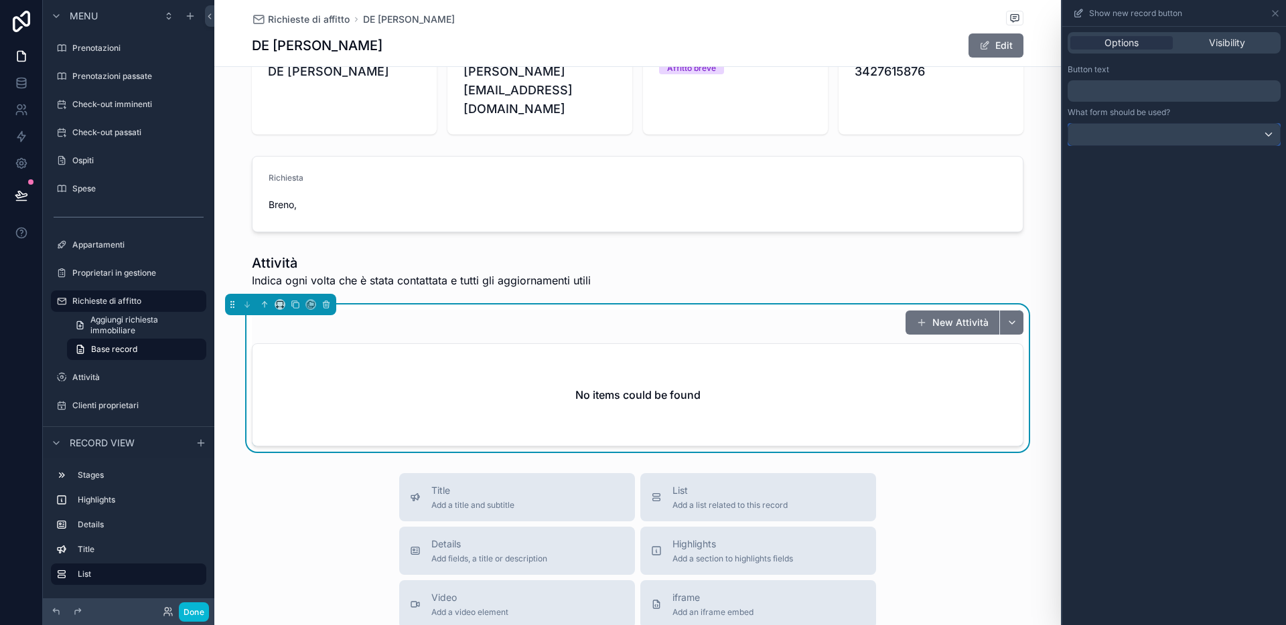
click at [1114, 133] on div at bounding box center [1174, 134] width 212 height 21
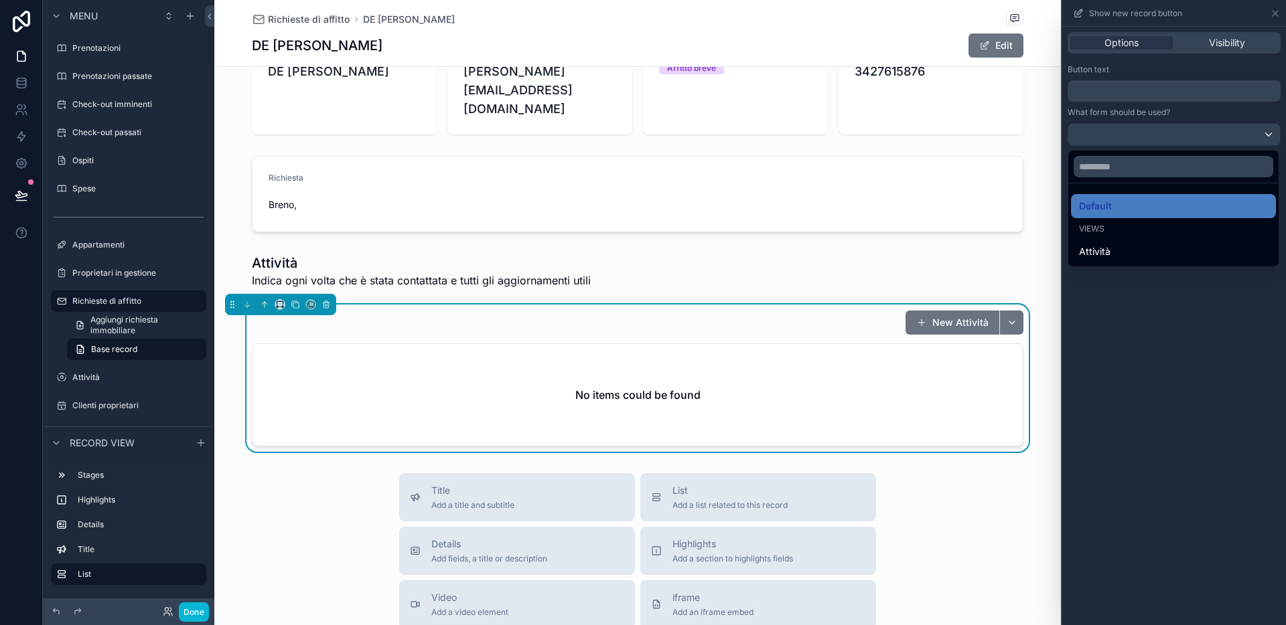
click at [1114, 17] on div at bounding box center [1174, 312] width 224 height 625
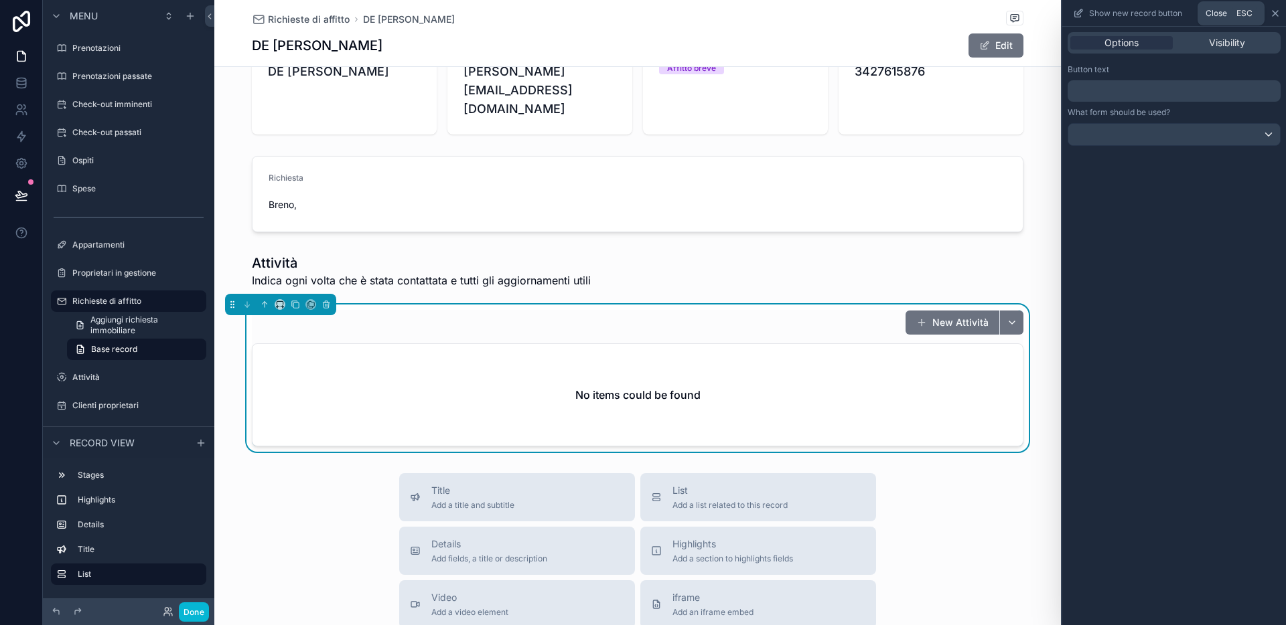
click at [1114, 11] on icon at bounding box center [1275, 13] width 11 height 11
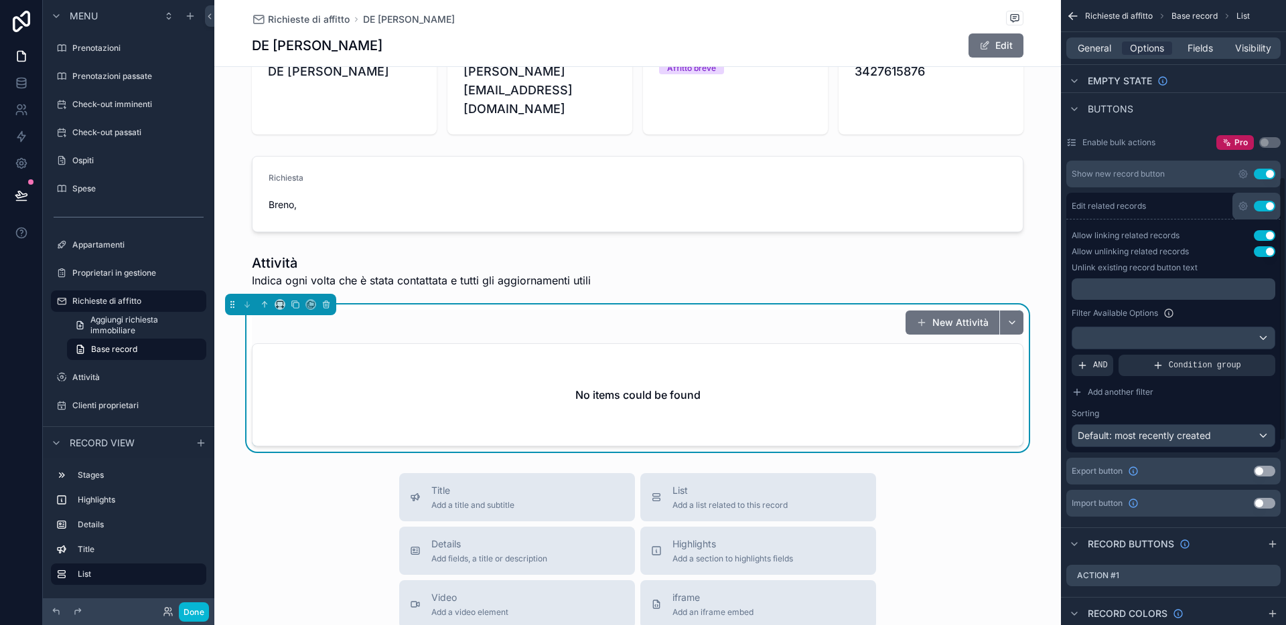
scroll to position [430, 0]
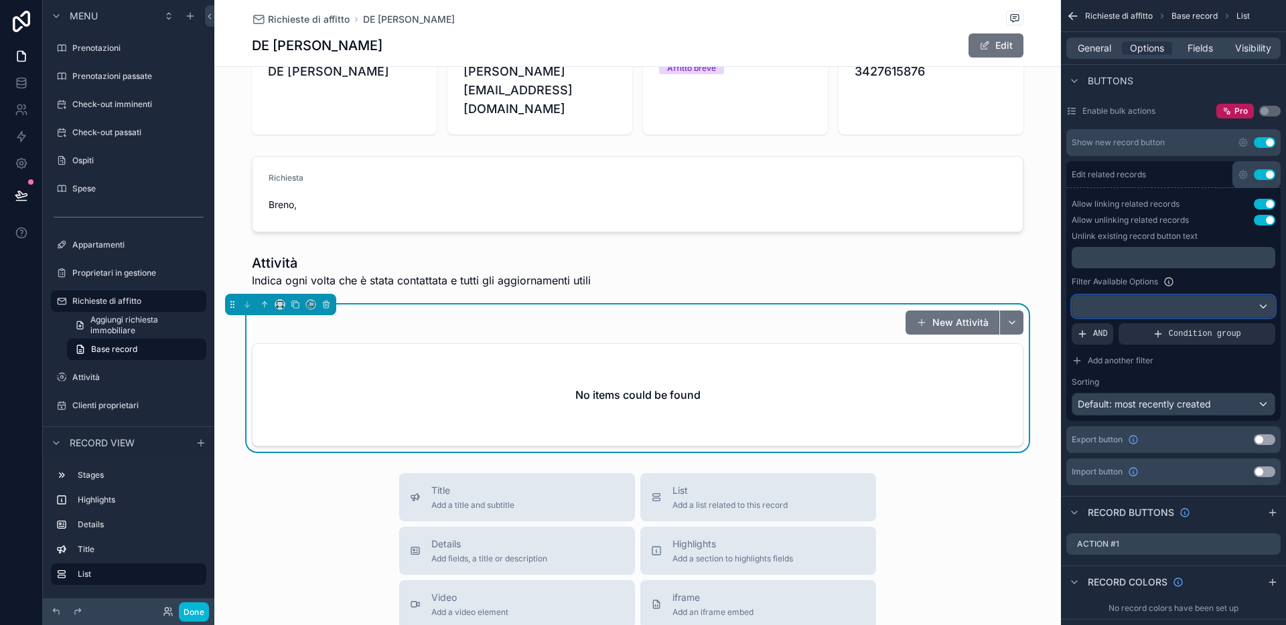
click at [1114, 306] on div "scrollable content" at bounding box center [1173, 306] width 202 height 21
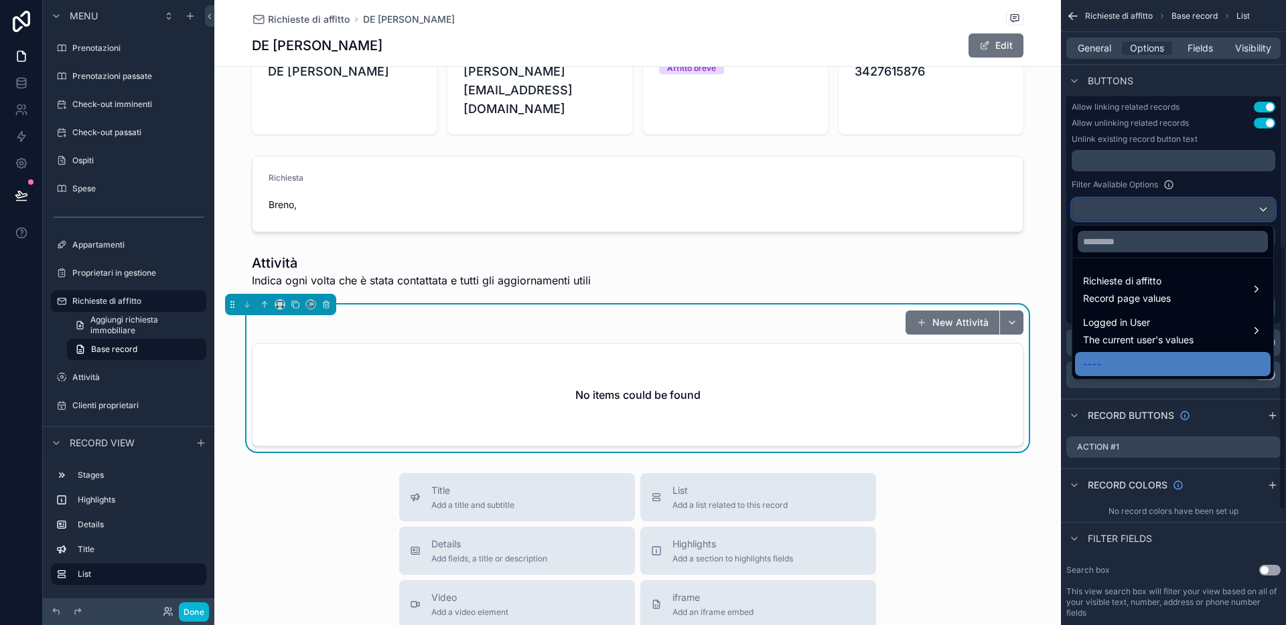
scroll to position [494, 0]
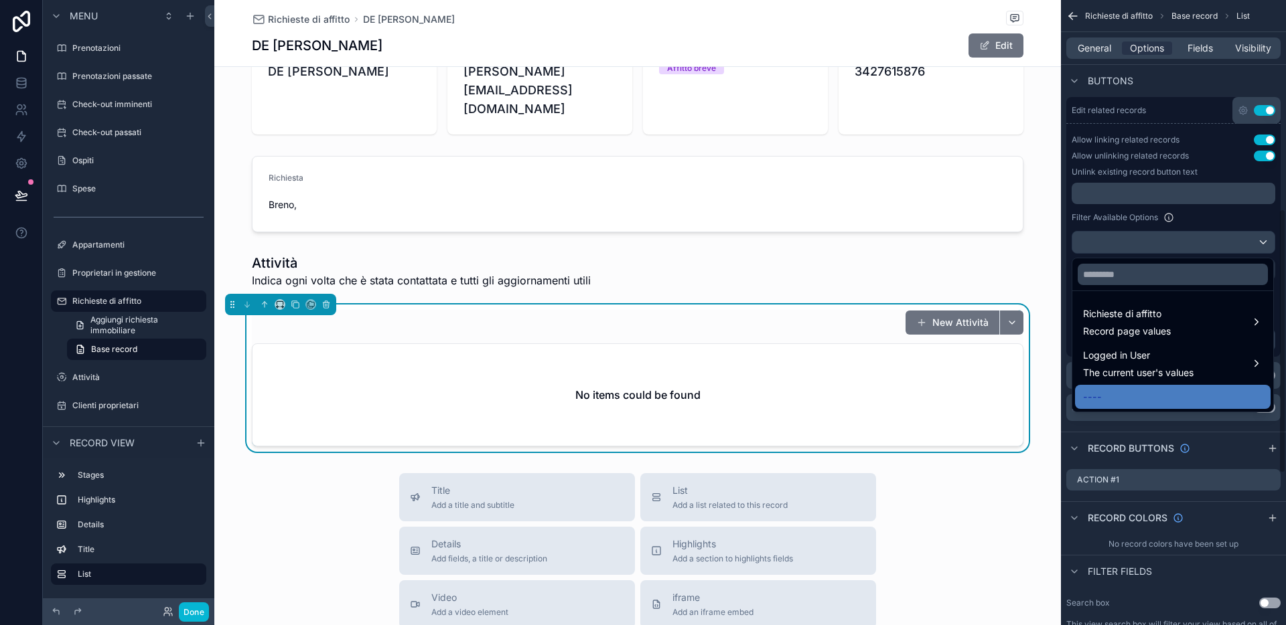
click at [1114, 226] on div "scrollable content" at bounding box center [643, 312] width 1286 height 625
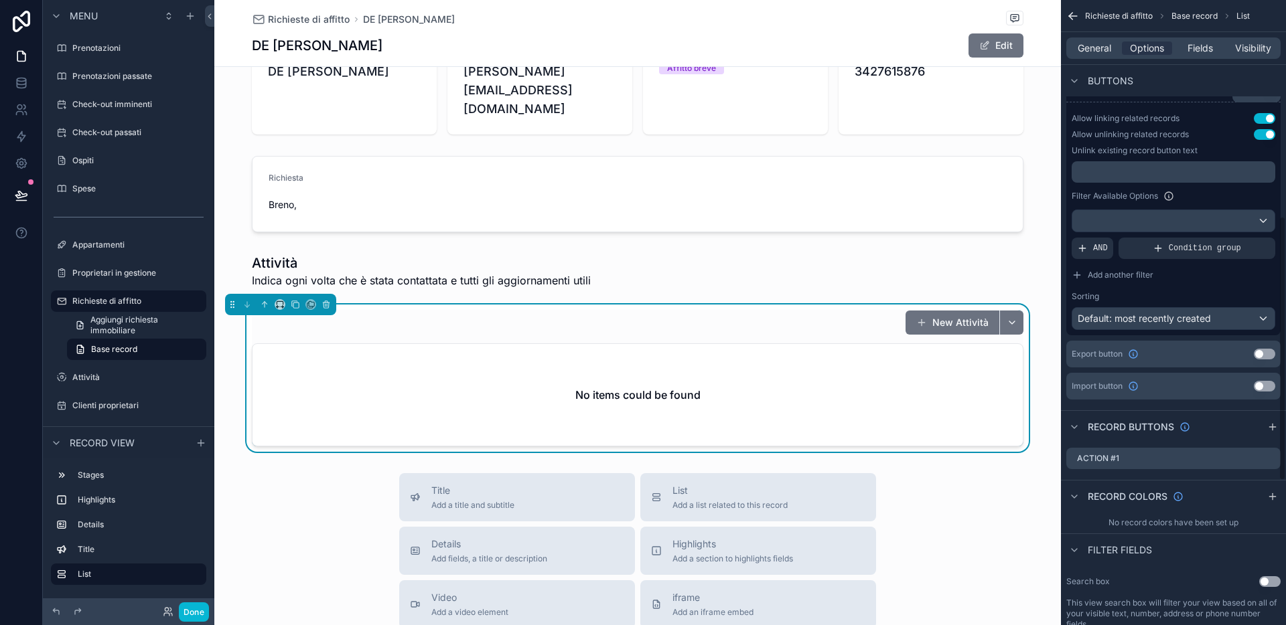
scroll to position [516, 0]
click at [1114, 277] on span "Add another filter" at bounding box center [1121, 274] width 66 height 11
click at [1114, 233] on div "scrollable content" at bounding box center [1260, 238] width 19 height 19
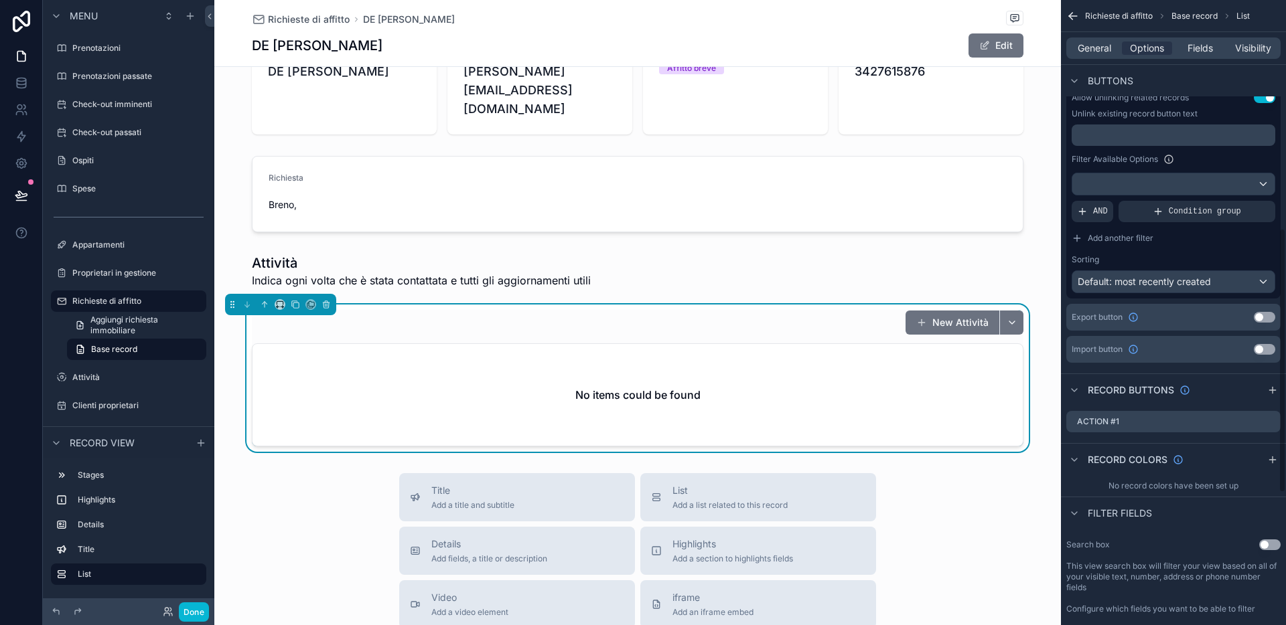
scroll to position [553, 0]
click at [1114, 181] on div "scrollable content" at bounding box center [1173, 183] width 202 height 21
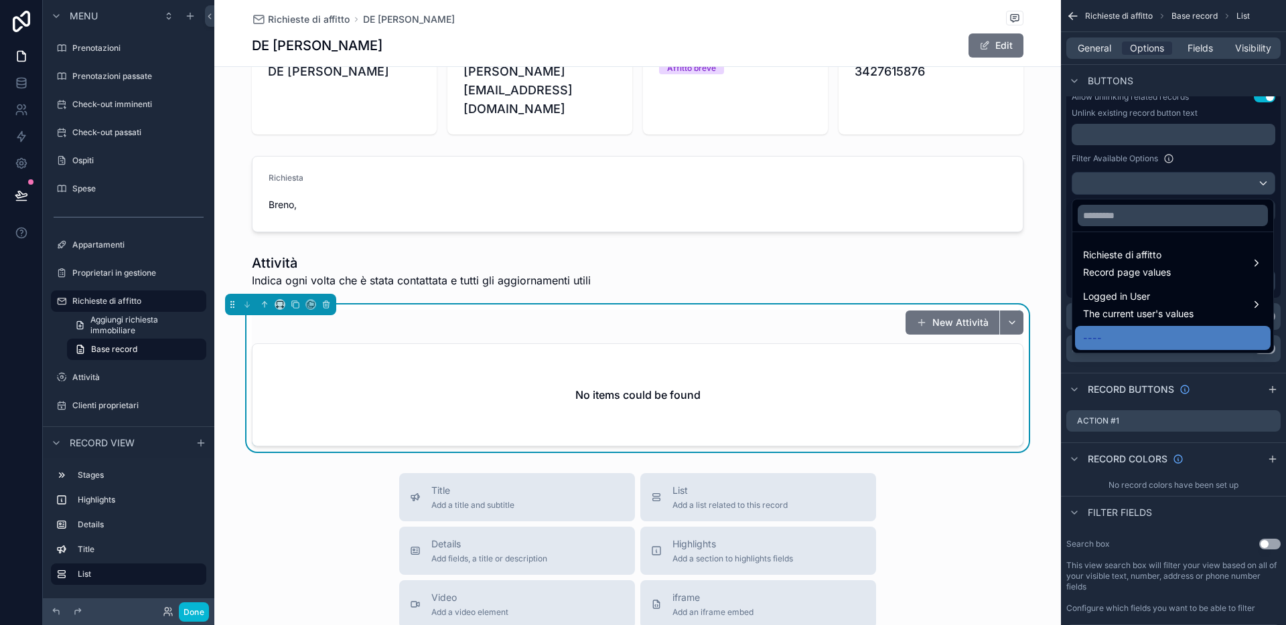
click at [1114, 152] on div "scrollable content" at bounding box center [643, 312] width 1286 height 625
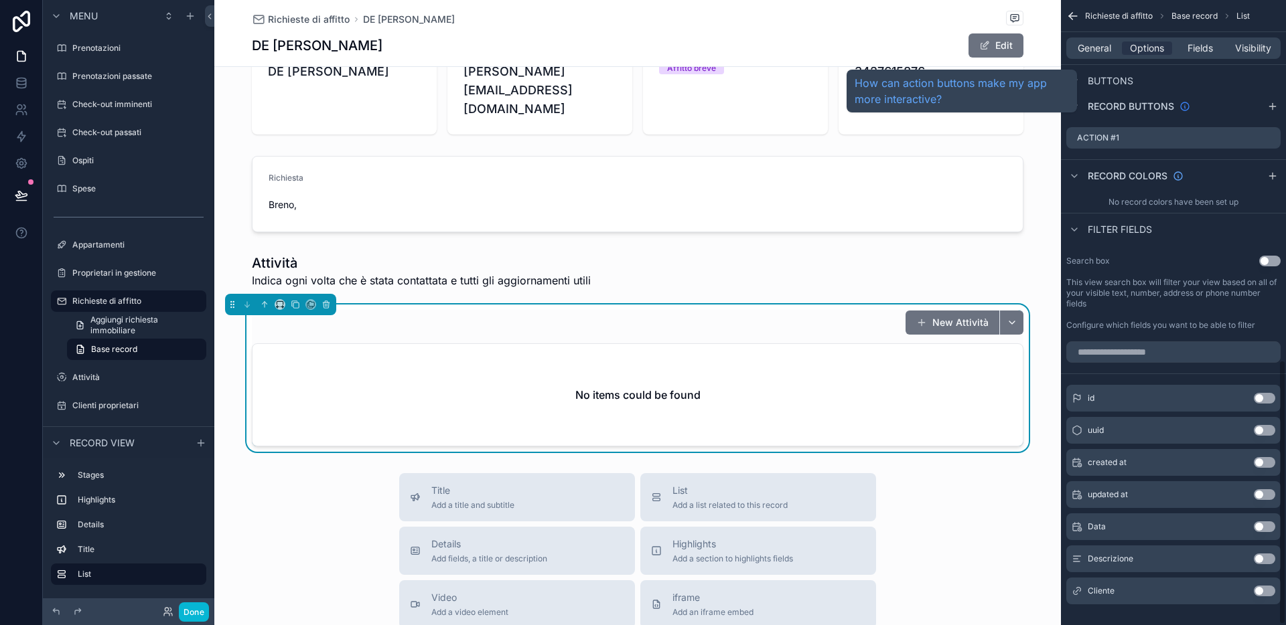
scroll to position [853, 0]
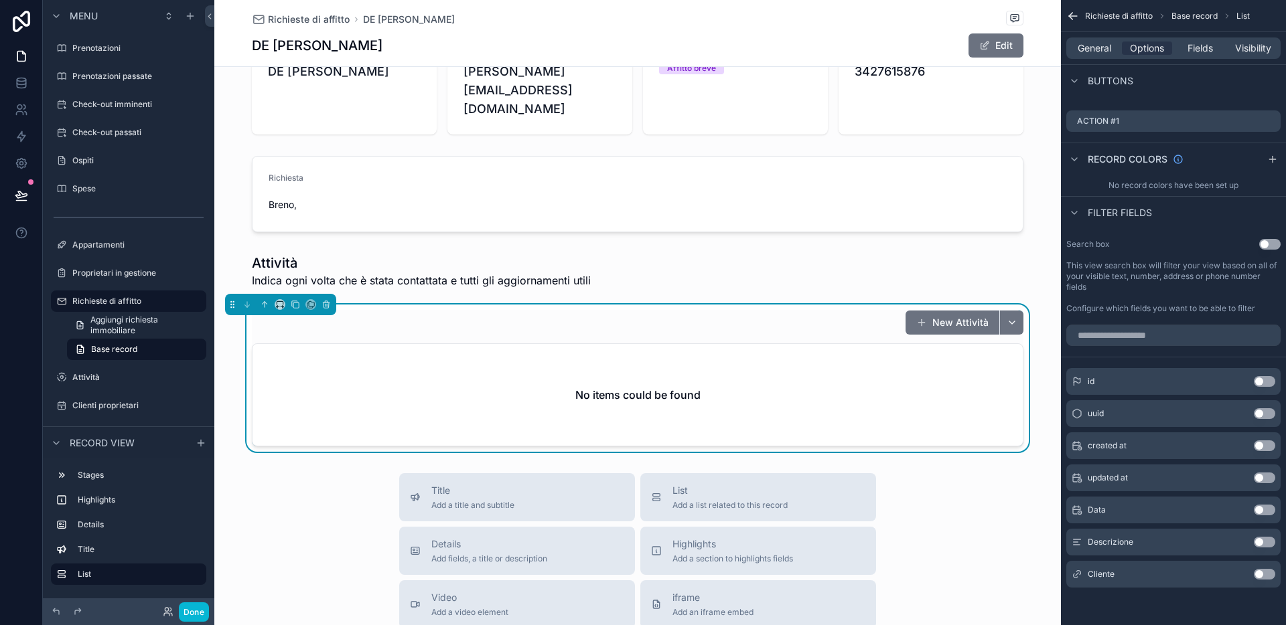
click at [1114, 526] on button "Use setting" at bounding box center [1264, 574] width 21 height 11
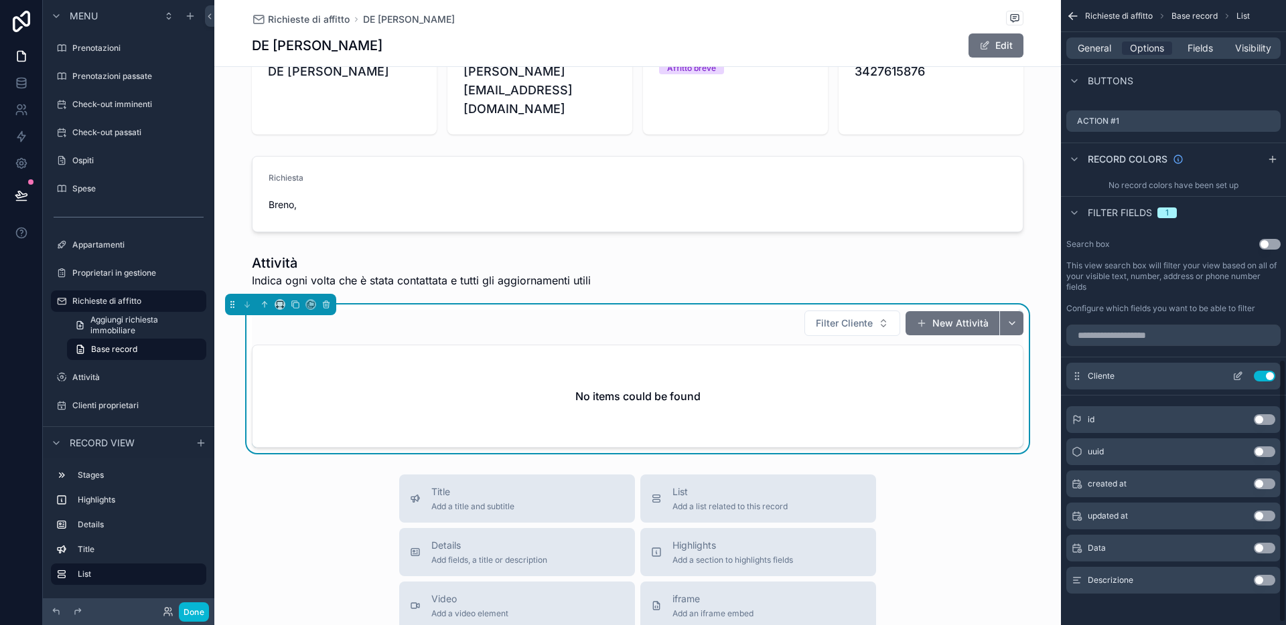
click at [1114, 379] on button "Use setting" at bounding box center [1264, 376] width 21 height 11
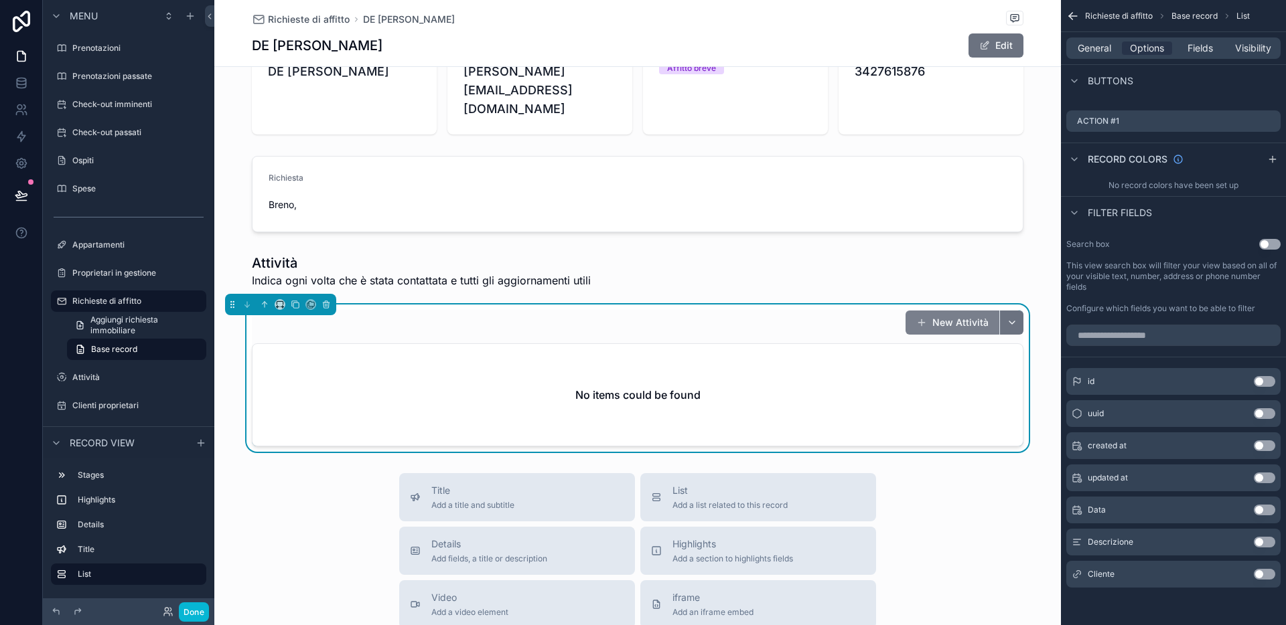
click at [969, 311] on button "New Attività" at bounding box center [952, 323] width 94 height 24
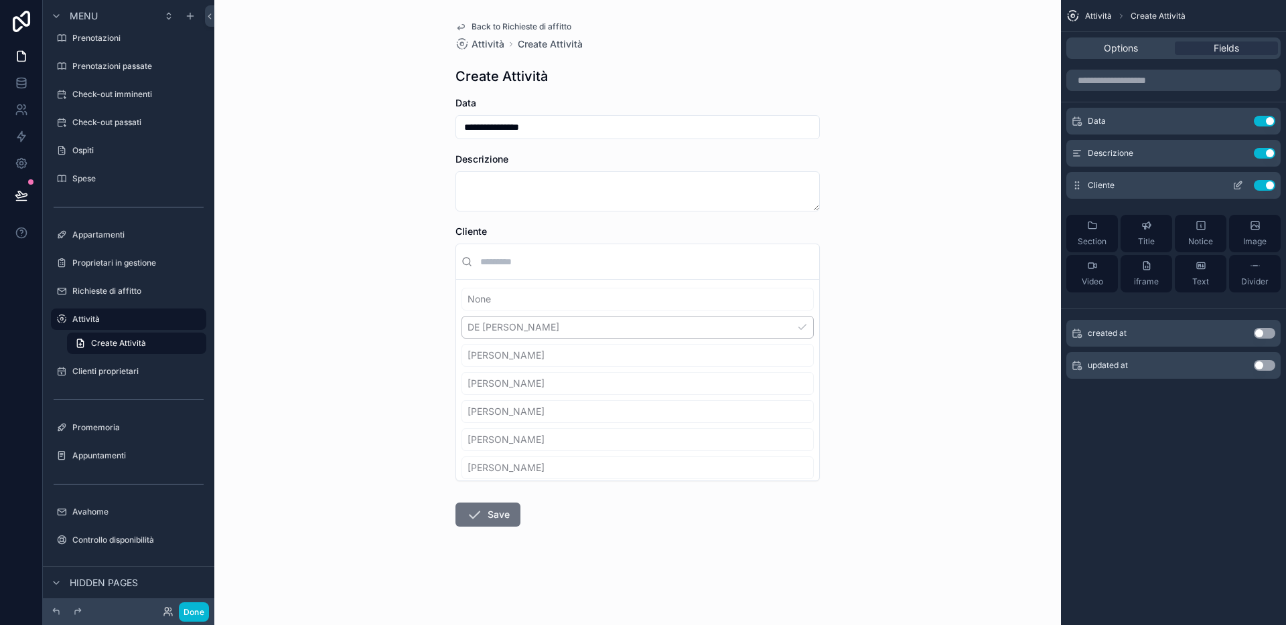
click at [1114, 185] on icon "scrollable content" at bounding box center [1237, 186] width 6 height 6
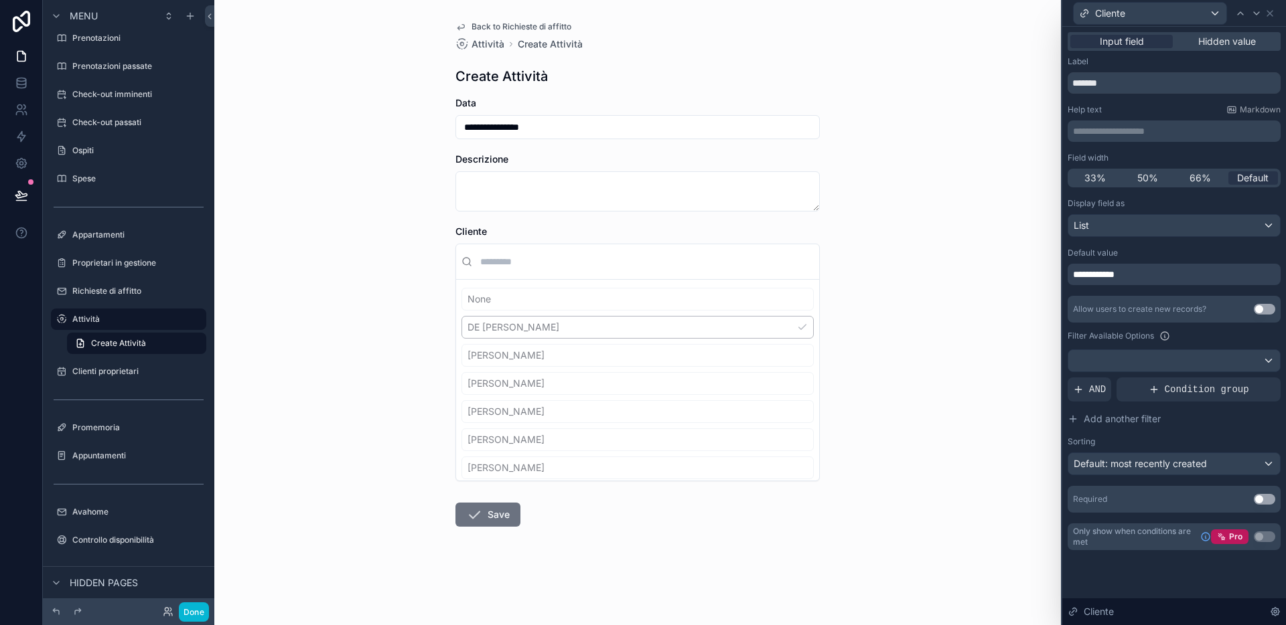
click at [1114, 280] on div "**********" at bounding box center [1173, 274] width 213 height 21
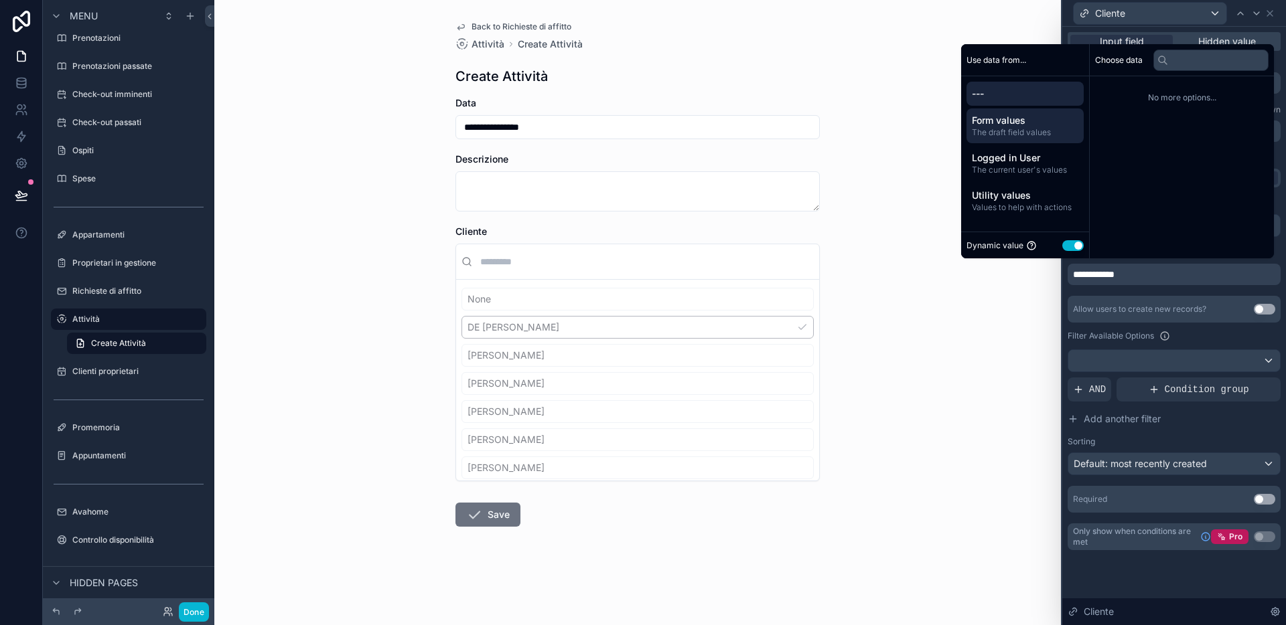
click at [1027, 125] on span "Form values" at bounding box center [1025, 120] width 106 height 13
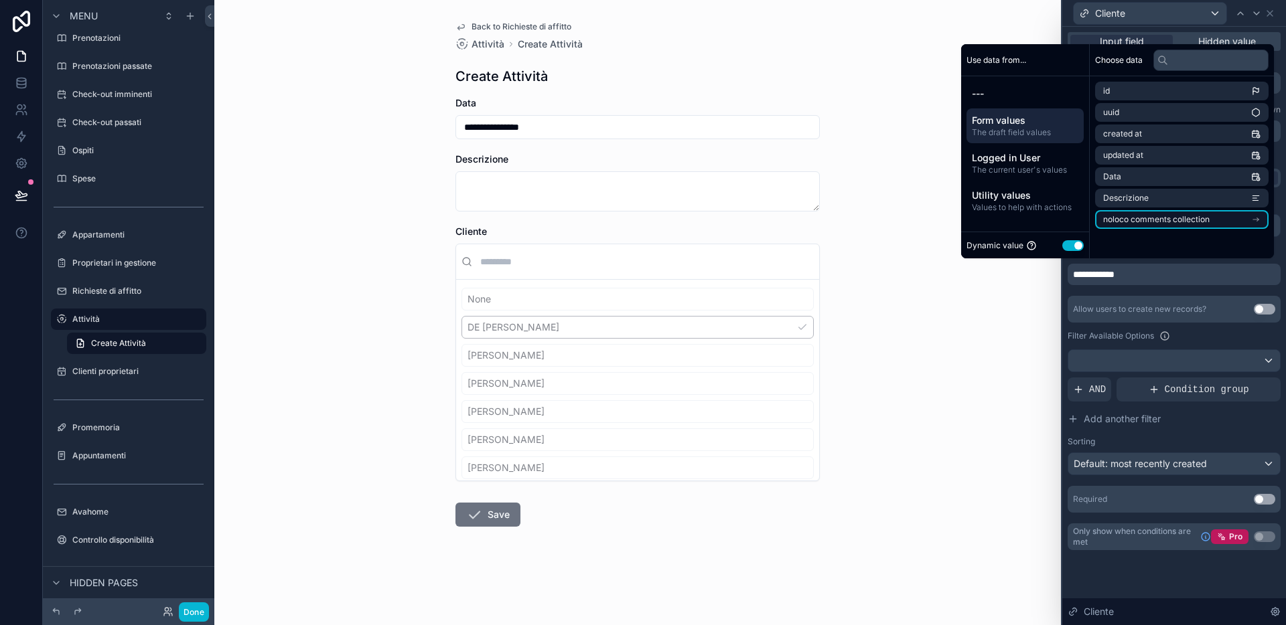
click at [1114, 222] on li "noloco comments collection" at bounding box center [1181, 219] width 173 height 19
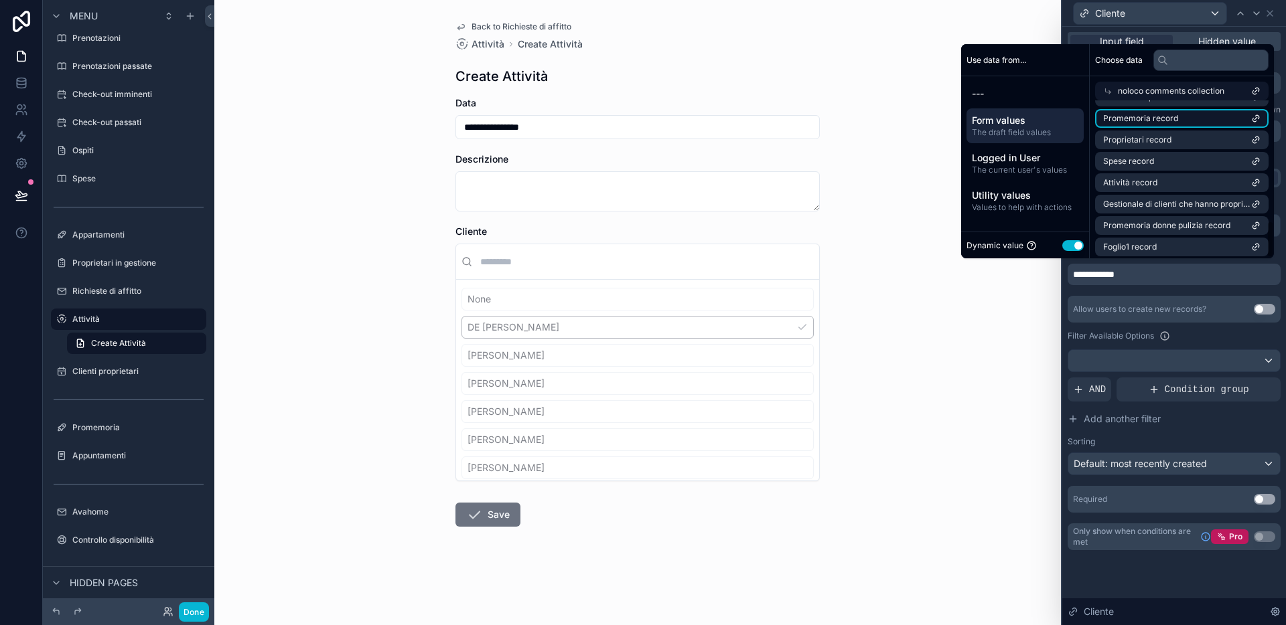
scroll to position [514, 0]
click at [1114, 244] on li "Foglio1 record" at bounding box center [1181, 243] width 173 height 19
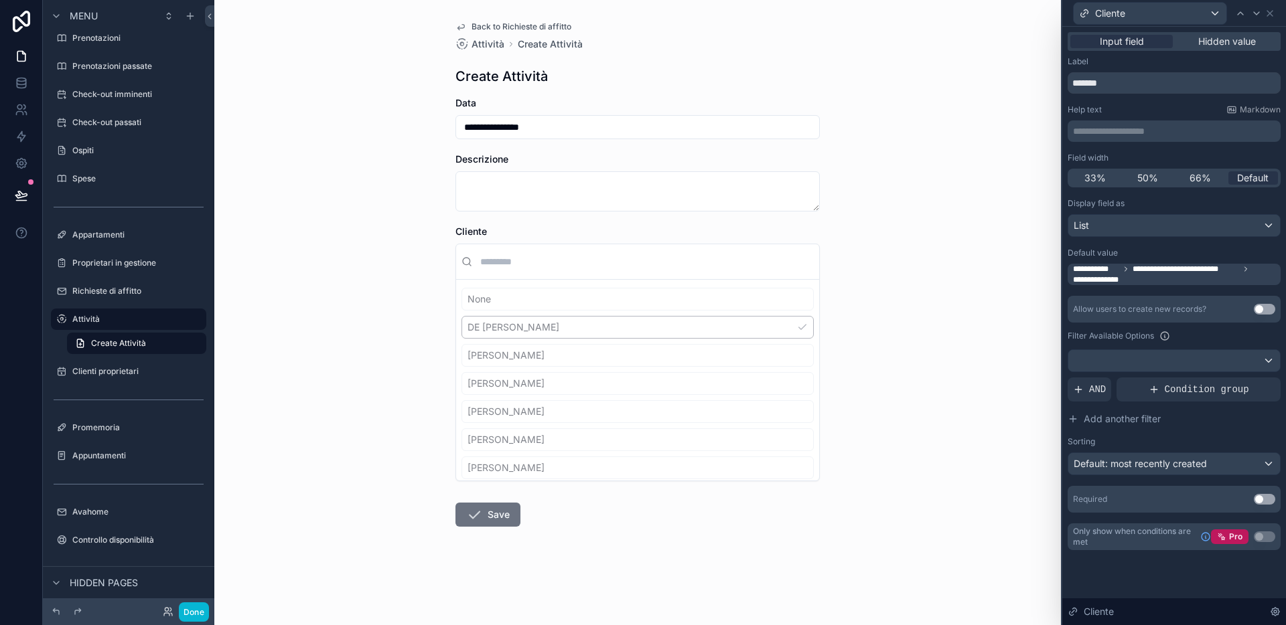
click at [1114, 295] on div "**********" at bounding box center [1173, 355] width 213 height 315
click at [1114, 273] on span "**********" at bounding box center [1185, 269] width 106 height 11
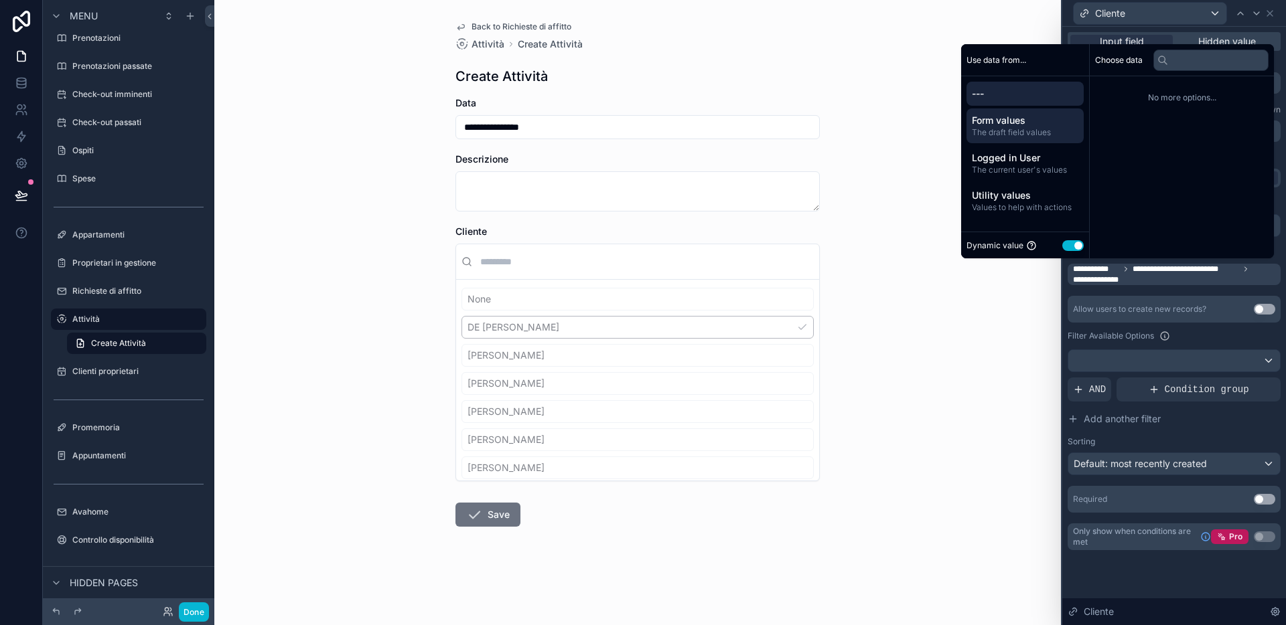
click at [1011, 125] on span "Form values" at bounding box center [1025, 120] width 106 height 13
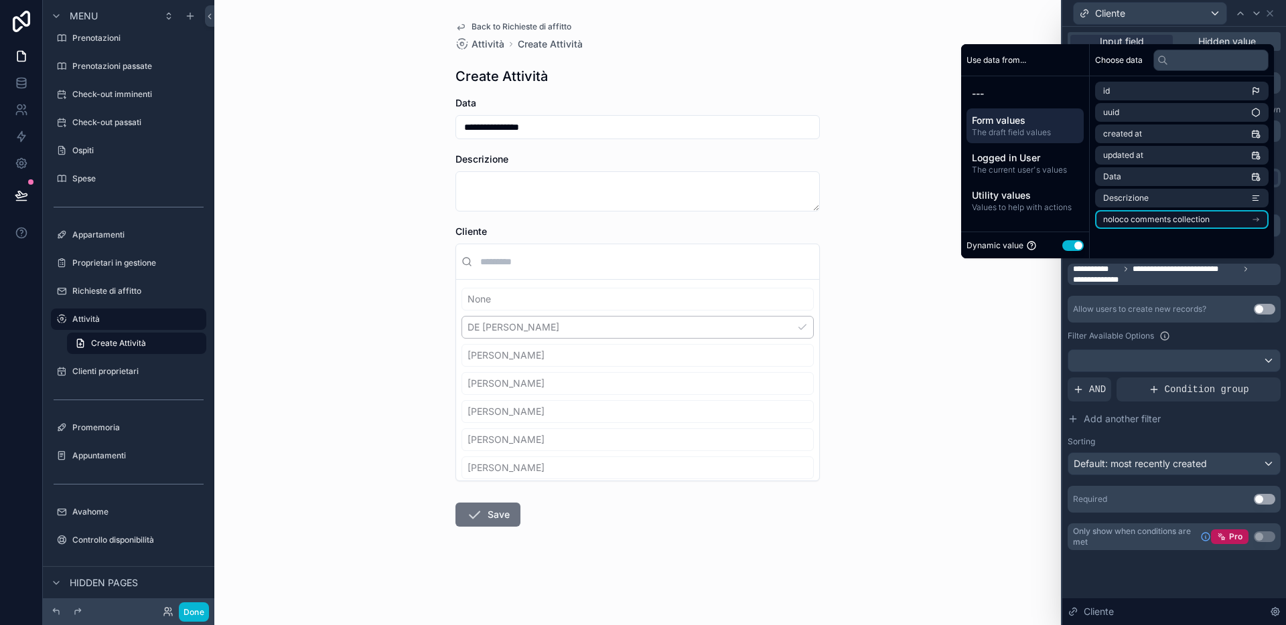
click at [1114, 224] on span "noloco comments collection" at bounding box center [1156, 219] width 106 height 11
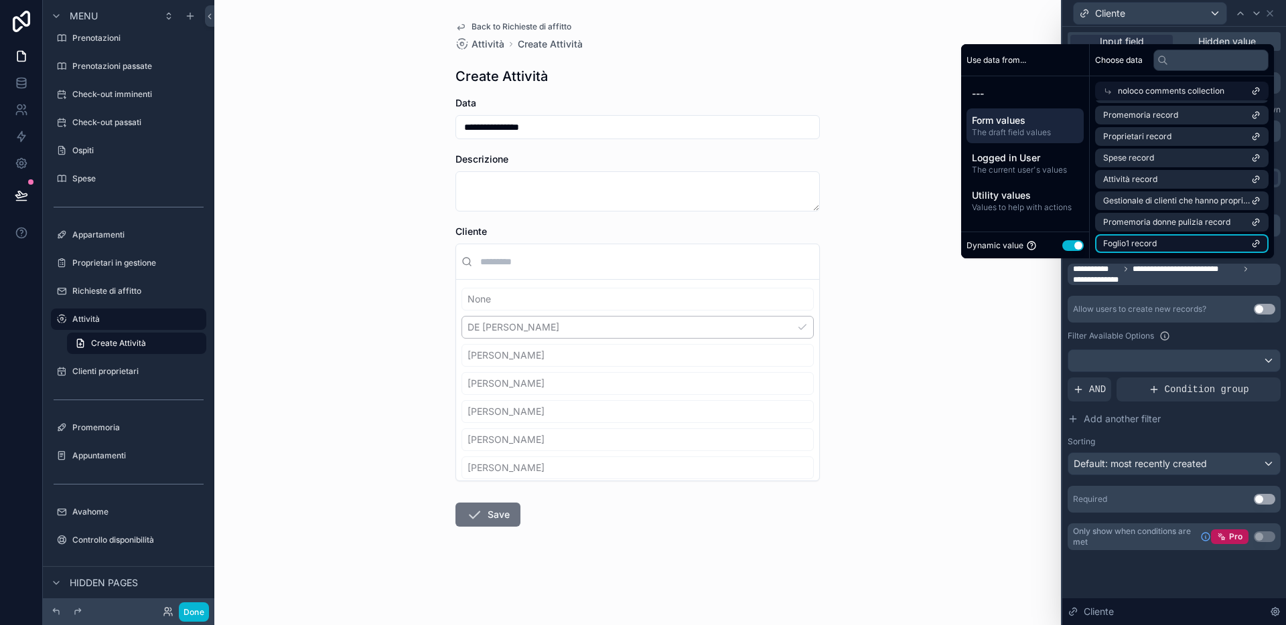
click at [1114, 239] on li "Foglio1 record" at bounding box center [1181, 243] width 173 height 19
click at [1062, 246] on button "Use setting" at bounding box center [1072, 245] width 21 height 11
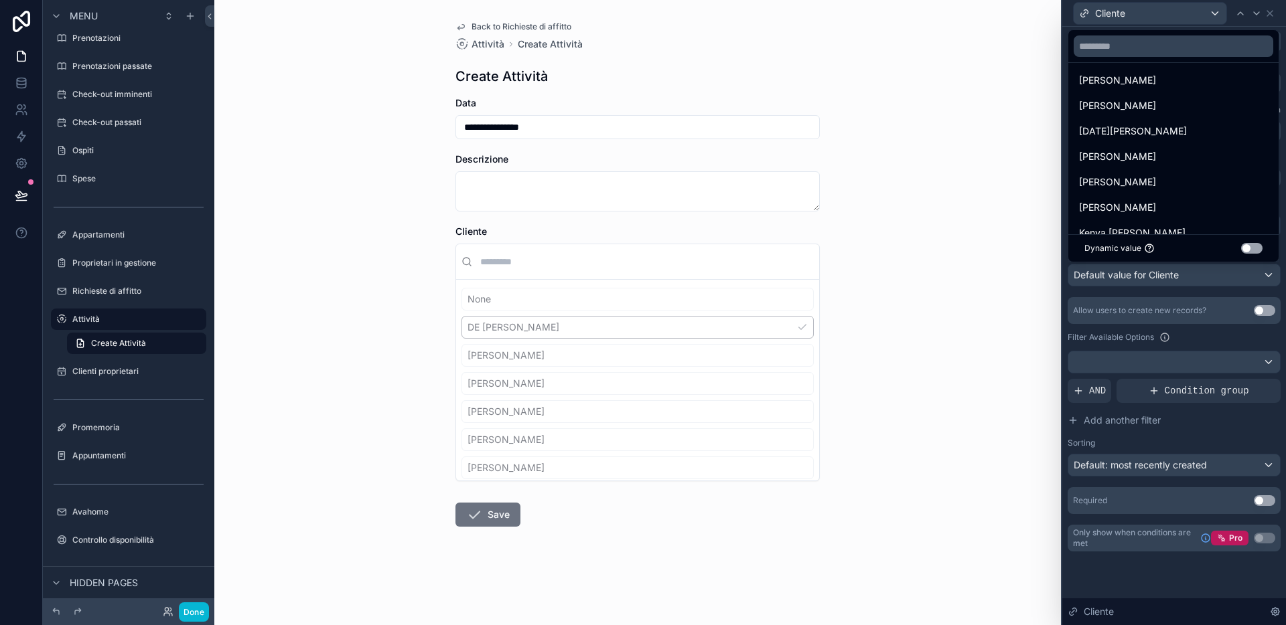
scroll to position [0, 0]
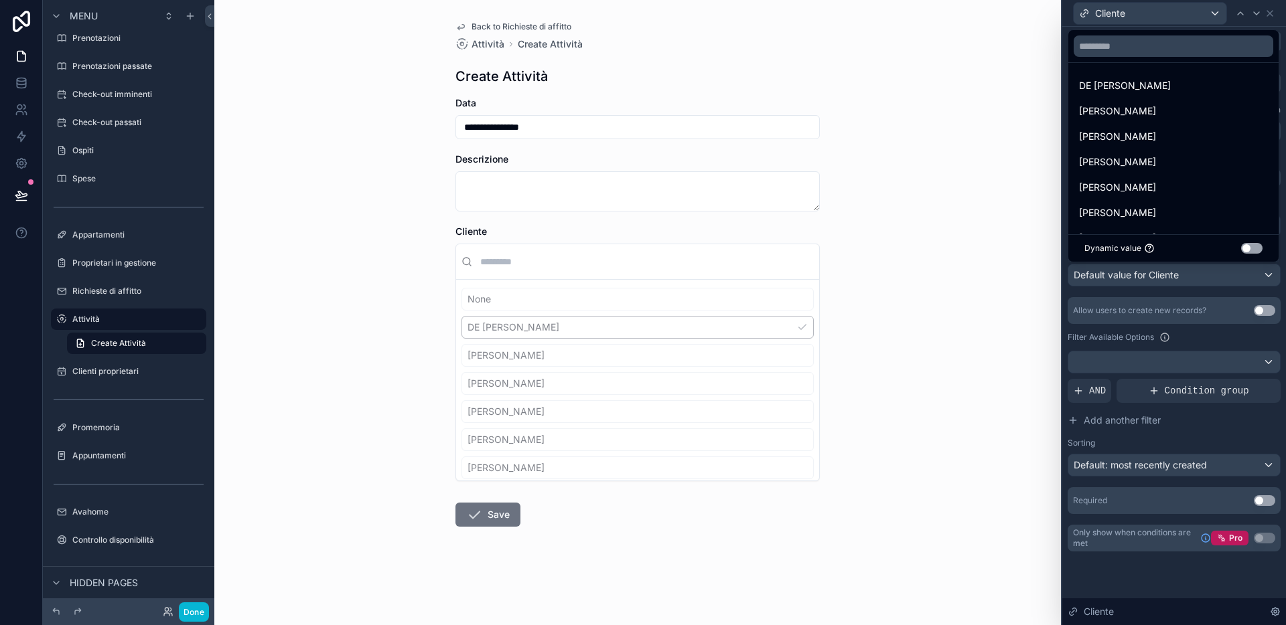
click at [1114, 247] on button "Use setting" at bounding box center [1251, 248] width 21 height 11
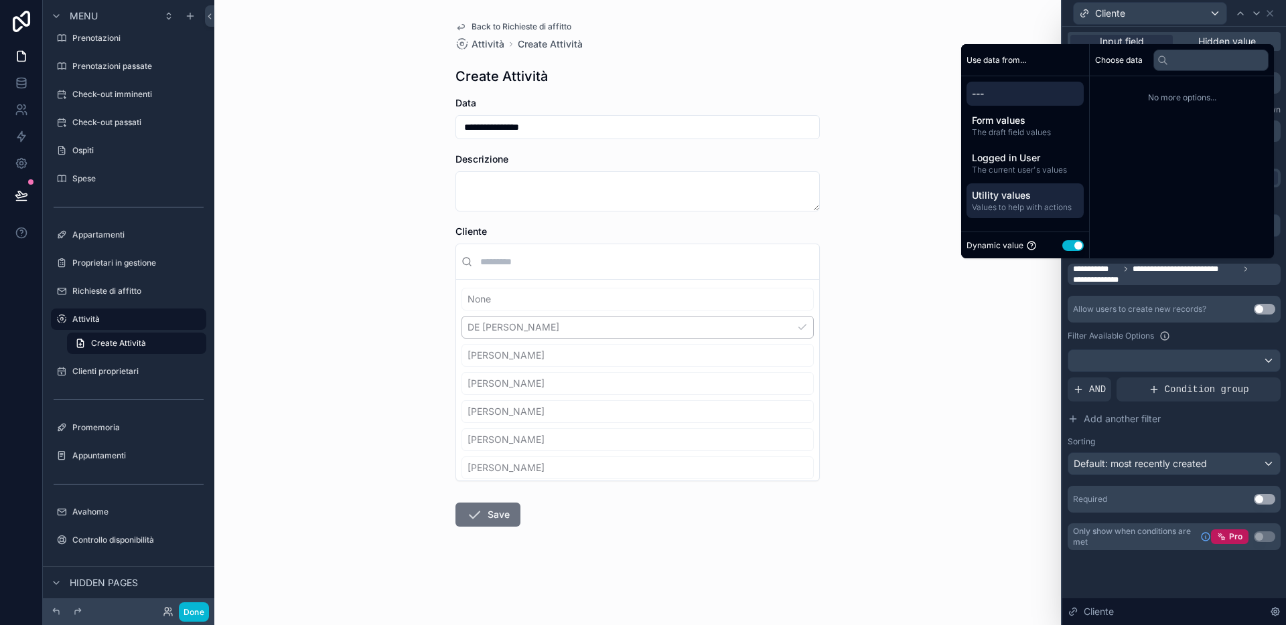
click at [1033, 196] on span "Utility values" at bounding box center [1025, 195] width 106 height 13
click at [1032, 157] on span "Logged in User" at bounding box center [1025, 157] width 106 height 13
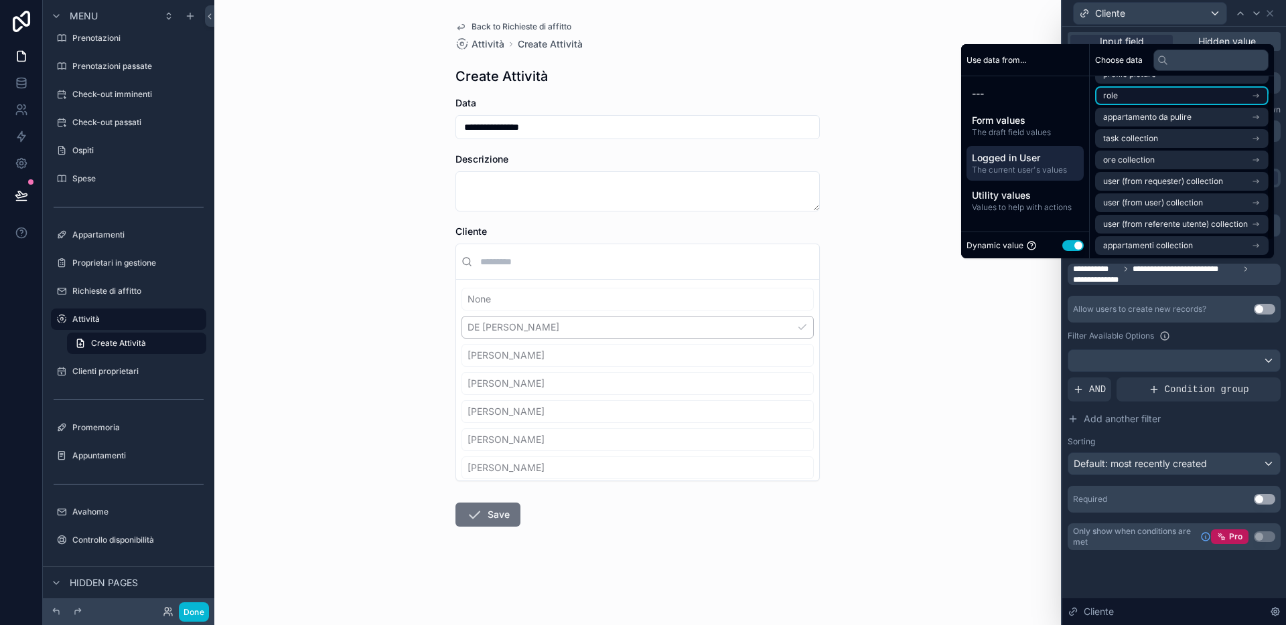
scroll to position [40, 0]
click at [1041, 128] on span "The draft field values" at bounding box center [1025, 132] width 106 height 11
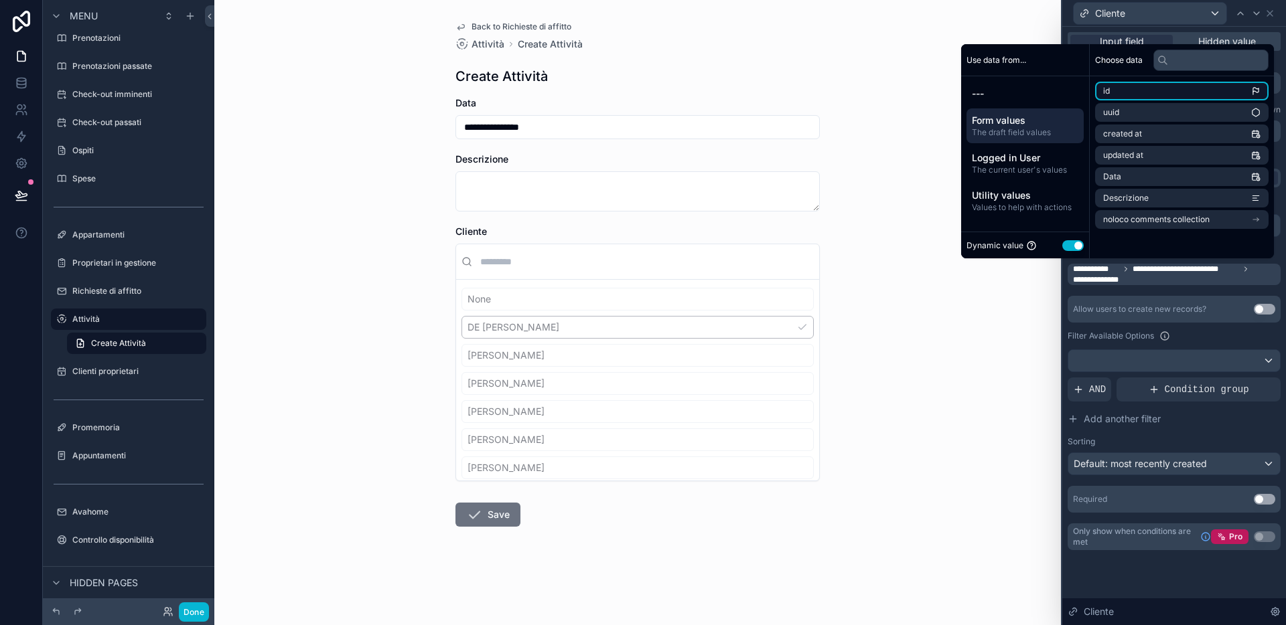
click at [1114, 88] on li "id" at bounding box center [1181, 91] width 173 height 19
click at [1114, 92] on li "id" at bounding box center [1181, 91] width 173 height 19
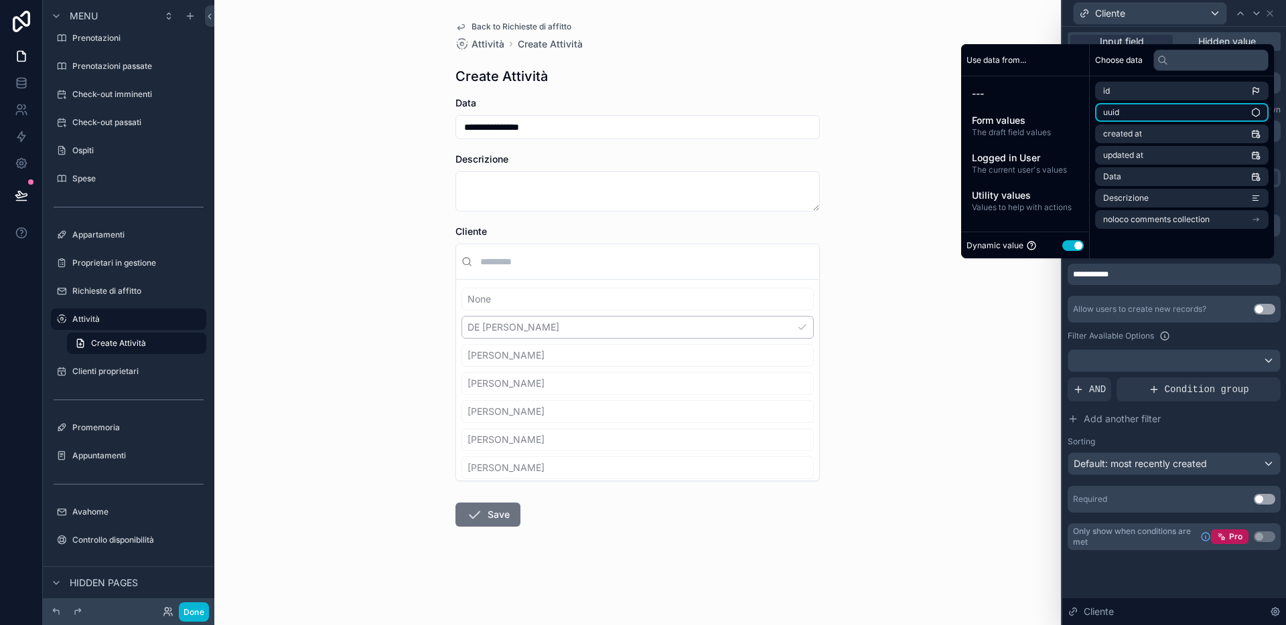
click at [1114, 111] on li "uuid" at bounding box center [1181, 112] width 173 height 19
click at [1114, 135] on li "created at" at bounding box center [1181, 134] width 173 height 19
click at [1114, 173] on li "Data" at bounding box center [1181, 176] width 173 height 19
click at [1114, 197] on li "Descrizione" at bounding box center [1181, 198] width 173 height 19
click at [1114, 220] on span "noloco comments collection" at bounding box center [1156, 219] width 106 height 11
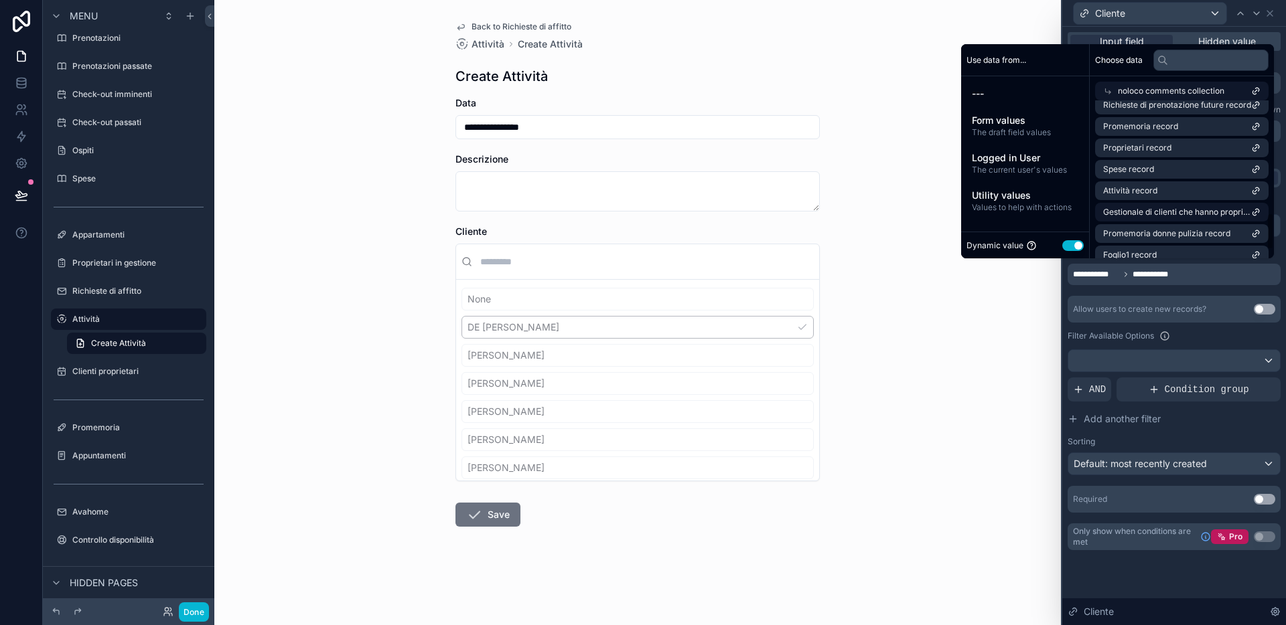
scroll to position [514, 0]
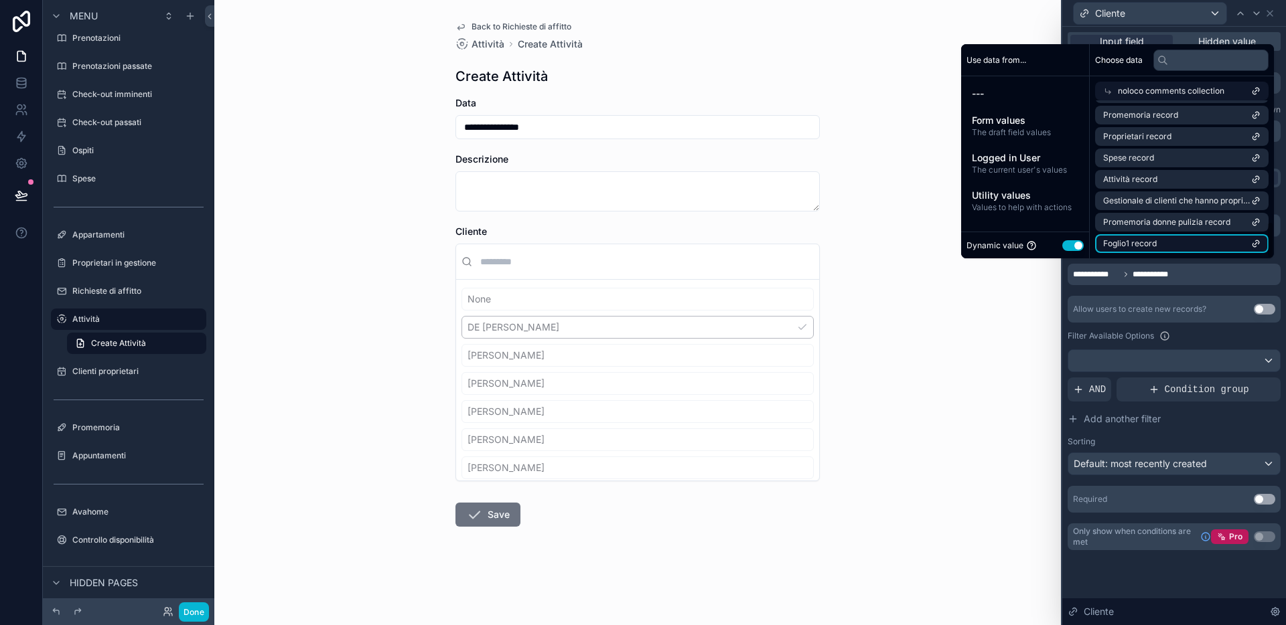
click at [1114, 243] on li "Foglio1 record" at bounding box center [1181, 243] width 173 height 19
click at [1114, 242] on span "Foglio1 record" at bounding box center [1130, 243] width 54 height 11
click at [1114, 300] on div "Allow users to create new records? Use setting" at bounding box center [1173, 309] width 213 height 27
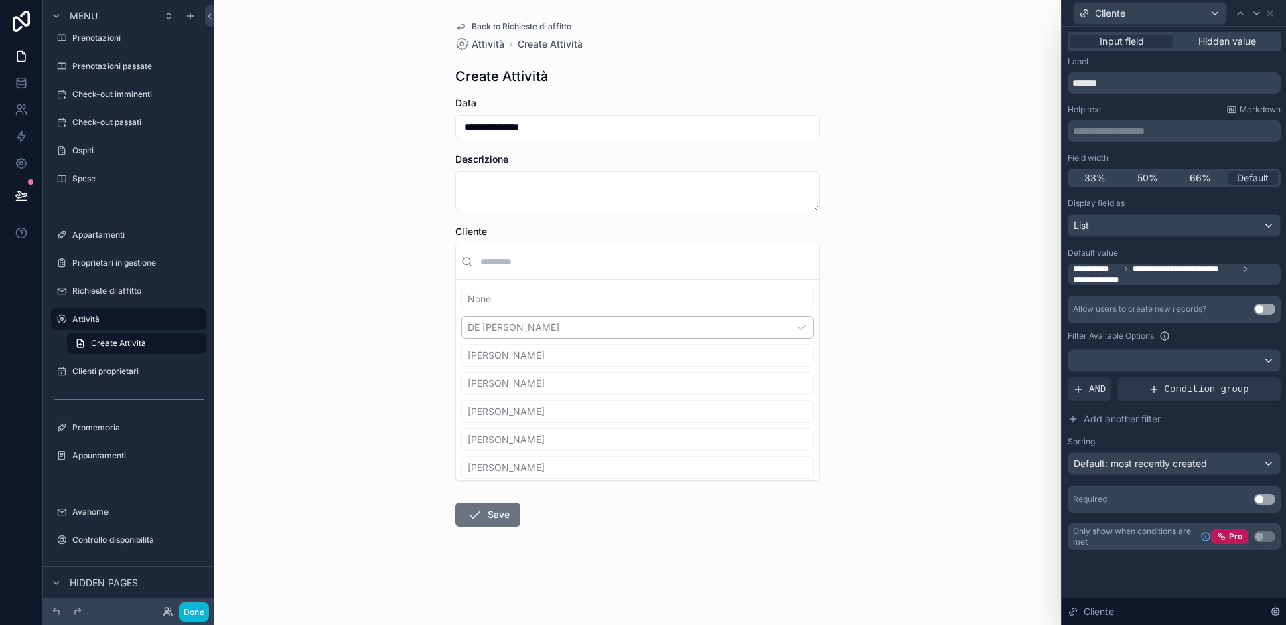
click at [1114, 306] on button "Use setting" at bounding box center [1264, 309] width 21 height 11
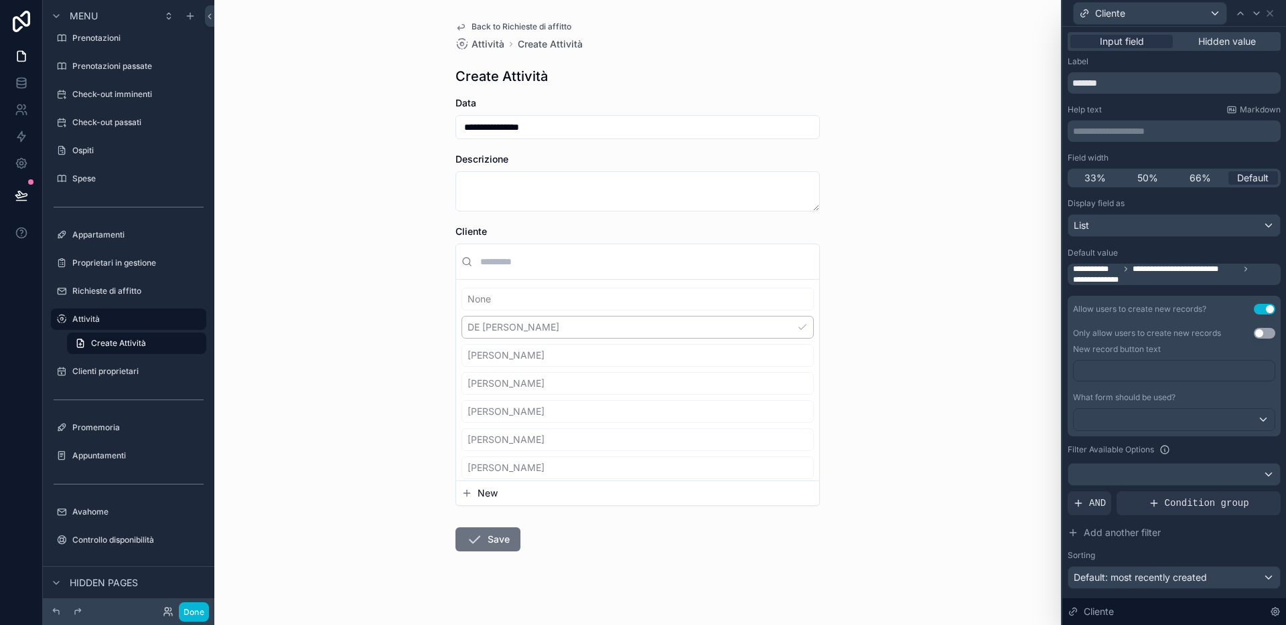
click at [1114, 311] on button "Use setting" at bounding box center [1264, 309] width 21 height 11
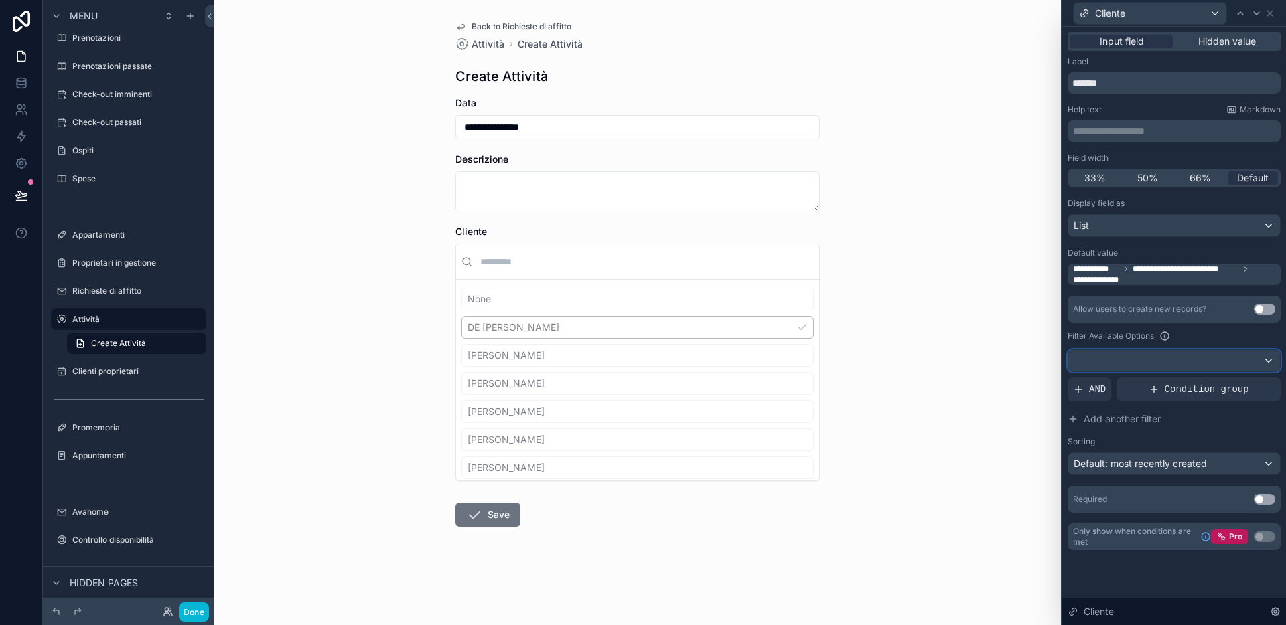
click at [1114, 362] on div at bounding box center [1174, 360] width 212 height 21
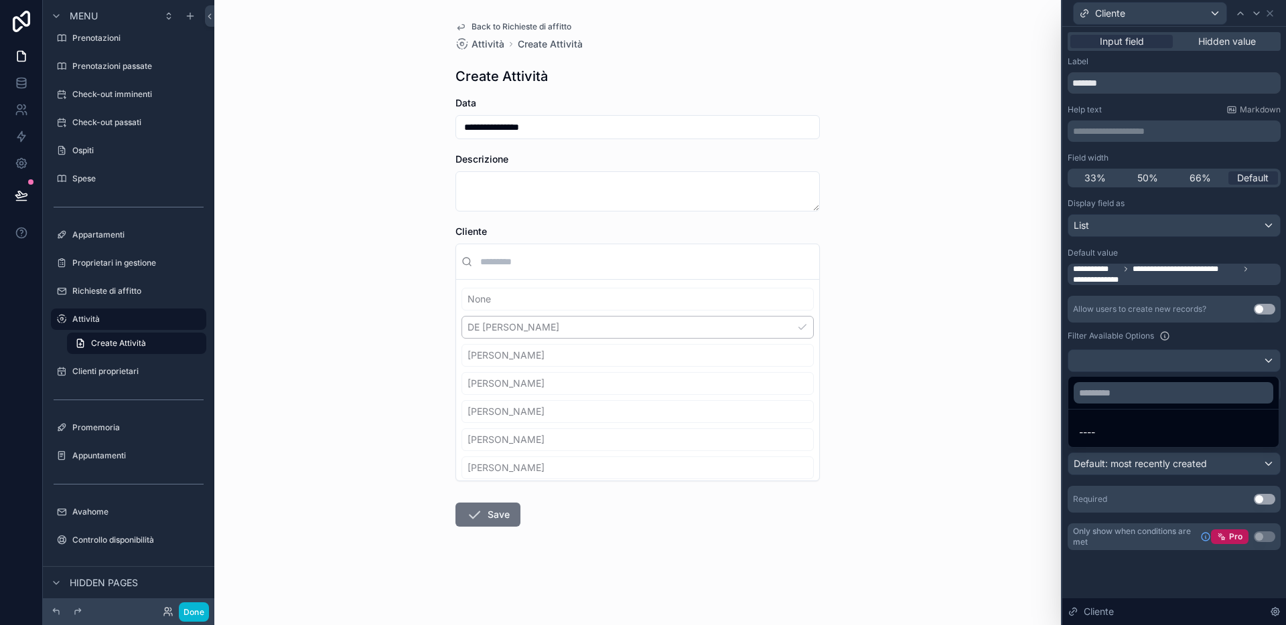
click at [1114, 342] on div at bounding box center [1174, 312] width 224 height 625
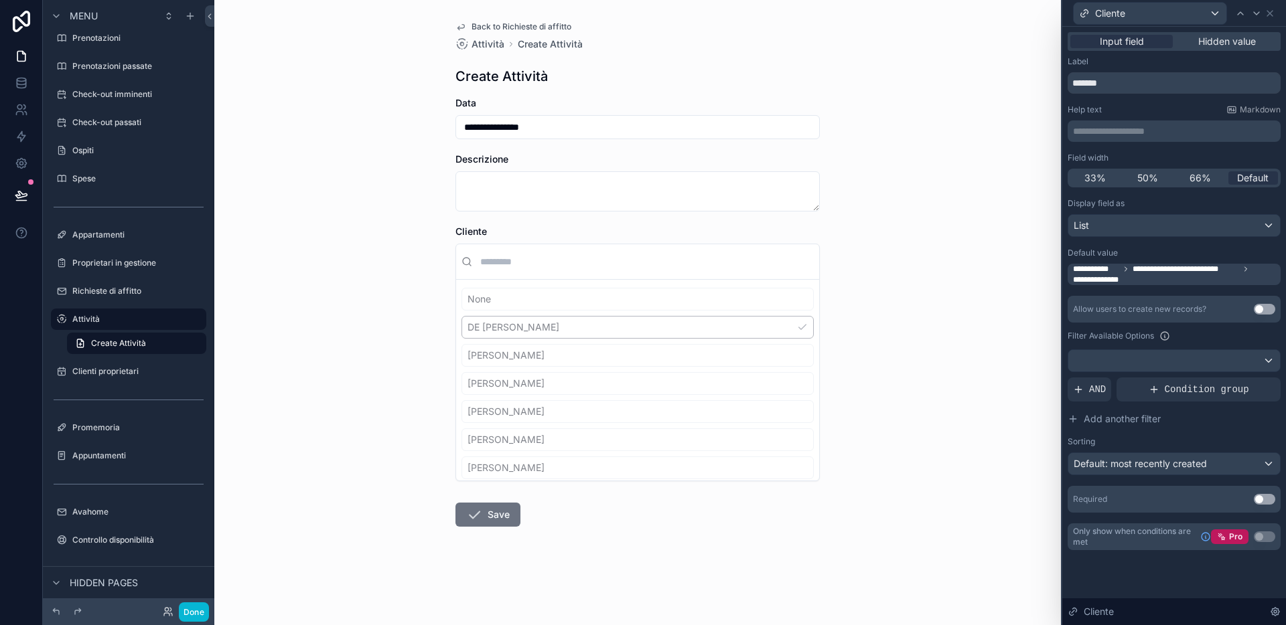
click at [338, 299] on div "**********" at bounding box center [637, 312] width 846 height 625
click at [85, 291] on label "Richieste di affitto" at bounding box center [125, 291] width 107 height 11
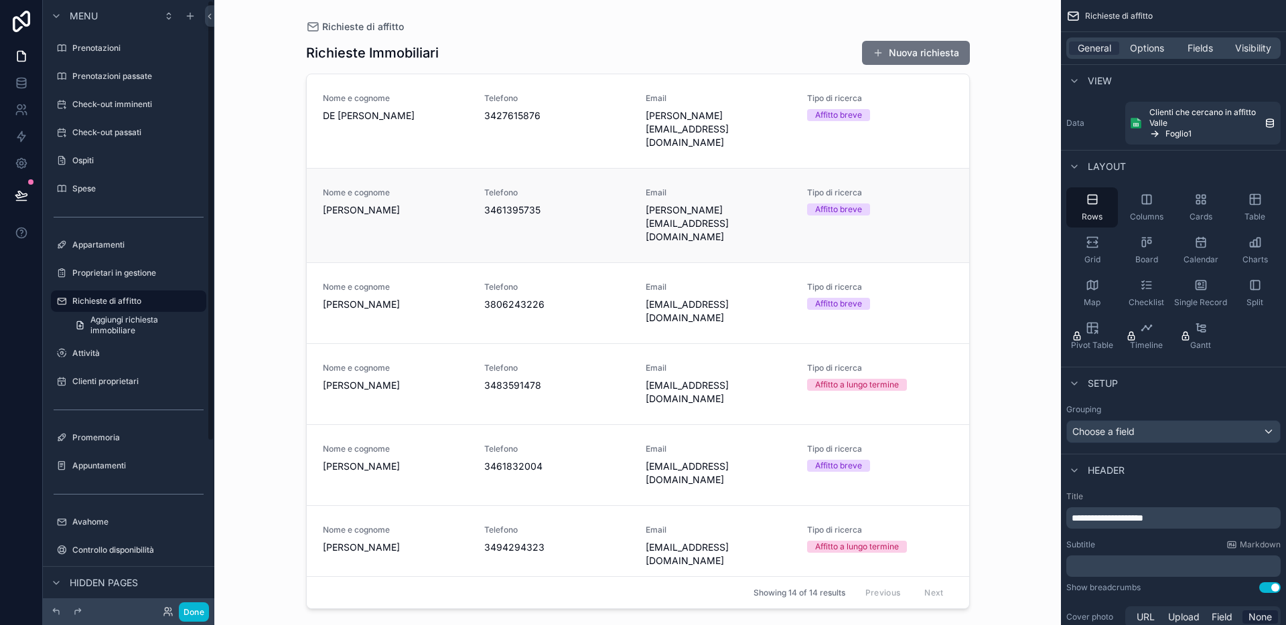
click at [595, 188] on span "Telefono" at bounding box center [556, 193] width 145 height 11
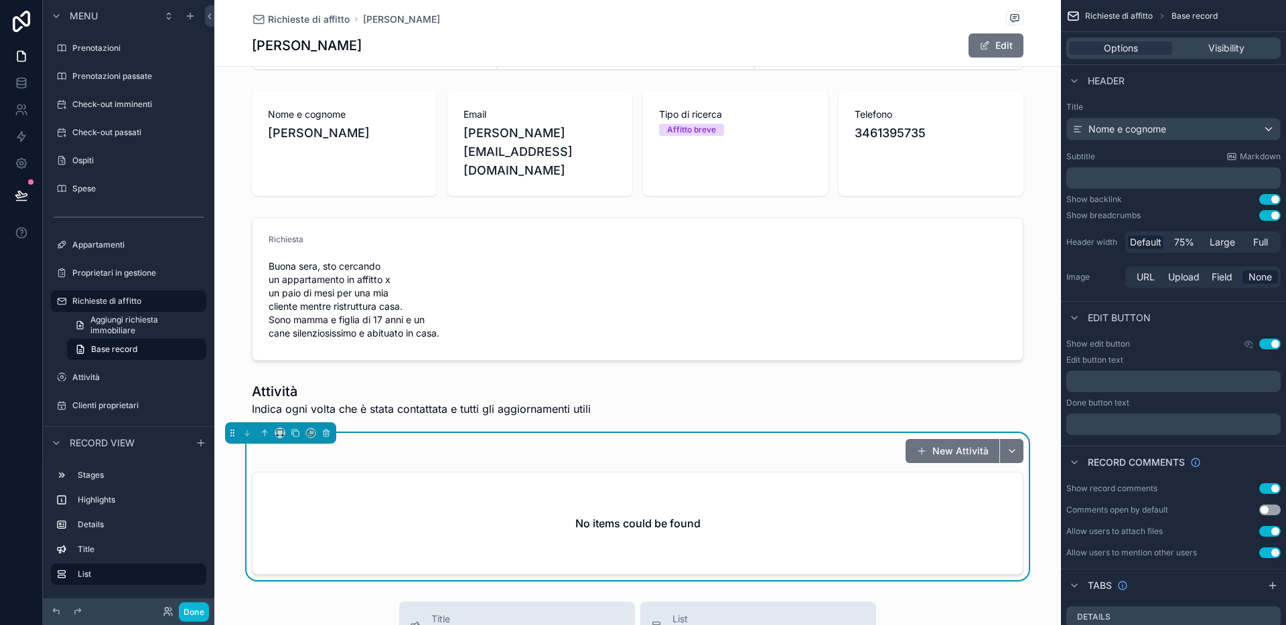
scroll to position [129, 0]
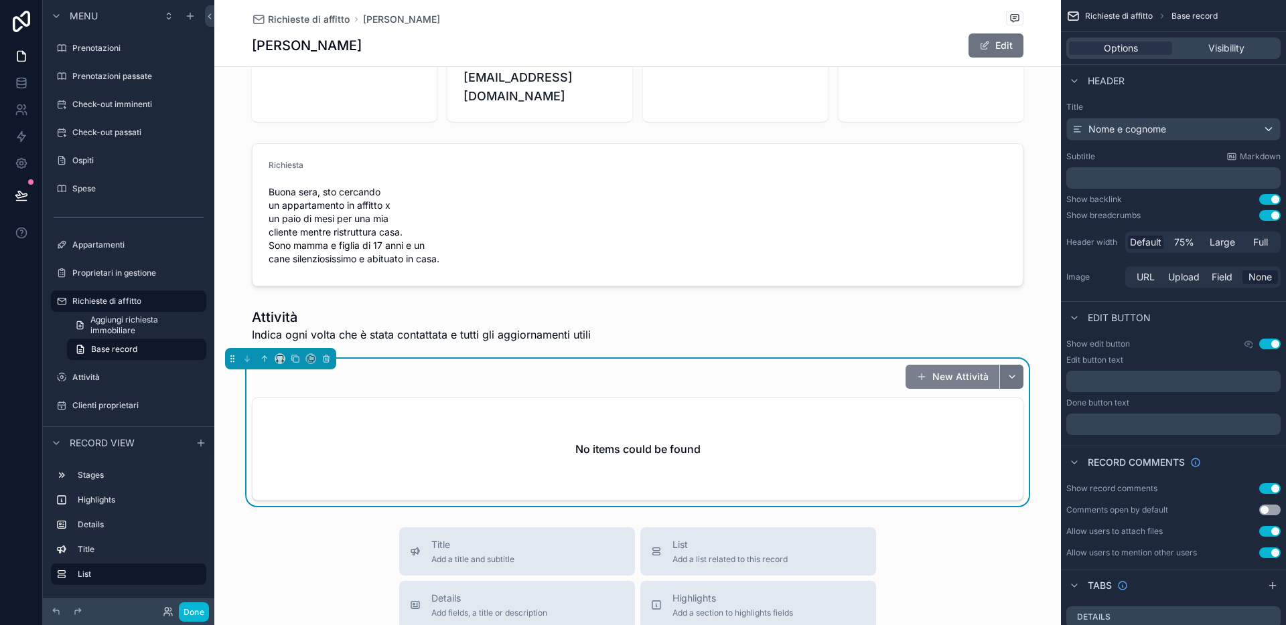
click at [945, 365] on button "New Attività" at bounding box center [952, 377] width 94 height 24
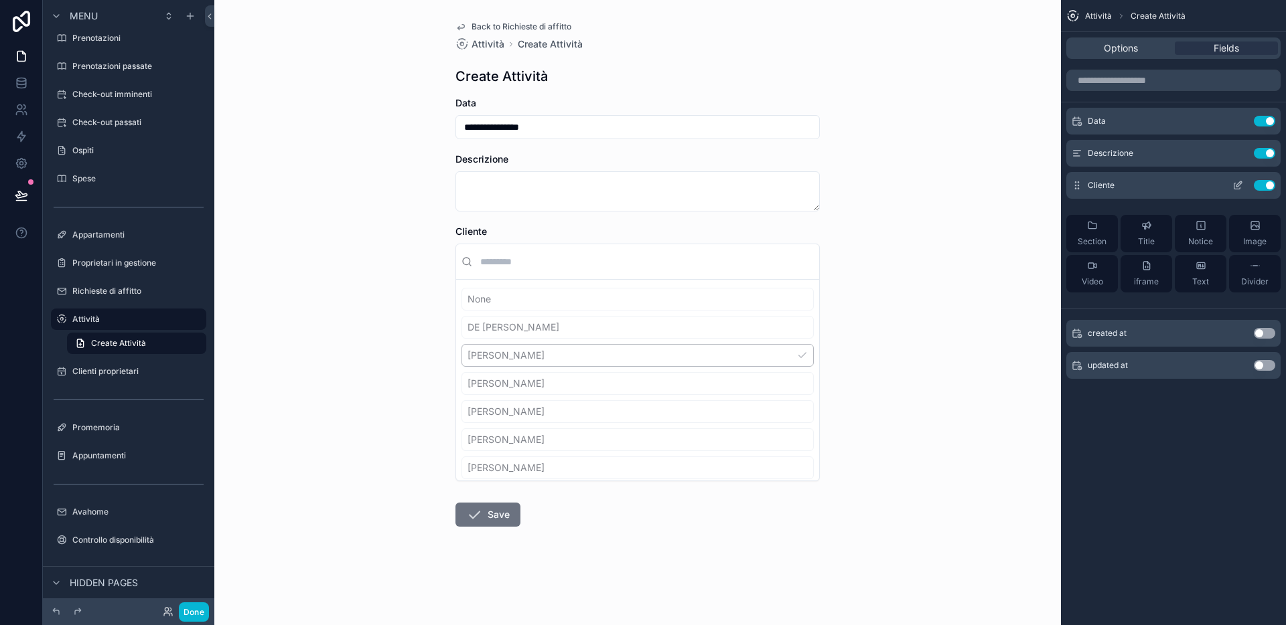
click at [1114, 184] on icon "scrollable content" at bounding box center [1237, 185] width 11 height 11
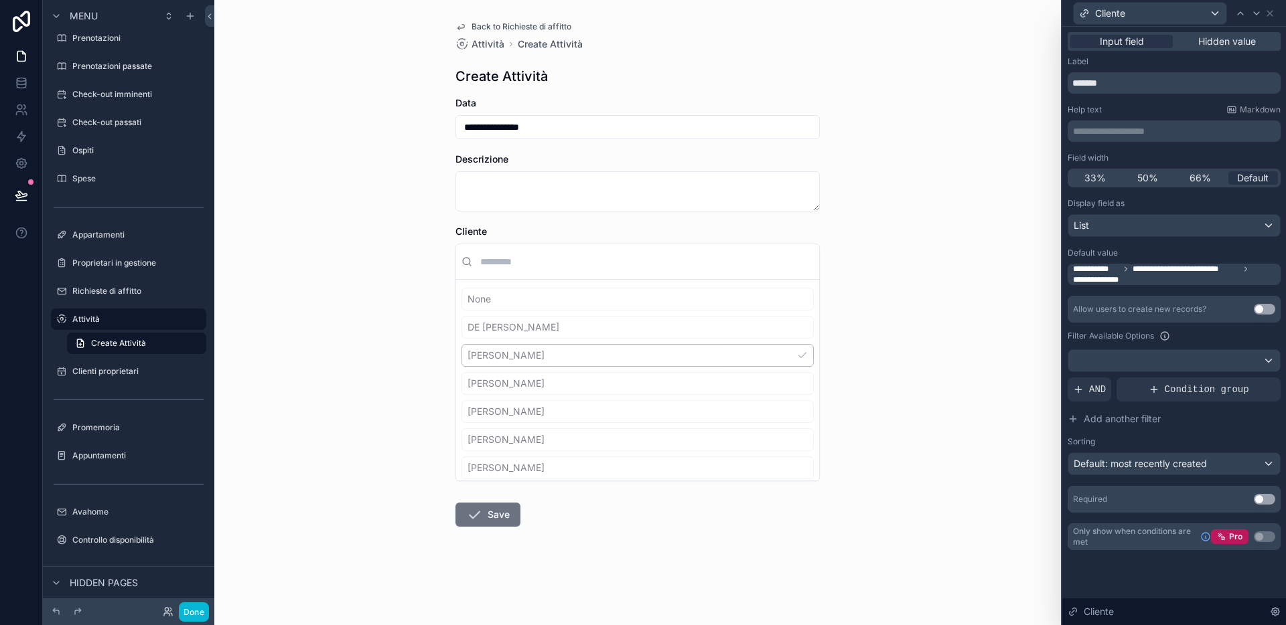
click at [1114, 279] on span "**********" at bounding box center [1175, 274] width 205 height 21
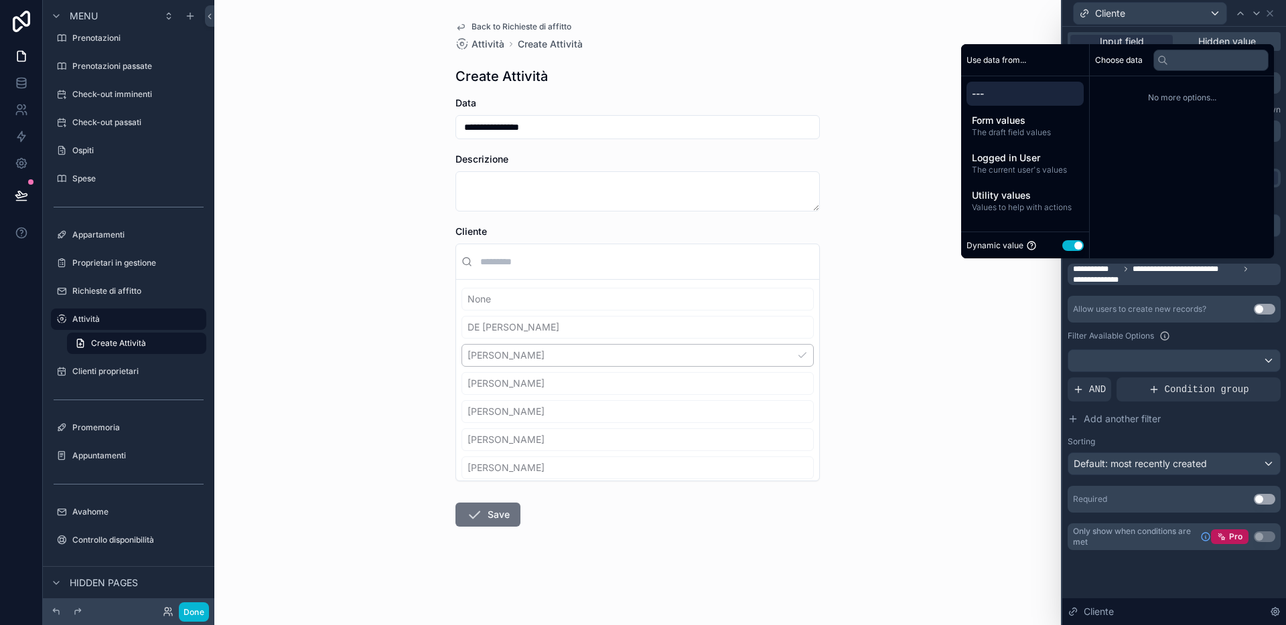
click at [1000, 94] on span "---" at bounding box center [1025, 93] width 106 height 13
click at [997, 121] on span "Form values" at bounding box center [1025, 120] width 106 height 13
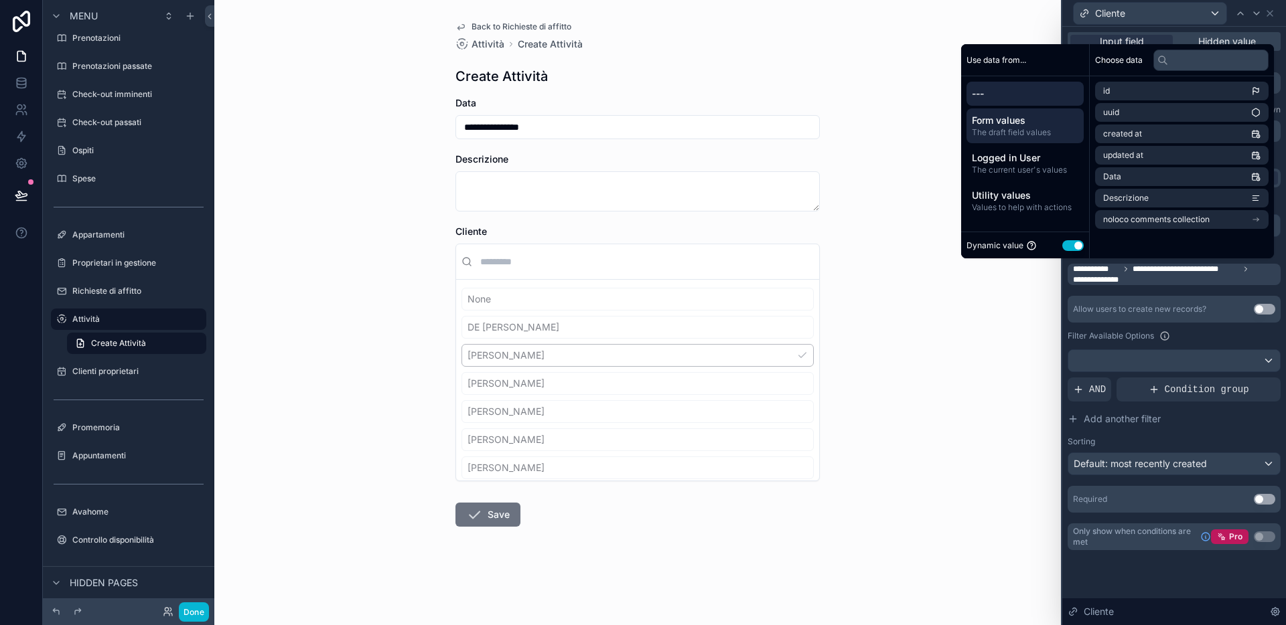
click at [1011, 93] on span "---" at bounding box center [1025, 93] width 106 height 13
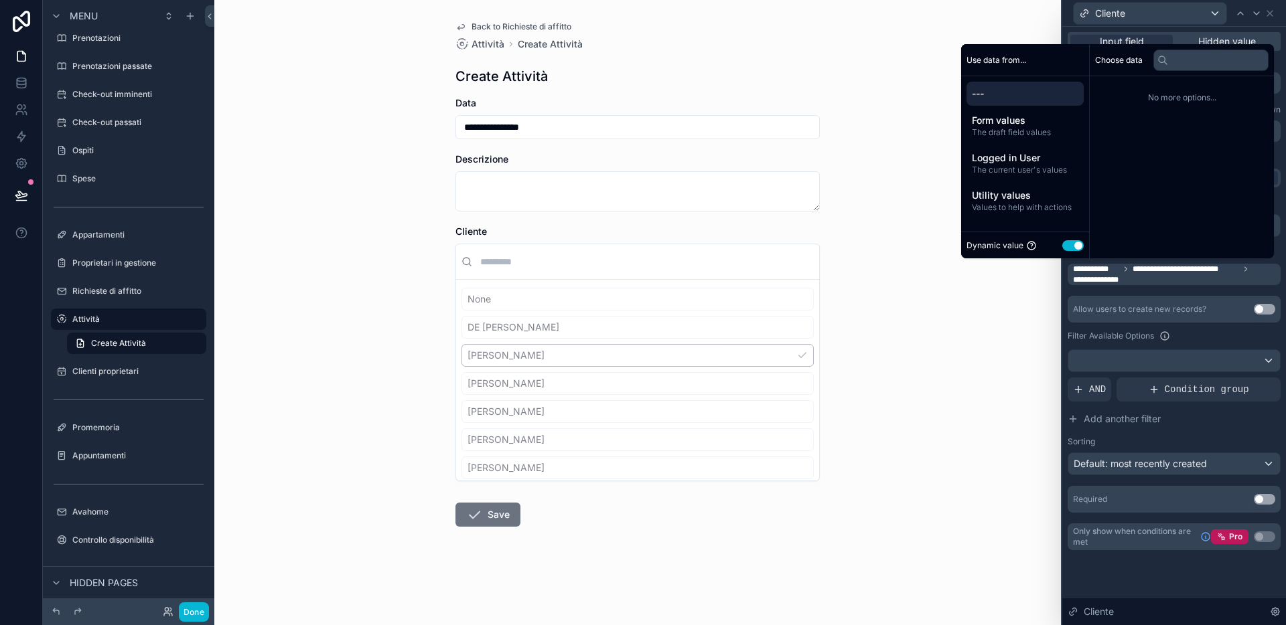
click at [1114, 101] on span "No more options..." at bounding box center [1181, 97] width 173 height 11
drag, startPoint x: 1128, startPoint y: 101, endPoint x: 1172, endPoint y: 92, distance: 44.5
click at [1114, 101] on span "No more options..." at bounding box center [1181, 97] width 173 height 11
click at [1114, 92] on span "No more options..." at bounding box center [1181, 97] width 173 height 11
click at [1033, 196] on span "Utility values" at bounding box center [1025, 195] width 106 height 13
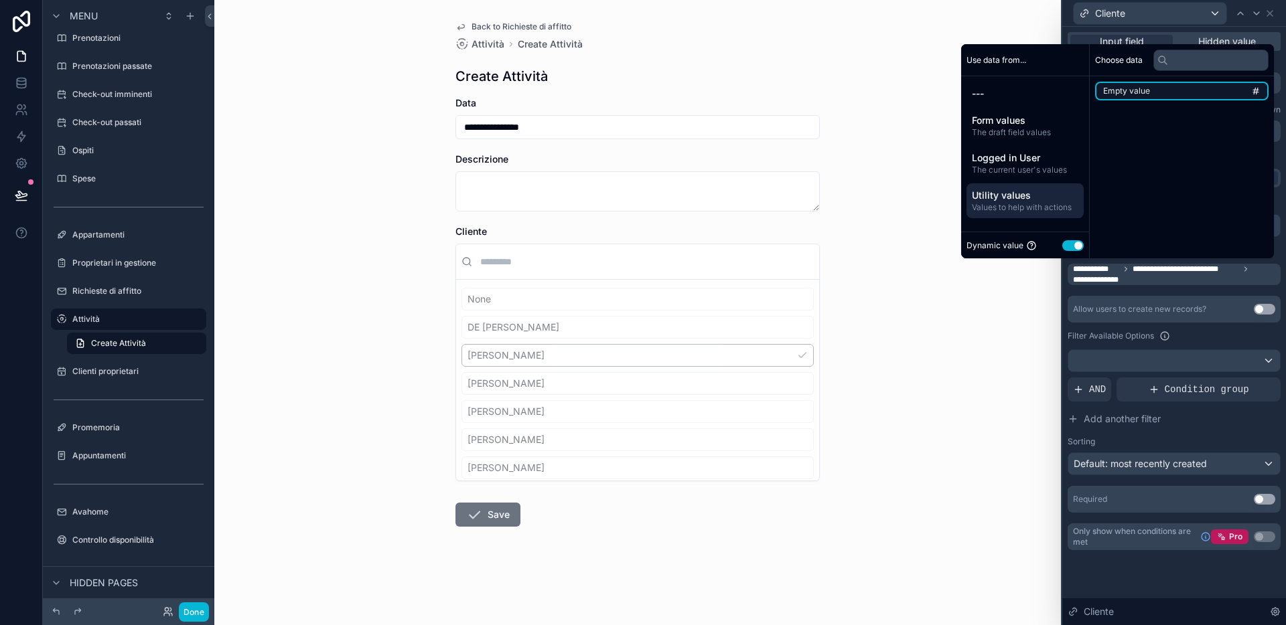
click at [1114, 91] on li "Empty value" at bounding box center [1181, 91] width 173 height 19
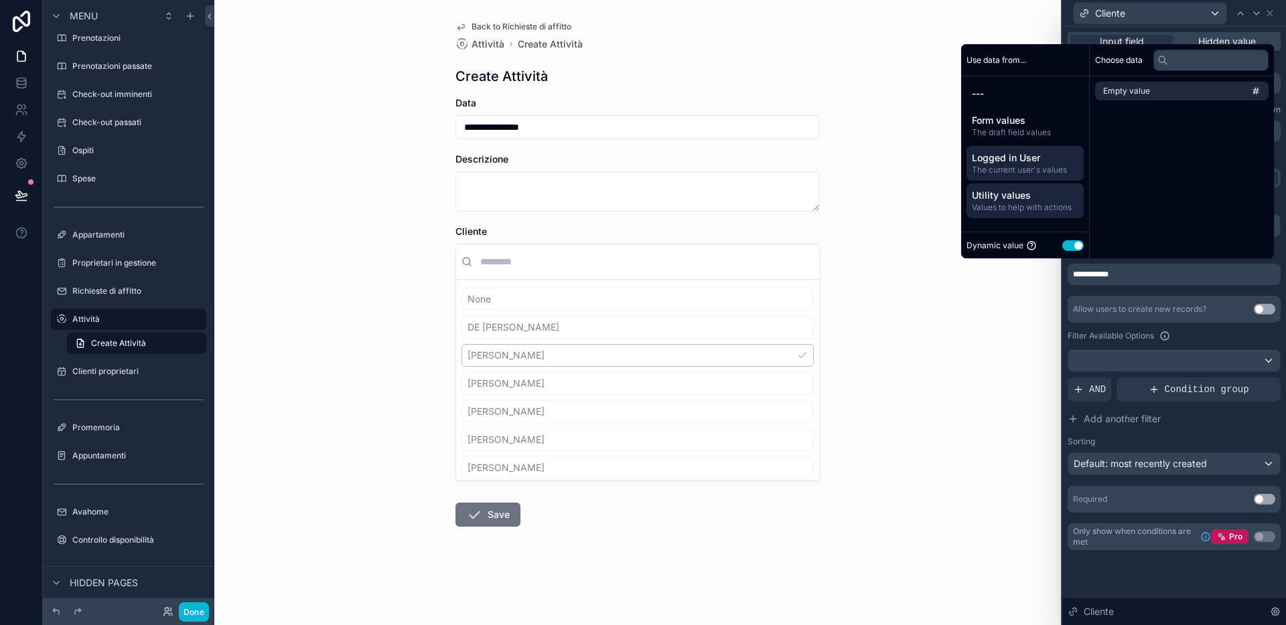
click at [1019, 178] on div "Logged in User The current user's values" at bounding box center [1024, 163] width 117 height 35
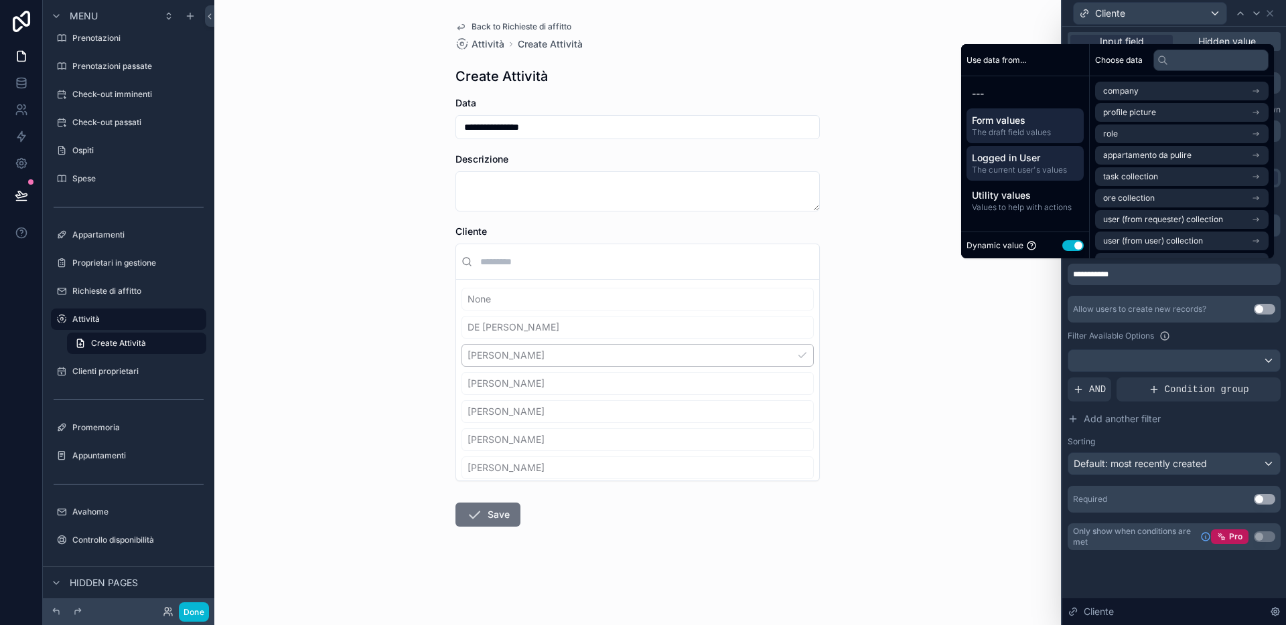
click at [1004, 124] on span "Form values" at bounding box center [1025, 120] width 106 height 13
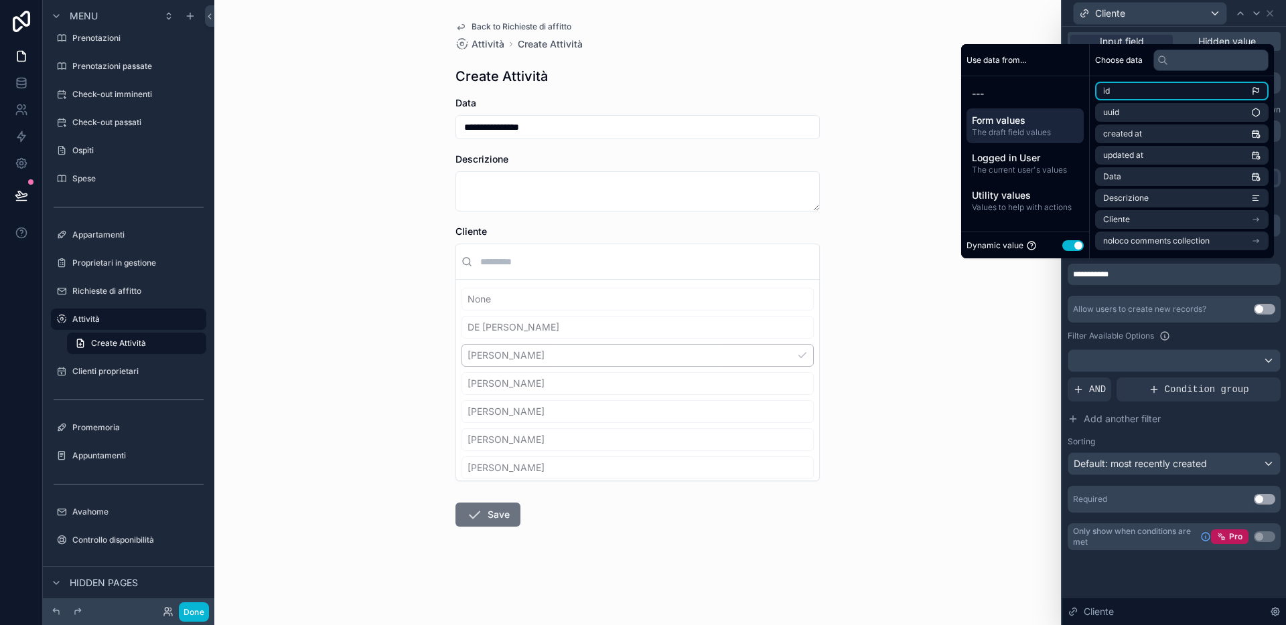
click at [1114, 86] on li "id" at bounding box center [1181, 91] width 173 height 19
click at [1000, 335] on div "**********" at bounding box center [637, 312] width 846 height 625
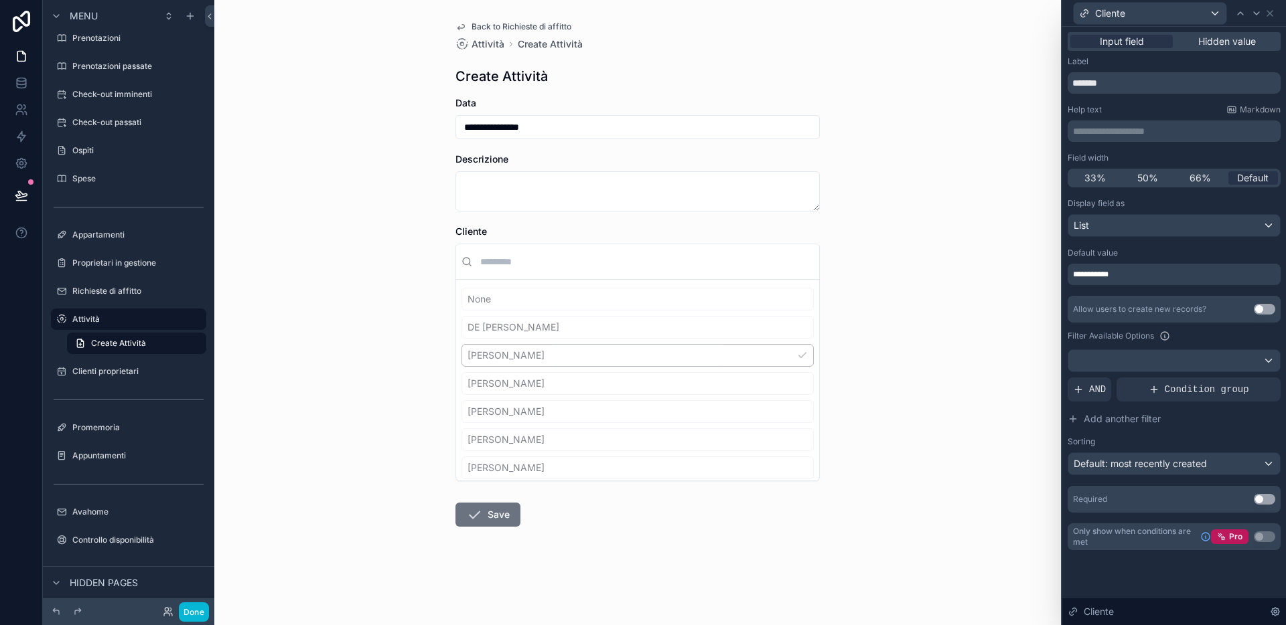
click at [1114, 267] on div "**********" at bounding box center [1173, 274] width 213 height 21
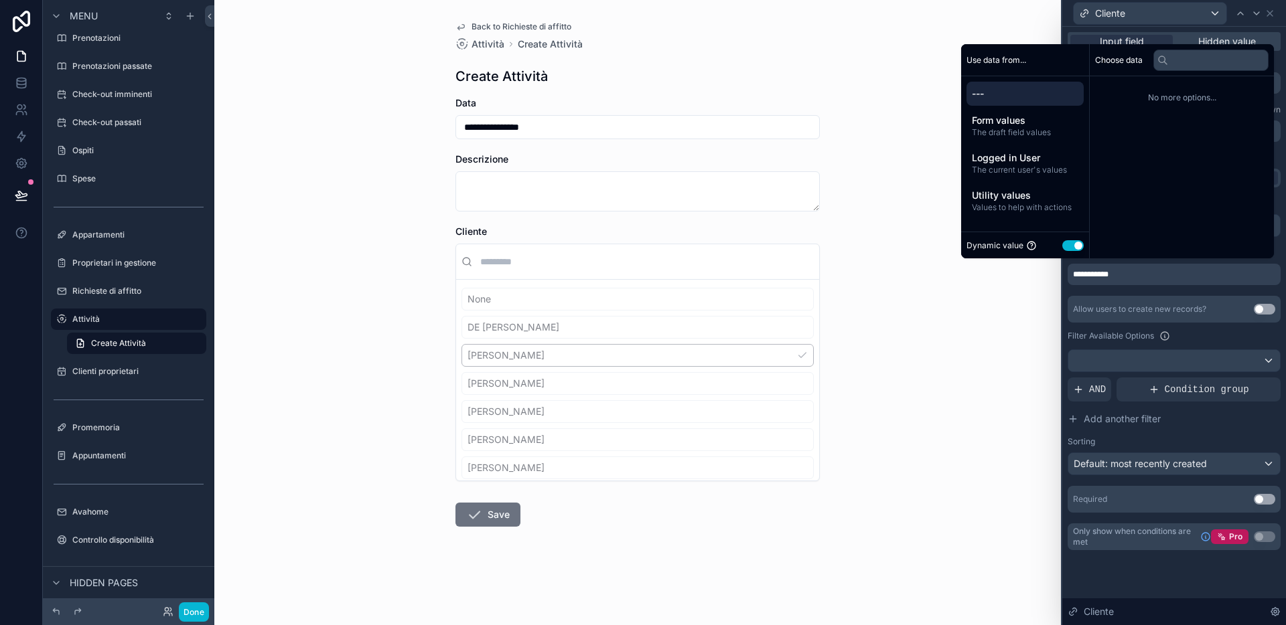
click at [1004, 100] on div "---" at bounding box center [1024, 94] width 117 height 24
click at [998, 146] on div "Logged in User The current user's values" at bounding box center [1024, 163] width 117 height 35
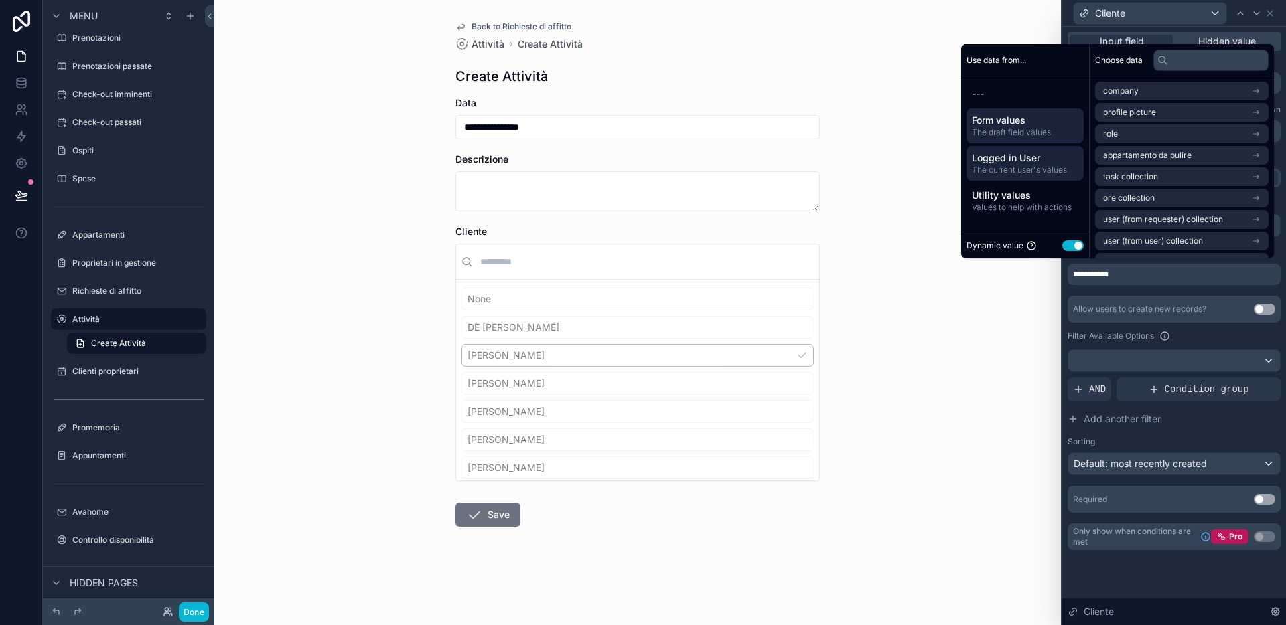
click at [1002, 131] on span "The draft field values" at bounding box center [1025, 132] width 106 height 11
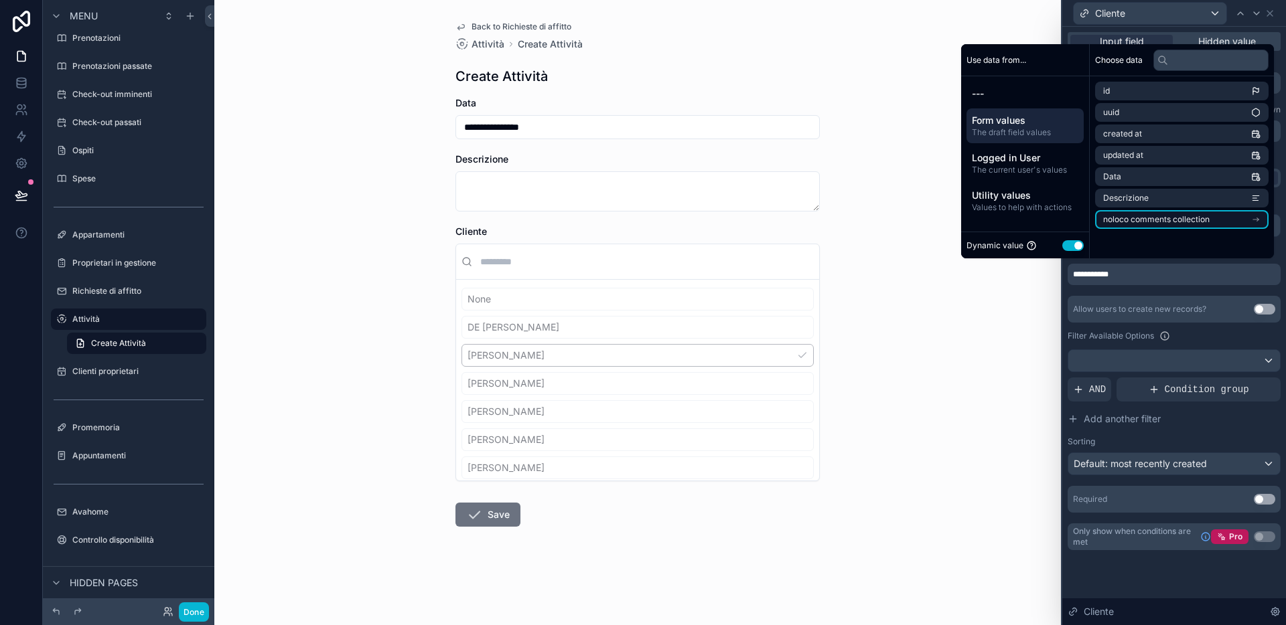
click at [1114, 216] on span "noloco comments collection" at bounding box center [1156, 219] width 106 height 11
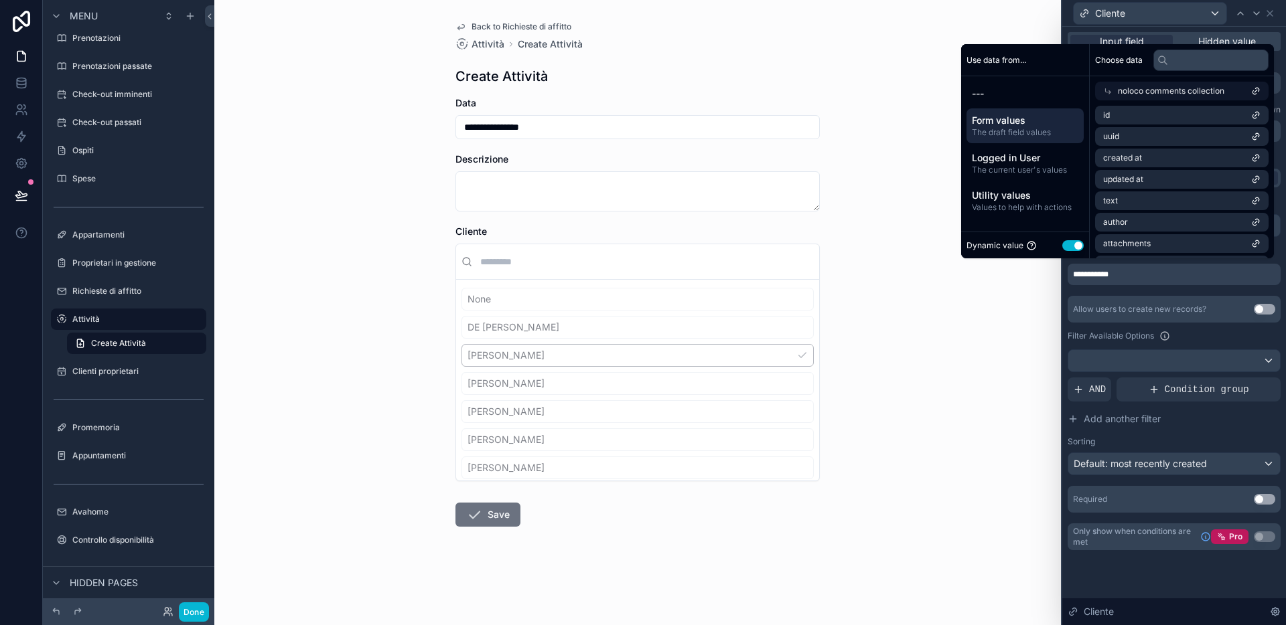
click at [1114, 90] on span "noloco comments collection" at bounding box center [1171, 91] width 106 height 11
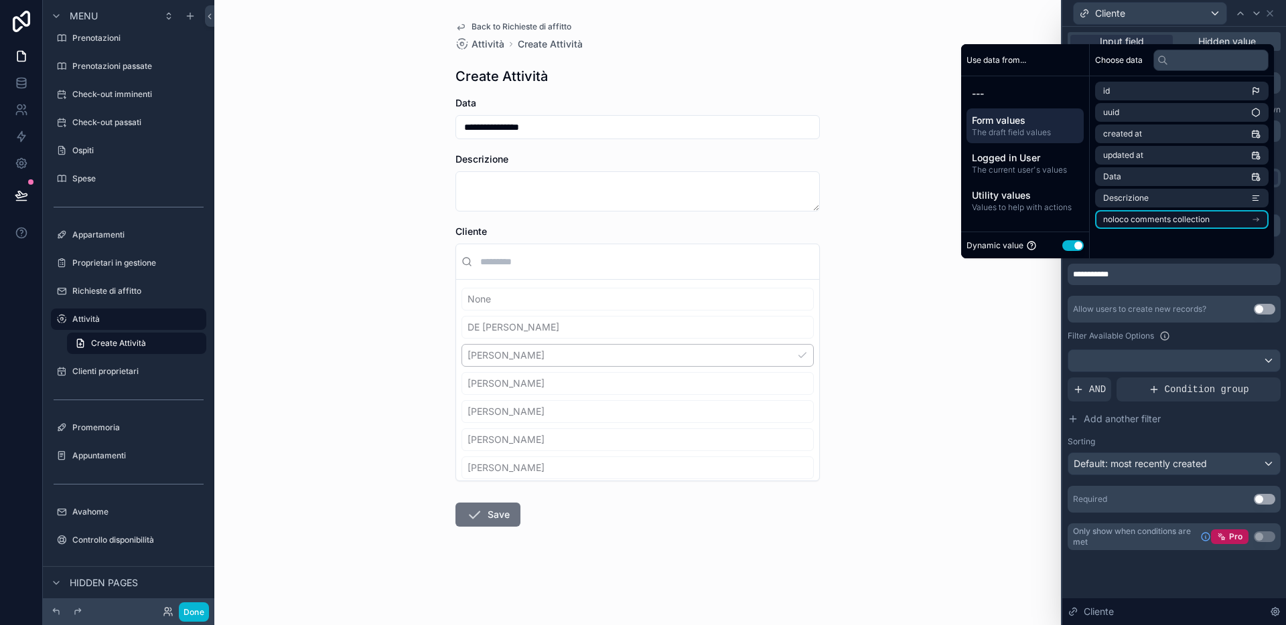
click at [1114, 222] on span "noloco comments collection" at bounding box center [1156, 219] width 106 height 11
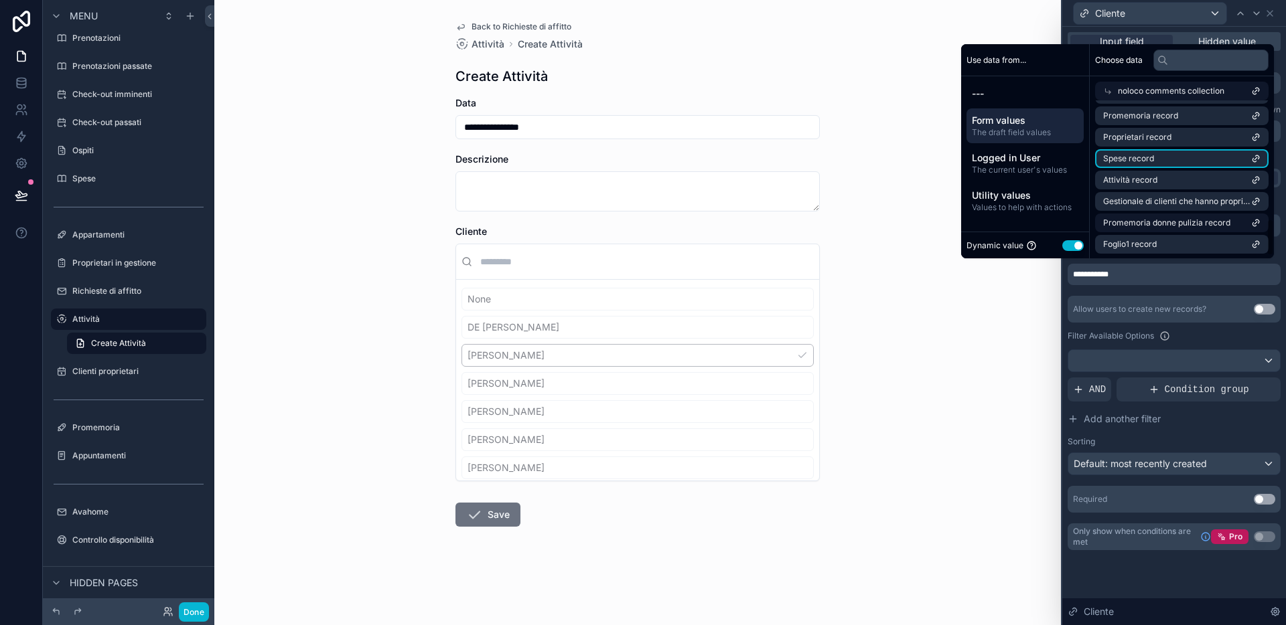
scroll to position [514, 0]
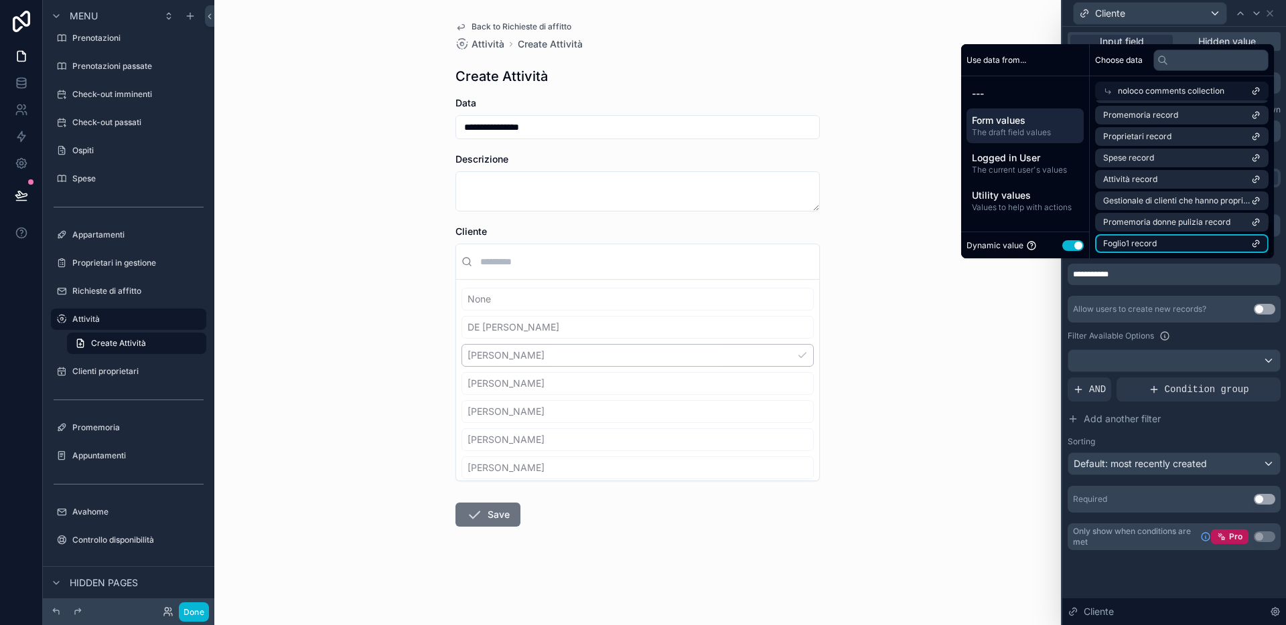
click at [1114, 243] on li "Foglio1 record" at bounding box center [1181, 243] width 173 height 19
click at [1114, 290] on div "**********" at bounding box center [1173, 355] width 213 height 315
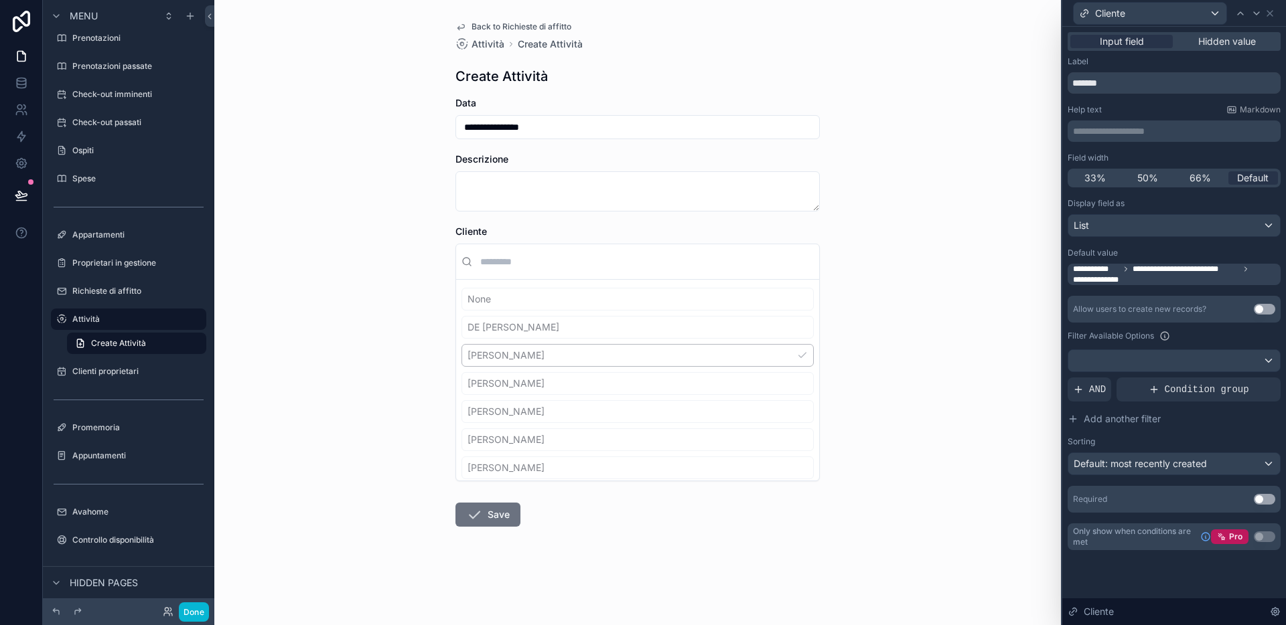
click at [883, 303] on div "**********" at bounding box center [637, 312] width 846 height 625
click at [579, 362] on div "None DE [PERSON_NAME] [PERSON_NAME] [PERSON_NAME] [PERSON_NAME] sula [PERSON_NA…" at bounding box center [637, 496] width 352 height 417
click at [523, 365] on div "None DE [PERSON_NAME] [PERSON_NAME] [PERSON_NAME] [PERSON_NAME] sula [PERSON_NA…" at bounding box center [637, 496] width 352 height 417
click at [531, 402] on div "None DE [PERSON_NAME] [PERSON_NAME] [PERSON_NAME] [PERSON_NAME] sula [PERSON_NA…" at bounding box center [637, 496] width 352 height 417
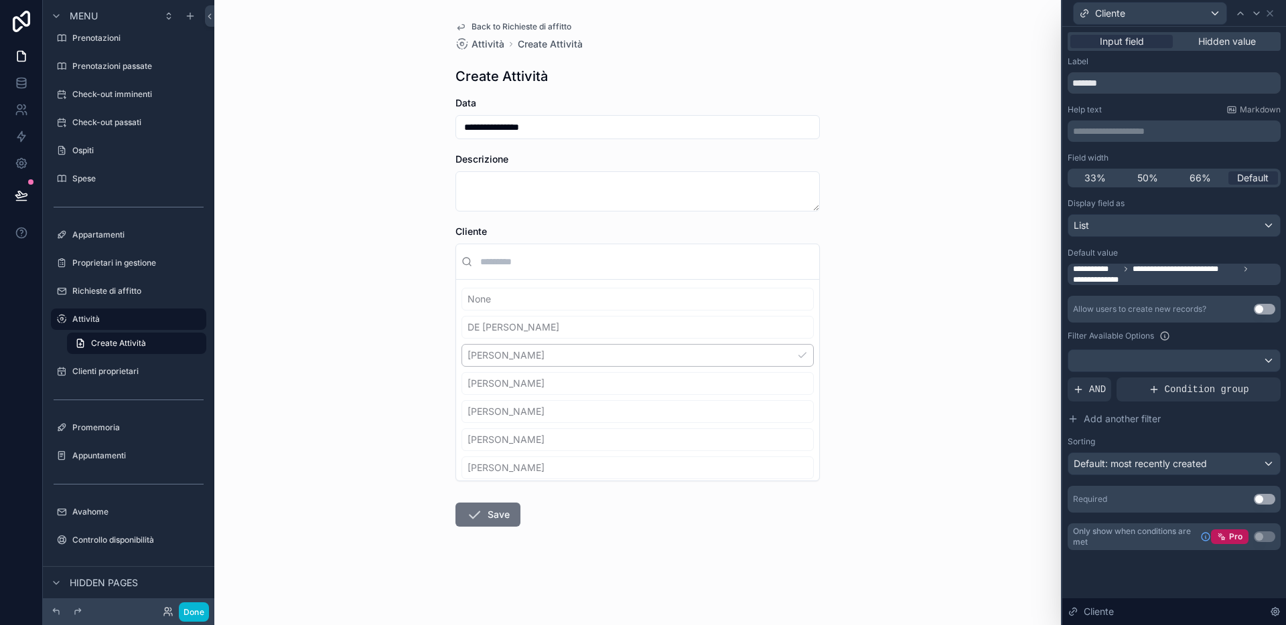
click at [569, 360] on div "None DE [PERSON_NAME] [PERSON_NAME] [PERSON_NAME] [PERSON_NAME] sula [PERSON_NA…" at bounding box center [637, 496] width 352 height 417
click at [579, 382] on div "None DE [PERSON_NAME] [PERSON_NAME] [PERSON_NAME] [PERSON_NAME] sula [PERSON_NA…" at bounding box center [637, 496] width 352 height 417
drag, startPoint x: 579, startPoint y: 382, endPoint x: 577, endPoint y: 360, distance: 22.1
click at [579, 380] on div "None DE [PERSON_NAME] [PERSON_NAME] [PERSON_NAME] [PERSON_NAME] sula [PERSON_NA…" at bounding box center [637, 496] width 352 height 417
click at [577, 360] on div "None DE [PERSON_NAME] [PERSON_NAME] [PERSON_NAME] [PERSON_NAME] sula [PERSON_NA…" at bounding box center [637, 496] width 352 height 417
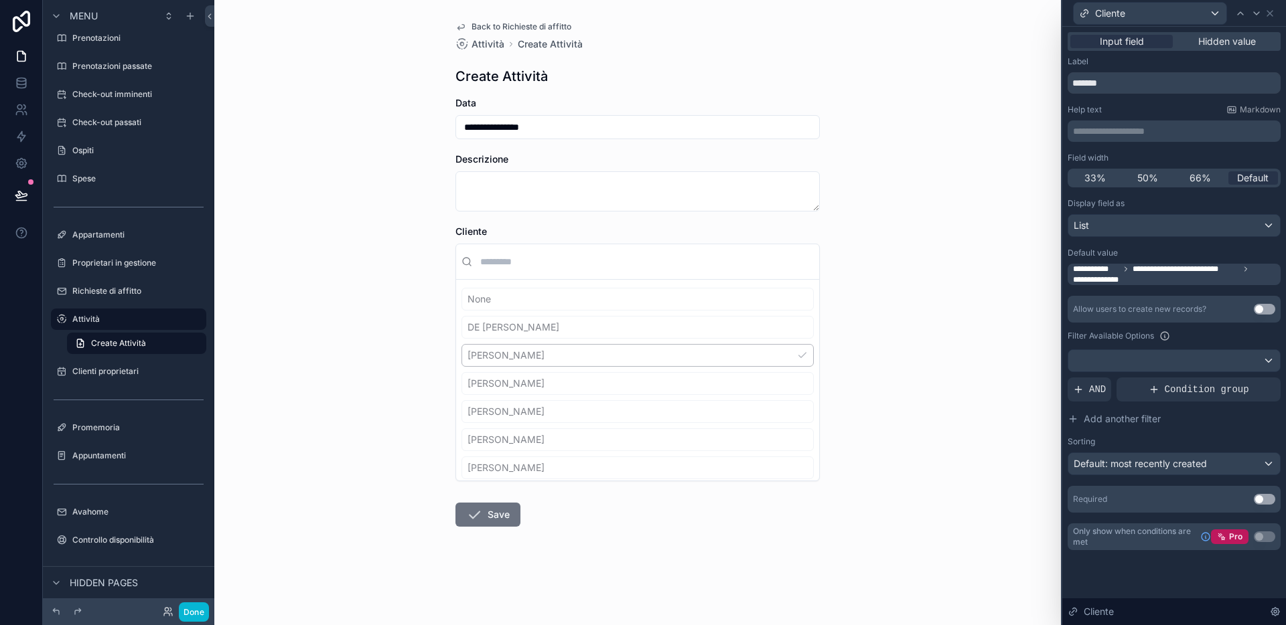
click at [591, 334] on div "None DE [PERSON_NAME] [PERSON_NAME] [PERSON_NAME] [PERSON_NAME] sula [PERSON_NA…" at bounding box center [637, 496] width 352 height 417
click at [90, 289] on label "Richieste di affitto" at bounding box center [125, 291] width 107 height 11
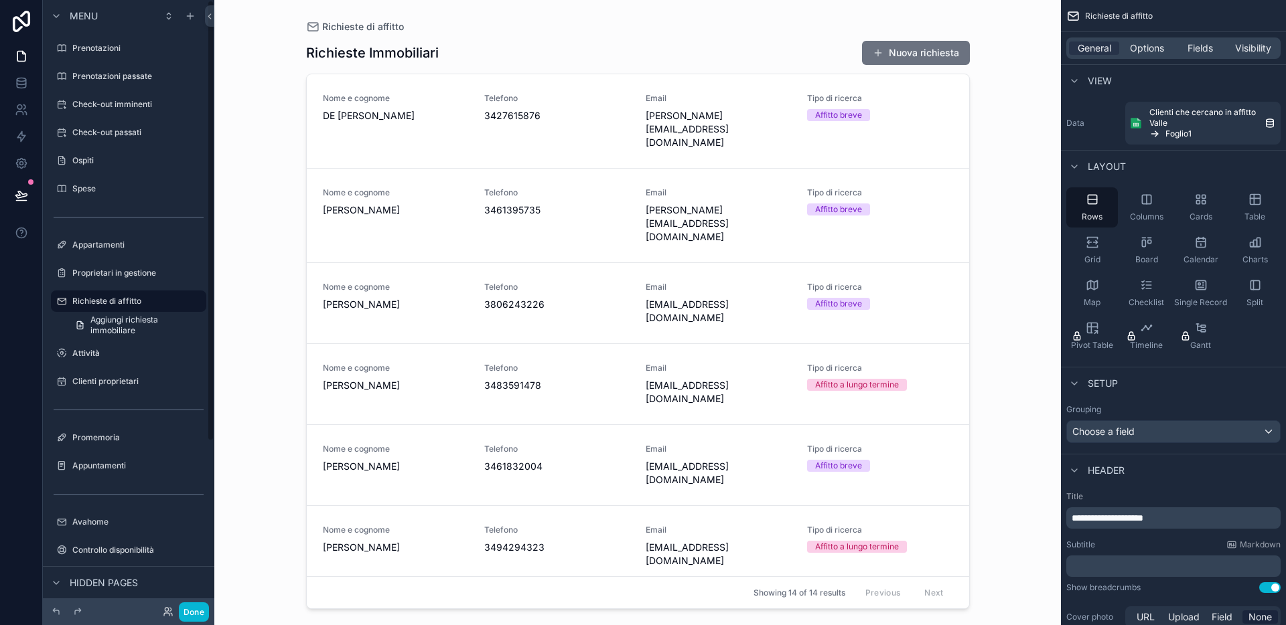
click at [429, 115] on div "scrollable content" at bounding box center [637, 304] width 685 height 609
click at [445, 117] on span "DE [PERSON_NAME]" at bounding box center [395, 115] width 145 height 13
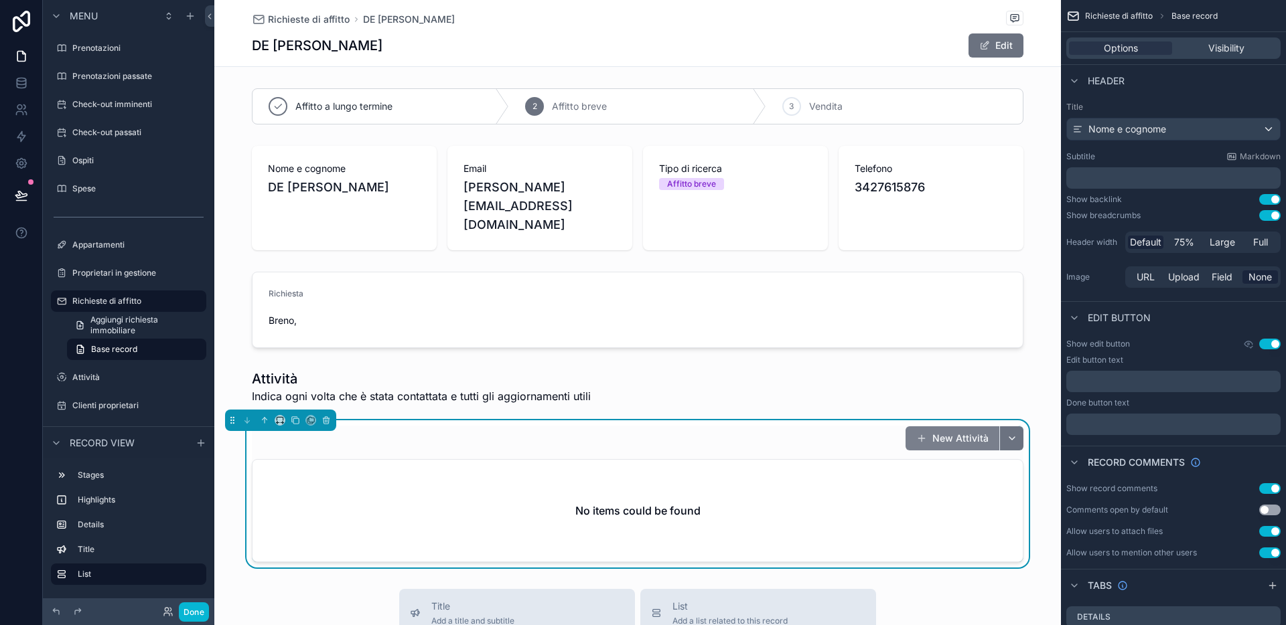
click at [948, 427] on button "New Attività" at bounding box center [952, 439] width 94 height 24
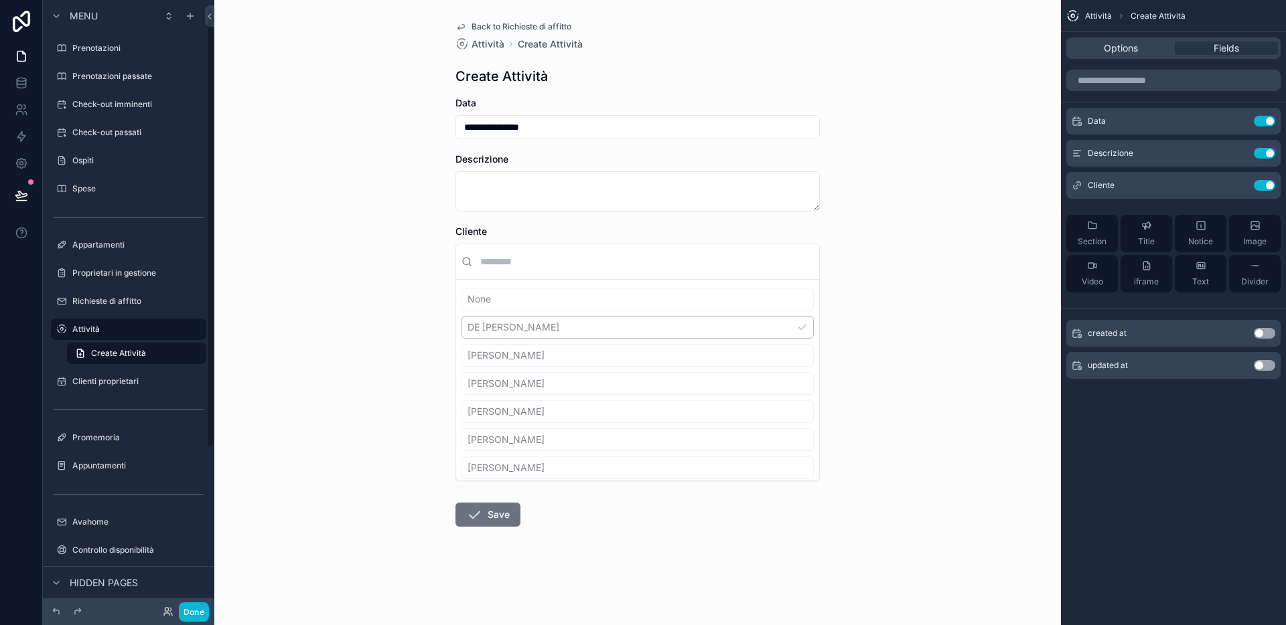
scroll to position [10, 0]
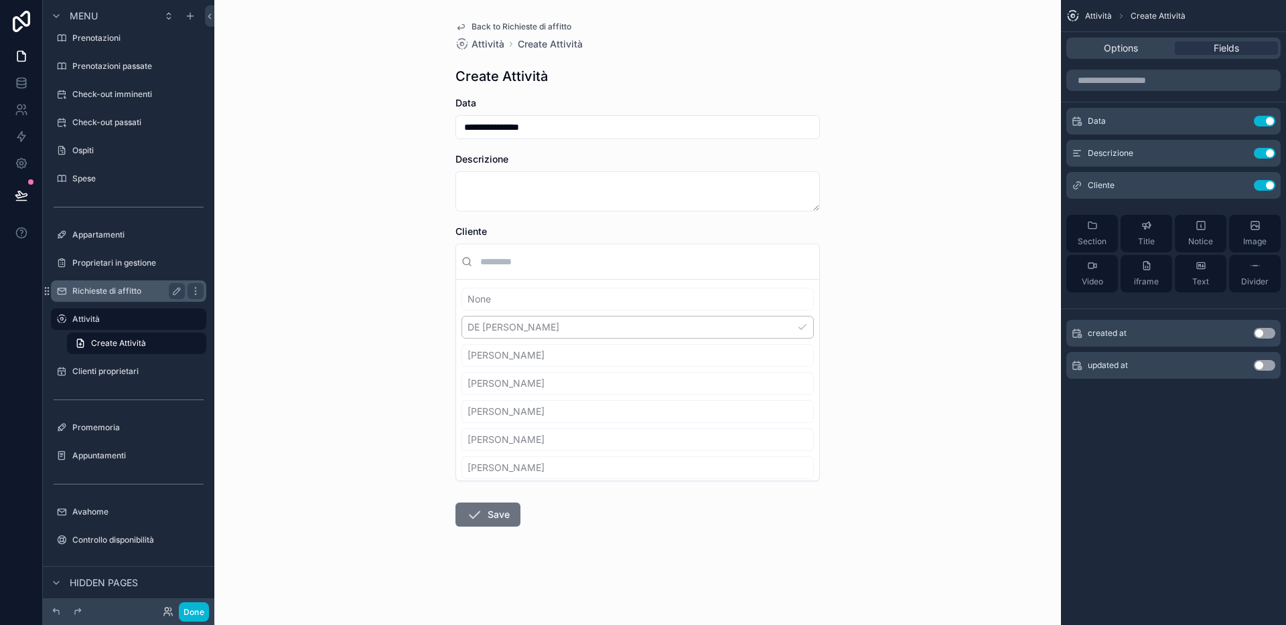
click at [121, 296] on label "Richieste di affitto" at bounding box center [125, 291] width 107 height 11
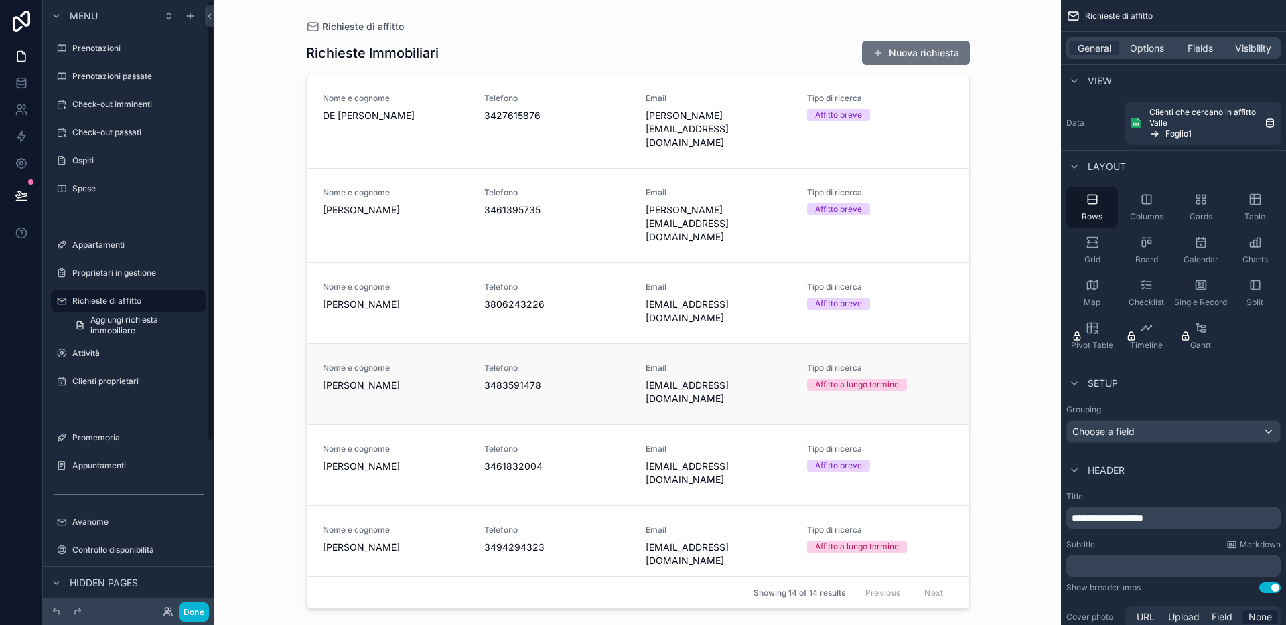
click at [411, 344] on link "Nome e cognome [PERSON_NAME] Telefono [PHONE_NUMBER] Email [EMAIL_ADDRESS][DOMA…" at bounding box center [638, 384] width 662 height 81
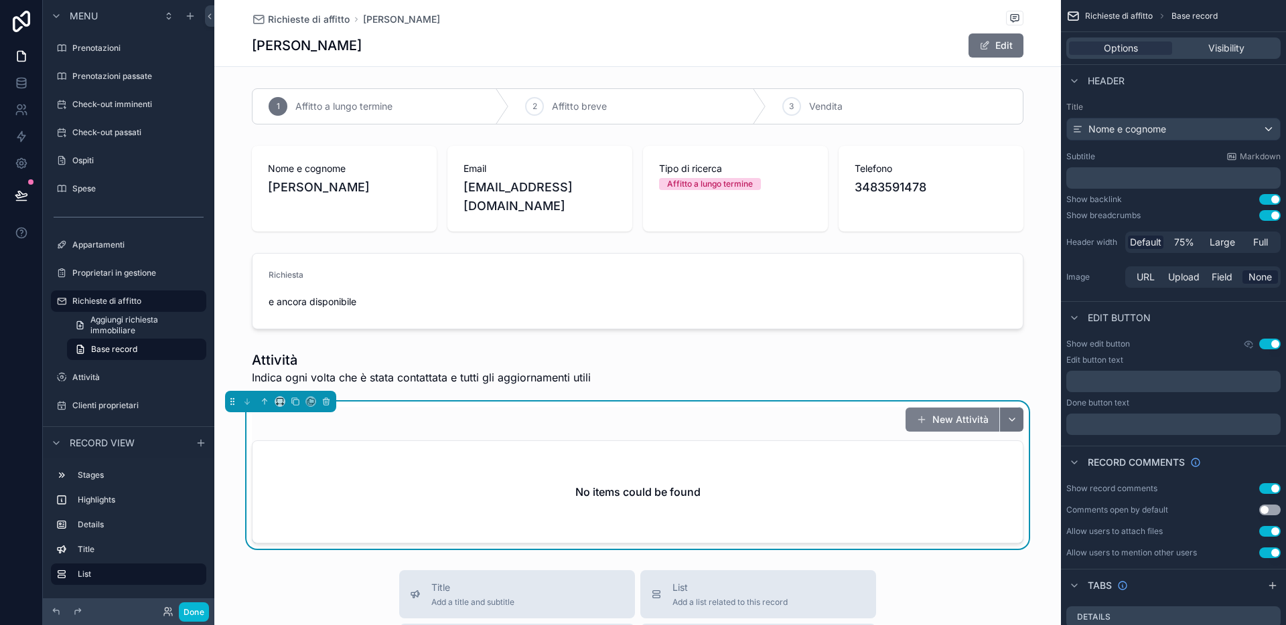
click at [956, 408] on button "New Attività" at bounding box center [952, 420] width 94 height 24
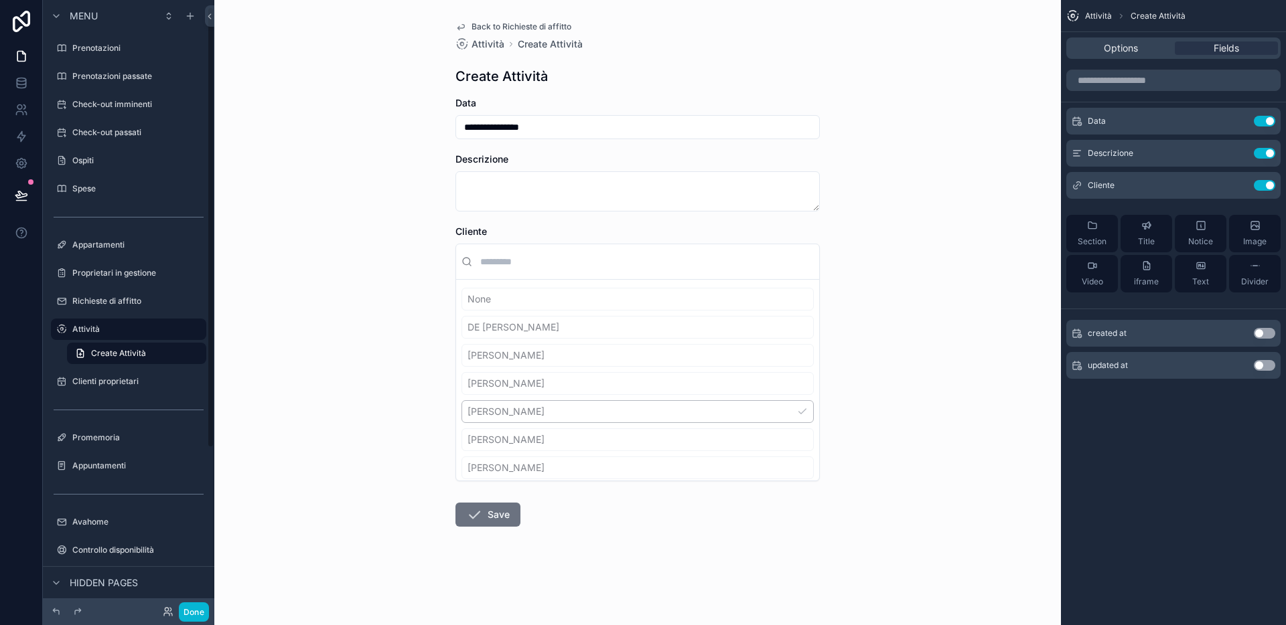
scroll to position [10, 0]
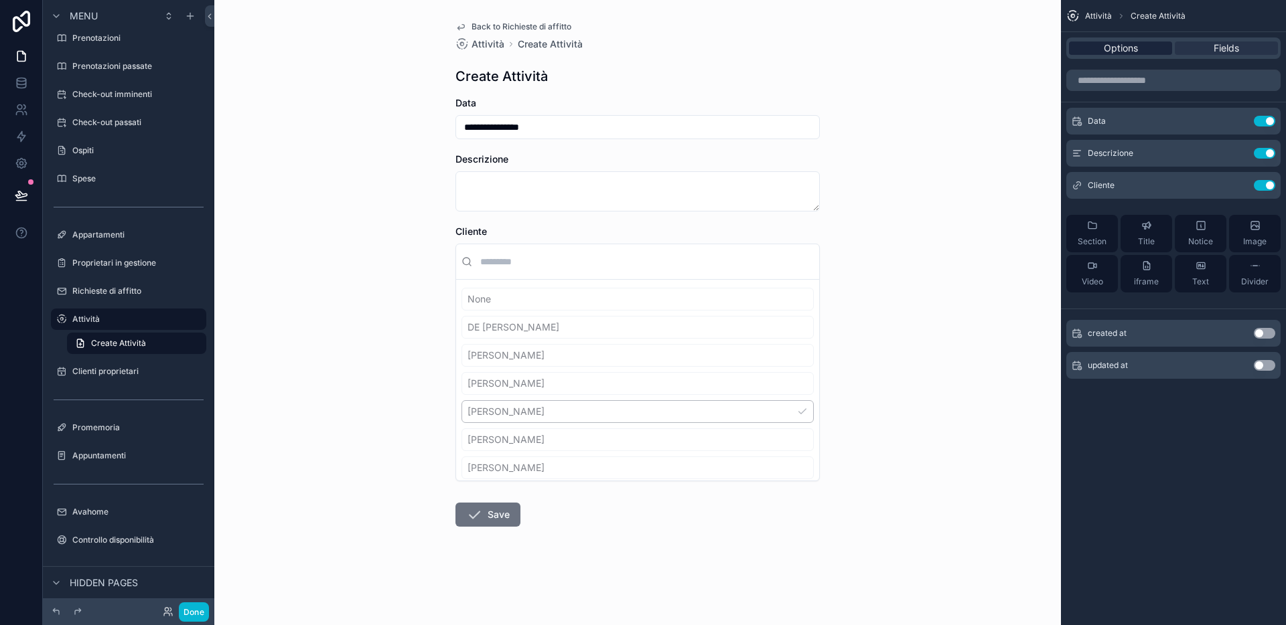
click at [1114, 42] on span "Options" at bounding box center [1121, 48] width 34 height 13
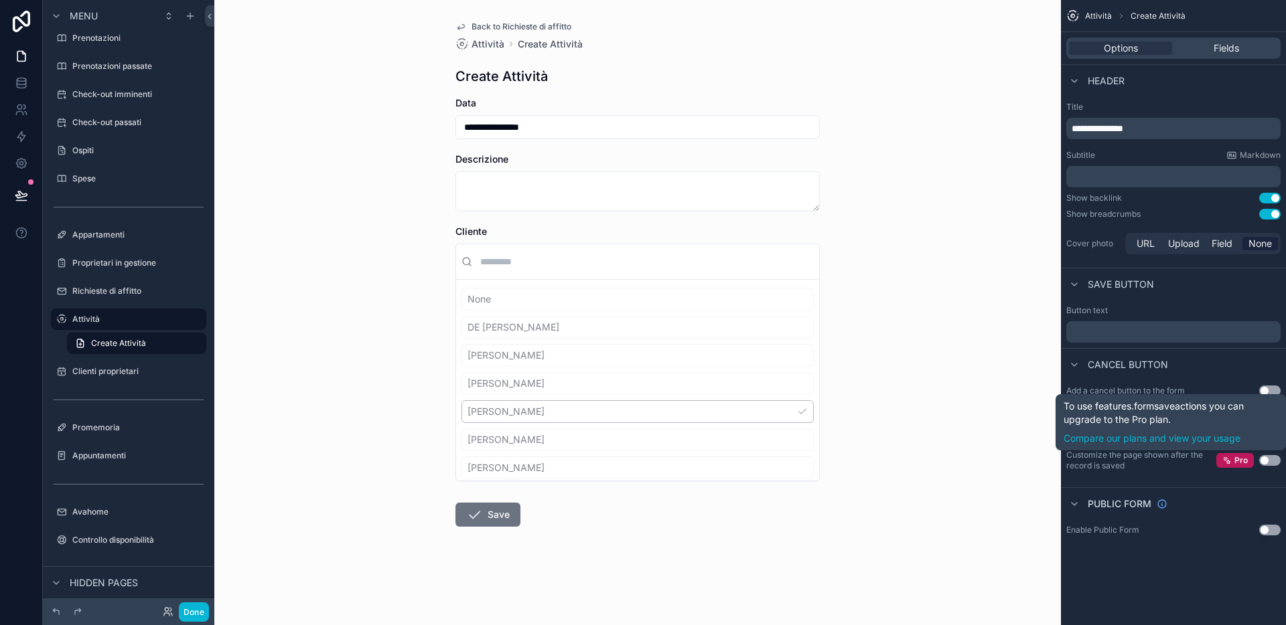
click at [1114, 465] on button "Use setting" at bounding box center [1269, 460] width 21 height 11
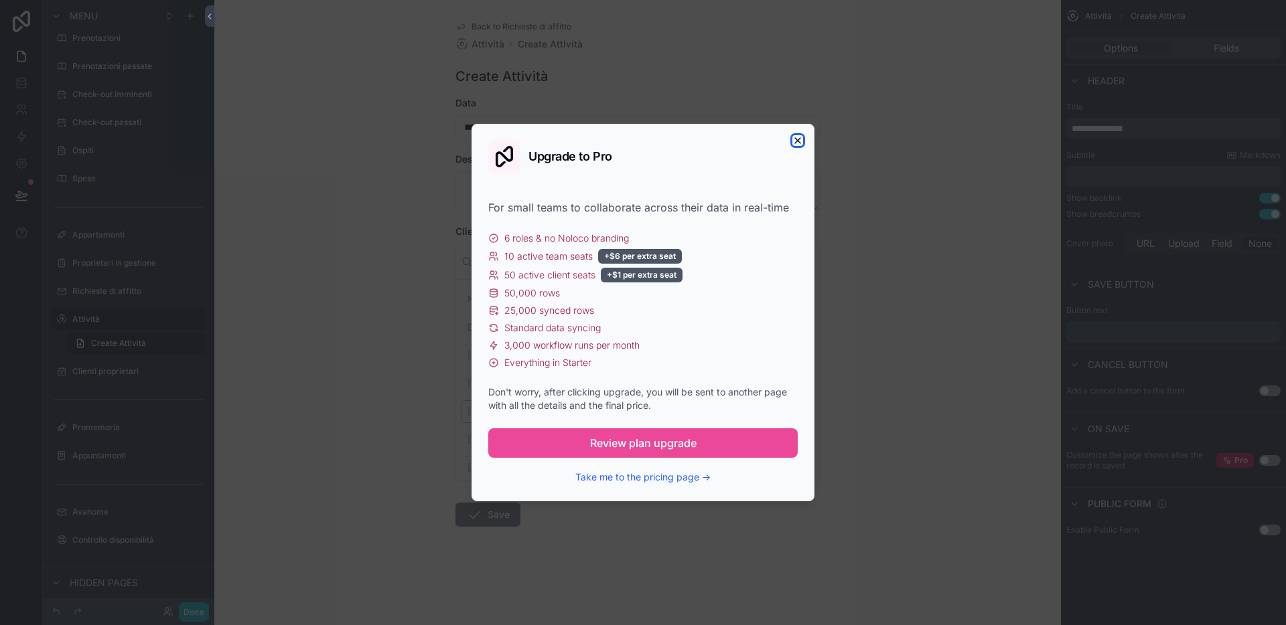
click at [795, 143] on icon "button" at bounding box center [797, 140] width 5 height 5
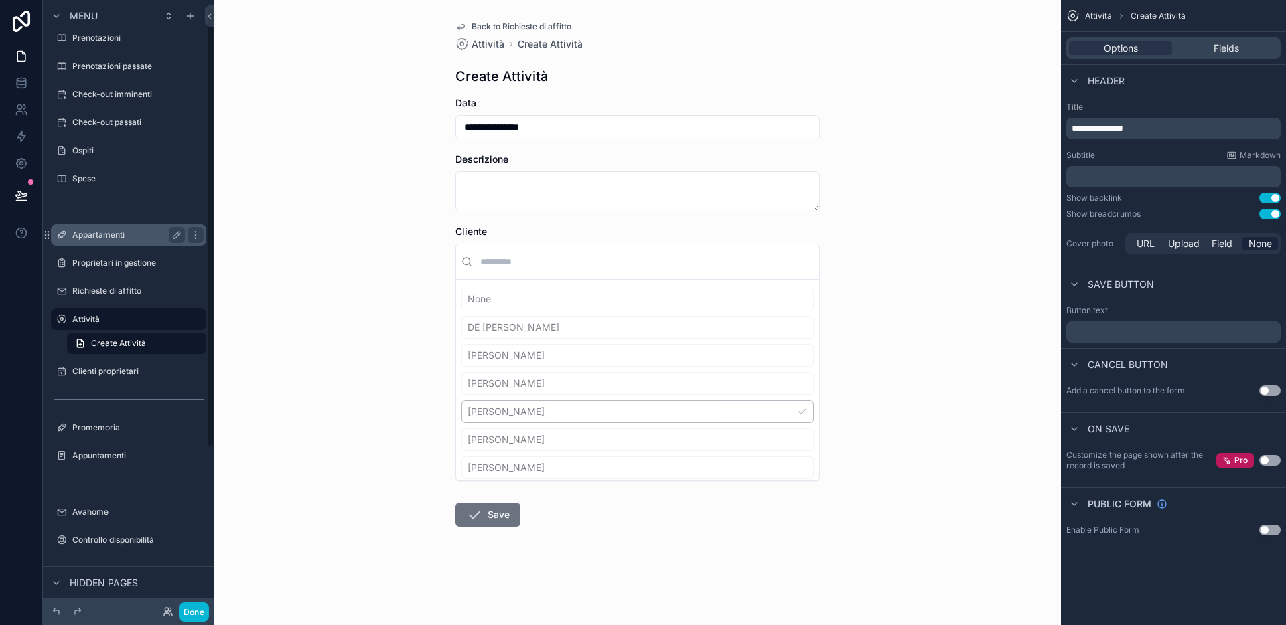
click at [87, 238] on label "Appartamenti" at bounding box center [125, 235] width 107 height 11
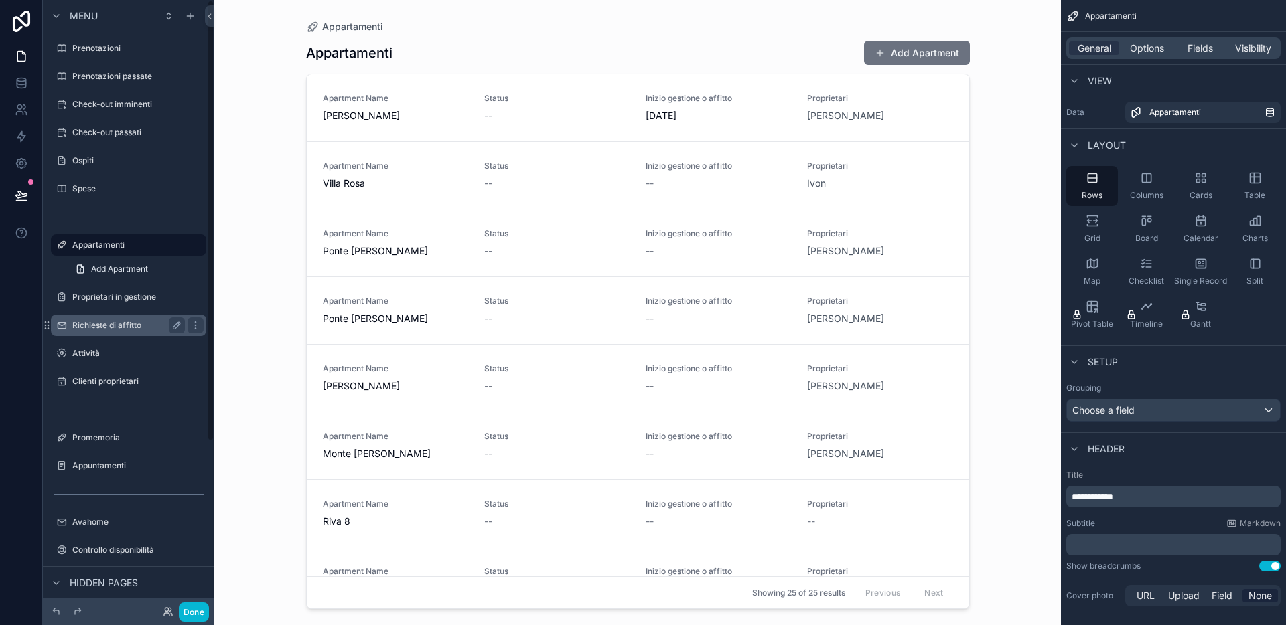
click at [122, 315] on div "Richieste di affitto" at bounding box center [129, 325] width 150 height 21
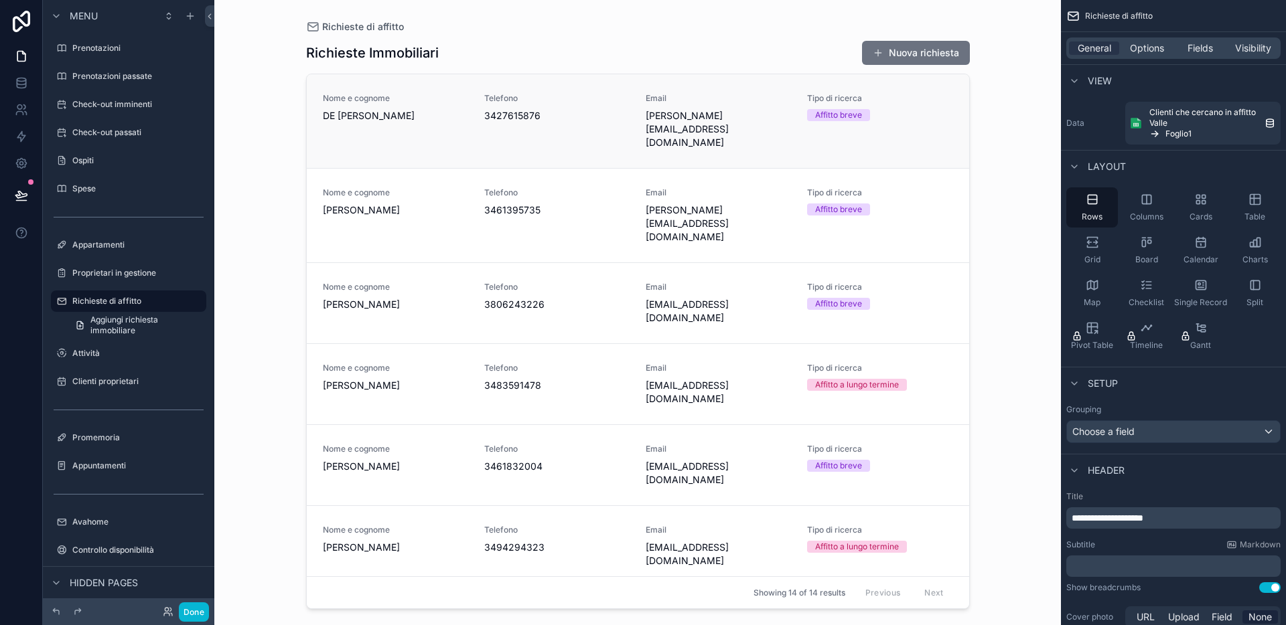
click at [583, 121] on span "3427615876" at bounding box center [556, 115] width 145 height 13
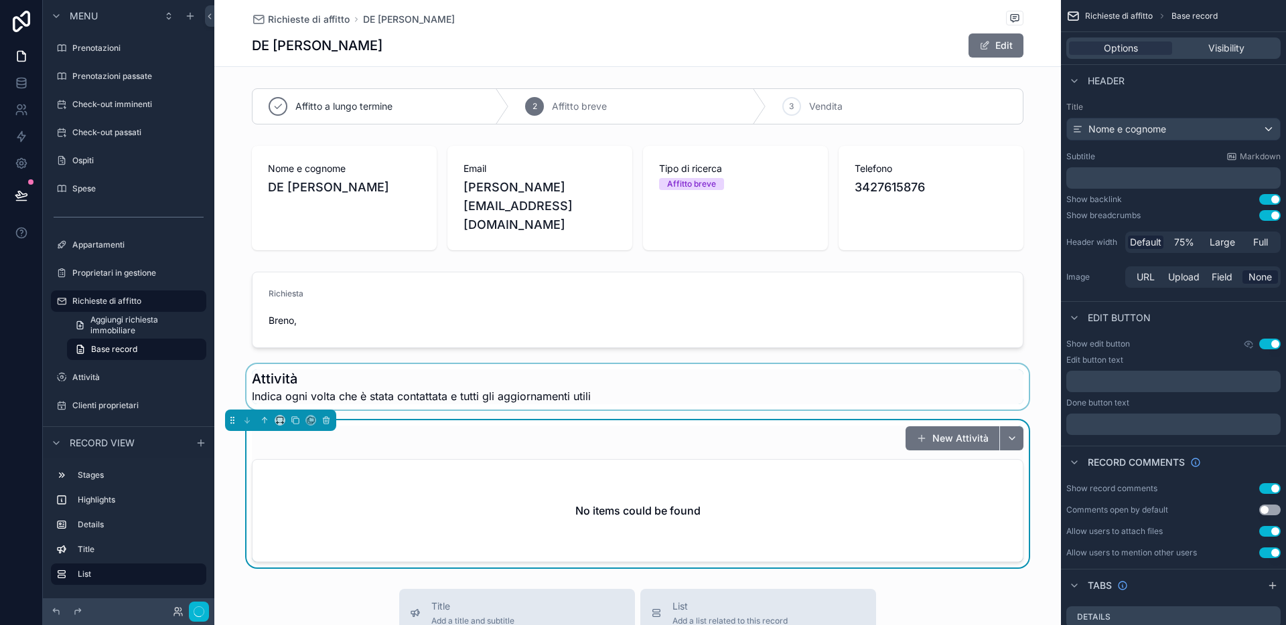
scroll to position [265, 0]
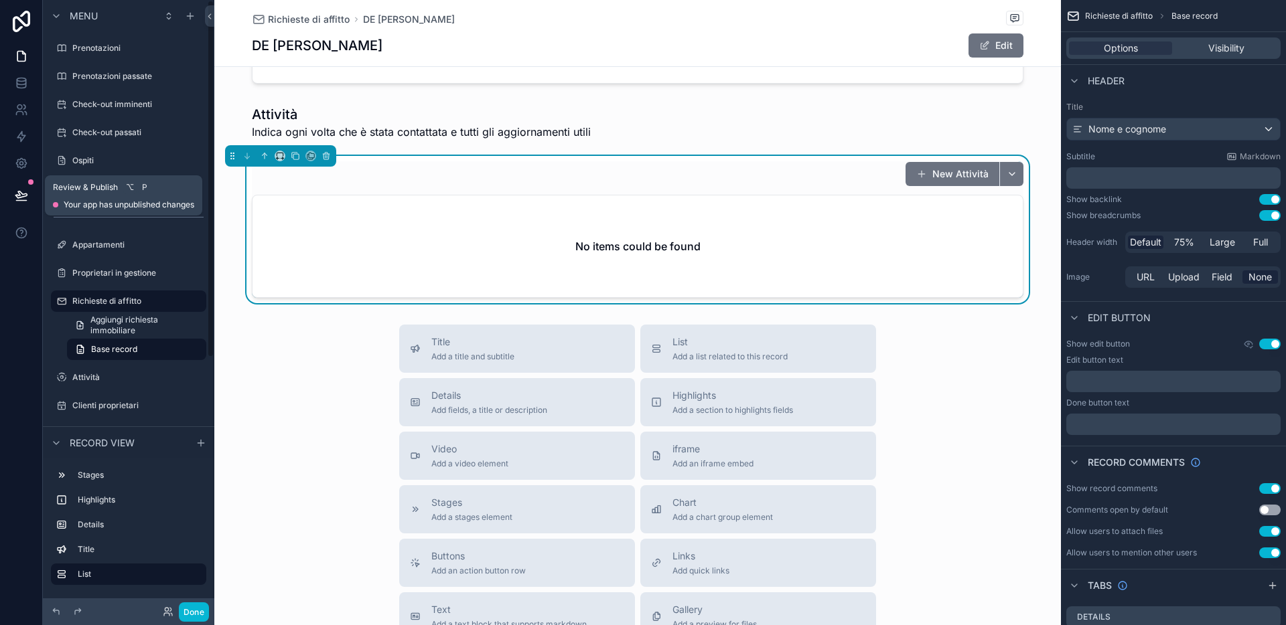
click at [21, 194] on icon at bounding box center [20, 195] width 11 height 7
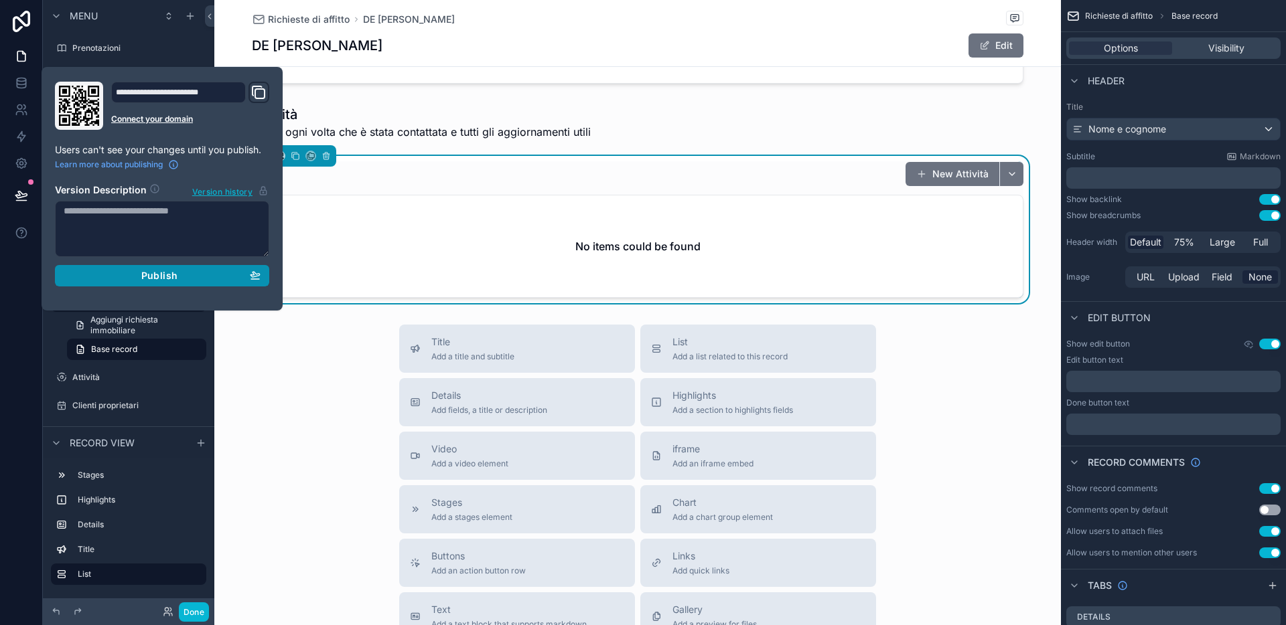
click at [103, 273] on div "Publish" at bounding box center [162, 276] width 197 height 12
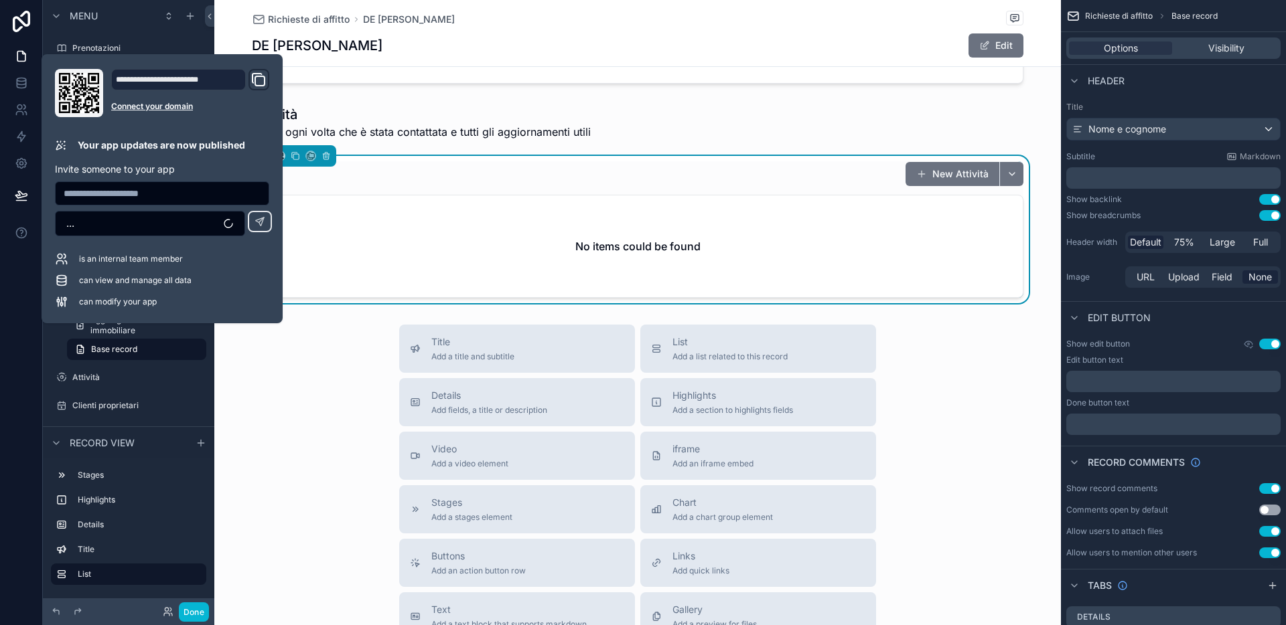
click at [325, 354] on div "Title Add a title and subtitle List Add a list related to this record Details A…" at bounding box center [637, 563] width 846 height 477
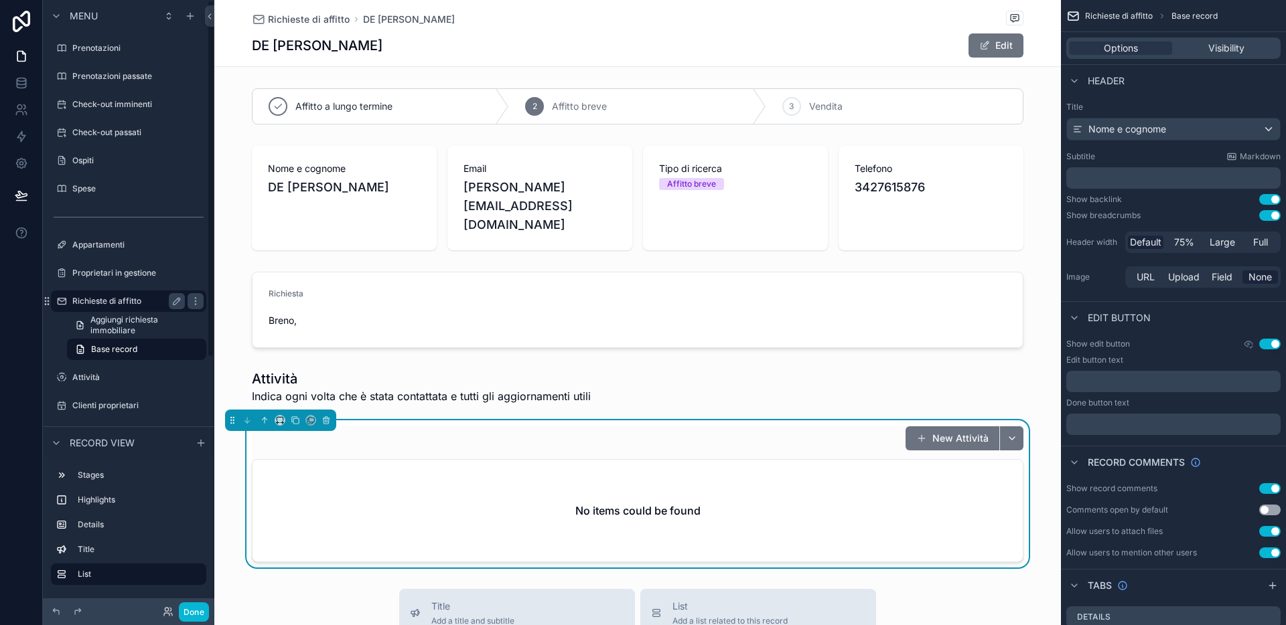
click at [91, 301] on label "Richieste di affitto" at bounding box center [125, 301] width 107 height 11
